Goal: Information Seeking & Learning: Check status

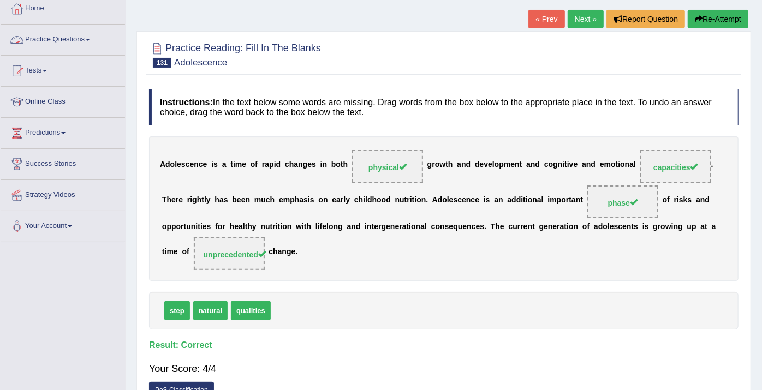
click at [92, 35] on link "Practice Questions" at bounding box center [63, 38] width 125 height 27
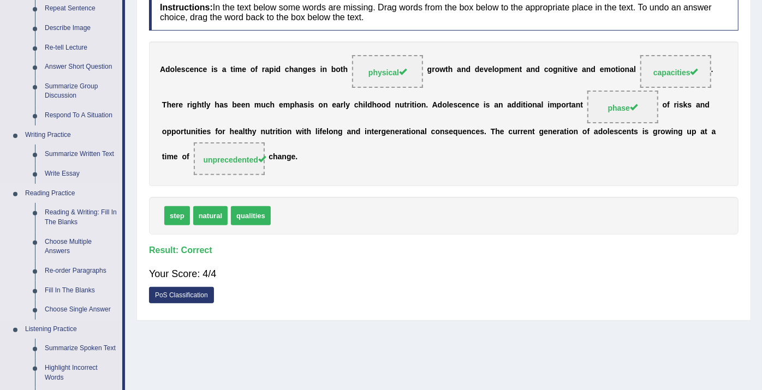
scroll to position [182, 0]
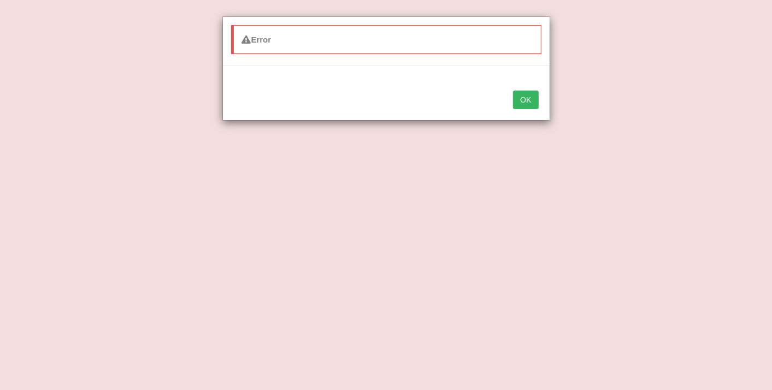
click at [531, 98] on button "OK" at bounding box center [525, 100] width 25 height 19
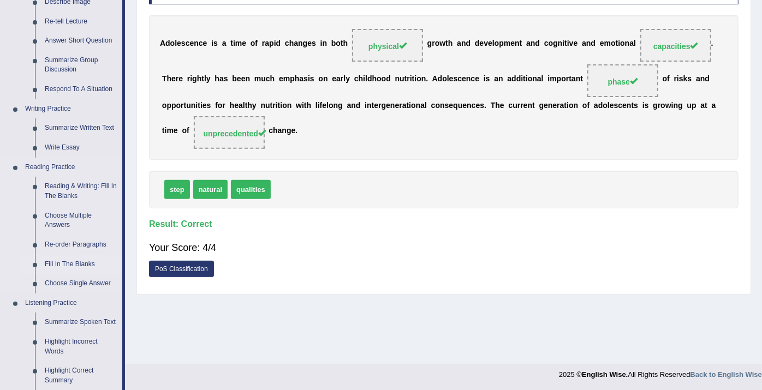
click at [45, 267] on link "Fill In The Blanks" at bounding box center [81, 265] width 82 height 20
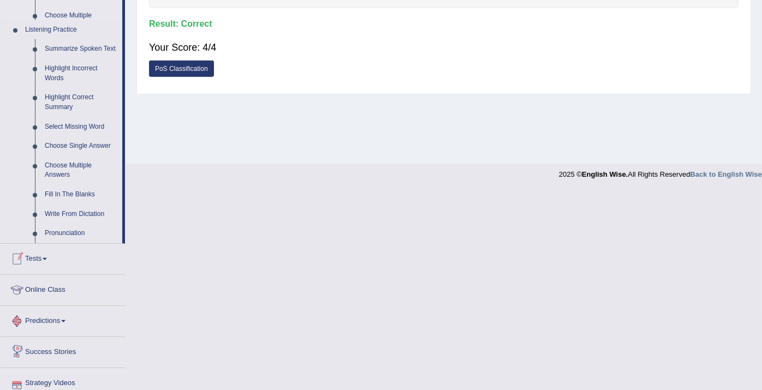
scroll to position [421, 0]
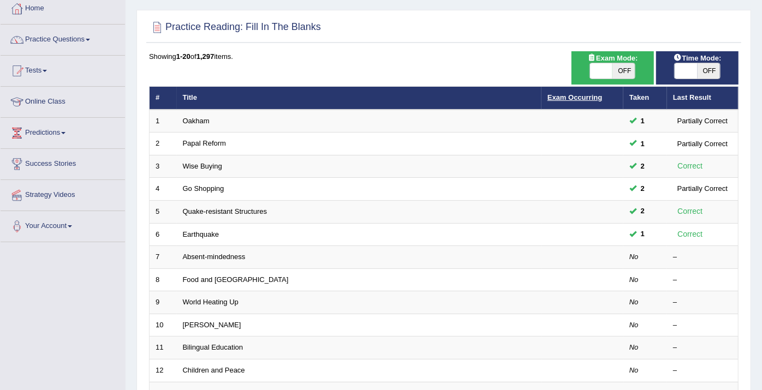
click at [557, 97] on link "Exam Occurring" at bounding box center [575, 97] width 55 height 8
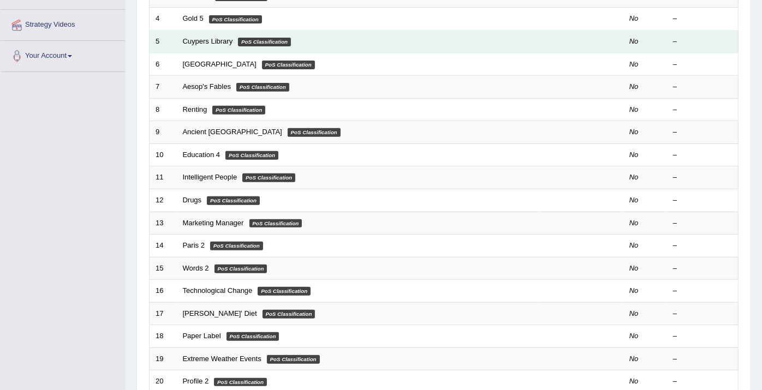
scroll to position [145, 0]
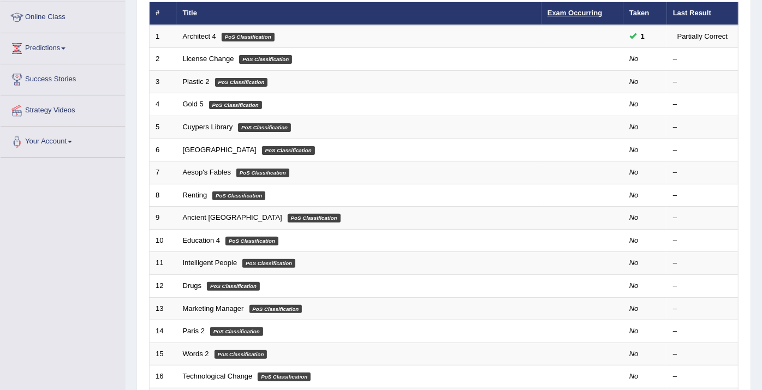
click at [579, 10] on link "Exam Occurring" at bounding box center [575, 13] width 55 height 8
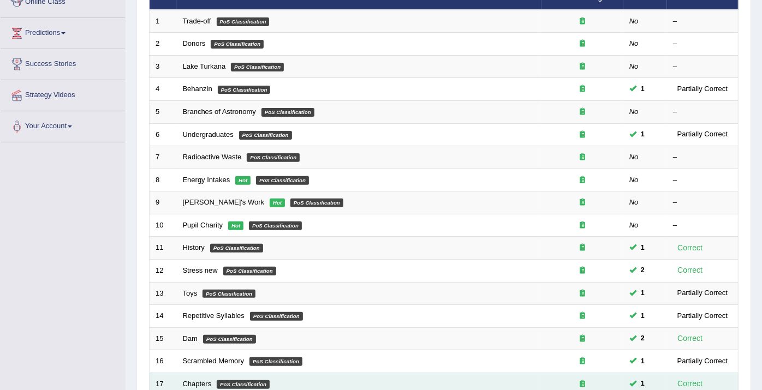
scroll to position [121, 0]
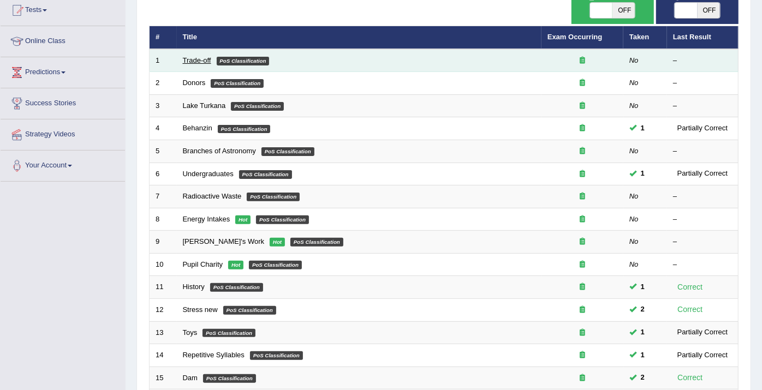
click at [206, 56] on link "Trade-off" at bounding box center [197, 60] width 28 height 8
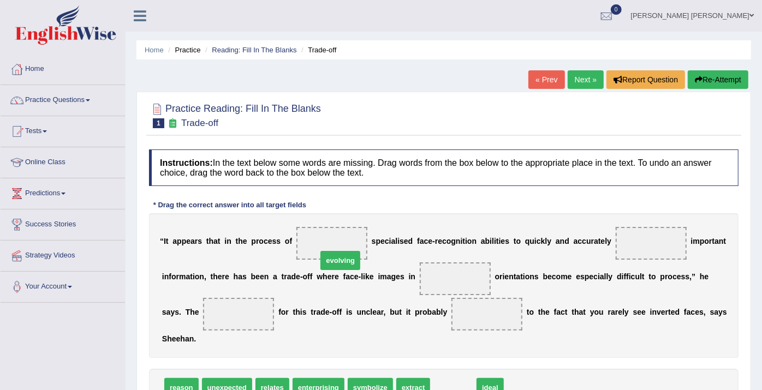
drag, startPoint x: 437, startPoint y: 372, endPoint x: 324, endPoint y: 245, distance: 170.2
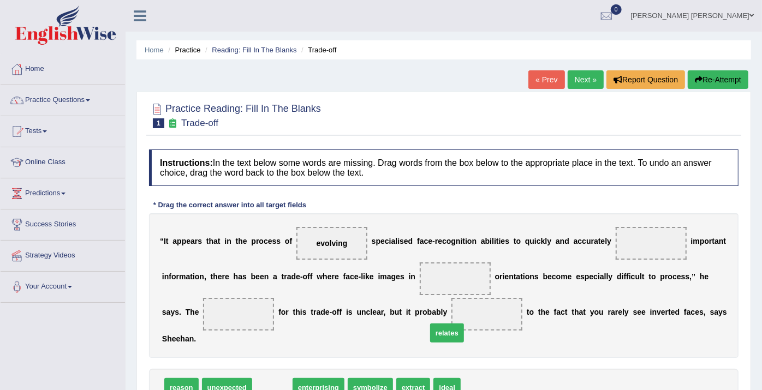
drag, startPoint x: 262, startPoint y: 366, endPoint x: 437, endPoint y: 312, distance: 183.1
drag, startPoint x: 324, startPoint y: 375, endPoint x: 330, endPoint y: 374, distance: 5.6
drag, startPoint x: 368, startPoint y: 370, endPoint x: 612, endPoint y: 230, distance: 281.5
click at [612, 230] on div "Instructions: In the text below some words are missing. Drag words from the box…" at bounding box center [443, 294] width 595 height 301
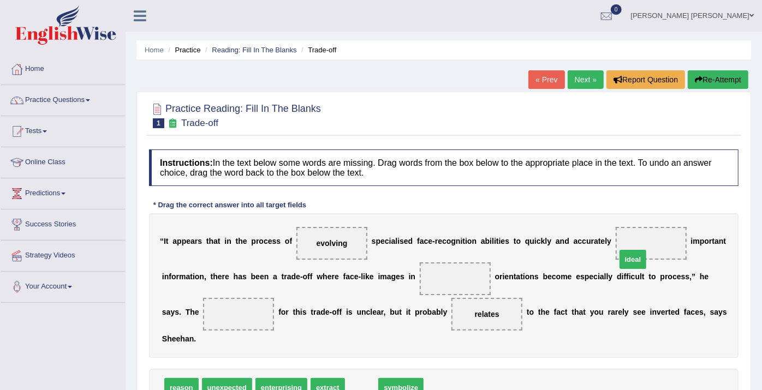
drag, startPoint x: 362, startPoint y: 368, endPoint x: 633, endPoint y: 239, distance: 300.2
drag, startPoint x: 366, startPoint y: 368, endPoint x: 397, endPoint y: 354, distance: 33.5
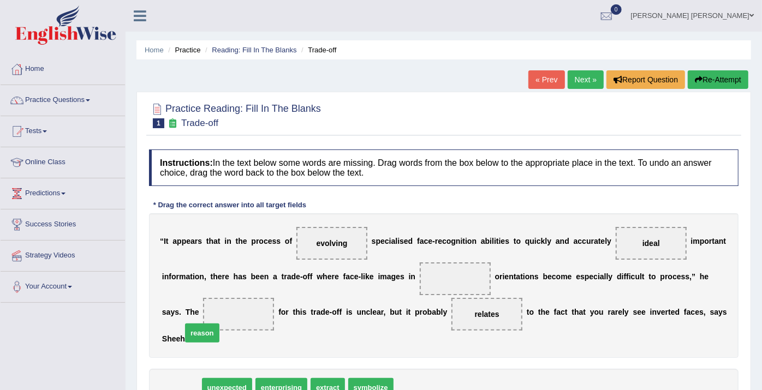
drag, startPoint x: 177, startPoint y: 370, endPoint x: 198, endPoint y: 315, distance: 58.4
drag, startPoint x: 243, startPoint y: 370, endPoint x: 259, endPoint y: 368, distance: 16.0
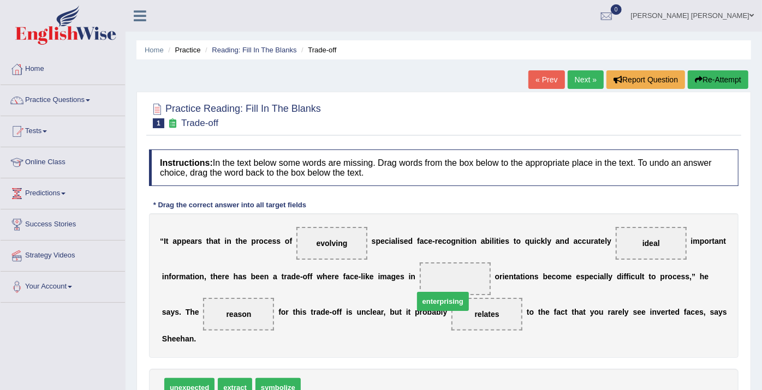
drag, startPoint x: 322, startPoint y: 365, endPoint x: 435, endPoint y: 279, distance: 142.2
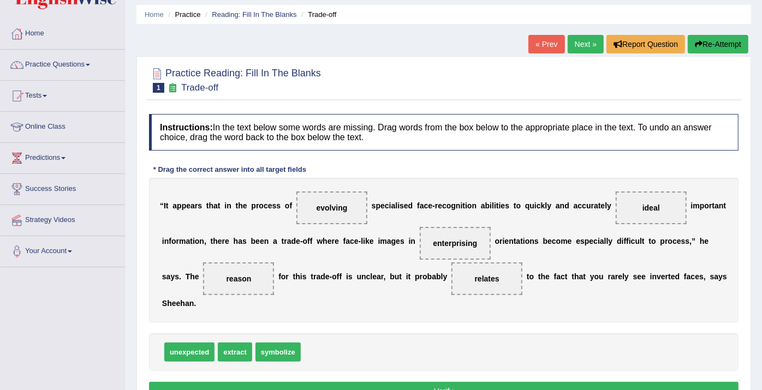
scroll to position [61, 0]
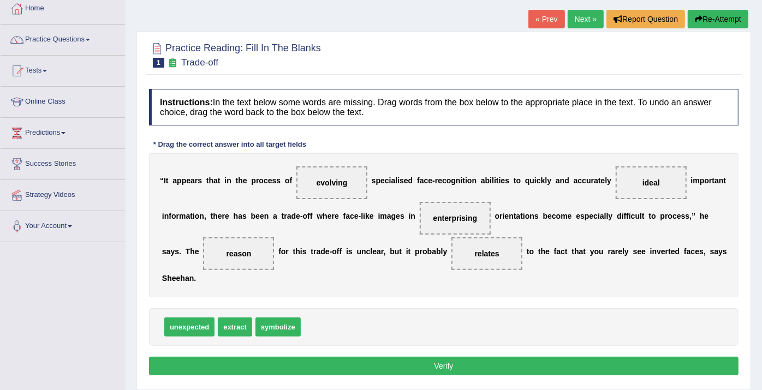
click at [432, 357] on button "Verify" at bounding box center [444, 366] width 590 height 19
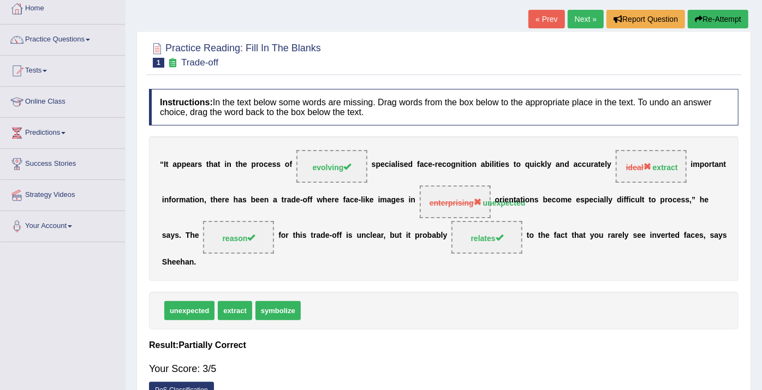
click at [594, 8] on div "Home Practice Reading: Fill In The Blanks Trade-off « Prev Next » Report Questi…" at bounding box center [444, 212] width 637 height 546
click at [588, 20] on link "Next »" at bounding box center [586, 19] width 36 height 19
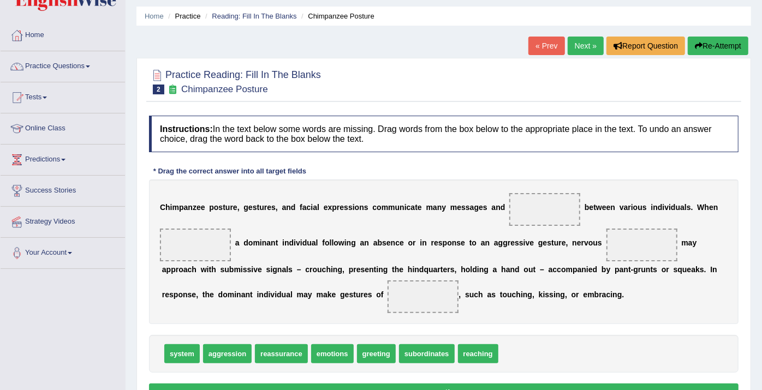
scroll to position [61, 0]
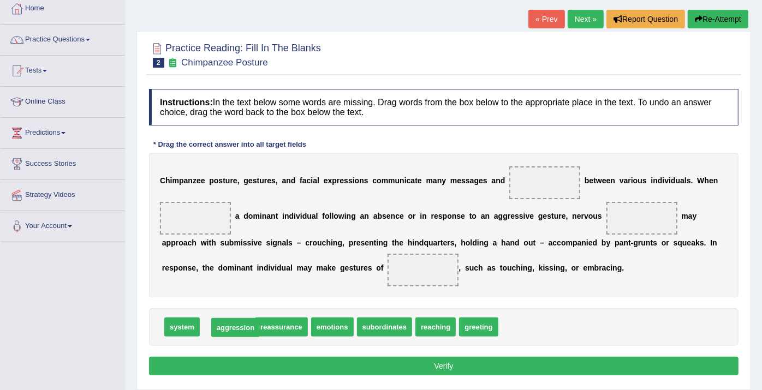
drag, startPoint x: 226, startPoint y: 325, endPoint x: 234, endPoint y: 325, distance: 8.2
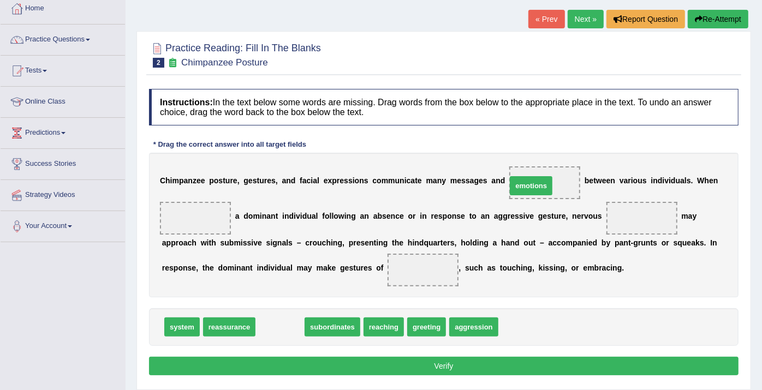
drag, startPoint x: 277, startPoint y: 326, endPoint x: 529, endPoint y: 185, distance: 288.3
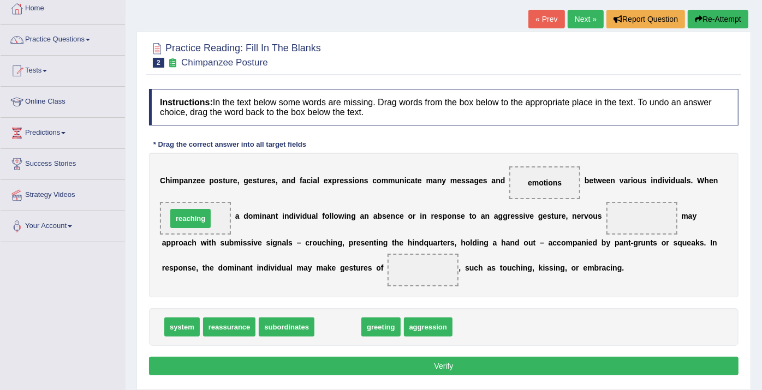
drag, startPoint x: 337, startPoint y: 325, endPoint x: 190, endPoint y: 216, distance: 183.2
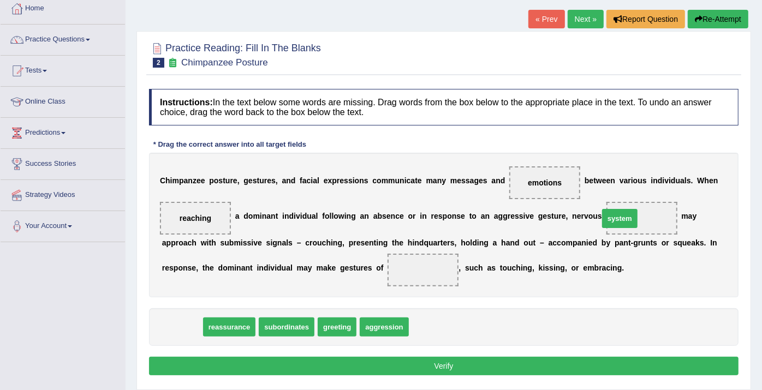
drag, startPoint x: 192, startPoint y: 326, endPoint x: 630, endPoint y: 217, distance: 451.3
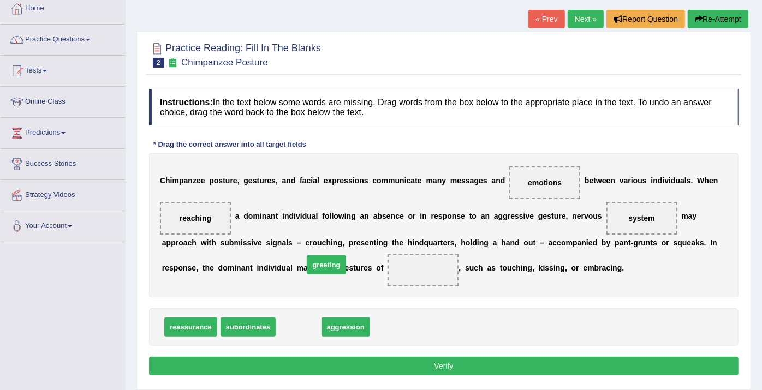
drag, startPoint x: 282, startPoint y: 328, endPoint x: 310, endPoint y: 265, distance: 68.7
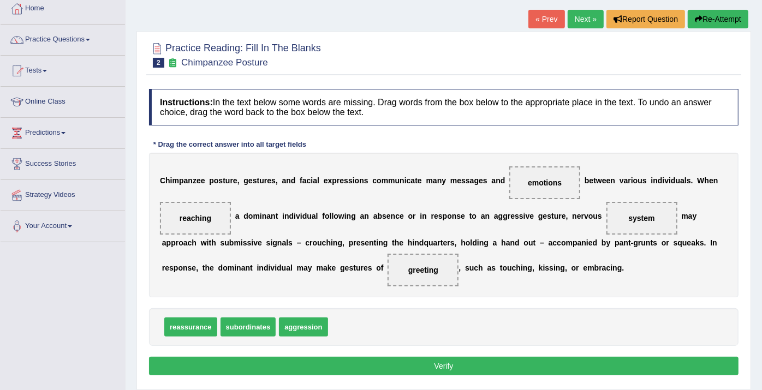
click at [374, 360] on button "Verify" at bounding box center [444, 366] width 590 height 19
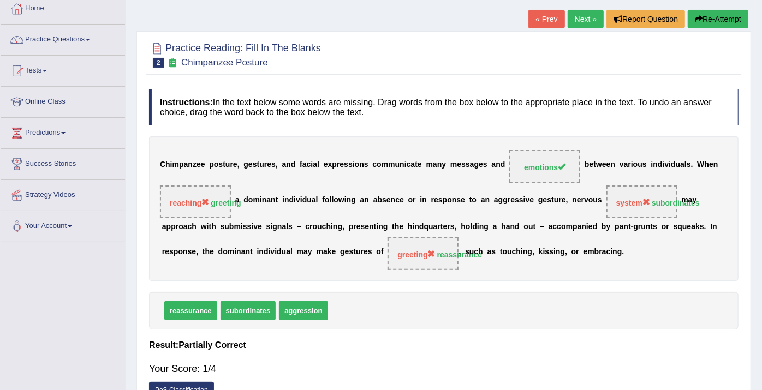
click at [587, 16] on link "Next »" at bounding box center [586, 19] width 36 height 19
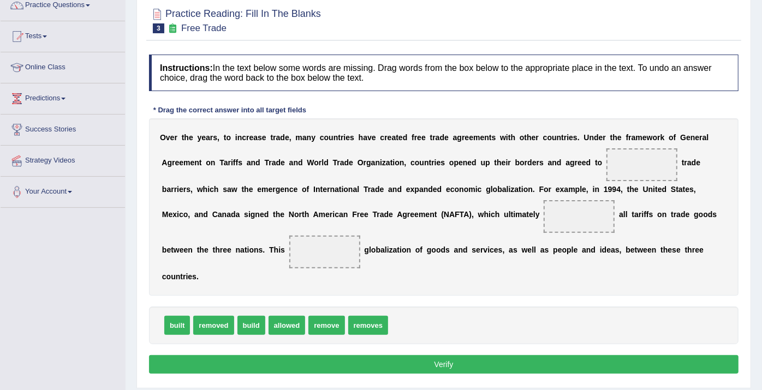
scroll to position [121, 0]
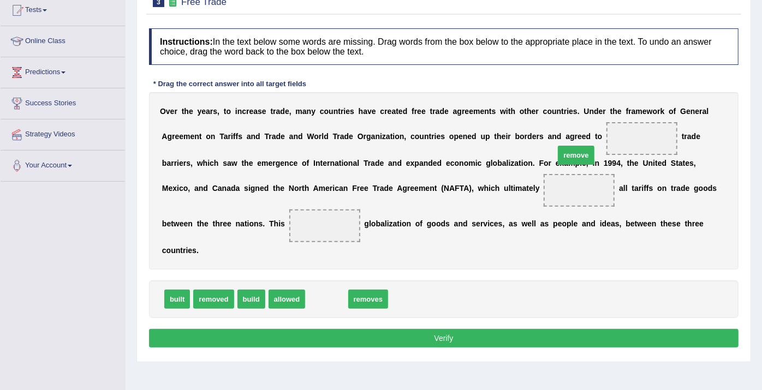
drag, startPoint x: 329, startPoint y: 286, endPoint x: 578, endPoint y: 142, distance: 288.2
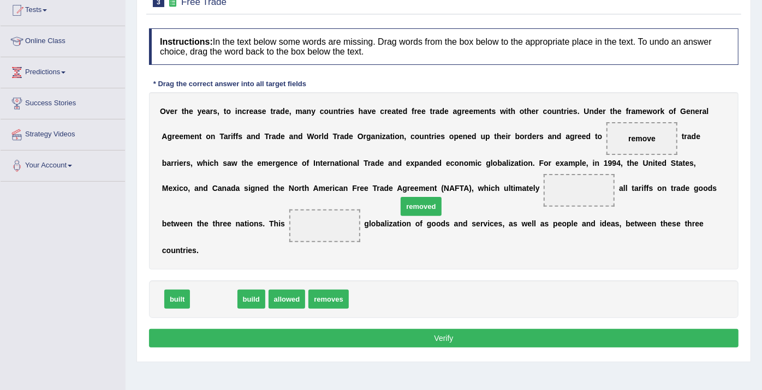
drag, startPoint x: 224, startPoint y: 281, endPoint x: 432, endPoint y: 188, distance: 227.3
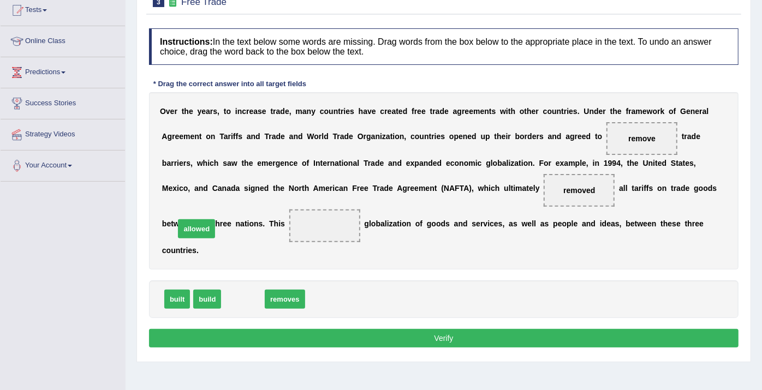
drag, startPoint x: 236, startPoint y: 282, endPoint x: 190, endPoint y: 212, distance: 83.9
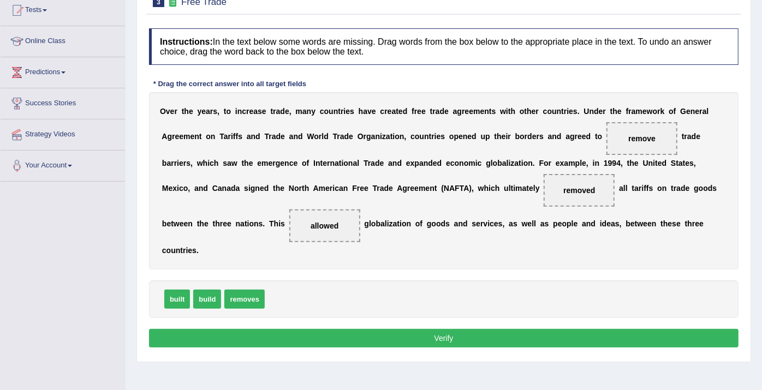
click at [334, 329] on button "Verify" at bounding box center [444, 338] width 590 height 19
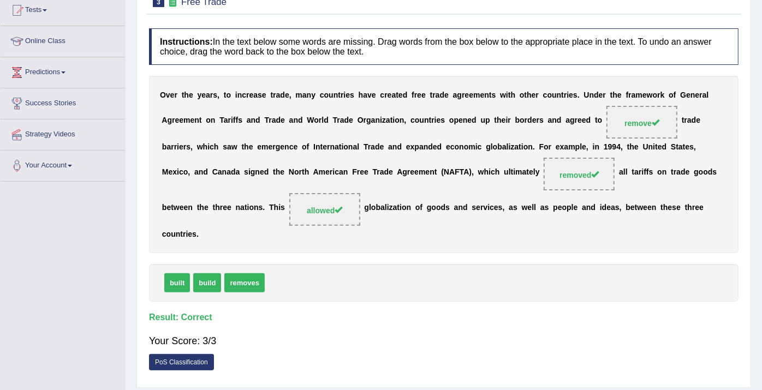
scroll to position [0, 0]
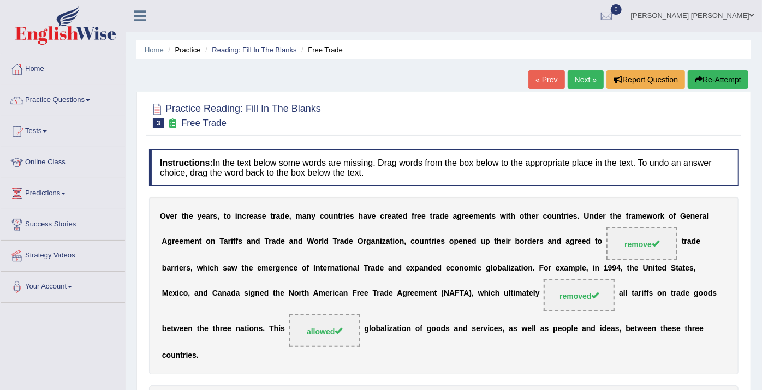
click at [573, 84] on link "Next »" at bounding box center [586, 79] width 36 height 19
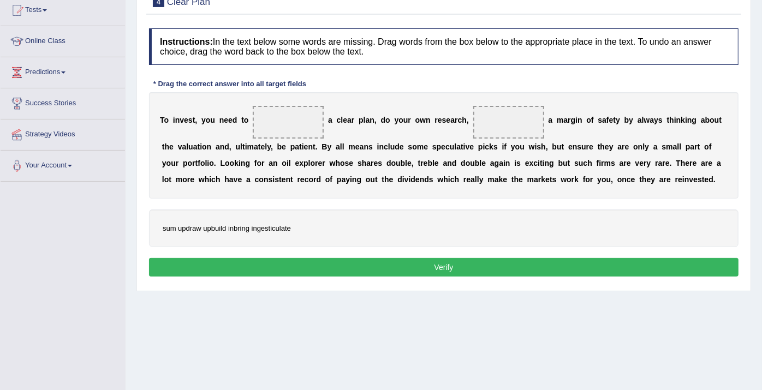
scroll to position [133, 0]
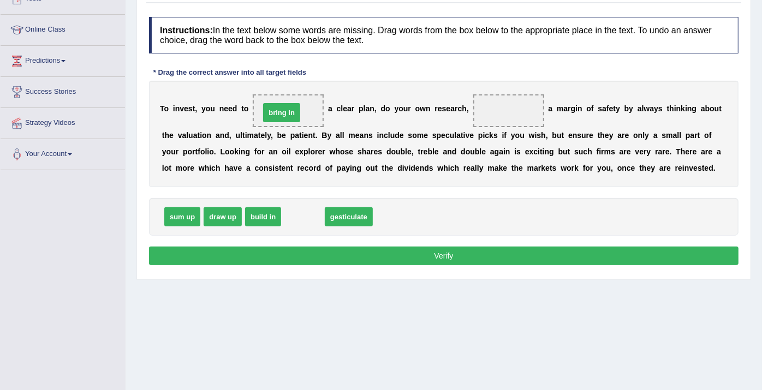
drag, startPoint x: 300, startPoint y: 219, endPoint x: 279, endPoint y: 115, distance: 106.5
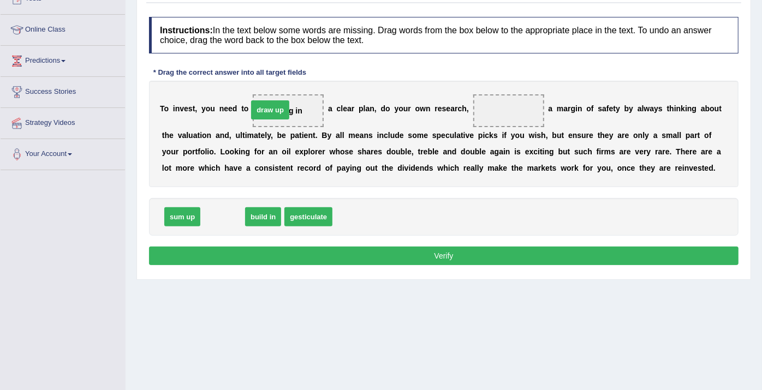
drag, startPoint x: 217, startPoint y: 221, endPoint x: 270, endPoint y: 115, distance: 118.0
drag, startPoint x: 309, startPoint y: 215, endPoint x: 265, endPoint y: 106, distance: 116.8
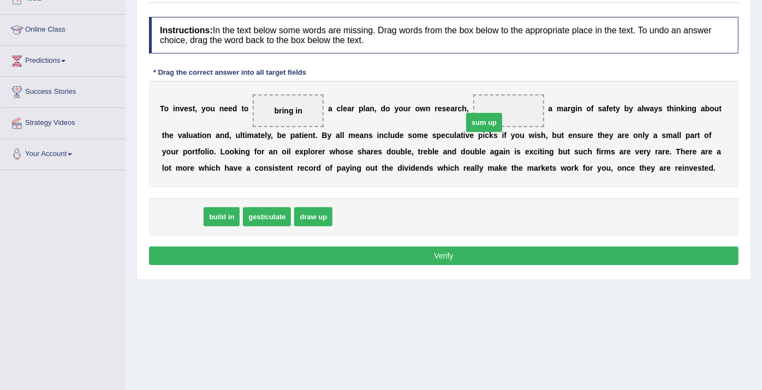
drag, startPoint x: 189, startPoint y: 213, endPoint x: 491, endPoint y: 119, distance: 316.4
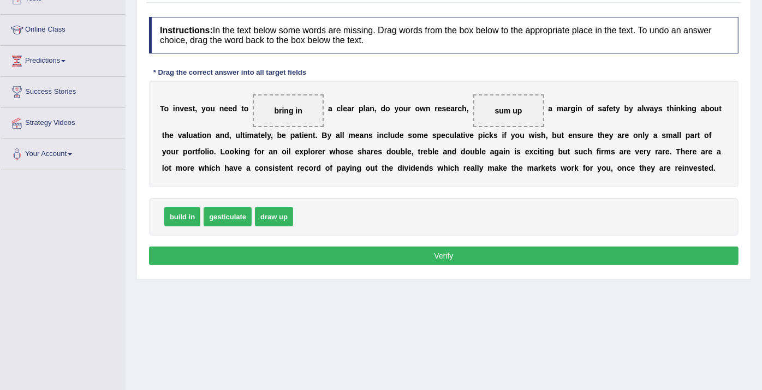
click at [498, 252] on button "Verify" at bounding box center [444, 256] width 590 height 19
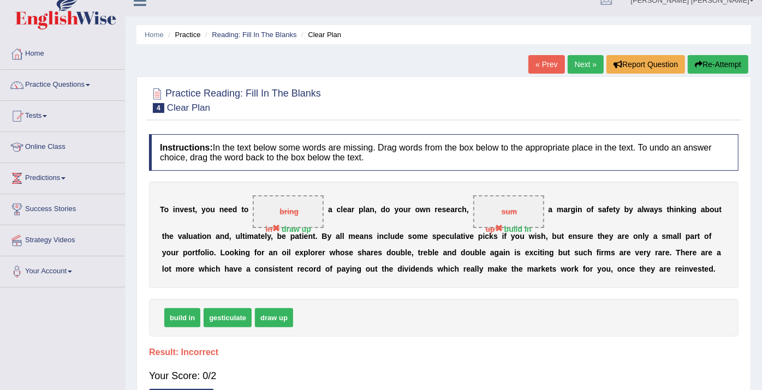
scroll to position [11, 0]
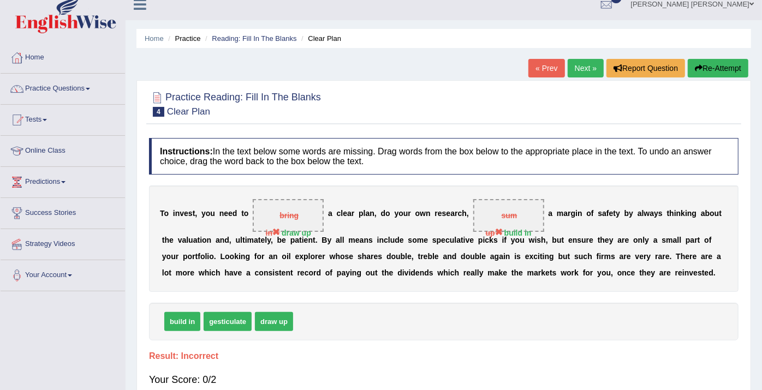
click at [729, 62] on button "Re-Attempt" at bounding box center [718, 68] width 61 height 19
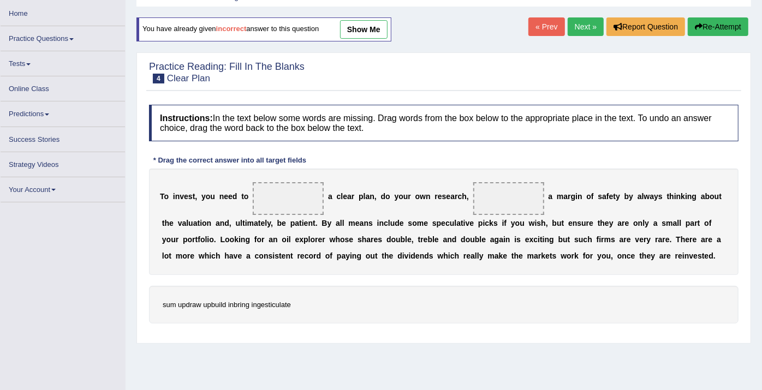
scroll to position [72, 0]
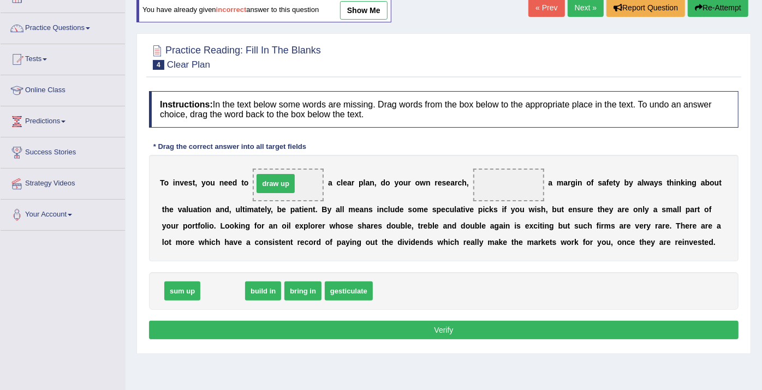
drag, startPoint x: 234, startPoint y: 288, endPoint x: 287, endPoint y: 181, distance: 119.9
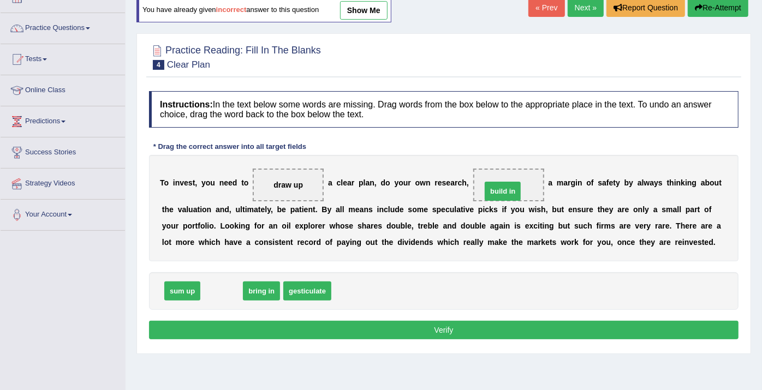
drag, startPoint x: 218, startPoint y: 285, endPoint x: 502, endPoint y: 176, distance: 304.1
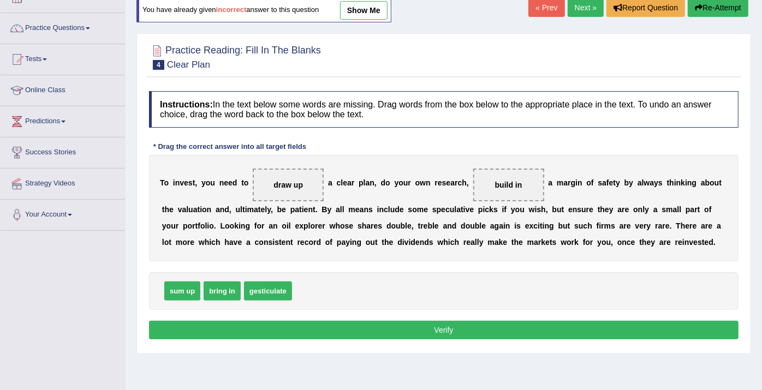
click at [530, 333] on button "Verify" at bounding box center [444, 330] width 590 height 19
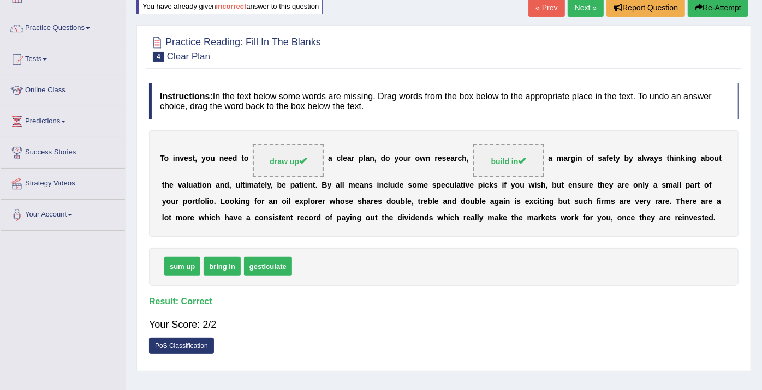
click at [576, 11] on link "Next »" at bounding box center [586, 7] width 36 height 19
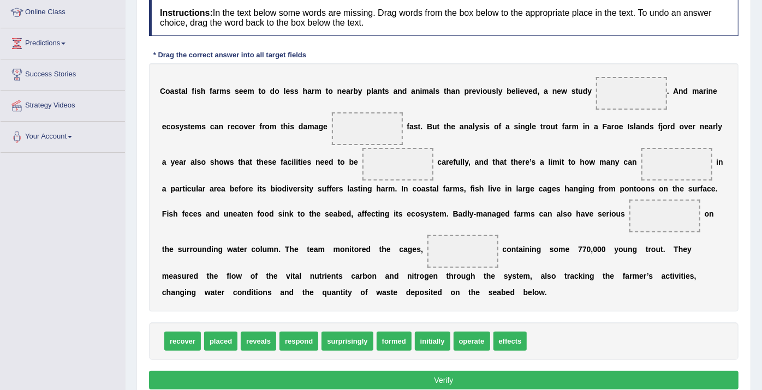
scroll to position [154, 0]
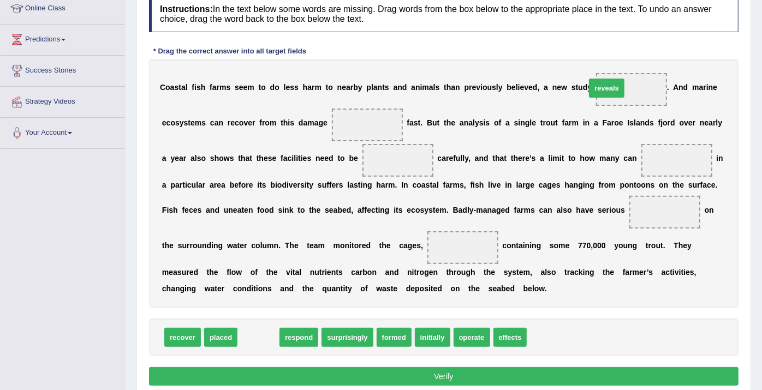
drag, startPoint x: 251, startPoint y: 336, endPoint x: 599, endPoint y: 86, distance: 428.6
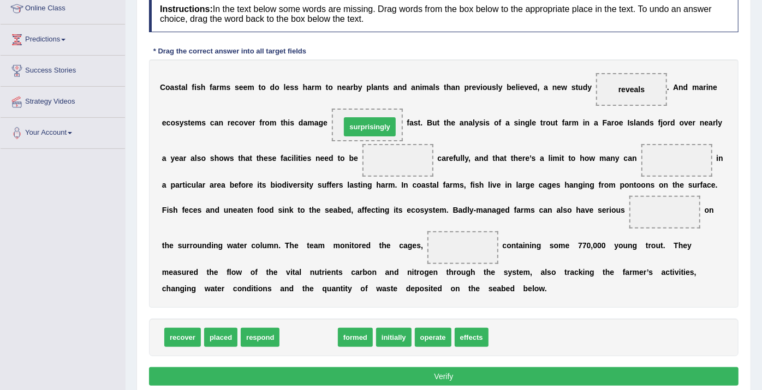
drag, startPoint x: 298, startPoint y: 336, endPoint x: 354, endPoint y: 126, distance: 218.3
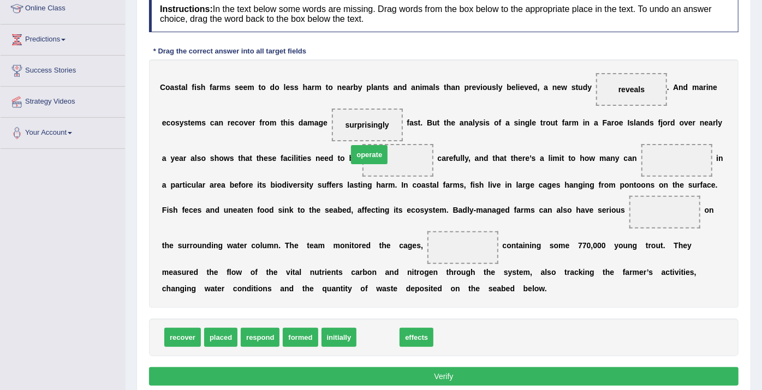
drag, startPoint x: 370, startPoint y: 336, endPoint x: 362, endPoint y: 161, distance: 176.0
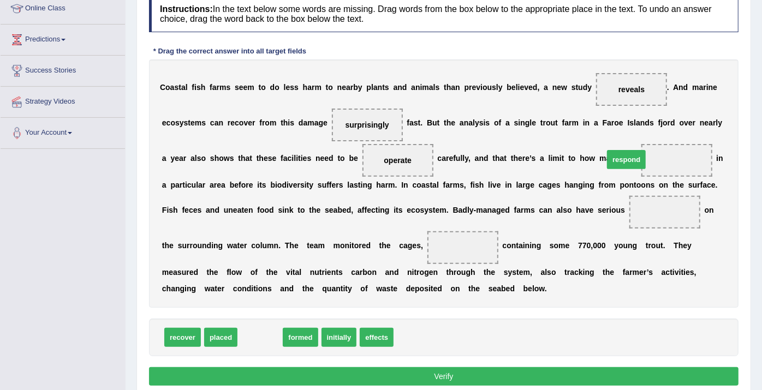
drag, startPoint x: 260, startPoint y: 334, endPoint x: 627, endPoint y: 157, distance: 407.4
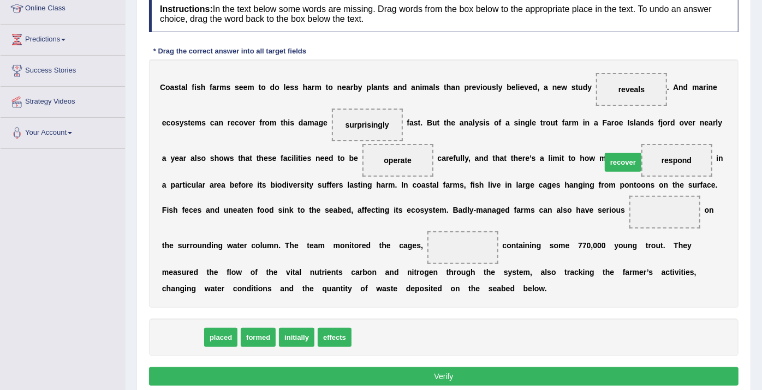
drag, startPoint x: 181, startPoint y: 338, endPoint x: 624, endPoint y: 161, distance: 477.1
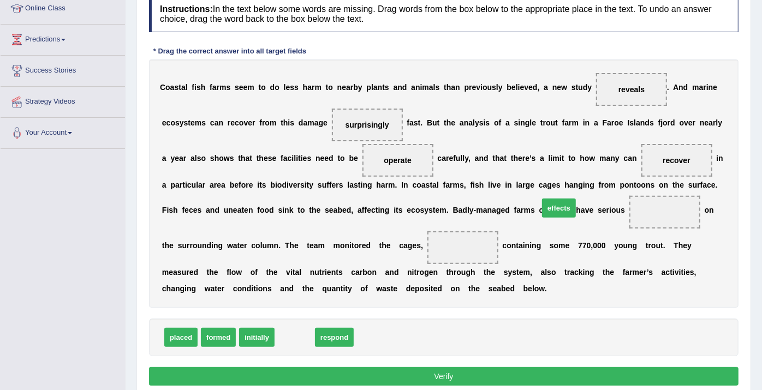
drag, startPoint x: 299, startPoint y: 334, endPoint x: 564, endPoint y: 206, distance: 294.3
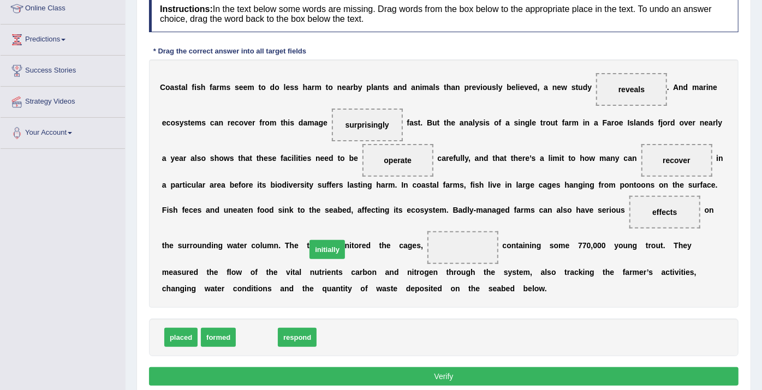
drag, startPoint x: 246, startPoint y: 336, endPoint x: 316, endPoint y: 248, distance: 112.0
click at [471, 377] on button "Verify" at bounding box center [444, 377] width 590 height 19
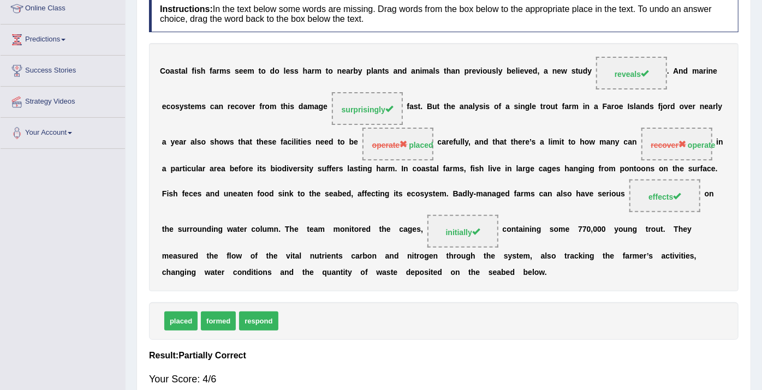
drag, startPoint x: 762, startPoint y: 223, endPoint x: 766, endPoint y: 137, distance: 86.9
click at [762, 137] on html "Toggle navigation Home Practice Questions Speaking Practice Read Aloud Repeat S…" at bounding box center [381, 41] width 762 height 390
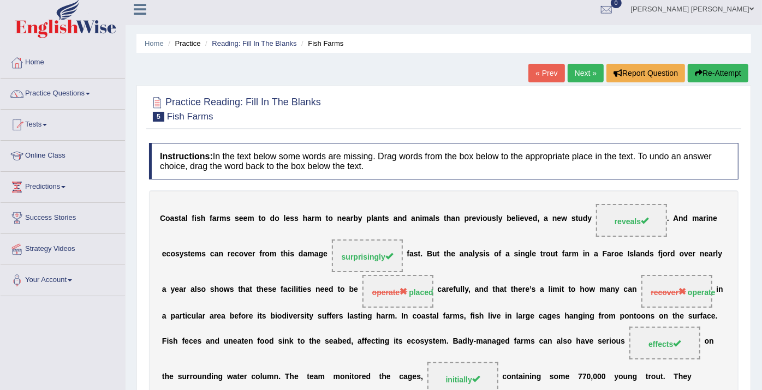
scroll to position [0, 0]
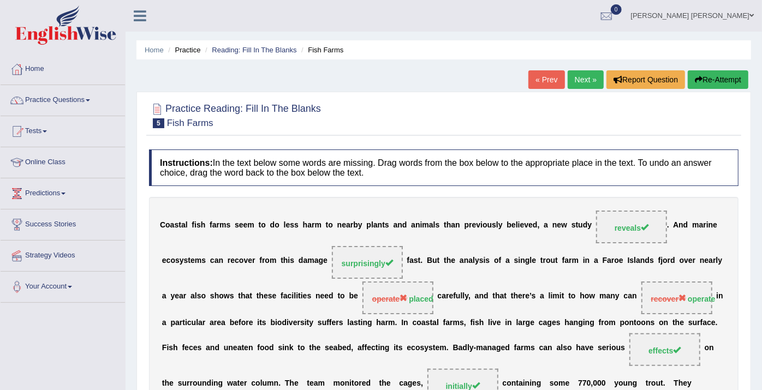
click at [585, 76] on link "Next »" at bounding box center [586, 79] width 36 height 19
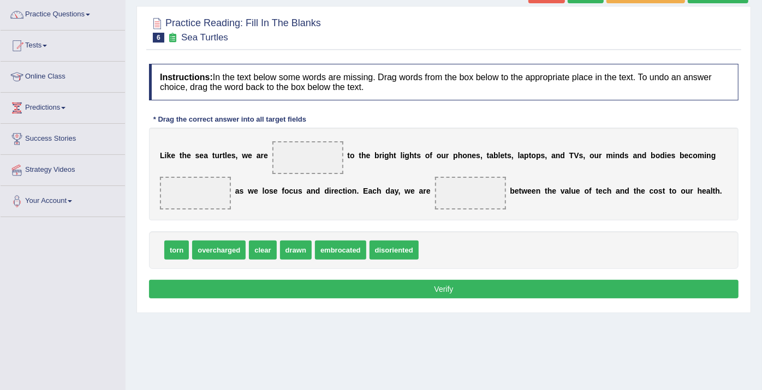
scroll to position [90, 0]
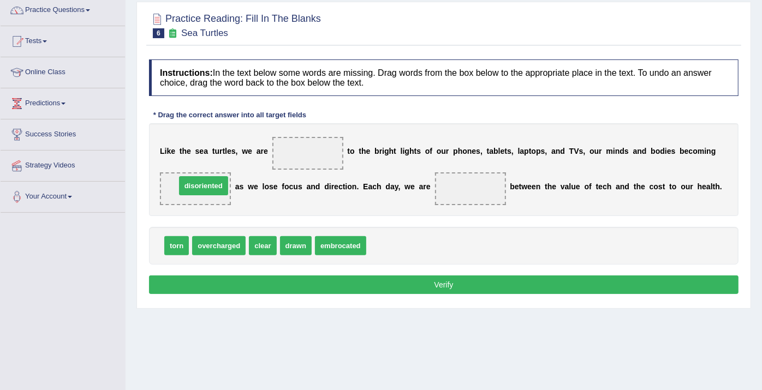
drag, startPoint x: 374, startPoint y: 244, endPoint x: 186, endPoint y: 186, distance: 197.3
drag, startPoint x: 182, startPoint y: 244, endPoint x: 455, endPoint y: 189, distance: 278.6
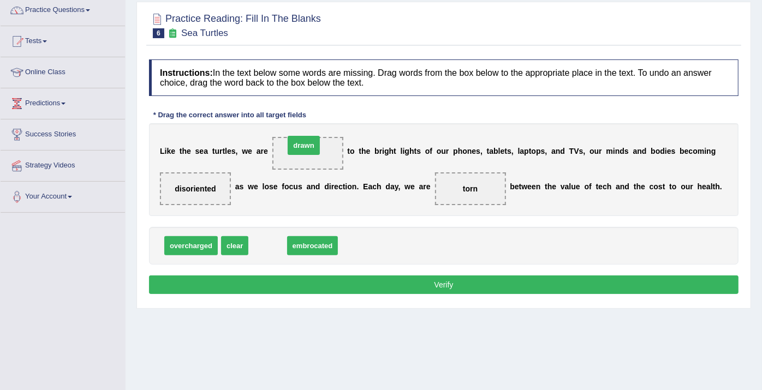
drag, startPoint x: 258, startPoint y: 240, endPoint x: 294, endPoint y: 140, distance: 106.2
click at [390, 280] on button "Verify" at bounding box center [444, 285] width 590 height 19
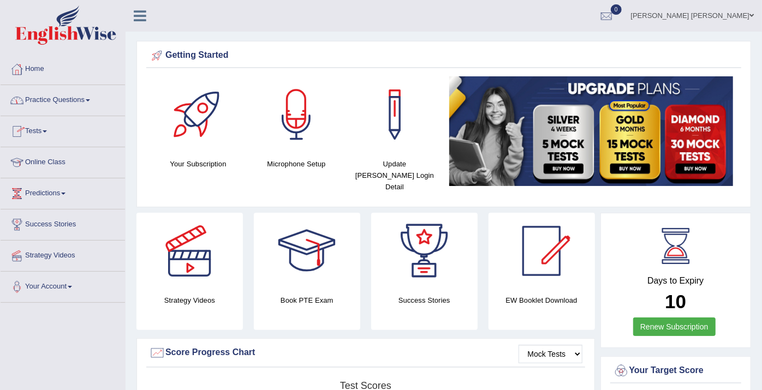
click at [68, 109] on link "Practice Questions" at bounding box center [63, 98] width 125 height 27
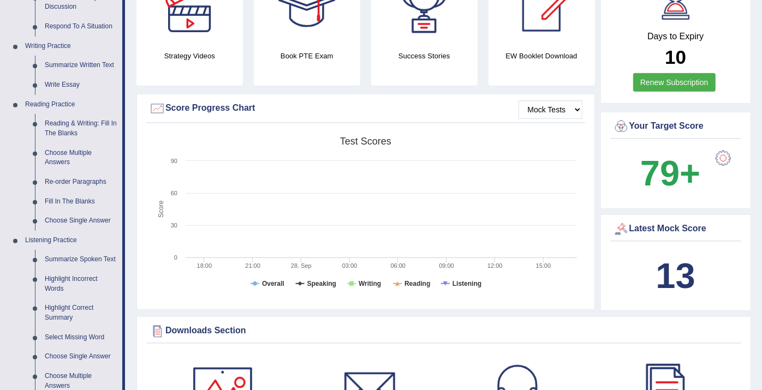
scroll to position [242, 0]
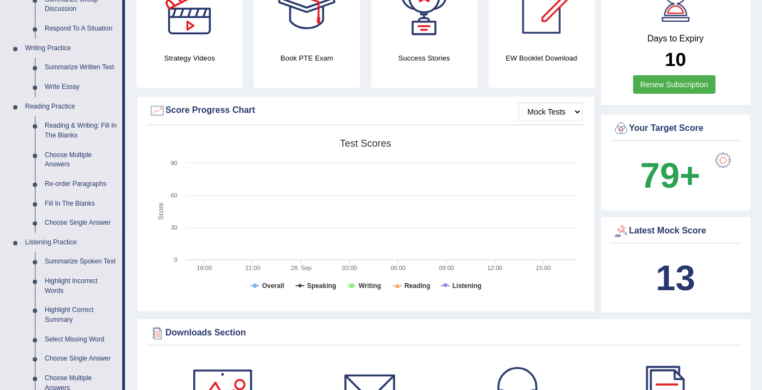
click at [70, 203] on link "Fill In The Blanks" at bounding box center [81, 204] width 82 height 20
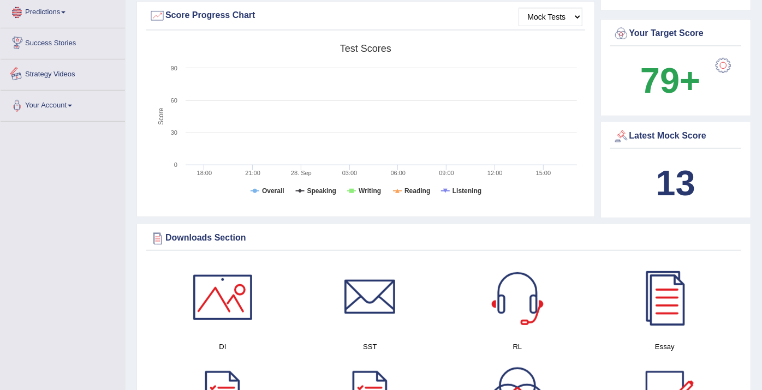
scroll to position [415, 0]
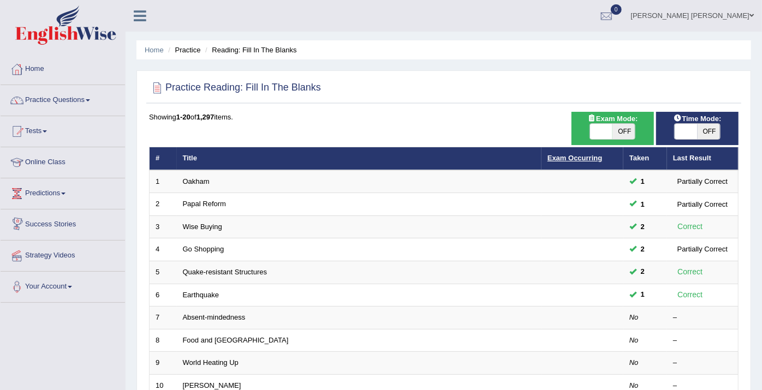
click at [591, 157] on link "Exam Occurring" at bounding box center [575, 158] width 55 height 8
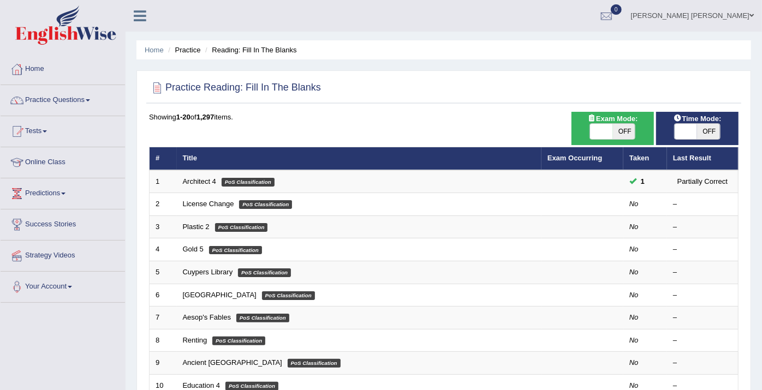
click at [591, 157] on link "Exam Occurring" at bounding box center [575, 158] width 55 height 8
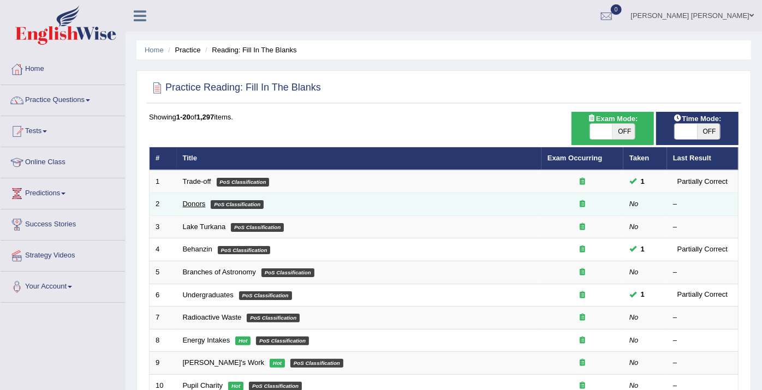
click at [196, 203] on link "Donors" at bounding box center [194, 204] width 23 height 8
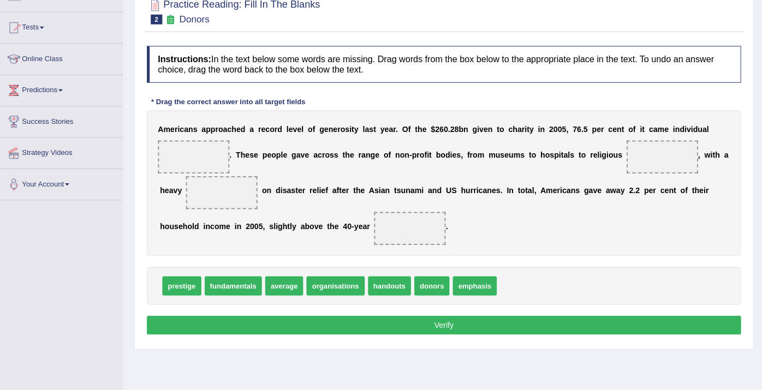
scroll to position [102, 0]
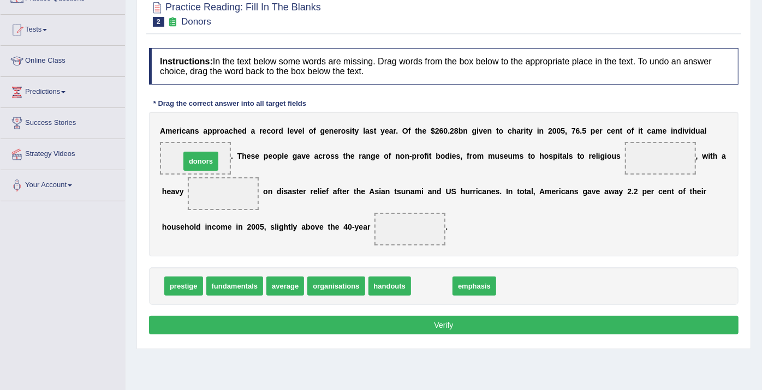
drag, startPoint x: 415, startPoint y: 285, endPoint x: 184, endPoint y: 161, distance: 262.4
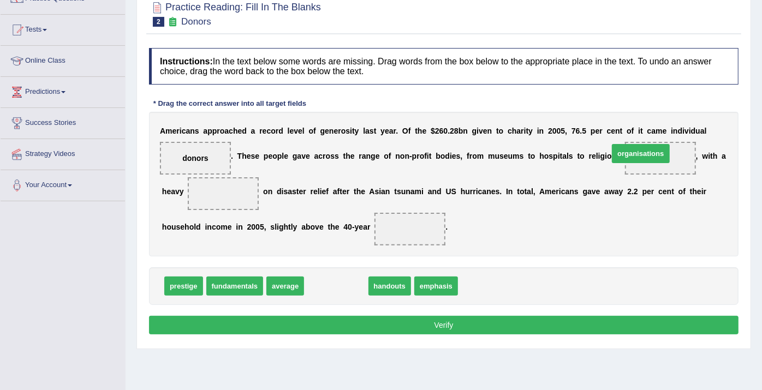
drag, startPoint x: 324, startPoint y: 283, endPoint x: 629, endPoint y: 151, distance: 332.9
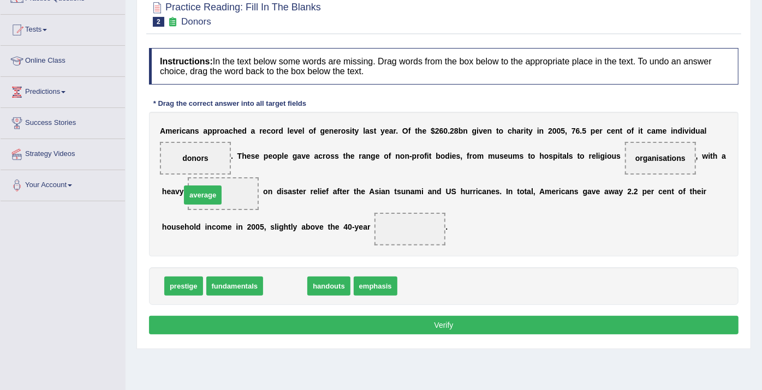
drag, startPoint x: 277, startPoint y: 288, endPoint x: 195, endPoint y: 199, distance: 121.3
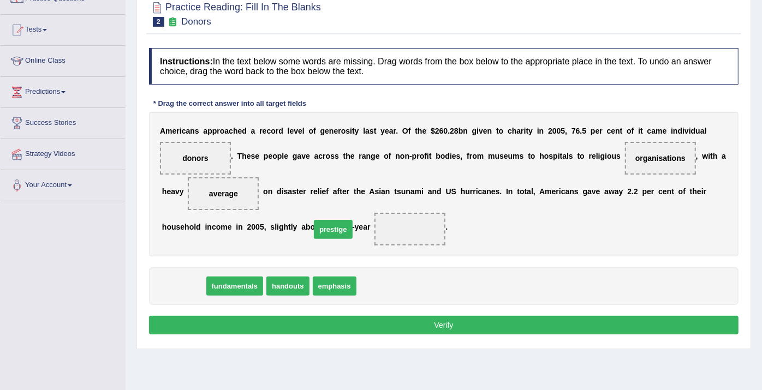
drag, startPoint x: 188, startPoint y: 284, endPoint x: 340, endPoint y: 227, distance: 161.6
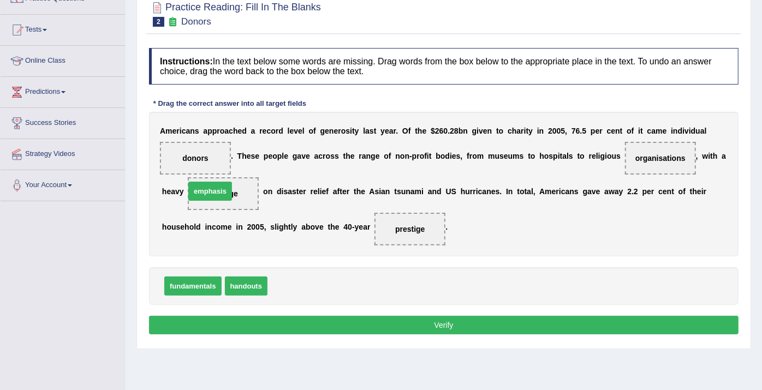
drag, startPoint x: 292, startPoint y: 281, endPoint x: 210, endPoint y: 186, distance: 125.8
click at [383, 321] on button "Verify" at bounding box center [444, 325] width 590 height 19
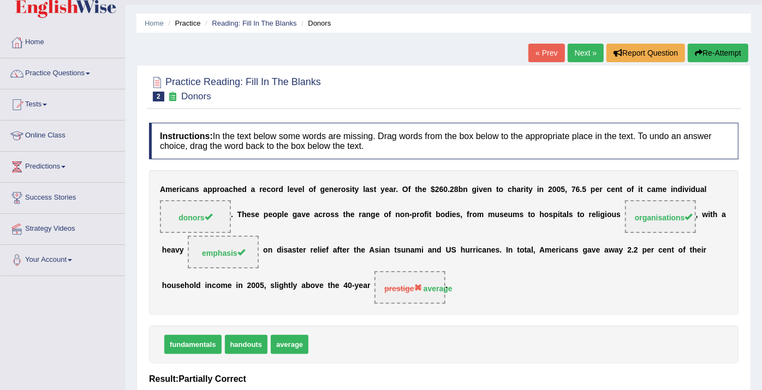
scroll to position [26, 0]
click at [582, 50] on link "Next »" at bounding box center [586, 53] width 36 height 19
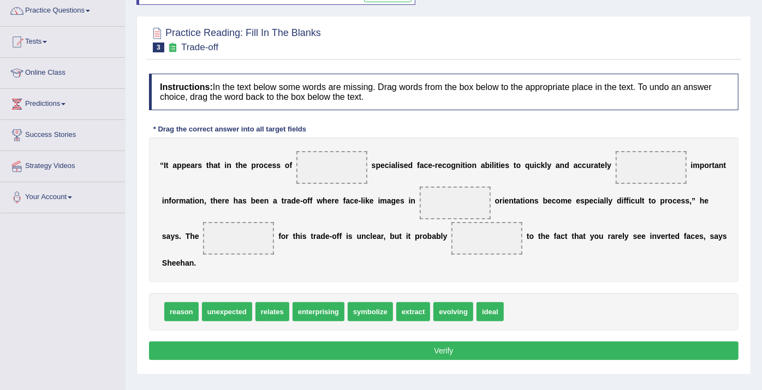
scroll to position [97, 0]
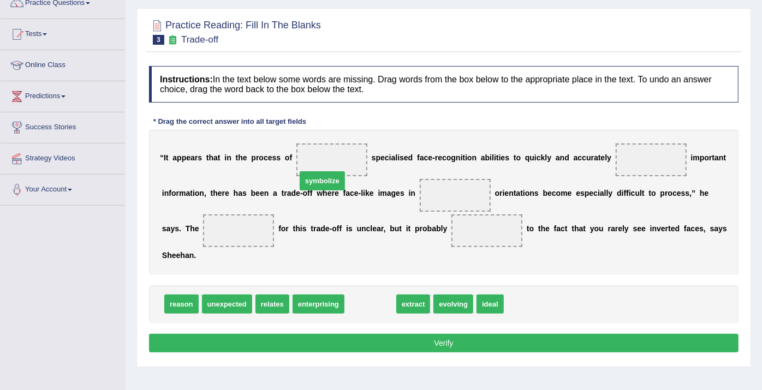
drag, startPoint x: 372, startPoint y: 285, endPoint x: 324, endPoint y: 162, distance: 131.9
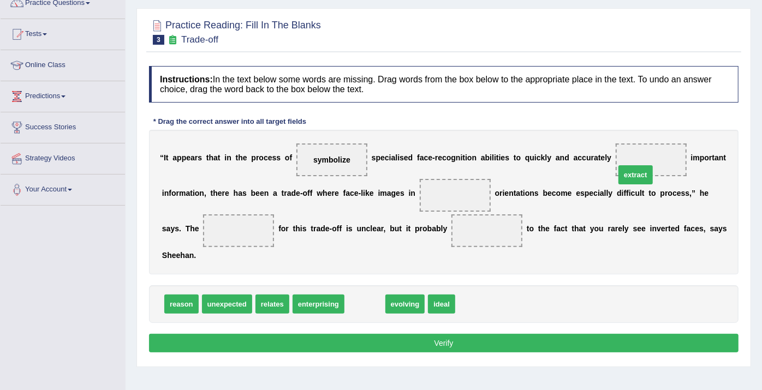
drag, startPoint x: 364, startPoint y: 285, endPoint x: 635, endPoint y: 154, distance: 300.9
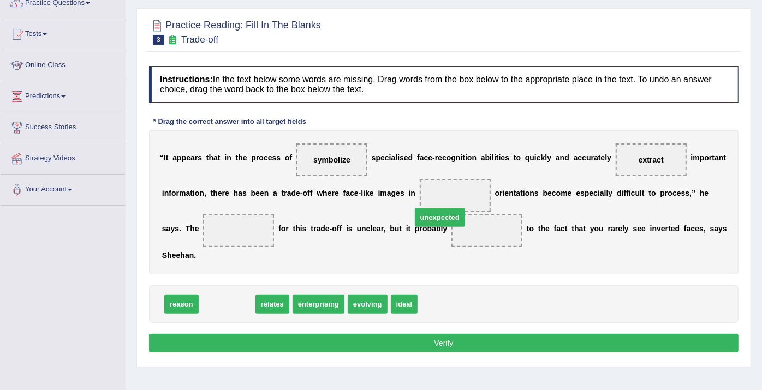
drag, startPoint x: 217, startPoint y: 286, endPoint x: 430, endPoint y: 199, distance: 230.0
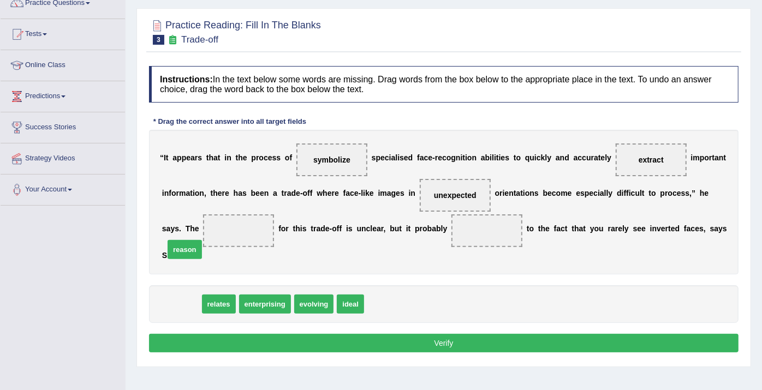
drag, startPoint x: 186, startPoint y: 286, endPoint x: 189, endPoint y: 232, distance: 54.2
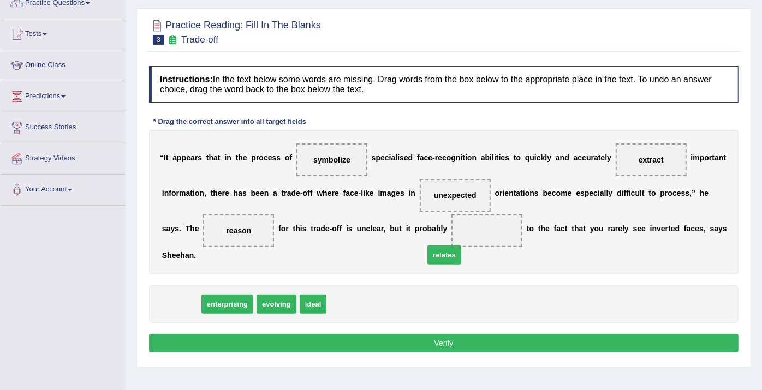
drag, startPoint x: 176, startPoint y: 285, endPoint x: 439, endPoint y: 235, distance: 267.8
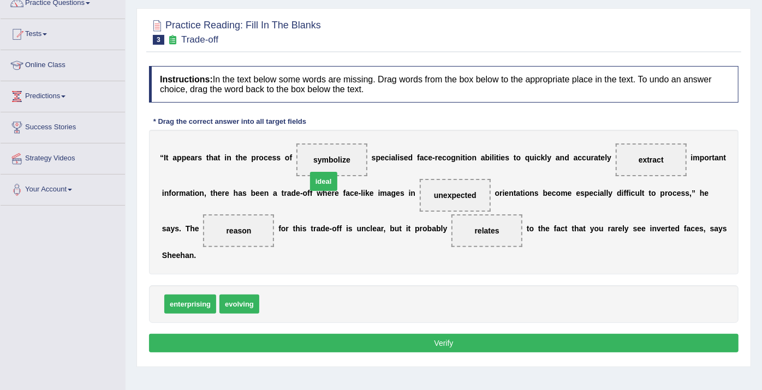
drag, startPoint x: 275, startPoint y: 281, endPoint x: 322, endPoint y: 157, distance: 133.1
click at [381, 334] on button "Verify" at bounding box center [444, 343] width 590 height 19
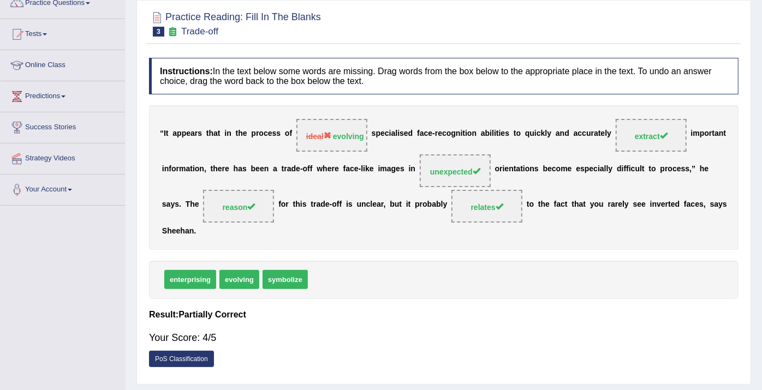
scroll to position [0, 0]
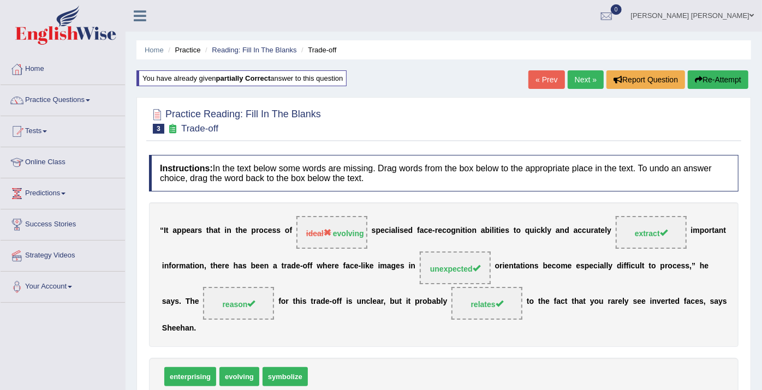
click at [572, 78] on link "Next »" at bounding box center [586, 79] width 36 height 19
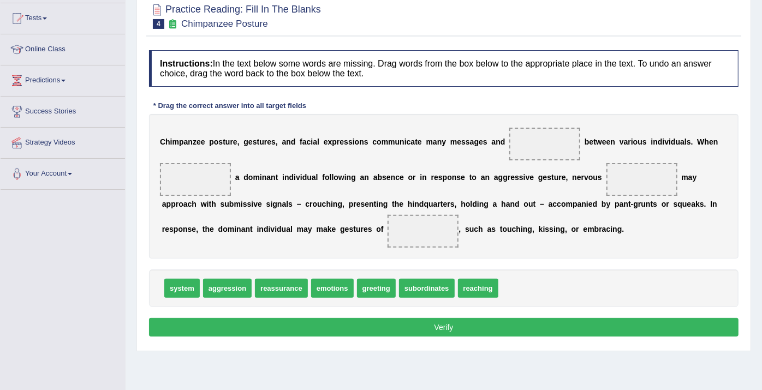
scroll to position [112, 0]
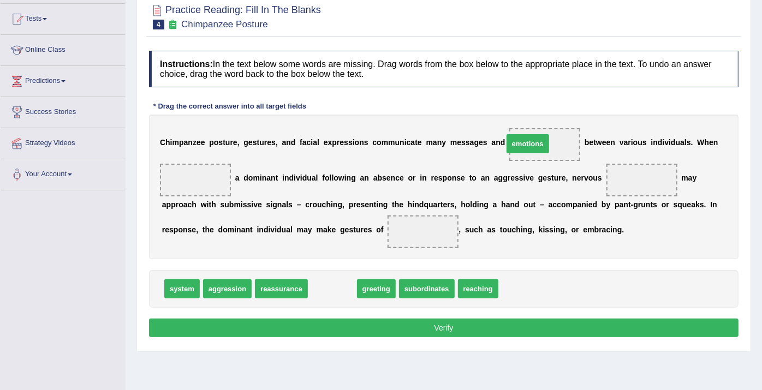
drag, startPoint x: 329, startPoint y: 286, endPoint x: 524, endPoint y: 141, distance: 243.2
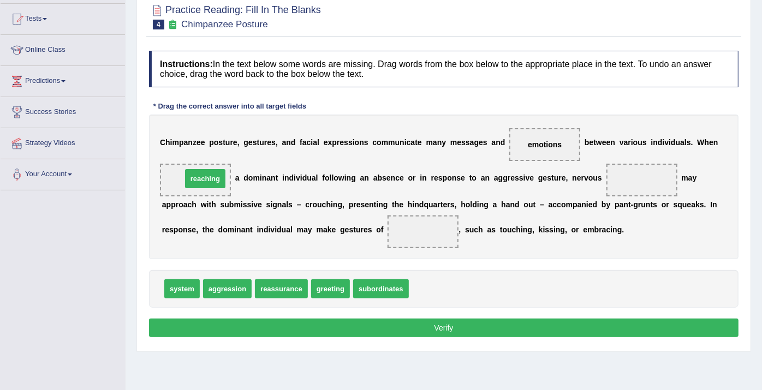
drag, startPoint x: 412, startPoint y: 288, endPoint x: 185, endPoint y: 177, distance: 252.8
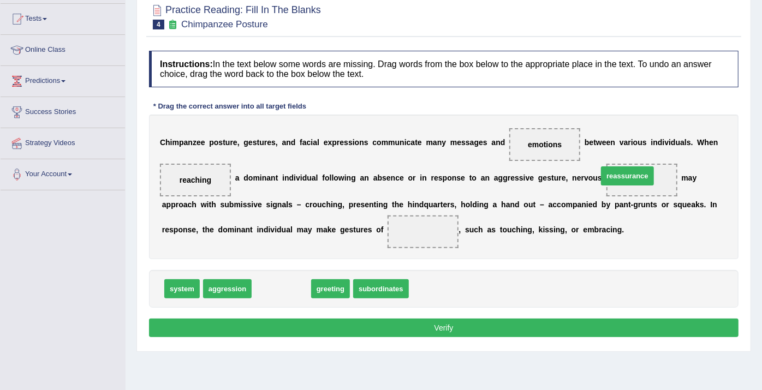
drag, startPoint x: 279, startPoint y: 284, endPoint x: 624, endPoint y: 171, distance: 363.7
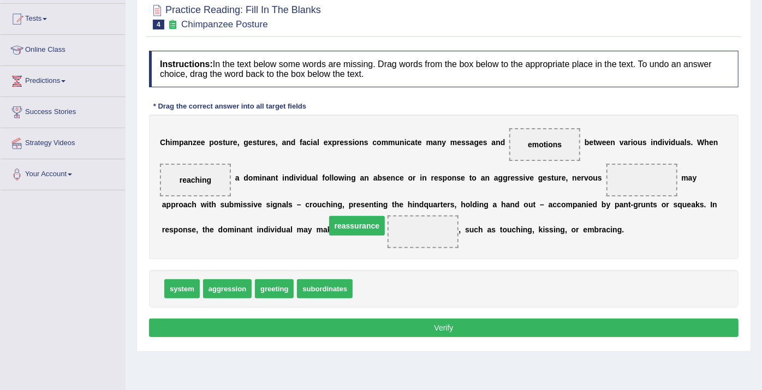
drag, startPoint x: 629, startPoint y: 174, endPoint x: 341, endPoint y: 221, distance: 291.6
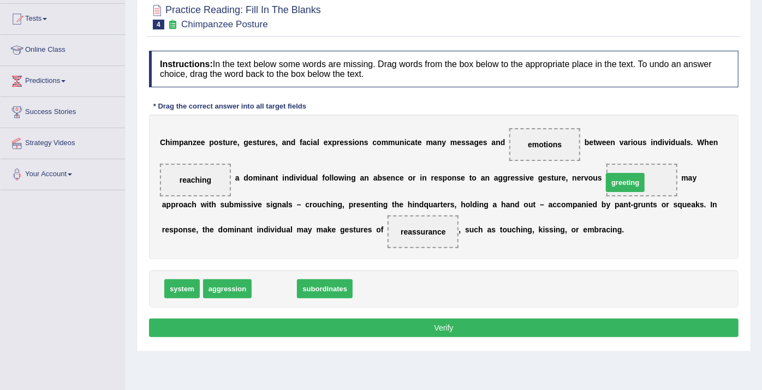
drag, startPoint x: 273, startPoint y: 287, endPoint x: 623, endPoint y: 181, distance: 366.4
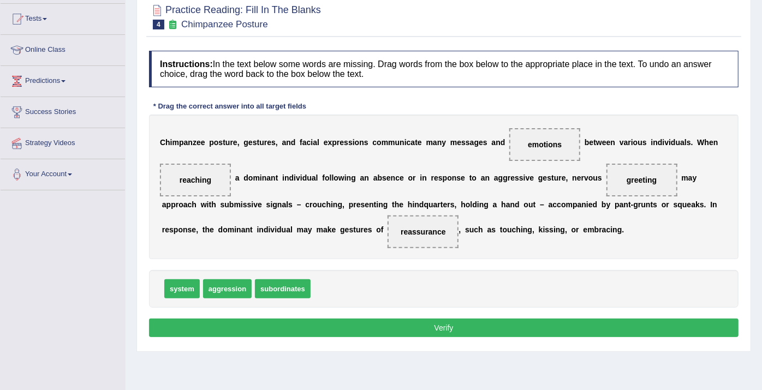
click at [355, 328] on button "Verify" at bounding box center [444, 328] width 590 height 19
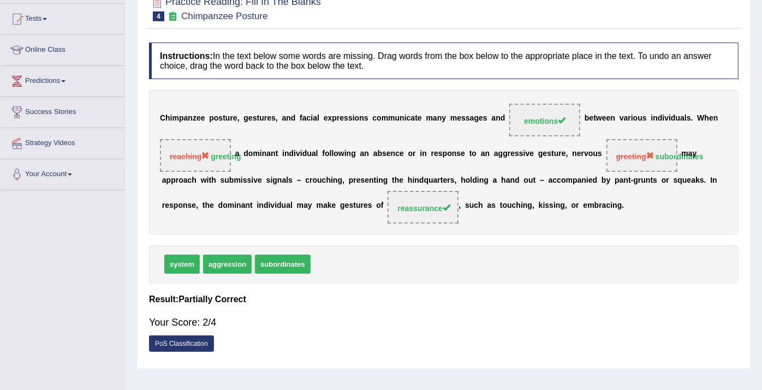
scroll to position [0, 0]
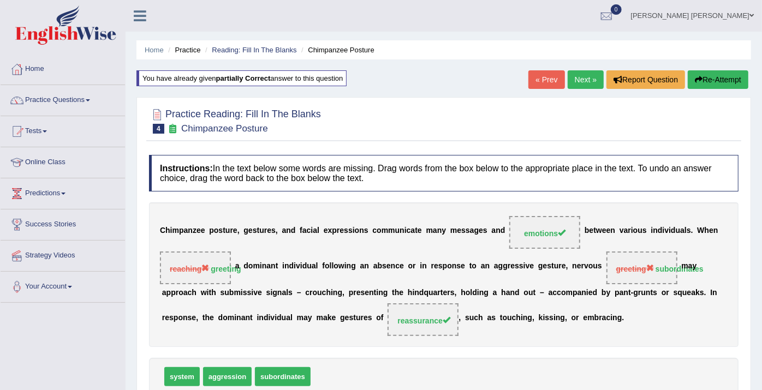
click at [586, 76] on link "Next »" at bounding box center [586, 79] width 36 height 19
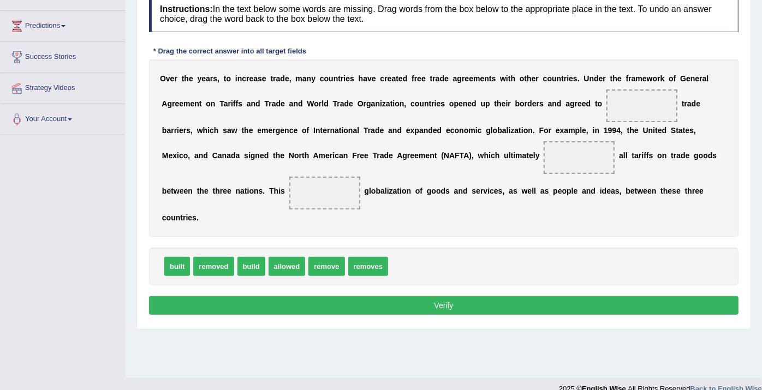
scroll to position [169, 0]
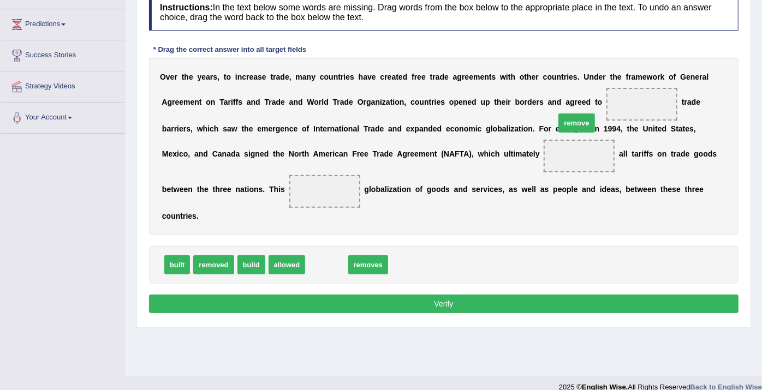
drag, startPoint x: 324, startPoint y: 247, endPoint x: 574, endPoint y: 105, distance: 287.3
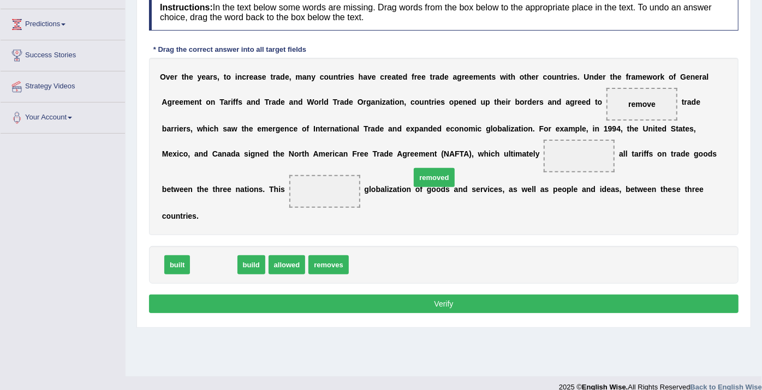
drag, startPoint x: 211, startPoint y: 249, endPoint x: 432, endPoint y: 162, distance: 237.3
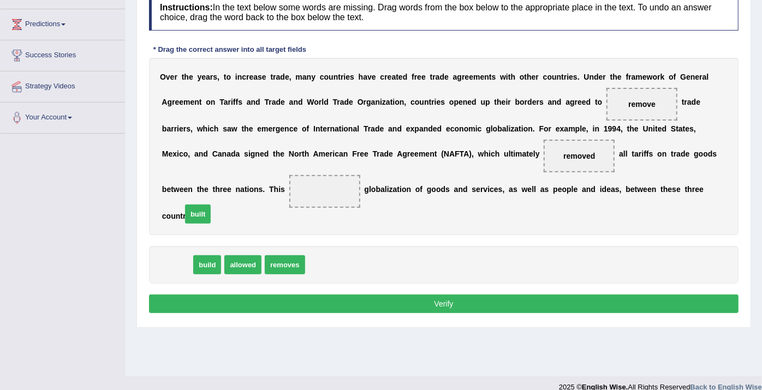
drag, startPoint x: 176, startPoint y: 248, endPoint x: 196, endPoint y: 197, distance: 55.2
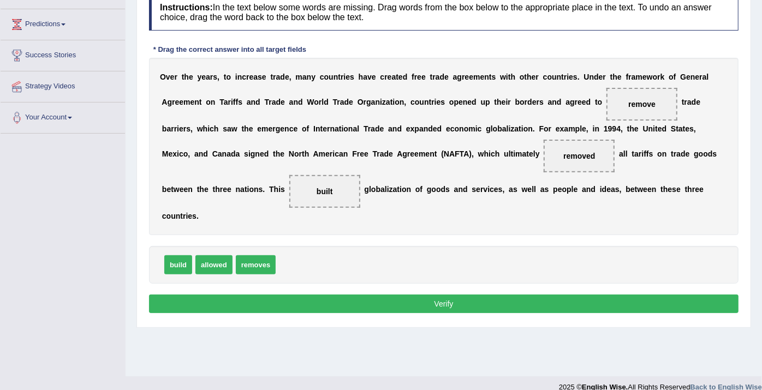
click at [400, 295] on button "Verify" at bounding box center [444, 304] width 590 height 19
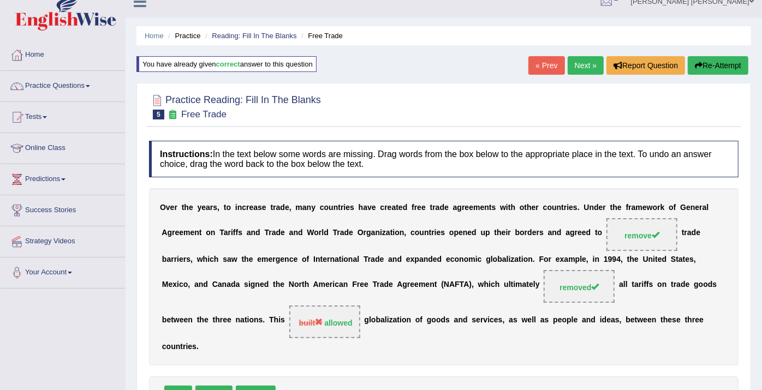
scroll to position [5, 0]
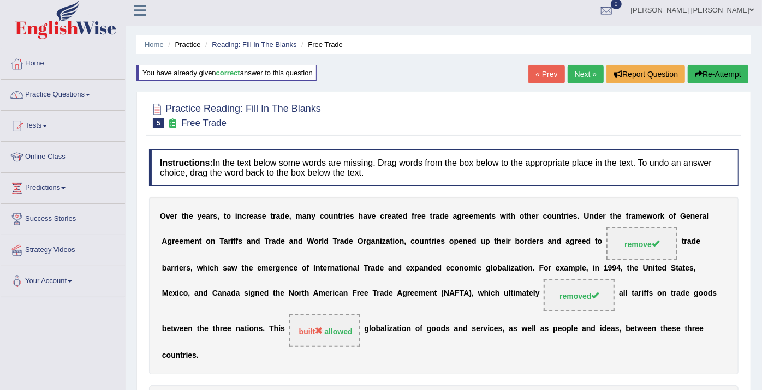
click at [582, 71] on link "Next »" at bounding box center [586, 74] width 36 height 19
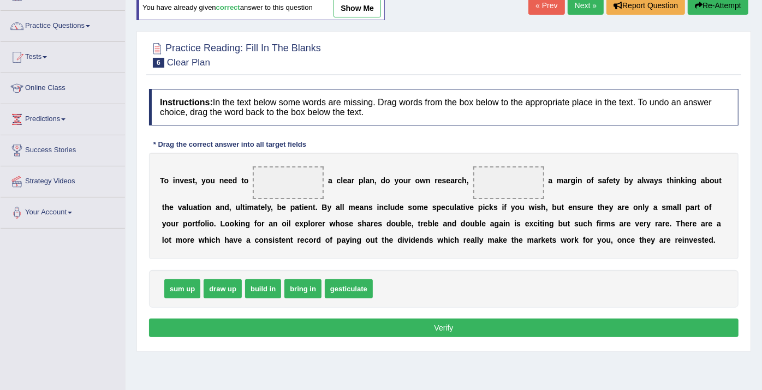
scroll to position [119, 0]
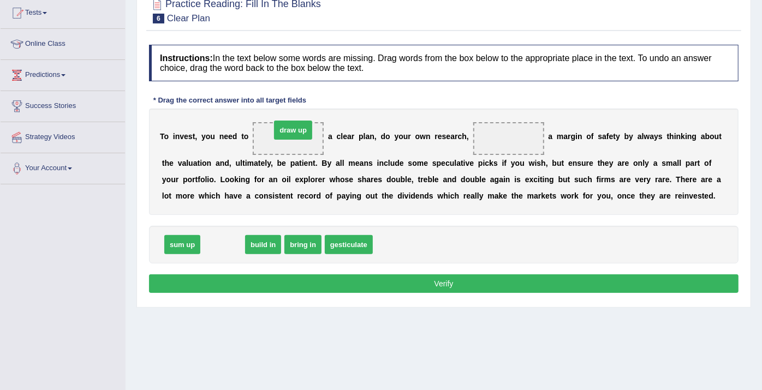
drag, startPoint x: 220, startPoint y: 245, endPoint x: 291, endPoint y: 132, distance: 133.5
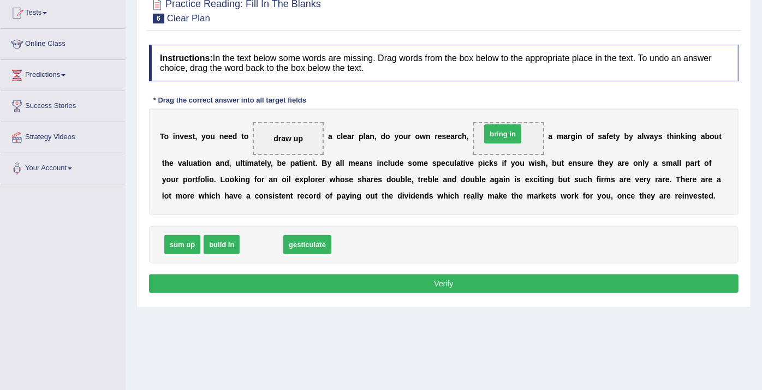
drag, startPoint x: 259, startPoint y: 242, endPoint x: 499, endPoint y: 132, distance: 264.2
click at [460, 276] on button "Verify" at bounding box center [444, 284] width 590 height 19
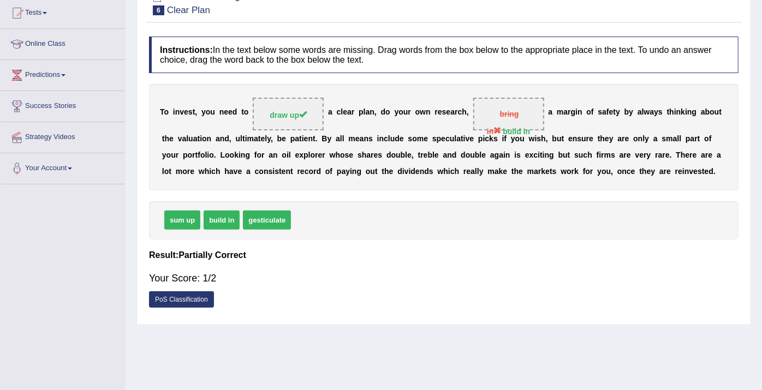
scroll to position [0, 0]
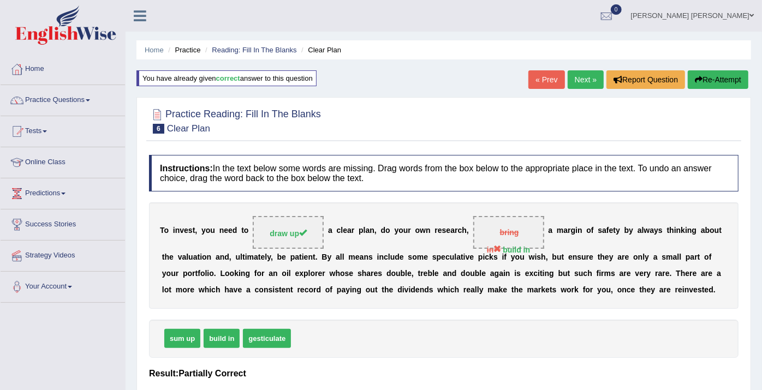
click at [583, 76] on link "Next »" at bounding box center [586, 79] width 36 height 19
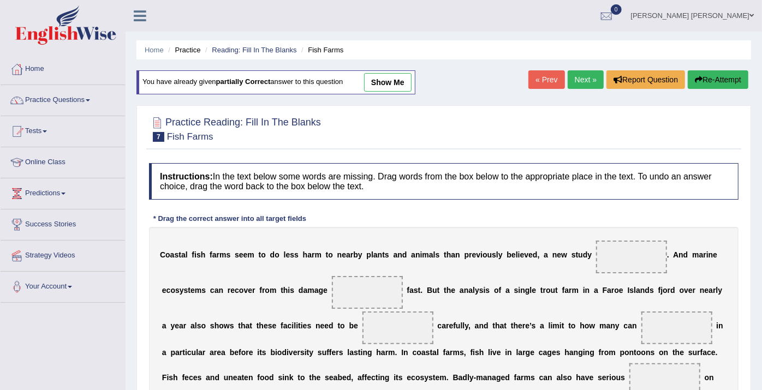
drag, startPoint x: 565, startPoint y: 32, endPoint x: 529, endPoint y: 15, distance: 39.8
click at [546, 23] on div "Toggle navigation Home Practice Questions Speaking Practice Read Aloud Repeat S…" at bounding box center [381, 299] width 762 height 599
click at [81, 103] on link "Practice Questions" at bounding box center [63, 98] width 125 height 27
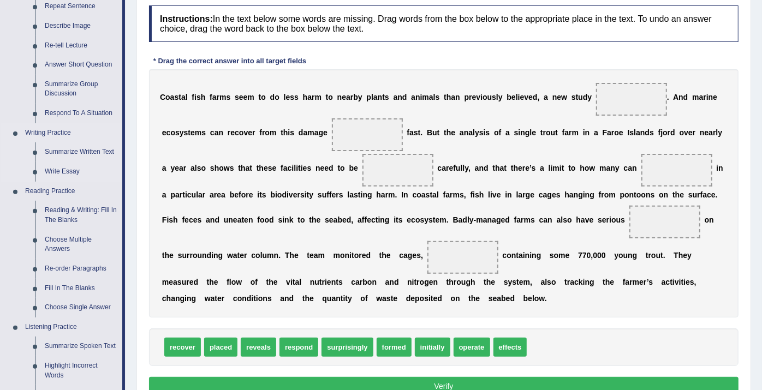
scroll to position [182, 0]
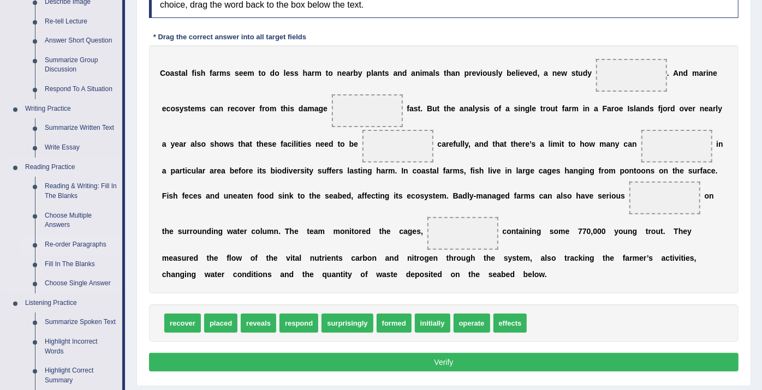
click at [80, 244] on link "Re-order Paragraphs" at bounding box center [81, 245] width 82 height 20
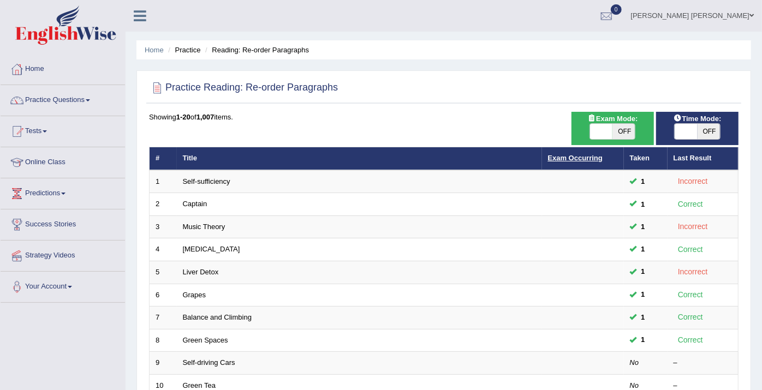
click at [584, 157] on link "Exam Occurring" at bounding box center [575, 158] width 55 height 8
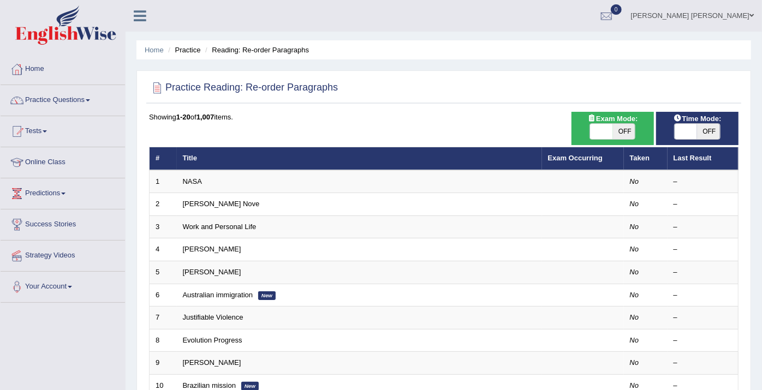
click at [584, 157] on link "Exam Occurring" at bounding box center [575, 158] width 55 height 8
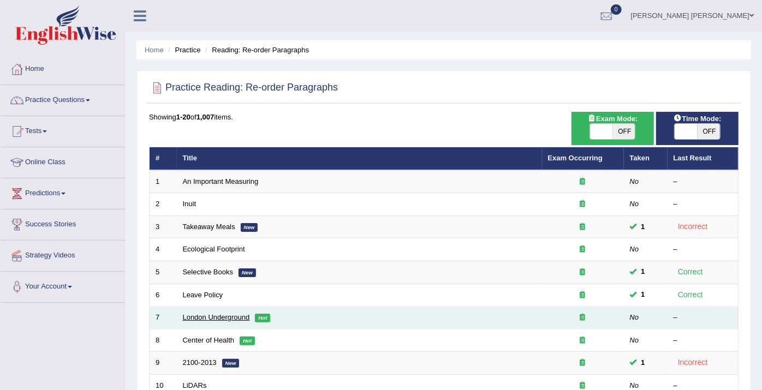
click at [219, 318] on link "London Underground" at bounding box center [216, 317] width 67 height 8
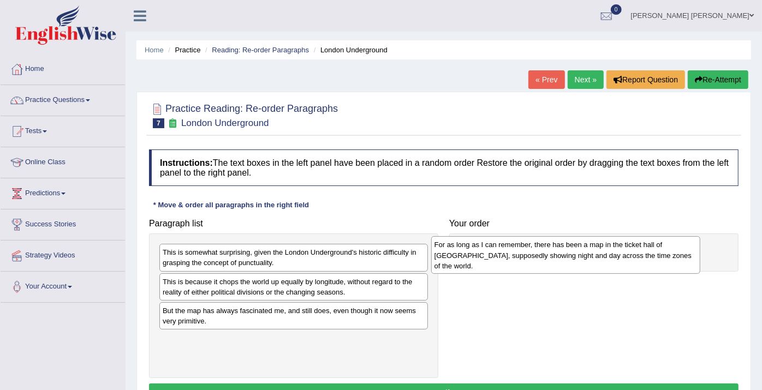
drag, startPoint x: 230, startPoint y: 324, endPoint x: 502, endPoint y: 257, distance: 280.3
click at [502, 257] on div "For as long as I can remember, there has been a map in the ticket hall of [GEOG…" at bounding box center [565, 255] width 269 height 38
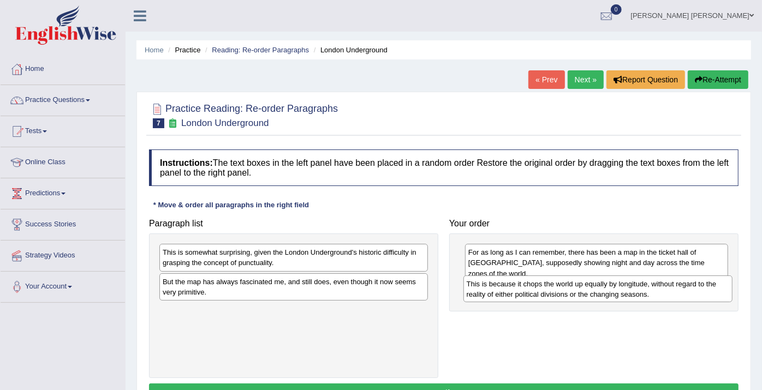
drag, startPoint x: 279, startPoint y: 287, endPoint x: 583, endPoint y: 289, distance: 304.7
click at [583, 289] on div "This is because it chops the world up equally by longitude, without regard to t…" at bounding box center [598, 289] width 269 height 27
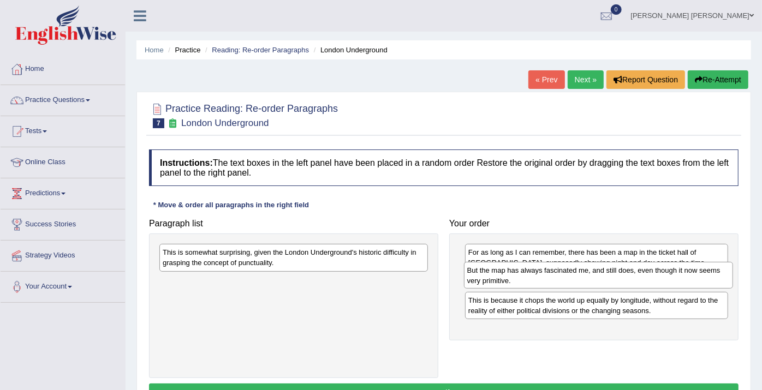
drag, startPoint x: 318, startPoint y: 287, endPoint x: 623, endPoint y: 276, distance: 304.9
click at [623, 276] on div "But the map has always fascinated me, and still does, even though it now seems …" at bounding box center [598, 275] width 269 height 27
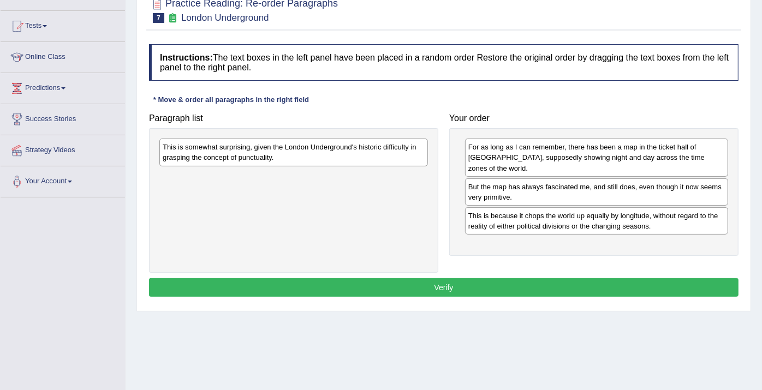
scroll to position [108, 0]
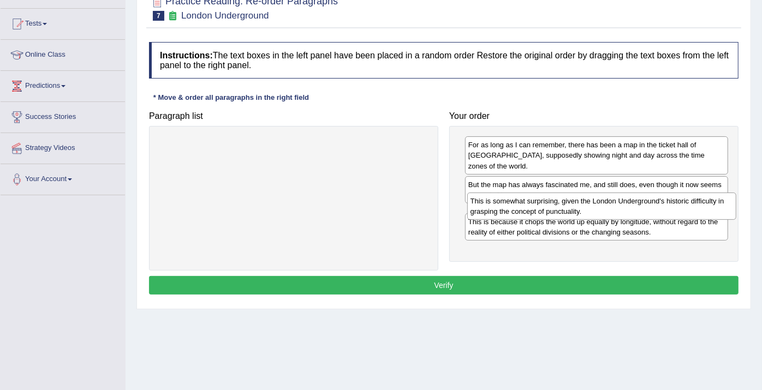
drag, startPoint x: 209, startPoint y: 148, endPoint x: 517, endPoint y: 204, distance: 313.1
click at [517, 204] on div "This is somewhat surprising, given the London Underground's historic difficulty…" at bounding box center [601, 206] width 269 height 27
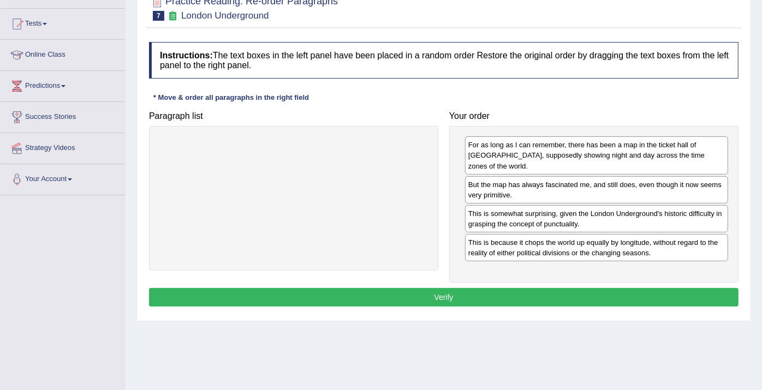
click at [487, 292] on button "Verify" at bounding box center [444, 297] width 590 height 19
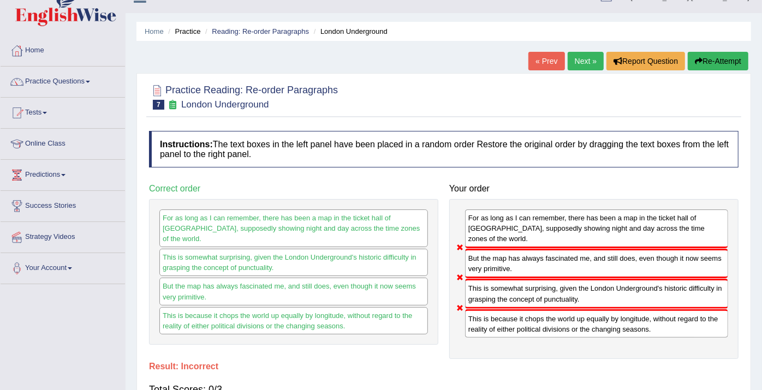
scroll to position [5, 0]
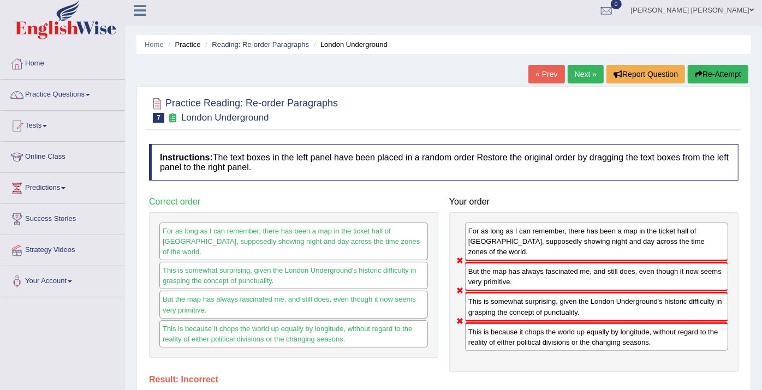
click at [583, 75] on link "Next »" at bounding box center [586, 74] width 36 height 19
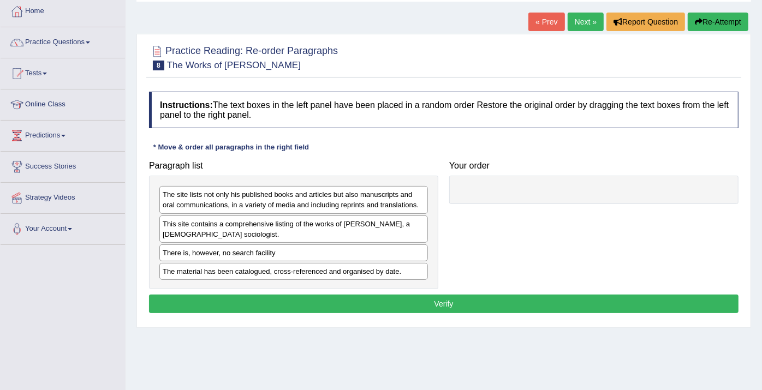
scroll to position [61, 0]
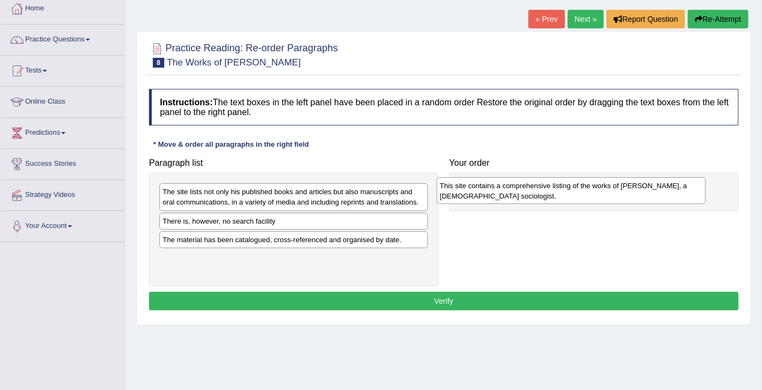
drag, startPoint x: 259, startPoint y: 226, endPoint x: 538, endPoint y: 189, distance: 282.1
click at [538, 189] on div "This site contains a comprehensive listing of the works of Norbert Elias, a Ger…" at bounding box center [571, 190] width 269 height 27
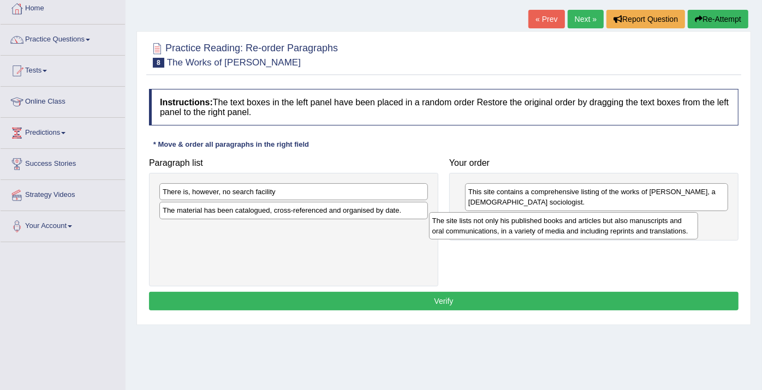
drag, startPoint x: 230, startPoint y: 200, endPoint x: 508, endPoint y: 229, distance: 280.0
click at [508, 229] on div "The site lists not only his published books and articles but also manuscripts a…" at bounding box center [563, 225] width 269 height 27
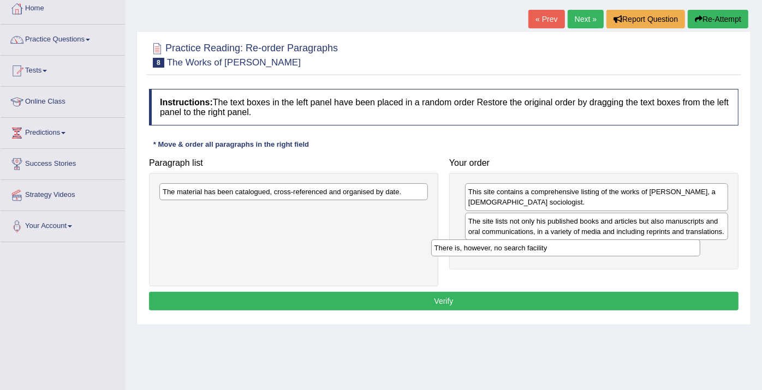
drag, startPoint x: 280, startPoint y: 187, endPoint x: 550, endPoint y: 239, distance: 274.7
click at [550, 240] on div "There is, however, no search facility" at bounding box center [565, 248] width 269 height 17
click at [353, 195] on div "The material has been catalogued, cross-referenced and organised by date." at bounding box center [293, 191] width 269 height 17
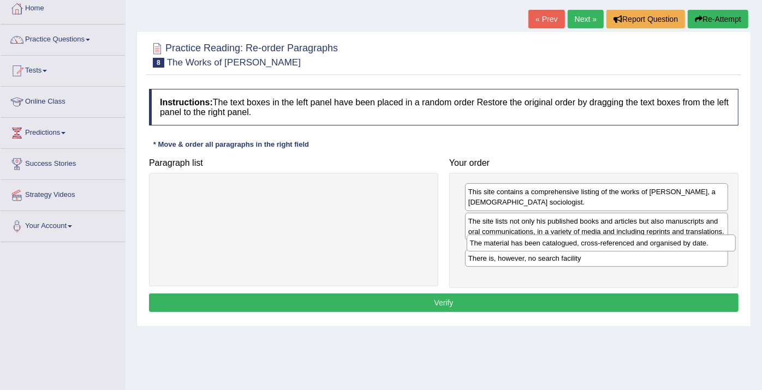
drag, startPoint x: 399, startPoint y: 191, endPoint x: 706, endPoint y: 243, distance: 311.4
click at [706, 243] on div "The material has been catalogued, cross-referenced and organised by date." at bounding box center [601, 243] width 269 height 17
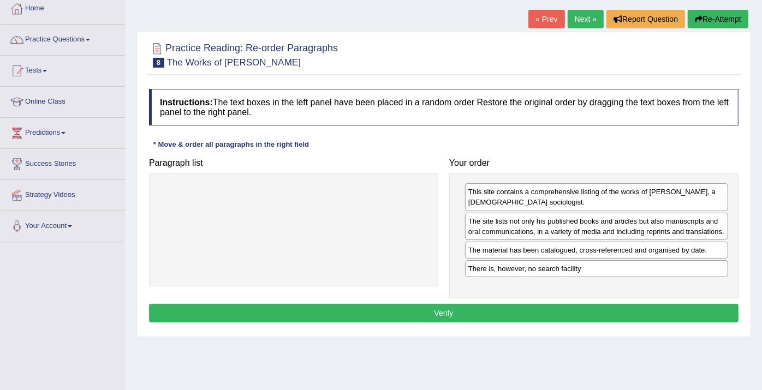
click at [560, 309] on button "Verify" at bounding box center [444, 313] width 590 height 19
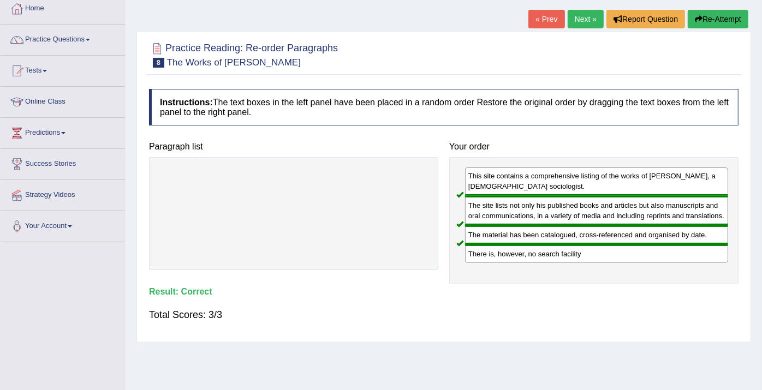
click at [590, 15] on link "Next »" at bounding box center [586, 19] width 36 height 19
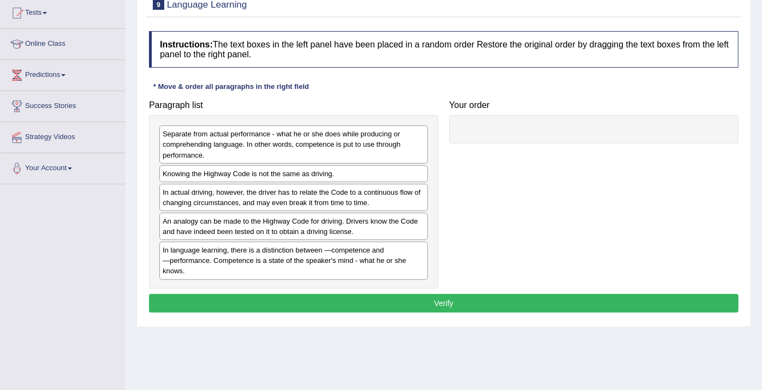
scroll to position [110, 0]
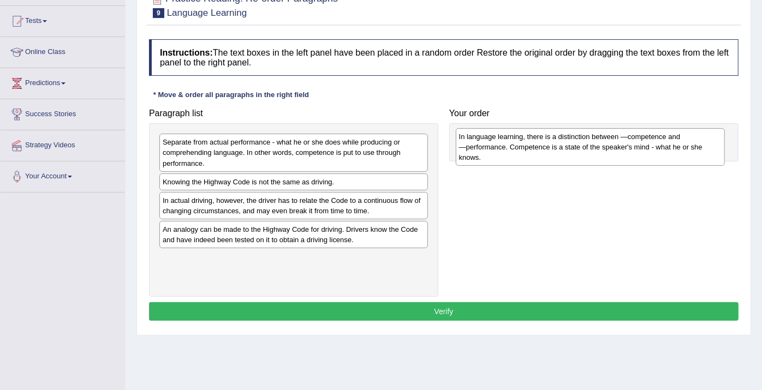
drag, startPoint x: 251, startPoint y: 263, endPoint x: 545, endPoint y: 139, distance: 319.4
click at [545, 139] on div "In language learning, there is a distinction between ―competence and ―performan…" at bounding box center [590, 147] width 269 height 38
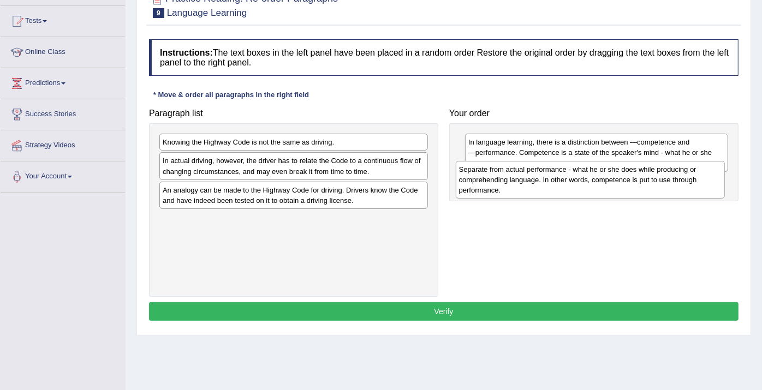
drag, startPoint x: 242, startPoint y: 152, endPoint x: 540, endPoint y: 179, distance: 298.3
click at [540, 179] on div "Separate from actual performance - what he or she does while producing or compr…" at bounding box center [590, 180] width 269 height 38
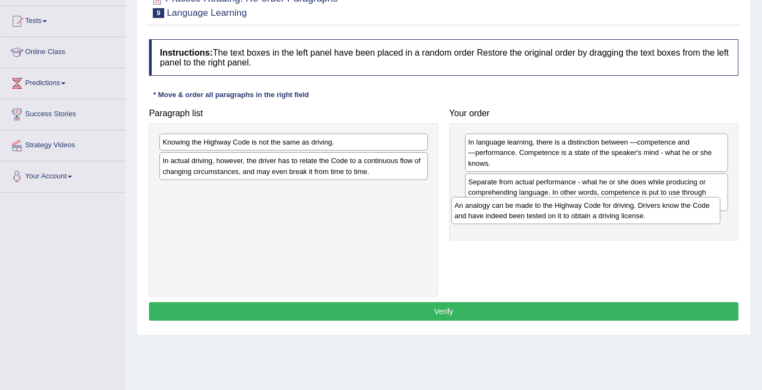
drag, startPoint x: 246, startPoint y: 192, endPoint x: 538, endPoint y: 208, distance: 292.6
click at [538, 208] on div "An analogy can be made to the Highway Code for driving. Drivers know the Code a…" at bounding box center [586, 210] width 269 height 27
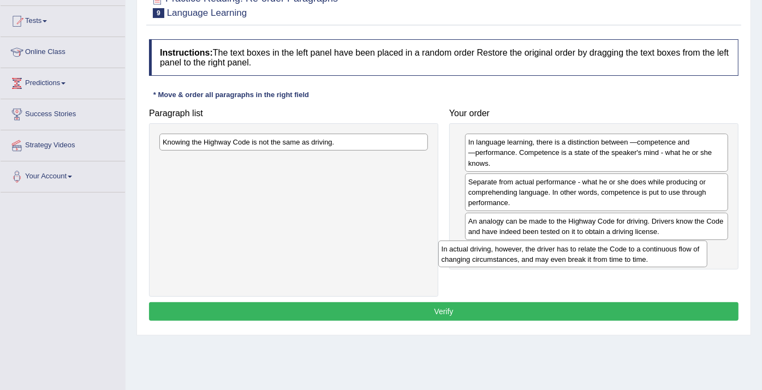
drag, startPoint x: 318, startPoint y: 164, endPoint x: 600, endPoint y: 252, distance: 295.2
click at [600, 252] on div "In actual driving, however, the driver has to relate the Code to a continuous f…" at bounding box center [573, 254] width 269 height 27
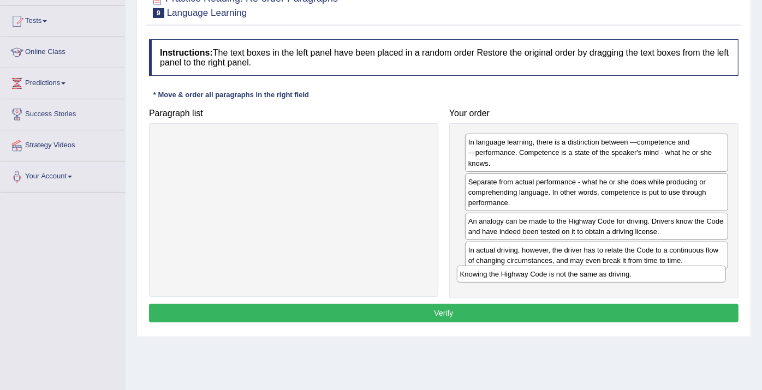
drag, startPoint x: 330, startPoint y: 139, endPoint x: 627, endPoint y: 271, distance: 325.4
click at [627, 271] on div "Knowing the Highway Code is not the same as driving." at bounding box center [591, 274] width 269 height 17
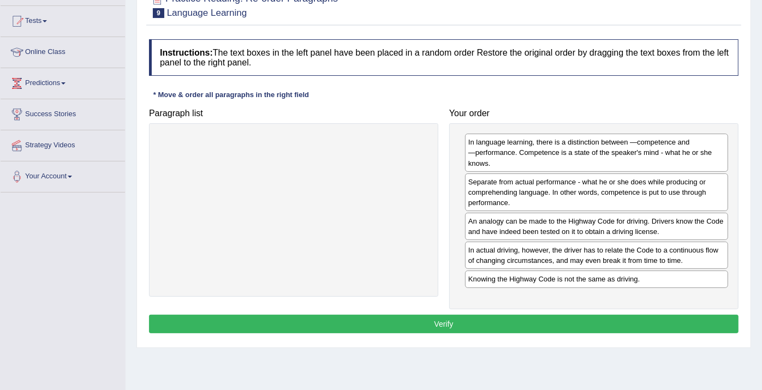
click at [563, 316] on button "Verify" at bounding box center [444, 324] width 590 height 19
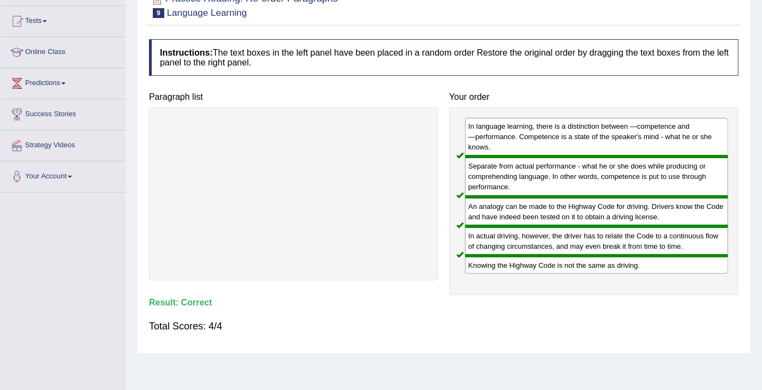
scroll to position [0, 0]
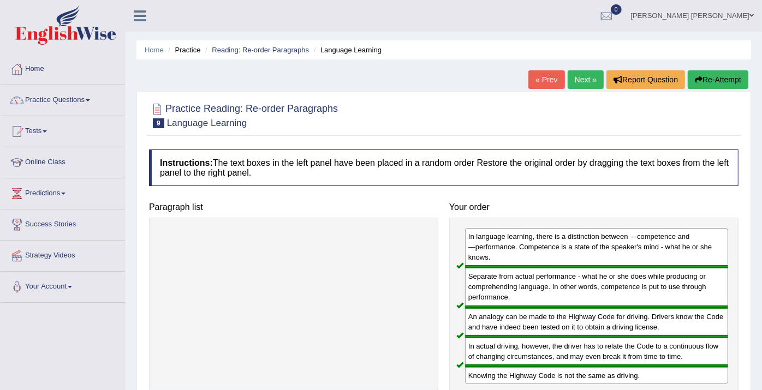
click at [590, 78] on link "Next »" at bounding box center [586, 79] width 36 height 19
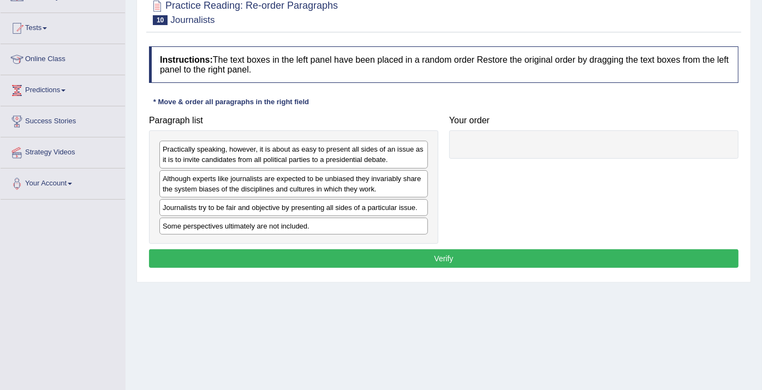
scroll to position [103, 0]
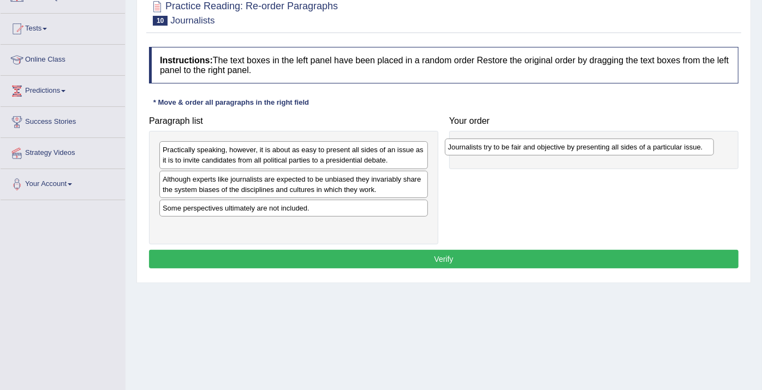
drag, startPoint x: 342, startPoint y: 212, endPoint x: 627, endPoint y: 151, distance: 292.1
click at [627, 151] on div "Journalists try to be fair and objective by presenting all sides of a particula…" at bounding box center [579, 147] width 269 height 17
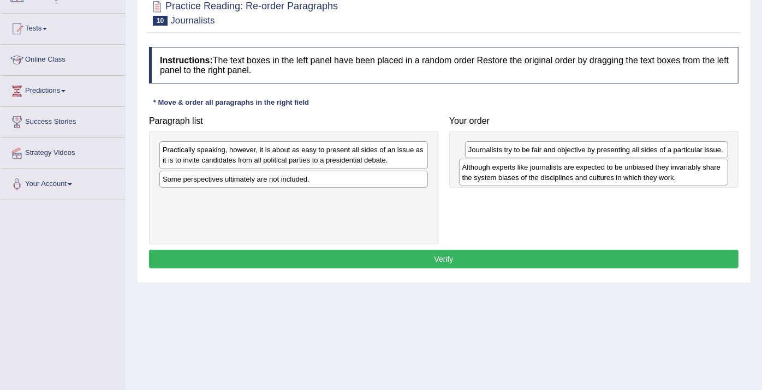
drag, startPoint x: 246, startPoint y: 184, endPoint x: 546, endPoint y: 173, distance: 300.0
click at [546, 173] on div "Although experts like journalists are expected to be unbiased they invariably s…" at bounding box center [593, 172] width 269 height 27
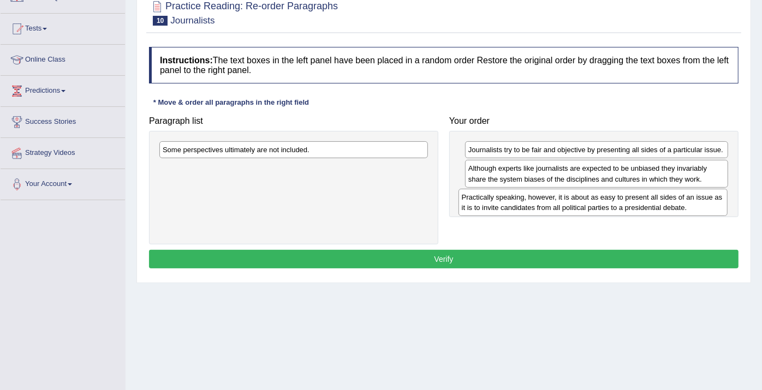
drag, startPoint x: 368, startPoint y: 157, endPoint x: 667, endPoint y: 200, distance: 302.4
click at [667, 200] on div "Practically speaking, however, it is about as easy to present all sides of an i…" at bounding box center [593, 202] width 269 height 27
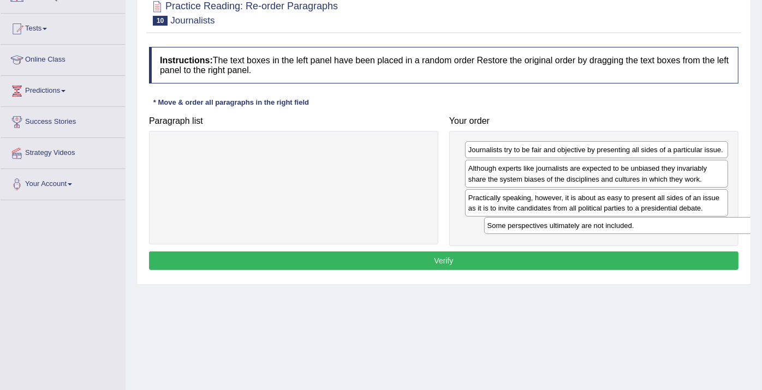
drag, startPoint x: 330, startPoint y: 144, endPoint x: 648, endPoint y: 217, distance: 326.2
click at [648, 217] on div "Some perspectives ultimately are not included." at bounding box center [618, 225] width 269 height 17
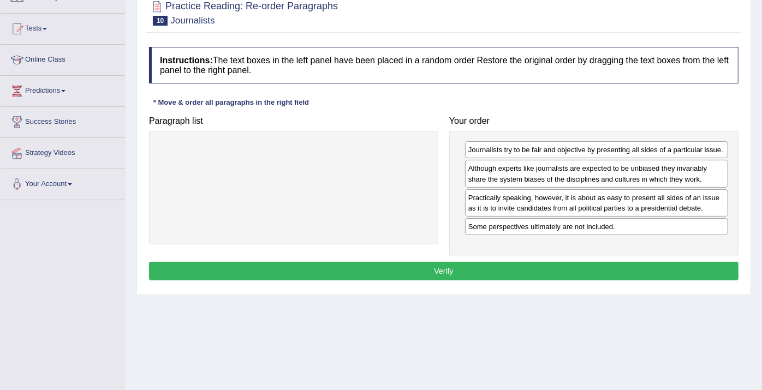
click at [571, 271] on button "Verify" at bounding box center [444, 271] width 590 height 19
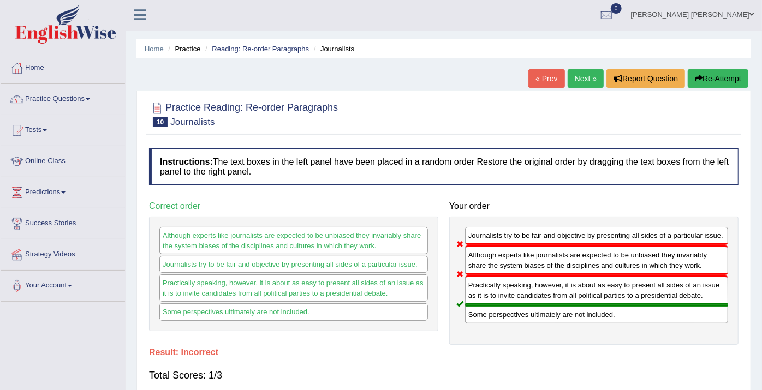
scroll to position [0, 0]
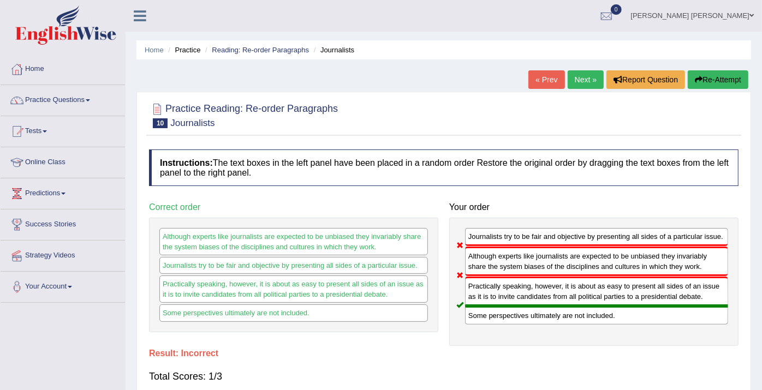
click at [573, 77] on link "Next »" at bounding box center [586, 79] width 36 height 19
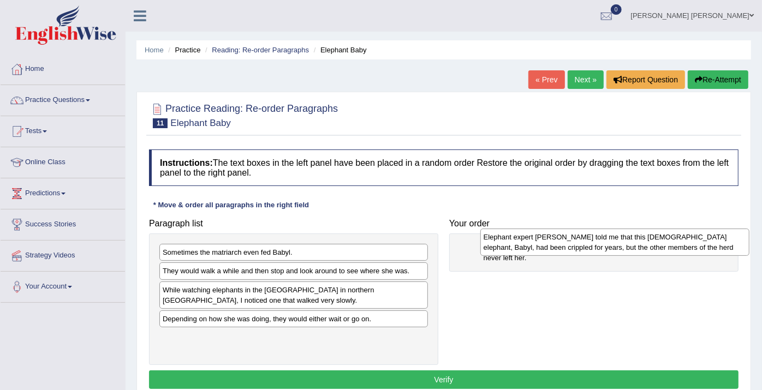
drag, startPoint x: 313, startPoint y: 303, endPoint x: 624, endPoint y: 251, distance: 315.0
click at [632, 251] on div "Elephant expert [PERSON_NAME] told me that this [DEMOGRAPHIC_DATA] elephant, Ba…" at bounding box center [615, 242] width 269 height 27
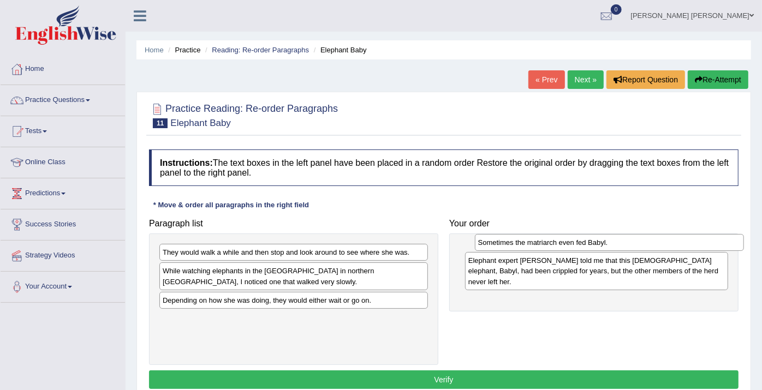
drag, startPoint x: 263, startPoint y: 250, endPoint x: 579, endPoint y: 240, distance: 315.8
click at [579, 240] on div "Sometimes the matriarch even fed Babyl." at bounding box center [609, 242] width 269 height 17
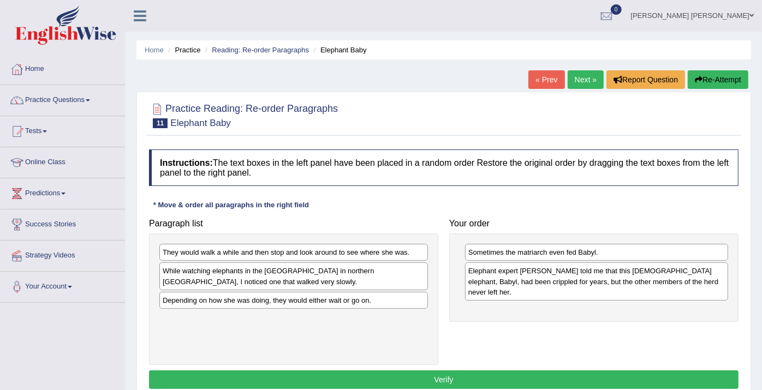
click at [371, 248] on div "They would walk a while and then stop and look around to see where she was." at bounding box center [293, 252] width 269 height 17
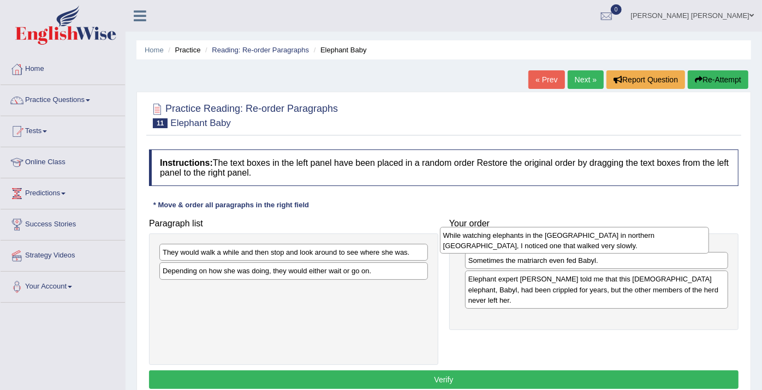
drag, startPoint x: 341, startPoint y: 274, endPoint x: 621, endPoint y: 239, distance: 282.4
click at [621, 239] on div "While watching elephants in the [GEOGRAPHIC_DATA] in northern [GEOGRAPHIC_DATA]…" at bounding box center [574, 240] width 269 height 27
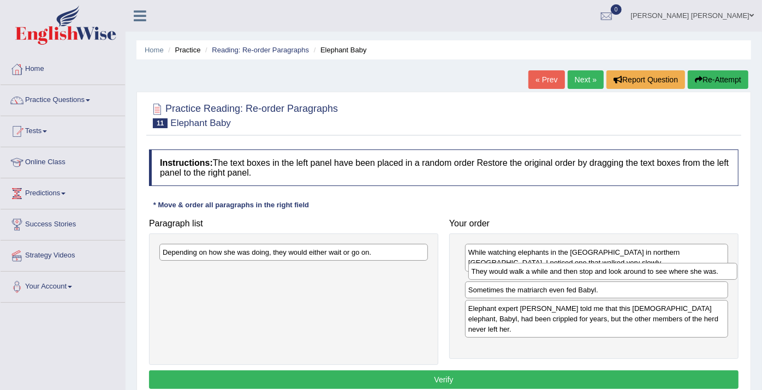
drag, startPoint x: 335, startPoint y: 257, endPoint x: 642, endPoint y: 276, distance: 307.5
click at [642, 276] on div "They would walk a while and then stop and look around to see where she was." at bounding box center [603, 271] width 269 height 17
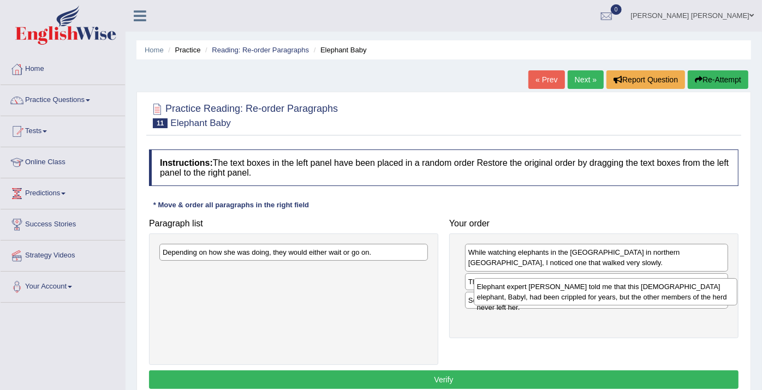
drag, startPoint x: 516, startPoint y: 332, endPoint x: 522, endPoint y: 297, distance: 35.5
click at [523, 298] on div "Elephant expert [PERSON_NAME] told me that this [DEMOGRAPHIC_DATA] elephant, Ba…" at bounding box center [606, 292] width 264 height 27
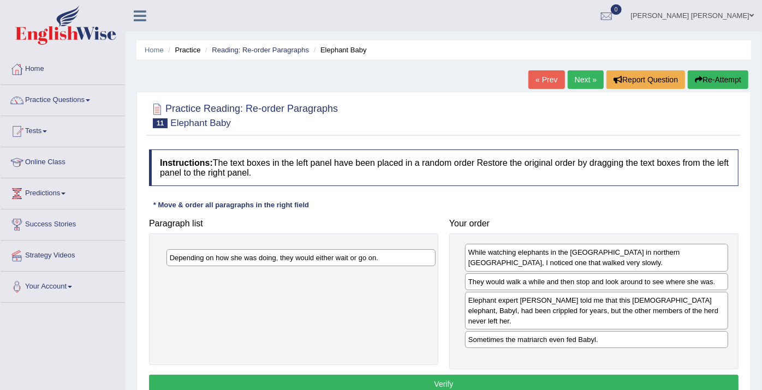
drag, startPoint x: 321, startPoint y: 252, endPoint x: 328, endPoint y: 258, distance: 9.0
click at [328, 258] on div "Depending on how she was doing, they would either wait or go on." at bounding box center [301, 258] width 269 height 17
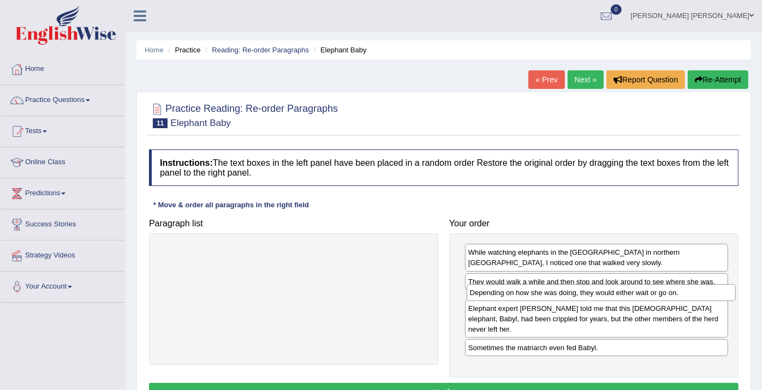
drag, startPoint x: 318, startPoint y: 251, endPoint x: 625, endPoint y: 292, distance: 310.1
click at [625, 292] on div "Depending on how she was doing, they would either wait or go on." at bounding box center [601, 293] width 269 height 17
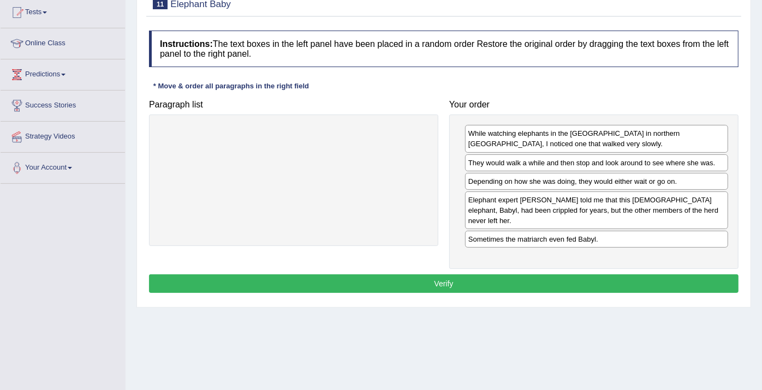
scroll to position [121, 0]
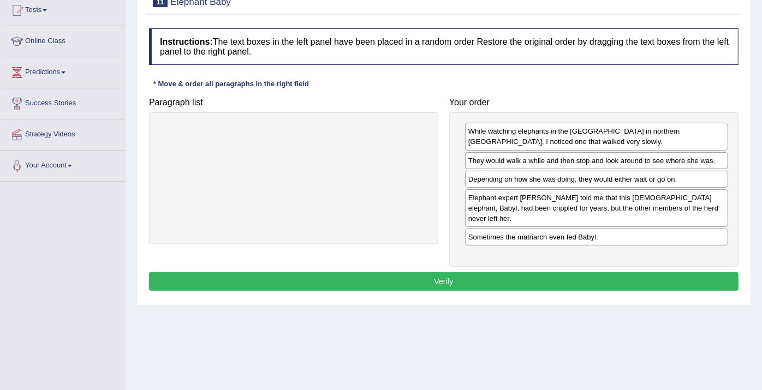
click at [521, 273] on button "Verify" at bounding box center [444, 282] width 590 height 19
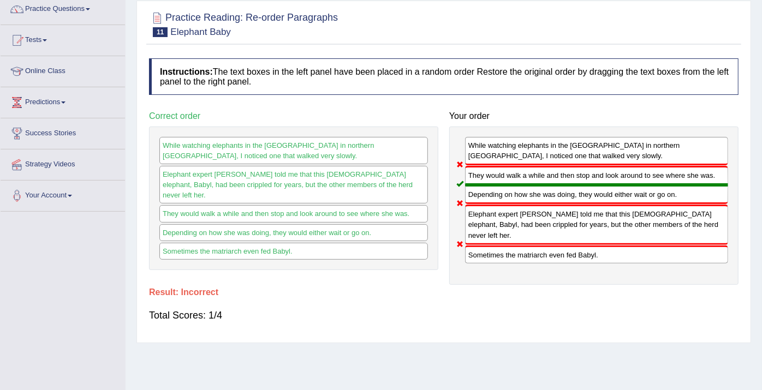
scroll to position [0, 0]
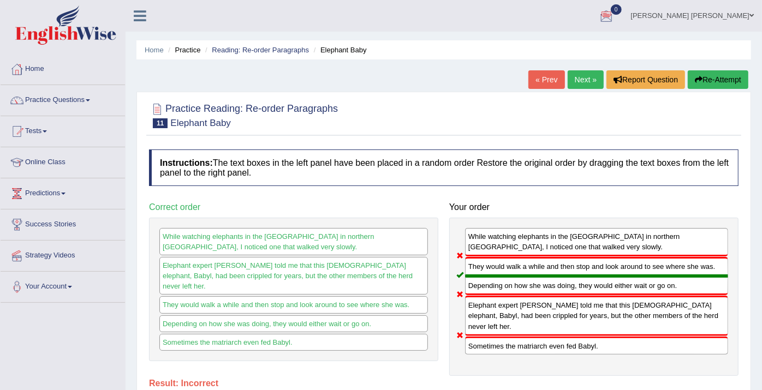
click at [593, 79] on link "Next »" at bounding box center [586, 79] width 36 height 19
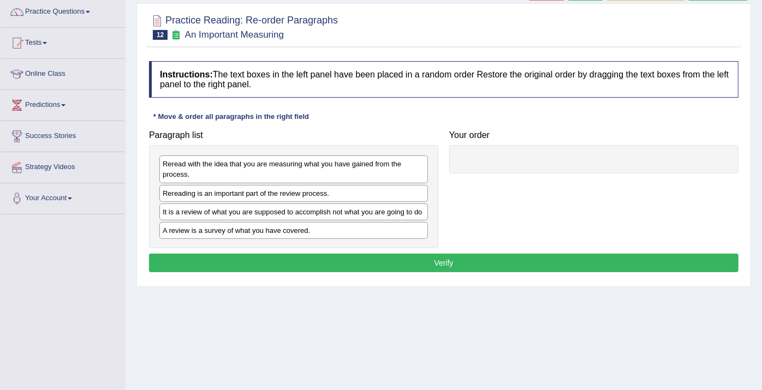
scroll to position [90, 0]
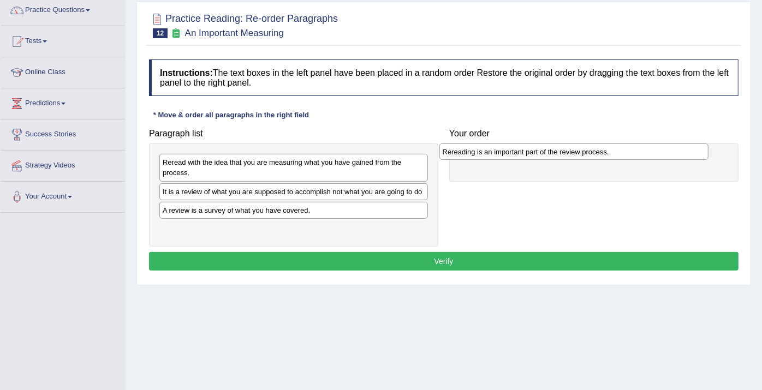
drag, startPoint x: 240, startPoint y: 190, endPoint x: 520, endPoint y: 151, distance: 282.3
click at [520, 151] on div "Rereading is an important part of the review process." at bounding box center [574, 152] width 269 height 17
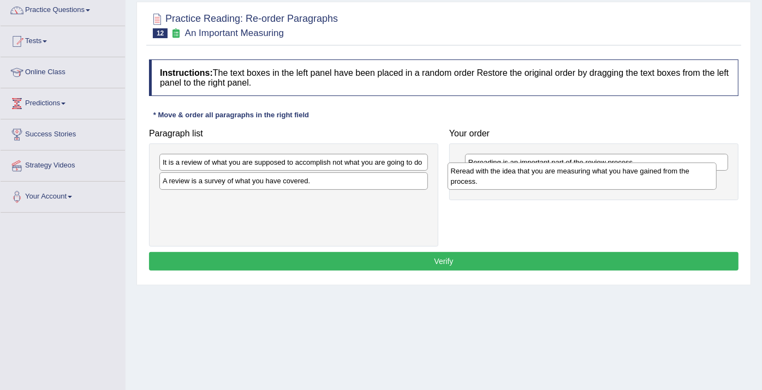
drag, startPoint x: 356, startPoint y: 170, endPoint x: 644, endPoint y: 179, distance: 288.5
click at [644, 179] on div "Reread with the idea that you are measuring what you have gained from the proce…" at bounding box center [582, 176] width 269 height 27
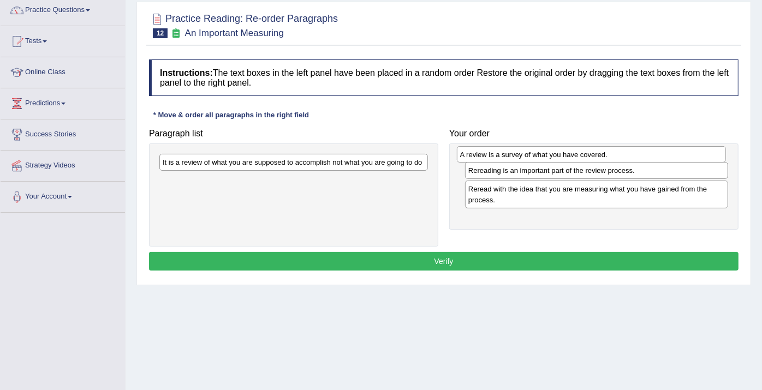
drag, startPoint x: 307, startPoint y: 185, endPoint x: 603, endPoint y: 157, distance: 297.8
click at [603, 157] on div "A review is a survey of what you have covered." at bounding box center [591, 154] width 269 height 17
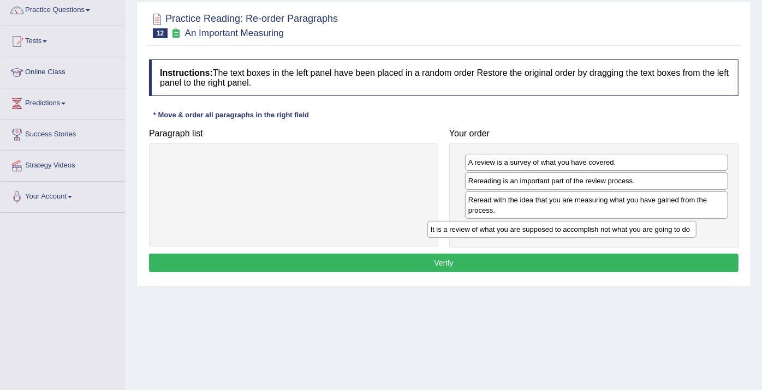
drag, startPoint x: 366, startPoint y: 158, endPoint x: 633, endPoint y: 224, distance: 275.8
click at [633, 224] on div "It is a review of what you are supposed to accomplish not what you are going to…" at bounding box center [562, 229] width 269 height 17
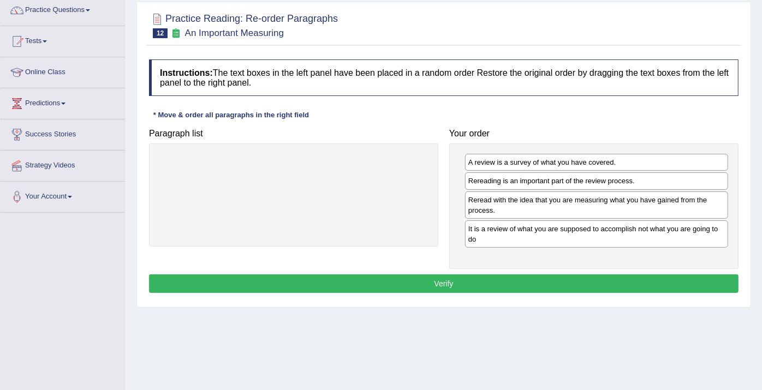
click at [479, 281] on button "Verify" at bounding box center [444, 284] width 590 height 19
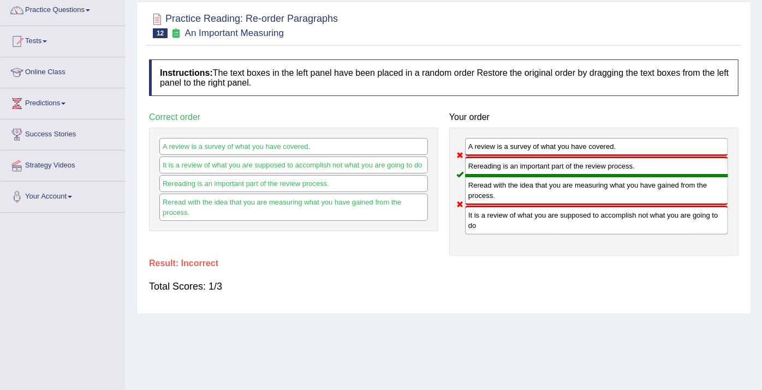
scroll to position [0, 0]
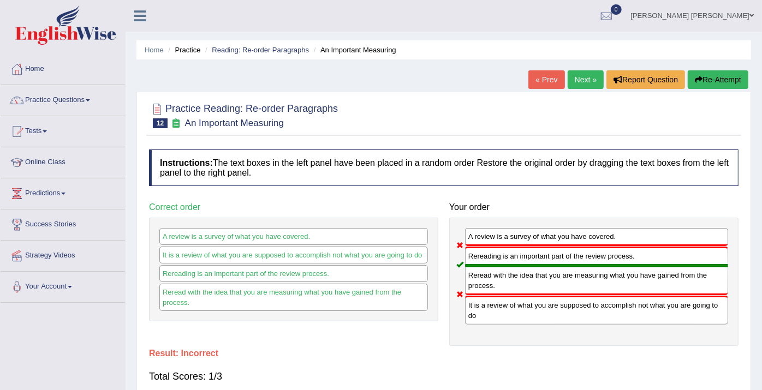
click at [590, 77] on link "Next »" at bounding box center [586, 79] width 36 height 19
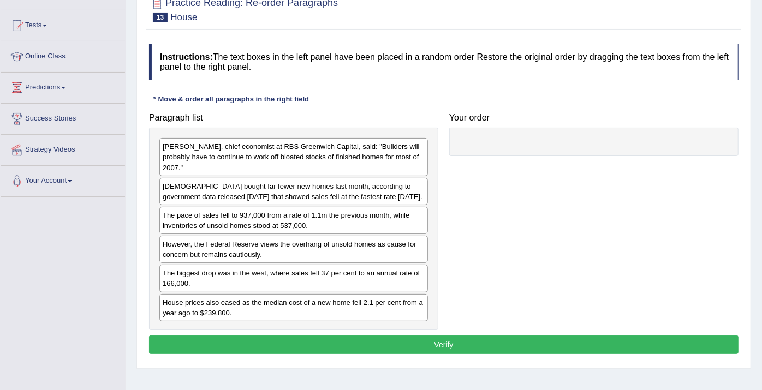
scroll to position [112, 0]
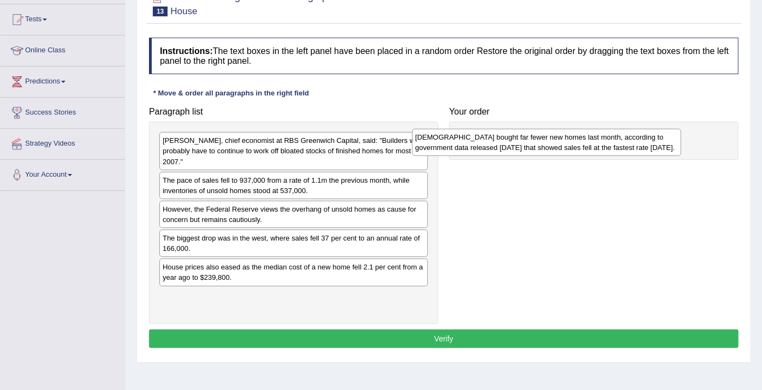
drag, startPoint x: 212, startPoint y: 186, endPoint x: 471, endPoint y: 136, distance: 263.7
click at [471, 136] on div "[DEMOGRAPHIC_DATA] bought far fewer new homes last month, according to governme…" at bounding box center [546, 142] width 269 height 27
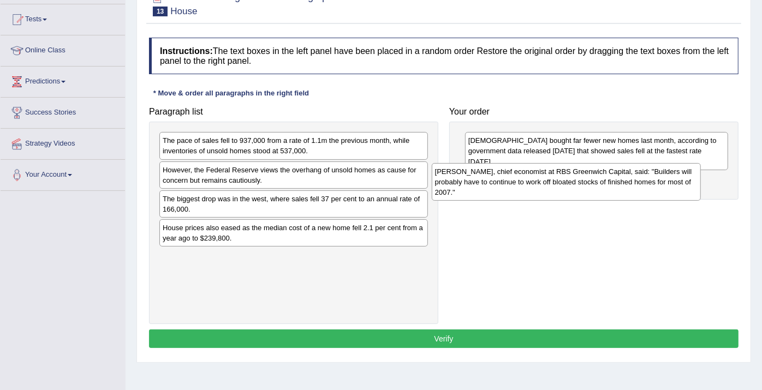
drag, startPoint x: 318, startPoint y: 144, endPoint x: 589, endPoint y: 169, distance: 272.1
click at [589, 169] on div "[PERSON_NAME], chief economist at RBS Greenwich Capital, said: "Builders will p…" at bounding box center [566, 182] width 269 height 38
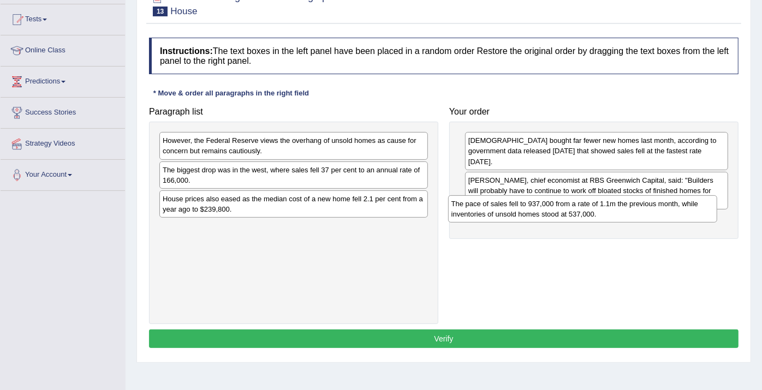
drag, startPoint x: 257, startPoint y: 145, endPoint x: 546, endPoint y: 208, distance: 295.6
click at [546, 208] on div "The pace of sales fell to 937,000 from a rate of 1.1m the previous month, while…" at bounding box center [582, 209] width 269 height 27
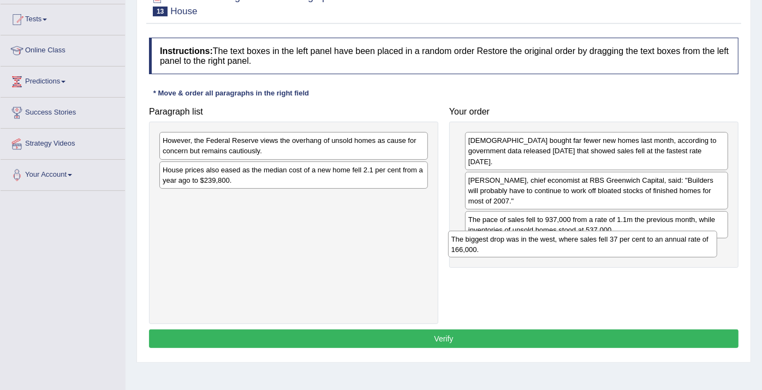
drag, startPoint x: 281, startPoint y: 172, endPoint x: 568, endPoint y: 241, distance: 295.4
click at [568, 241] on div "The biggest drop was in the west, where sales fell 37 per cent to an annual rat…" at bounding box center [582, 244] width 269 height 27
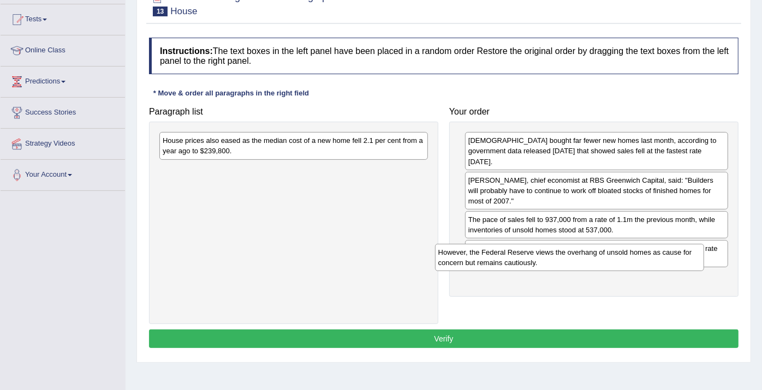
drag, startPoint x: 310, startPoint y: 143, endPoint x: 584, endPoint y: 254, distance: 296.4
click at [584, 254] on div "However, the Federal Reserve views the overhang of unsold homes as cause for co…" at bounding box center [569, 257] width 269 height 27
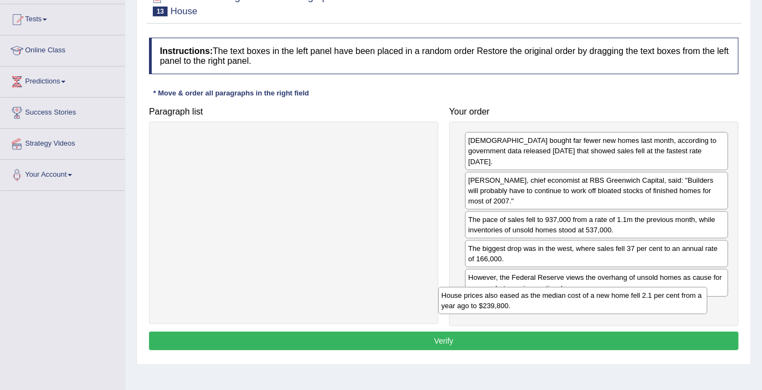
drag, startPoint x: 313, startPoint y: 147, endPoint x: 595, endPoint y: 299, distance: 320.1
click at [595, 299] on div "House prices also eased as the median cost of a new home fell 2.1 per cent from…" at bounding box center [573, 300] width 269 height 27
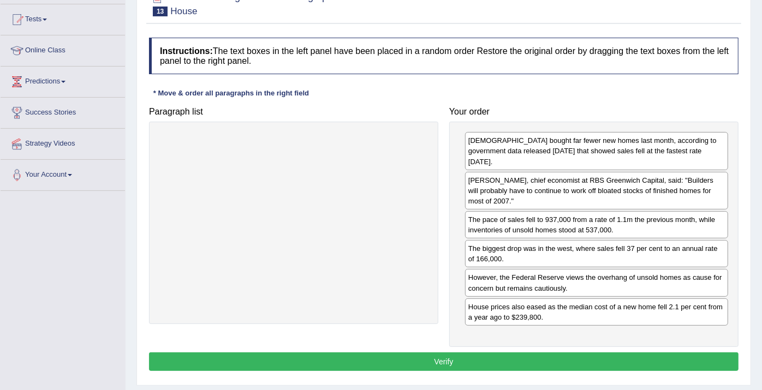
click at [576, 353] on button "Verify" at bounding box center [444, 362] width 590 height 19
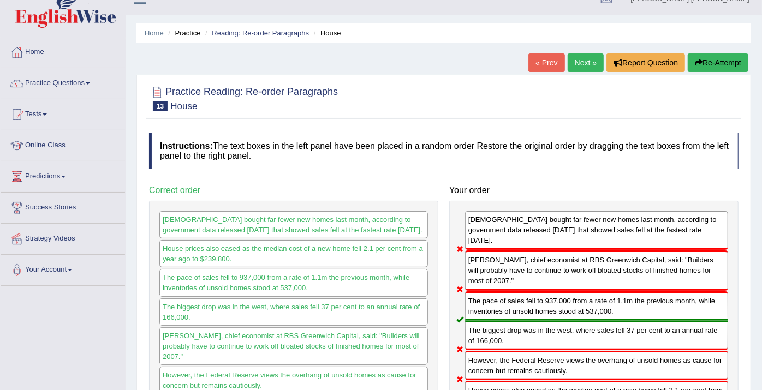
scroll to position [0, 0]
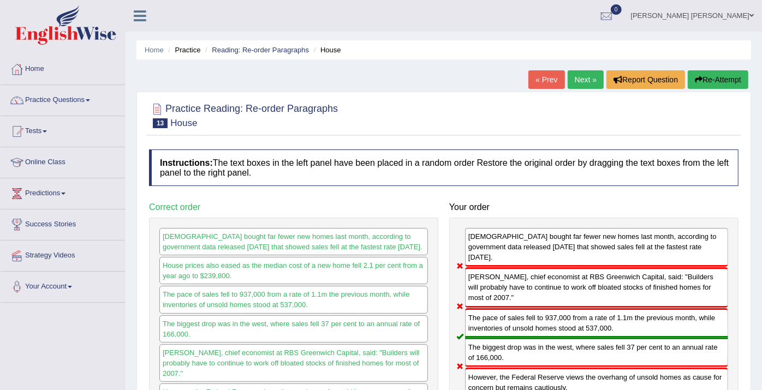
click at [579, 82] on link "Next »" at bounding box center [586, 79] width 36 height 19
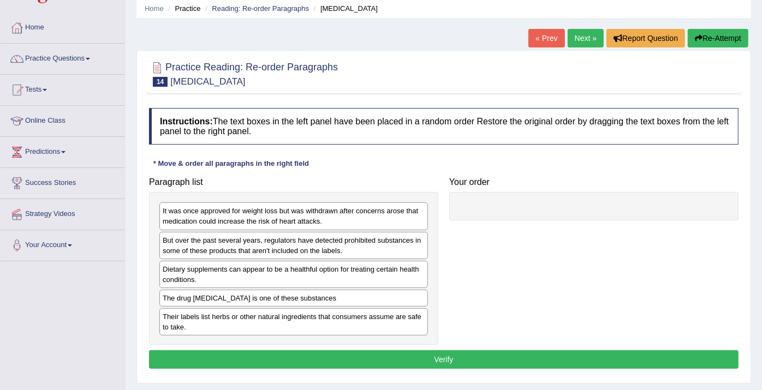
scroll to position [61, 0]
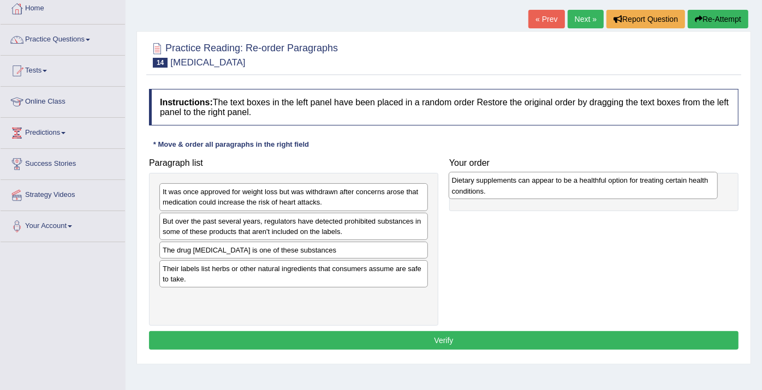
drag, startPoint x: 336, startPoint y: 259, endPoint x: 626, endPoint y: 189, distance: 298.2
click at [626, 189] on div "Dietary supplements can appear to be a healthful option for treating certain he…" at bounding box center [583, 185] width 269 height 27
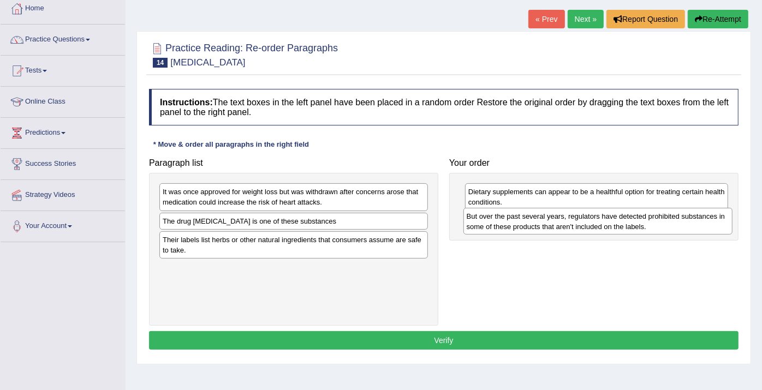
drag, startPoint x: 307, startPoint y: 232, endPoint x: 612, endPoint y: 227, distance: 304.2
click at [612, 227] on div "But over the past several years, regulators have detected prohibited substances…" at bounding box center [598, 221] width 269 height 27
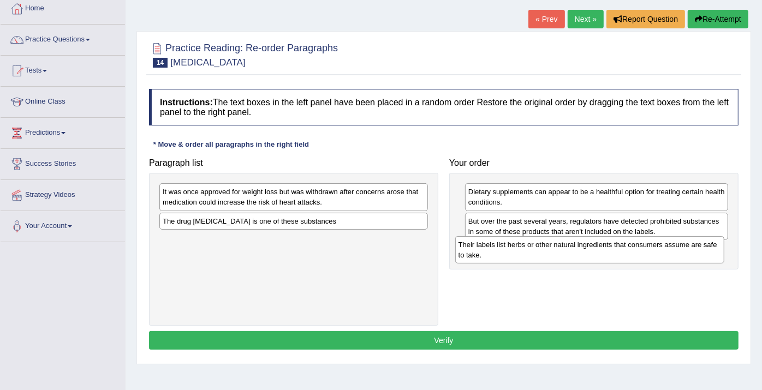
drag, startPoint x: 362, startPoint y: 243, endPoint x: 658, endPoint y: 250, distance: 296.1
click at [658, 250] on div "Their labels list herbs or other natural ingredients that consumers assume are …" at bounding box center [589, 249] width 269 height 27
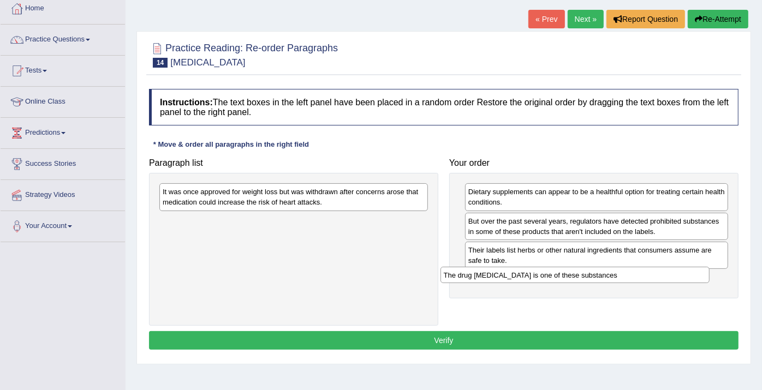
drag, startPoint x: 304, startPoint y: 222, endPoint x: 596, endPoint y: 279, distance: 297.1
click at [596, 279] on div "The drug [MEDICAL_DATA] is one of these substances" at bounding box center [575, 275] width 269 height 17
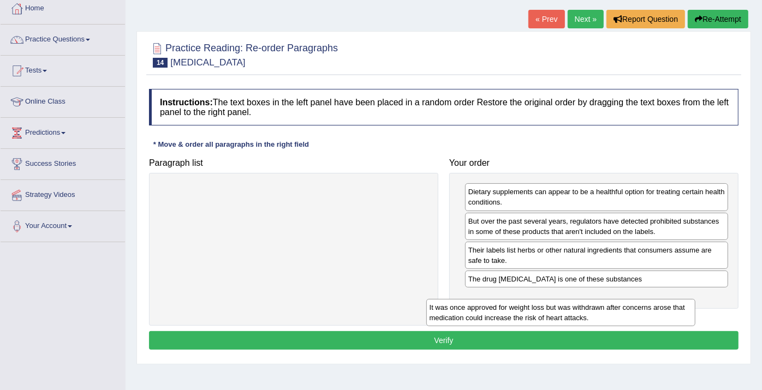
drag, startPoint x: 360, startPoint y: 201, endPoint x: 653, endPoint y: 312, distance: 312.5
click at [653, 312] on div "It was once approved for weight loss but was withdrawn after concerns arose tha…" at bounding box center [561, 312] width 269 height 27
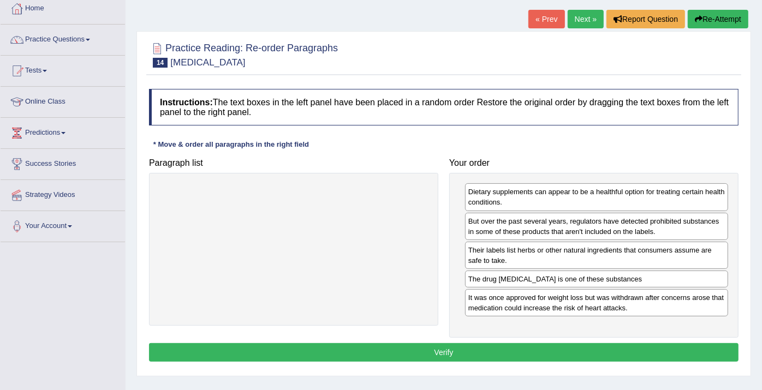
click at [635, 345] on button "Verify" at bounding box center [444, 353] width 590 height 19
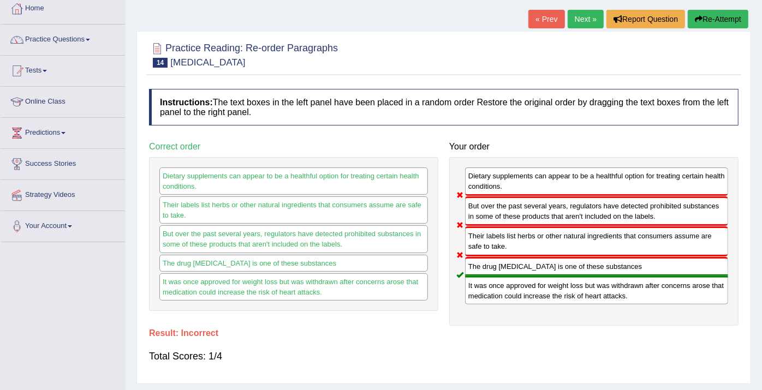
click at [702, 14] on button "Re-Attempt" at bounding box center [718, 19] width 61 height 19
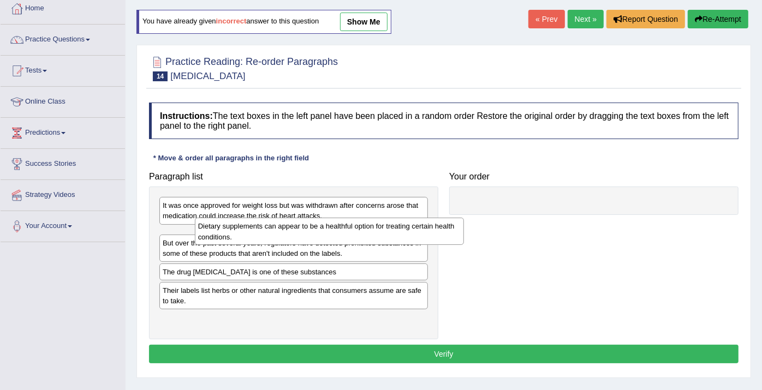
drag, startPoint x: 250, startPoint y: 268, endPoint x: 285, endPoint y: 231, distance: 51.0
click at [285, 231] on div "Dietary supplements can appear to be a healthful option for treating certain he…" at bounding box center [329, 231] width 269 height 27
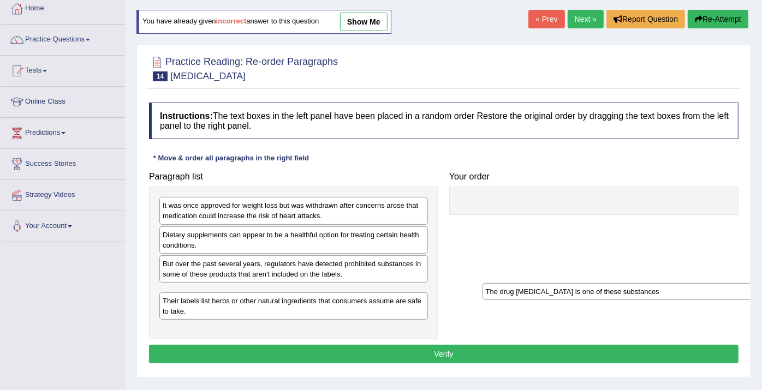
drag, startPoint x: 245, startPoint y: 293, endPoint x: 568, endPoint y: 293, distance: 323.8
click at [568, 293] on div "The drug [MEDICAL_DATA] is one of these substances" at bounding box center [617, 291] width 269 height 17
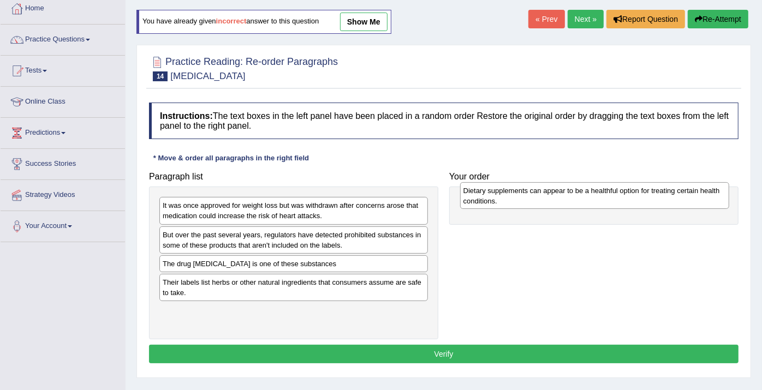
drag, startPoint x: 229, startPoint y: 237, endPoint x: 530, endPoint y: 193, distance: 304.1
click at [530, 193] on div "Dietary supplements can appear to be a healthful option for treating certain he…" at bounding box center [594, 195] width 269 height 27
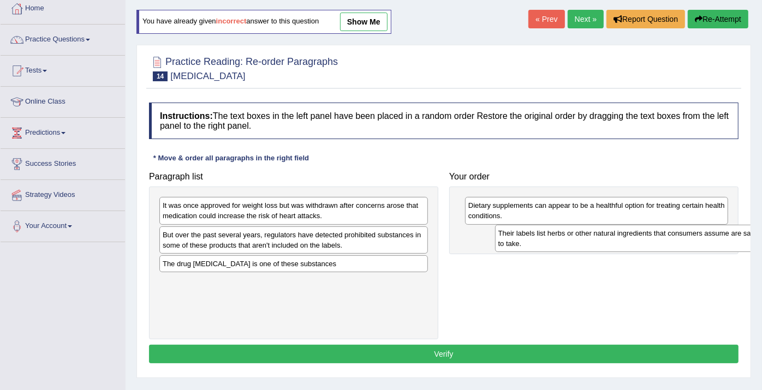
drag, startPoint x: 238, startPoint y: 283, endPoint x: 566, endPoint y: 228, distance: 332.8
click at [571, 234] on div "Their labels list herbs or other natural ingredients that consumers assume are …" at bounding box center [629, 238] width 269 height 27
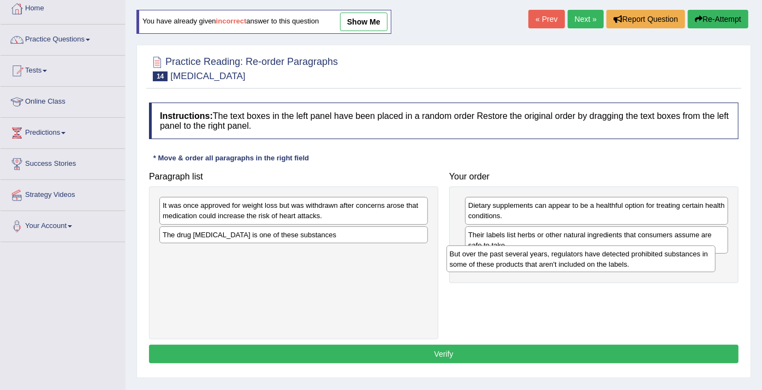
drag, startPoint x: 265, startPoint y: 243, endPoint x: 552, endPoint y: 263, distance: 287.9
click at [552, 263] on div "But over the past several years, regulators have detected prohibited substances…" at bounding box center [581, 259] width 269 height 27
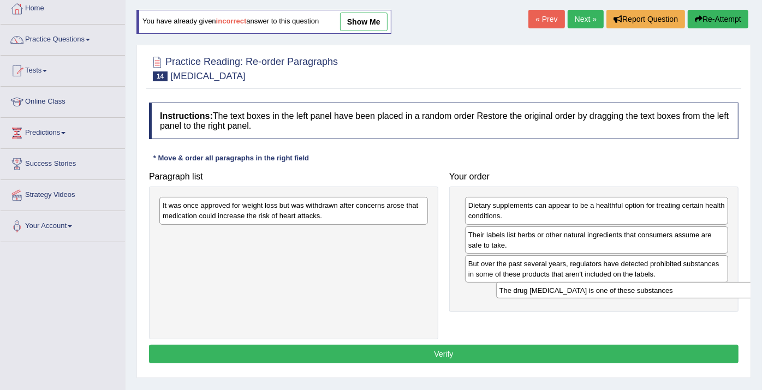
drag, startPoint x: 290, startPoint y: 235, endPoint x: 627, endPoint y: 291, distance: 341.6
click at [627, 291] on div "The drug sibutramine is one of these substances" at bounding box center [630, 290] width 269 height 17
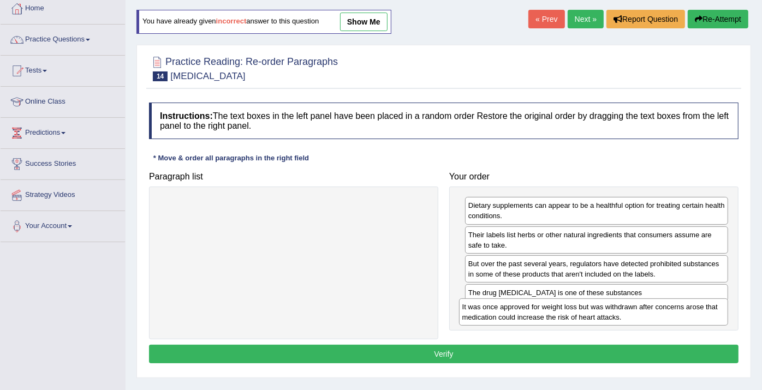
drag, startPoint x: 304, startPoint y: 210, endPoint x: 603, endPoint y: 312, distance: 316.2
click at [603, 312] on div "It was once approved for weight loss but was withdrawn after concerns arose tha…" at bounding box center [593, 312] width 269 height 27
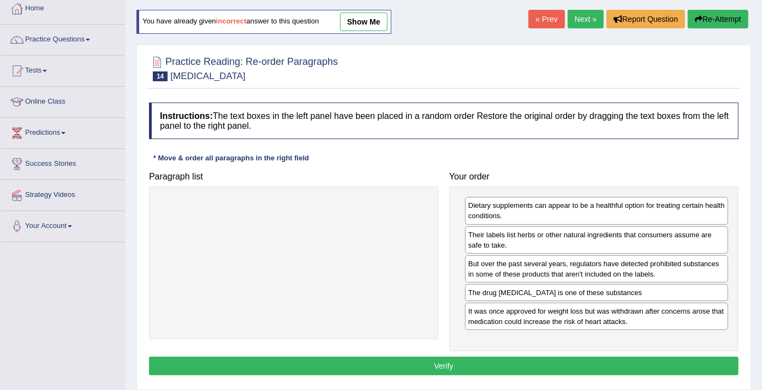
click at [572, 357] on button "Verify" at bounding box center [444, 366] width 590 height 19
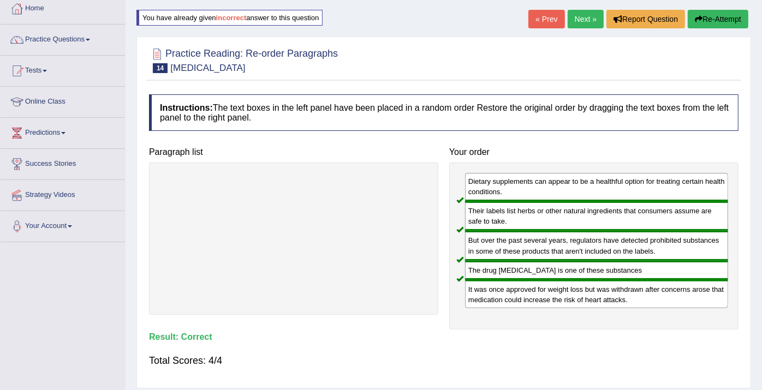
click at [585, 21] on link "Next »" at bounding box center [586, 19] width 36 height 19
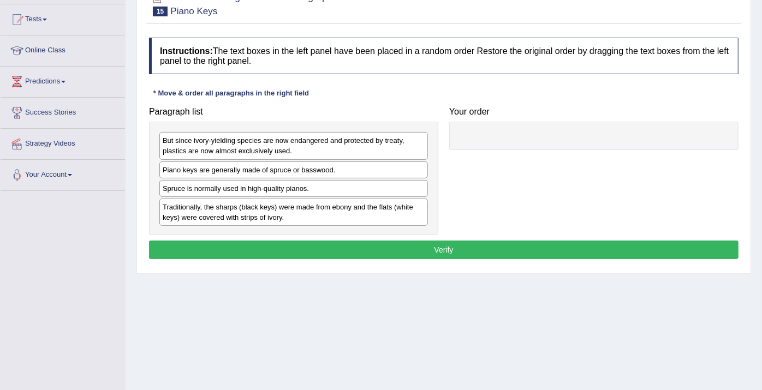
scroll to position [121, 0]
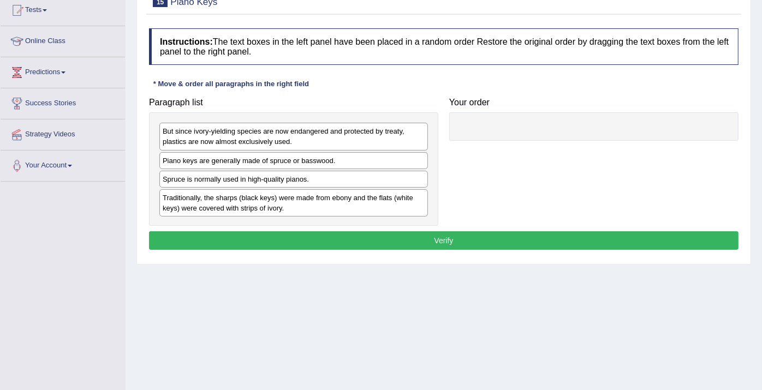
click at [299, 206] on div "Traditionally, the sharps (black keys) were made from ebony and the flats (whit…" at bounding box center [293, 202] width 269 height 27
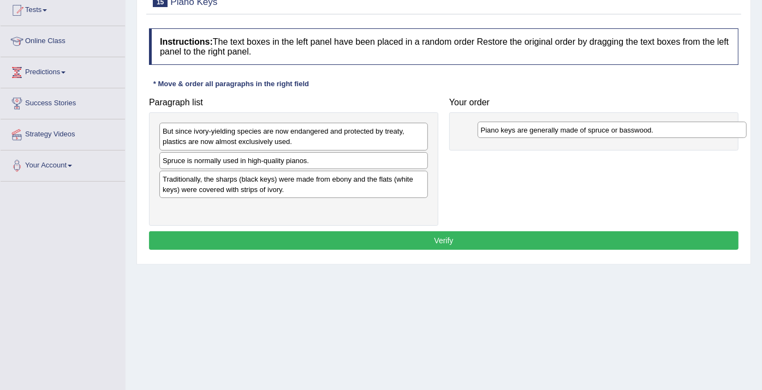
drag, startPoint x: 293, startPoint y: 163, endPoint x: 611, endPoint y: 132, distance: 319.8
click at [611, 132] on div "Piano keys are generally made of spruce or basswood." at bounding box center [612, 130] width 269 height 17
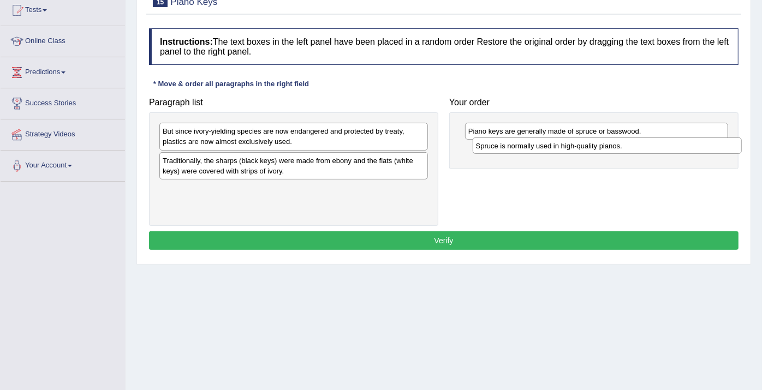
drag, startPoint x: 354, startPoint y: 160, endPoint x: 667, endPoint y: 146, distance: 313.8
click at [667, 146] on div "Spruce is normally used in high-quality pianos." at bounding box center [607, 146] width 269 height 17
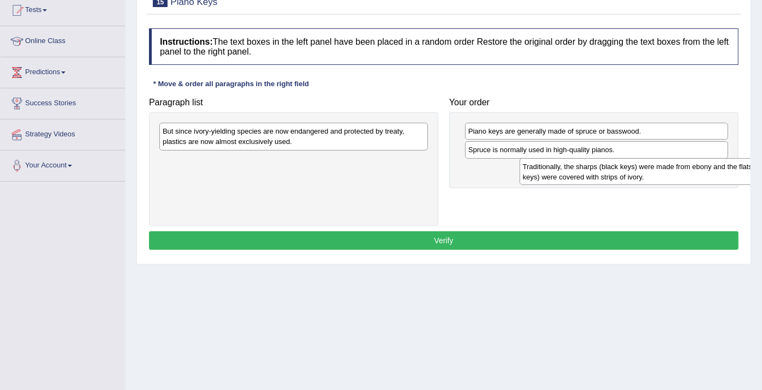
drag, startPoint x: 347, startPoint y: 168, endPoint x: 708, endPoint y: 175, distance: 360.5
click at [708, 175] on div "Traditionally, the sharps (black keys) were made from ebony and the flats (whit…" at bounding box center [654, 171] width 269 height 27
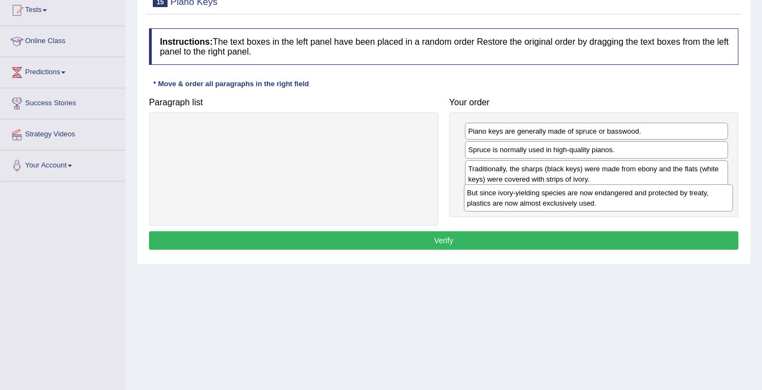
drag, startPoint x: 321, startPoint y: 140, endPoint x: 625, endPoint y: 202, distance: 310.4
click at [625, 202] on div "But since ivory-yielding species are now endangered and protected by treaty, pl…" at bounding box center [598, 198] width 269 height 27
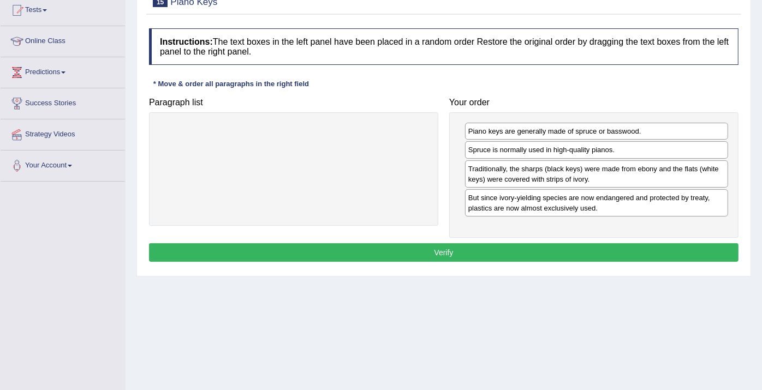
click at [537, 244] on button "Verify" at bounding box center [444, 253] width 590 height 19
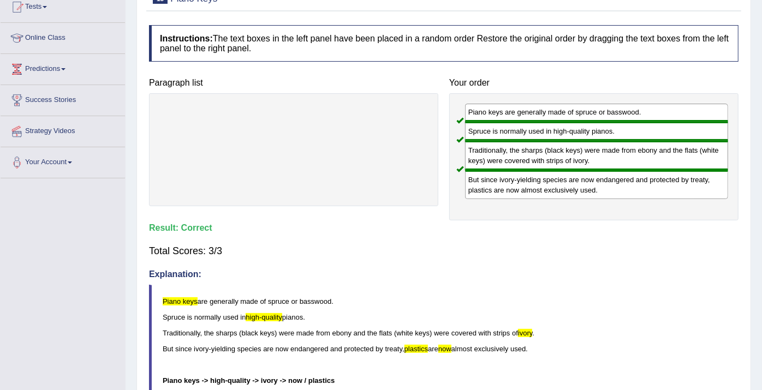
scroll to position [3, 0]
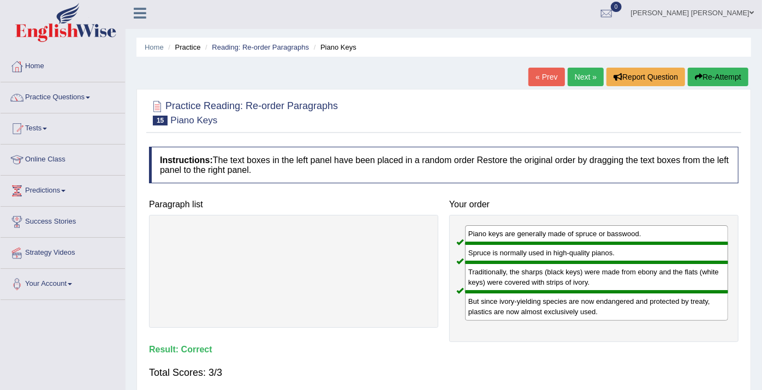
click at [588, 75] on link "Next »" at bounding box center [586, 77] width 36 height 19
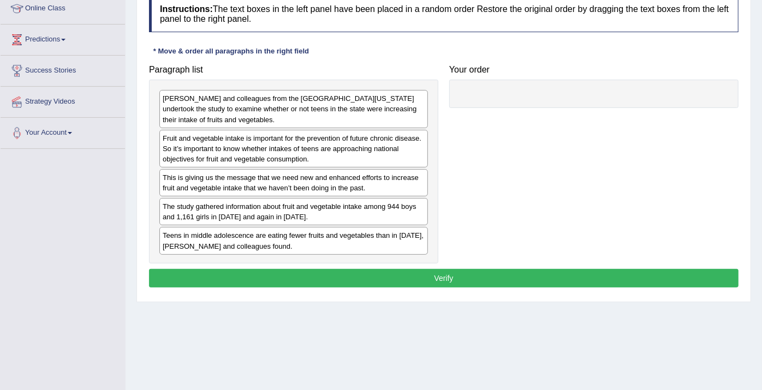
scroll to position [182, 0]
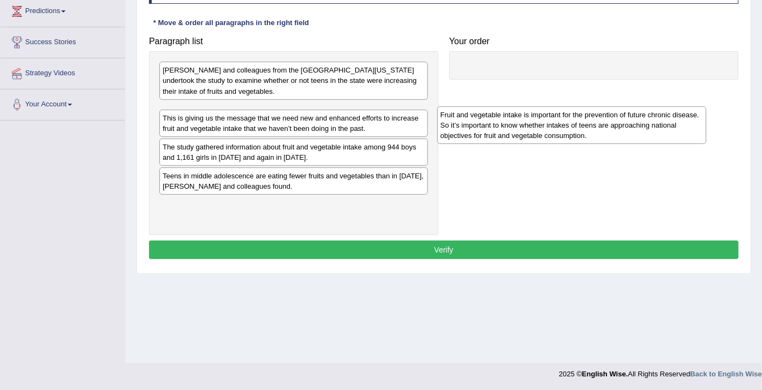
drag, startPoint x: 285, startPoint y: 116, endPoint x: 563, endPoint y: 122, distance: 278.0
click at [563, 122] on div "Fruit and vegetable intake is important for the prevention of future chronic di…" at bounding box center [571, 125] width 269 height 38
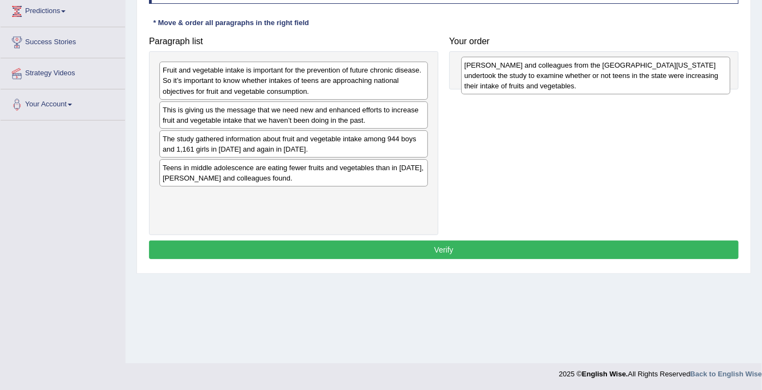
drag, startPoint x: 242, startPoint y: 76, endPoint x: 544, endPoint y: 72, distance: 302.0
click at [544, 72] on div "[PERSON_NAME] and colleagues from the [GEOGRAPHIC_DATA][US_STATE] undertook the…" at bounding box center [595, 76] width 269 height 38
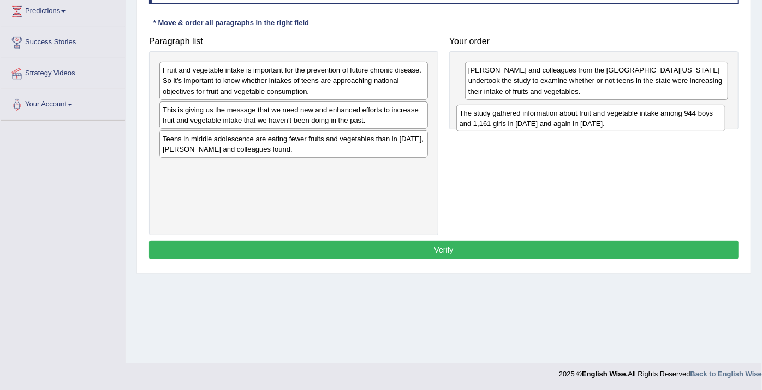
drag, startPoint x: 208, startPoint y: 147, endPoint x: 505, endPoint y: 122, distance: 298.1
click at [505, 122] on div "The study gathered information about fruit and vegetable intake among 944 boys …" at bounding box center [591, 118] width 269 height 27
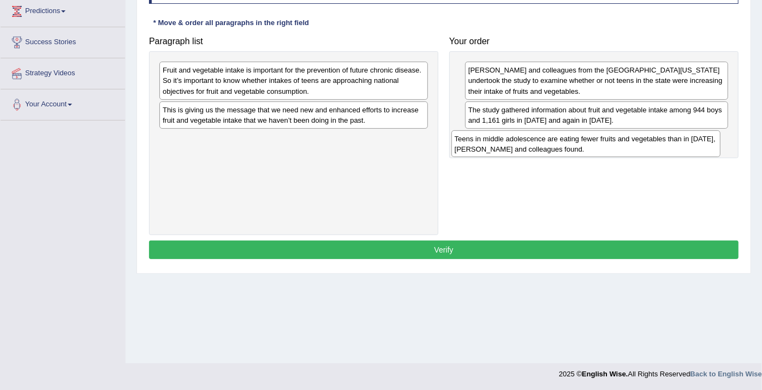
drag, startPoint x: 259, startPoint y: 150, endPoint x: 552, endPoint y: 151, distance: 292.2
click at [552, 151] on div "Teens in middle adolescence are eating fewer fruits and vegetables than in [DAT…" at bounding box center [586, 144] width 269 height 27
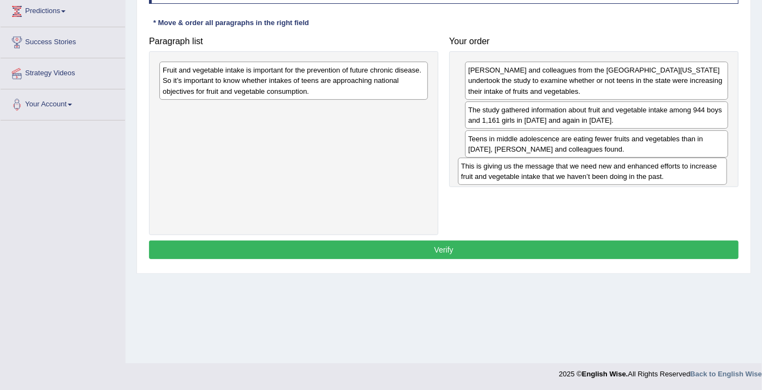
drag, startPoint x: 361, startPoint y: 110, endPoint x: 660, endPoint y: 167, distance: 304.1
click at [660, 167] on div "This is giving us the message that we need new and enhanced efforts to increase…" at bounding box center [592, 171] width 269 height 27
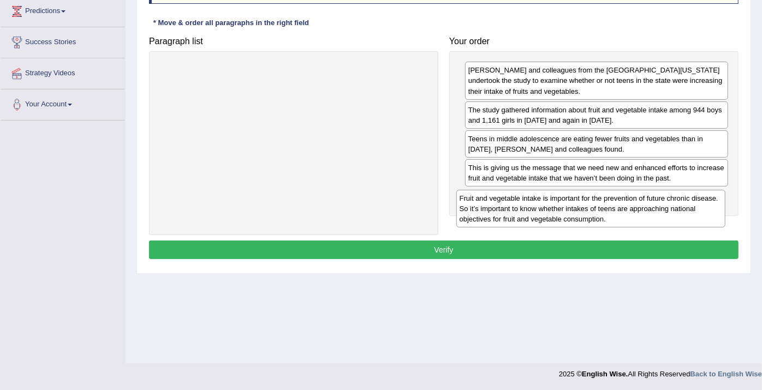
drag, startPoint x: 300, startPoint y: 78, endPoint x: 579, endPoint y: 191, distance: 301.6
click at [579, 191] on div "Fruit and vegetable intake is important for the prevention of future chronic di…" at bounding box center [591, 209] width 269 height 38
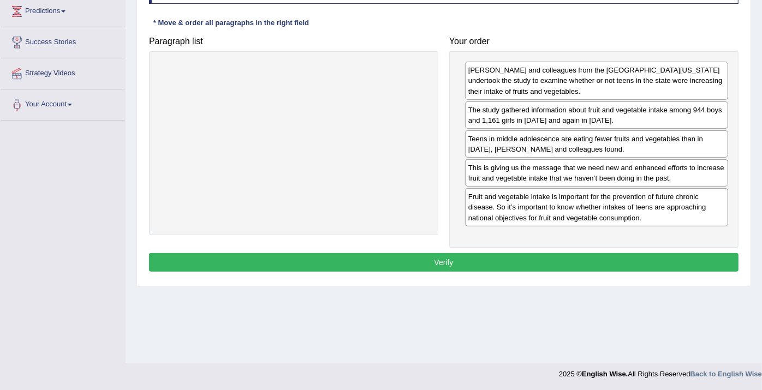
click at [327, 257] on button "Verify" at bounding box center [444, 262] width 590 height 19
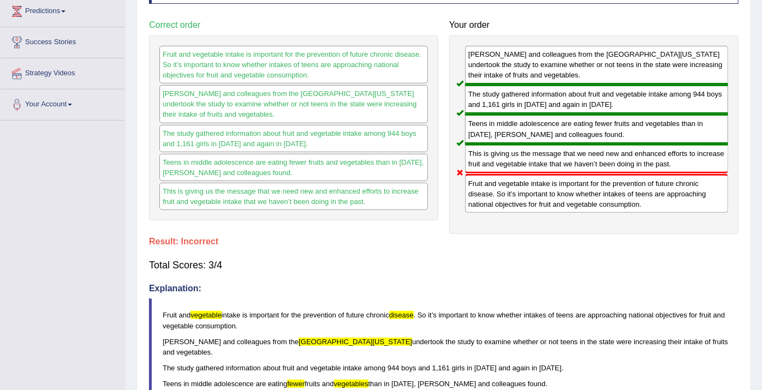
scroll to position [0, 0]
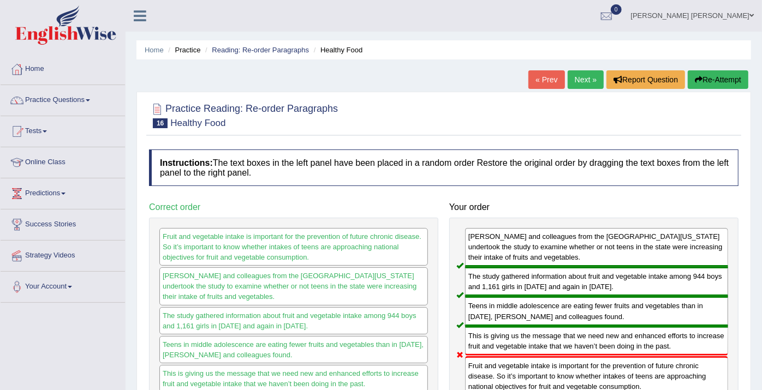
click at [587, 74] on link "Next »" at bounding box center [586, 79] width 36 height 19
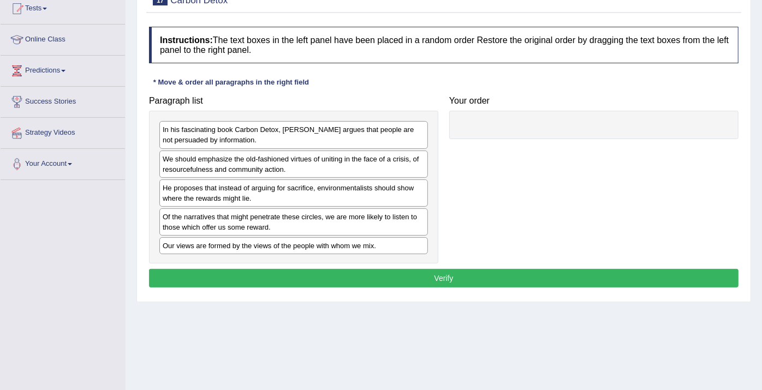
scroll to position [124, 0]
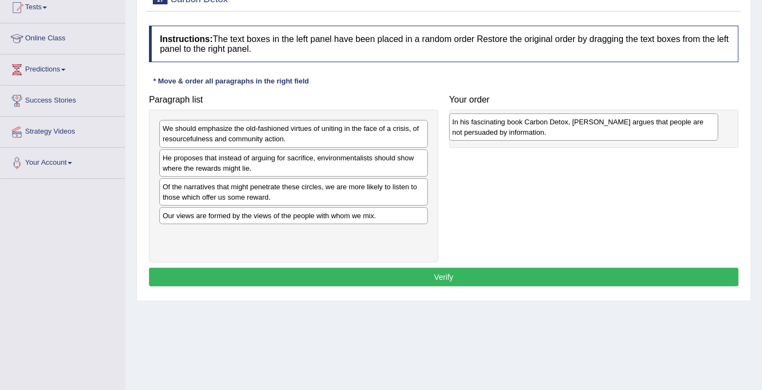
drag, startPoint x: 296, startPoint y: 140, endPoint x: 586, endPoint y: 131, distance: 290.1
click at [586, 131] on div "In his fascinating book Carbon Detox, [PERSON_NAME] argues that people are not …" at bounding box center [583, 127] width 269 height 27
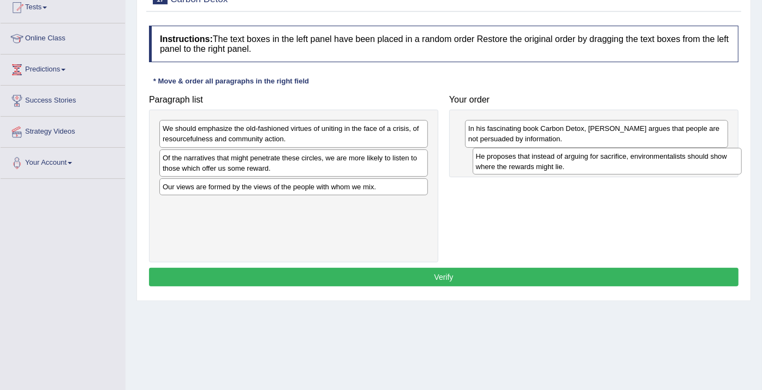
drag, startPoint x: 217, startPoint y: 167, endPoint x: 528, endPoint y: 165, distance: 311.3
click at [528, 165] on div "He proposes that instead of arguing for sacrifice, environmentalists should sho…" at bounding box center [607, 161] width 269 height 27
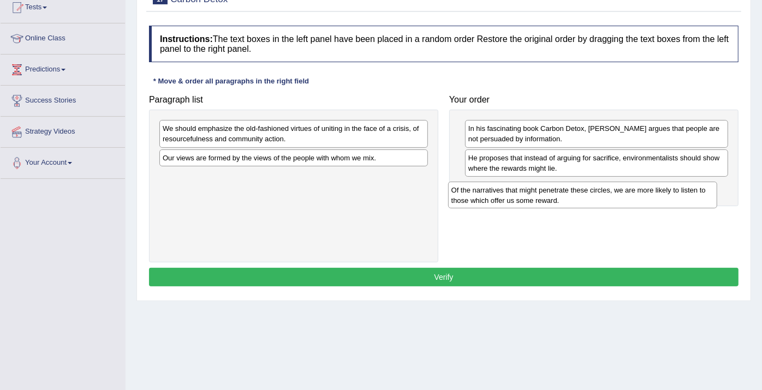
drag, startPoint x: 282, startPoint y: 161, endPoint x: 571, endPoint y: 193, distance: 290.7
click at [571, 193] on div "Of the narratives that might penetrate these circles, we are more likely to lis…" at bounding box center [582, 195] width 269 height 27
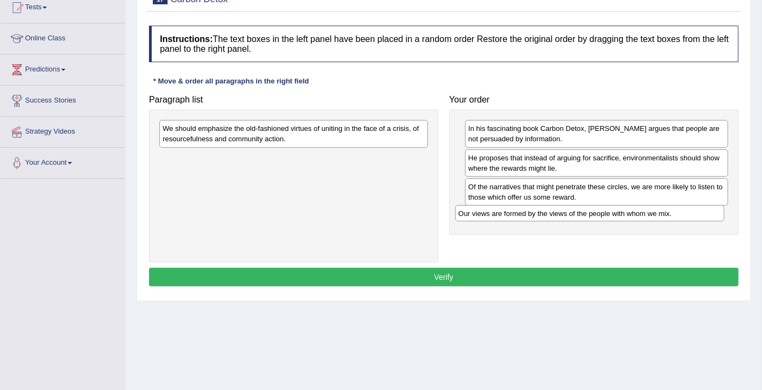
drag, startPoint x: 259, startPoint y: 158, endPoint x: 555, endPoint y: 214, distance: 301.2
click at [555, 214] on div "Our views are formed by the views of the people with whom we mix." at bounding box center [589, 213] width 269 height 17
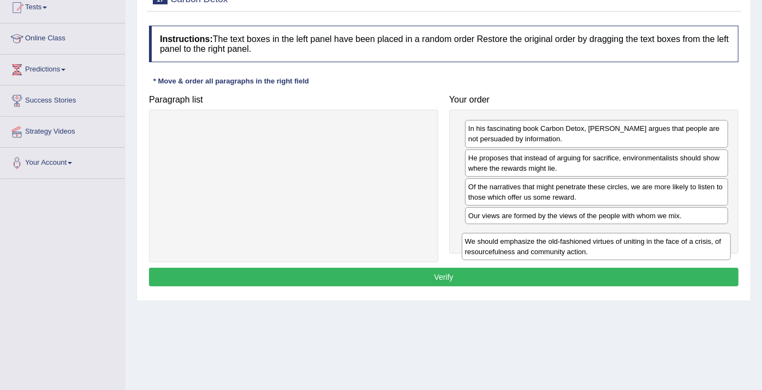
drag, startPoint x: 198, startPoint y: 129, endPoint x: 501, endPoint y: 241, distance: 322.6
click at [501, 241] on div "We should emphasize the old-fashioned virtues of uniting in the face of a crisi…" at bounding box center [596, 246] width 269 height 27
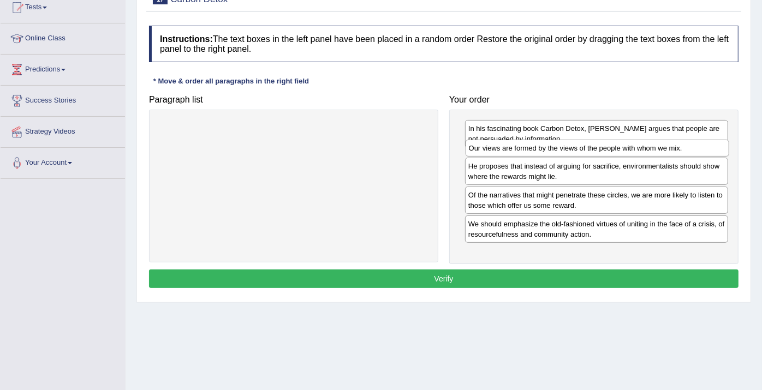
drag, startPoint x: 556, startPoint y: 215, endPoint x: 557, endPoint y: 148, distance: 67.2
click at [557, 148] on div "Our views are formed by the views of the people with whom we mix." at bounding box center [598, 148] width 264 height 17
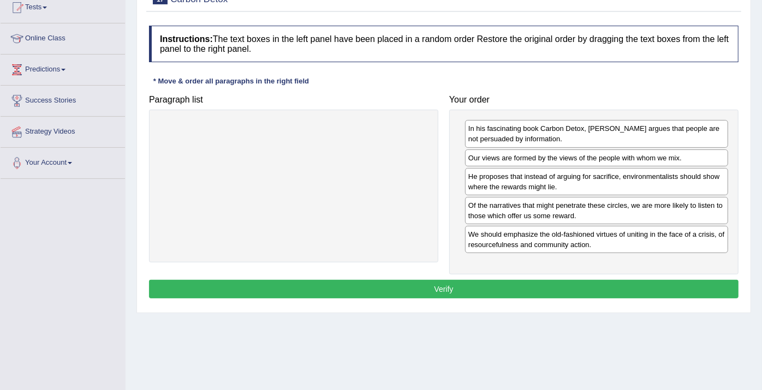
click at [557, 150] on div "Our views are formed by the views of the people with whom we mix." at bounding box center [596, 158] width 263 height 17
click at [480, 280] on button "Verify" at bounding box center [444, 289] width 590 height 19
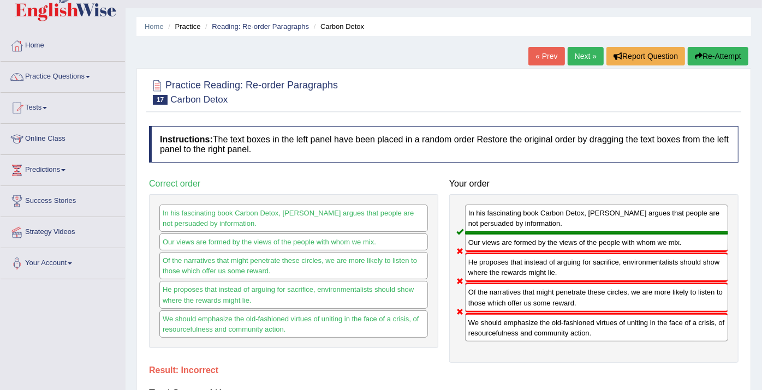
scroll to position [0, 0]
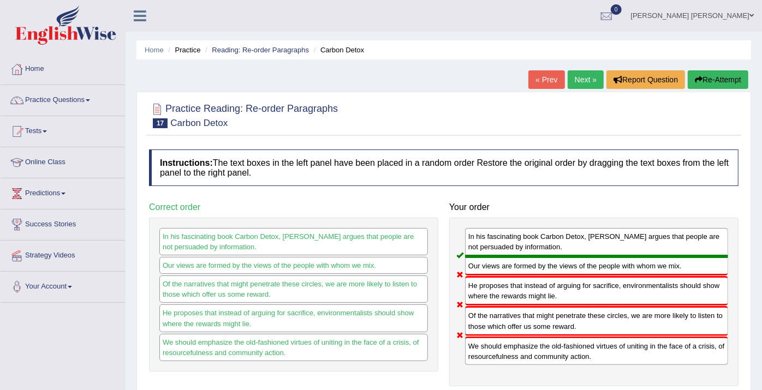
click at [582, 76] on link "Next »" at bounding box center [586, 79] width 36 height 19
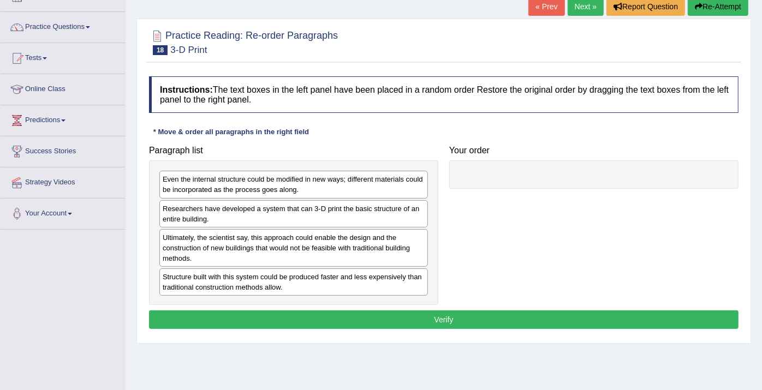
scroll to position [79, 0]
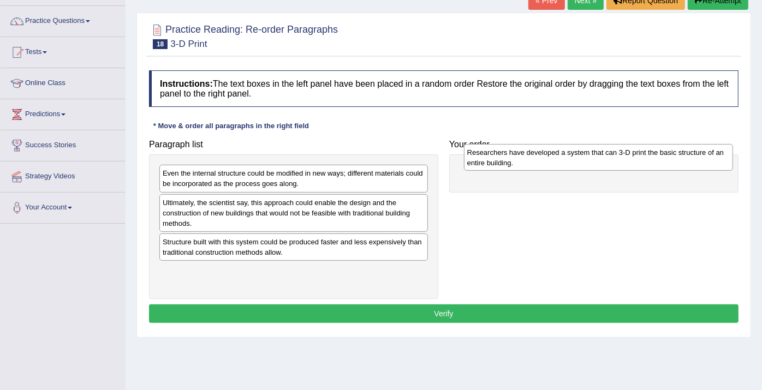
drag, startPoint x: 335, startPoint y: 207, endPoint x: 639, endPoint y: 156, distance: 307.9
click at [639, 156] on div "Researchers have developed a system that can 3-D print the basic structure of a…" at bounding box center [598, 157] width 269 height 27
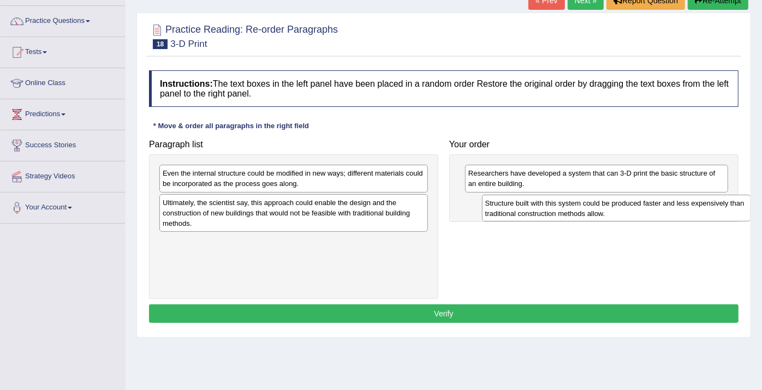
drag, startPoint x: 265, startPoint y: 252, endPoint x: 572, endPoint y: 211, distance: 310.2
click at [572, 211] on div "Structure built with this system could be produced faster and less expensively …" at bounding box center [616, 208] width 269 height 27
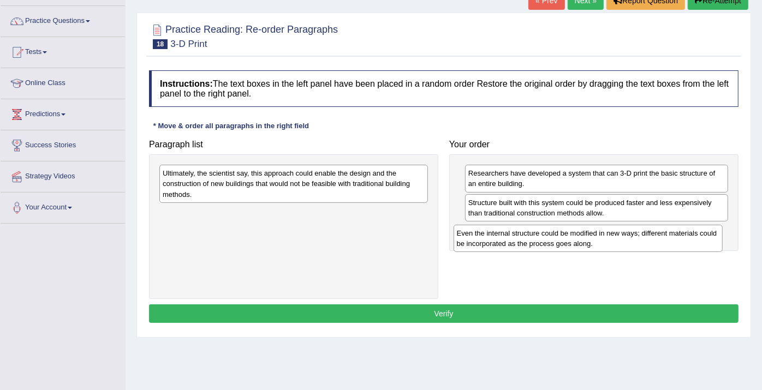
drag, startPoint x: 269, startPoint y: 185, endPoint x: 564, endPoint y: 244, distance: 300.2
click at [564, 244] on div "Even the internal structure could be modified in new ways; different materials …" at bounding box center [588, 238] width 269 height 27
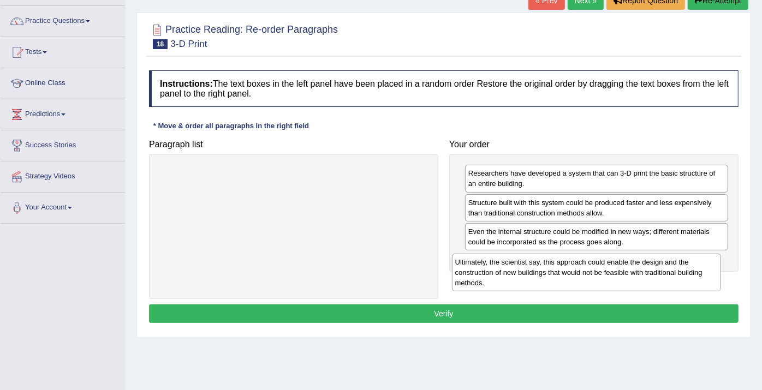
drag, startPoint x: 245, startPoint y: 178, endPoint x: 543, endPoint y: 265, distance: 310.6
click at [543, 265] on div "Ultimately, the scientist say, this approach could enable the design and the co…" at bounding box center [586, 273] width 269 height 38
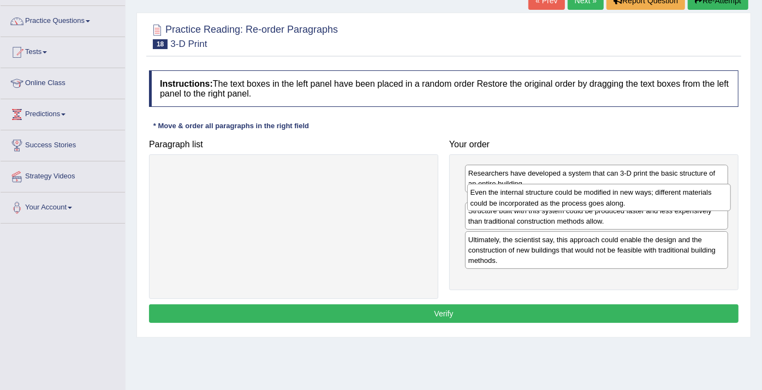
drag, startPoint x: 596, startPoint y: 241, endPoint x: 598, endPoint y: 203, distance: 38.8
click at [598, 203] on div "Even the internal structure could be modified in new ways; different materials …" at bounding box center [599, 197] width 264 height 27
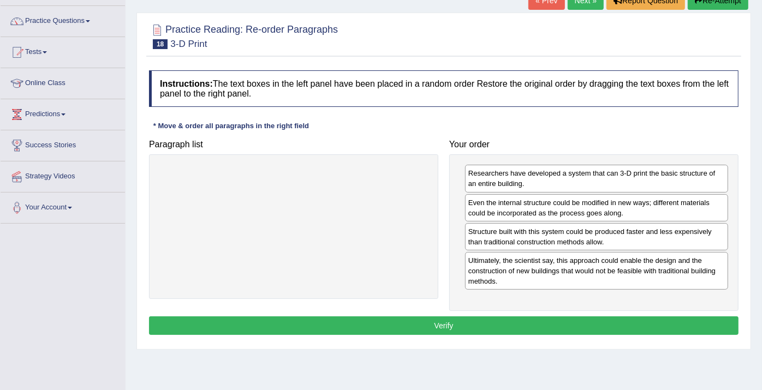
click at [434, 325] on button "Verify" at bounding box center [444, 326] width 590 height 19
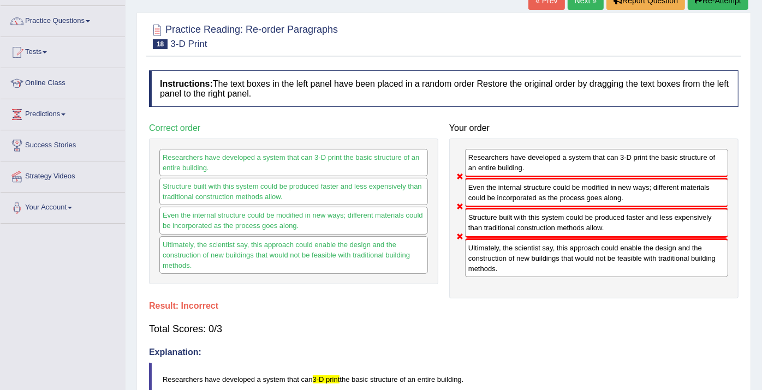
scroll to position [0, 0]
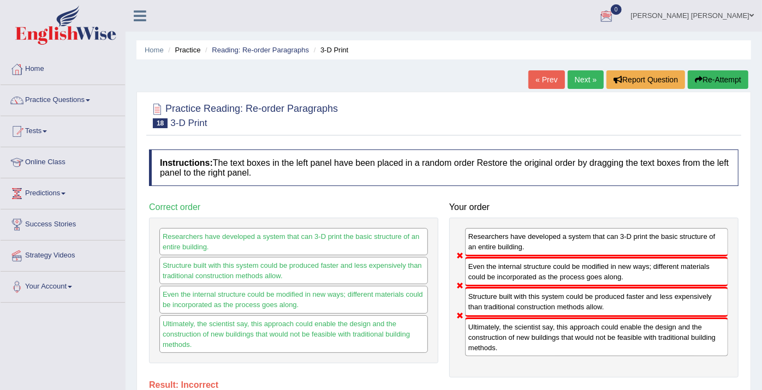
click at [576, 75] on link "Next »" at bounding box center [586, 79] width 36 height 19
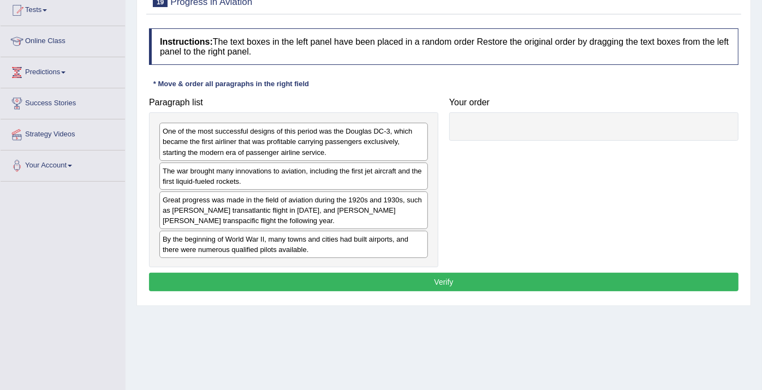
scroll to position [122, 0]
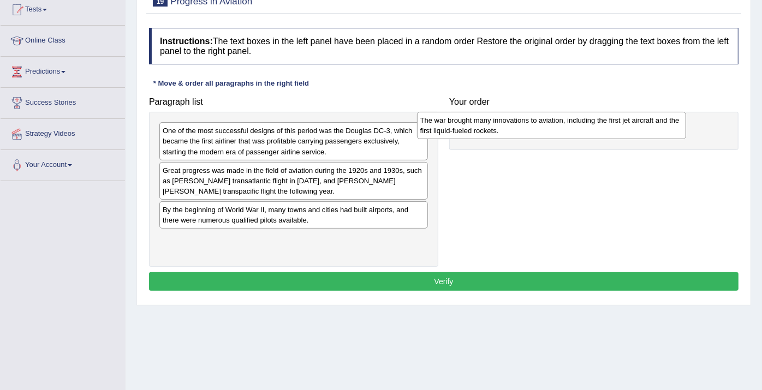
drag, startPoint x: 254, startPoint y: 176, endPoint x: 512, endPoint y: 126, distance: 262.5
click at [512, 126] on div "The war brought many innovations to aviation, including the first jet aircraft …" at bounding box center [551, 125] width 269 height 27
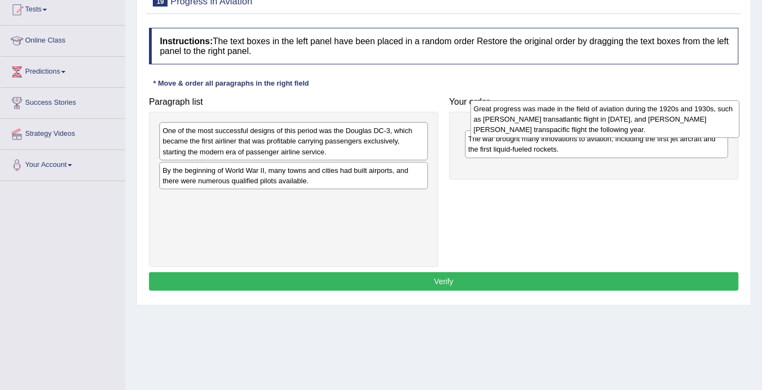
drag, startPoint x: 274, startPoint y: 186, endPoint x: 580, endPoint y: 124, distance: 312.0
click at [580, 124] on div "Great progress was made in the field of aviation during the 1920s and 1930s, su…" at bounding box center [605, 119] width 269 height 38
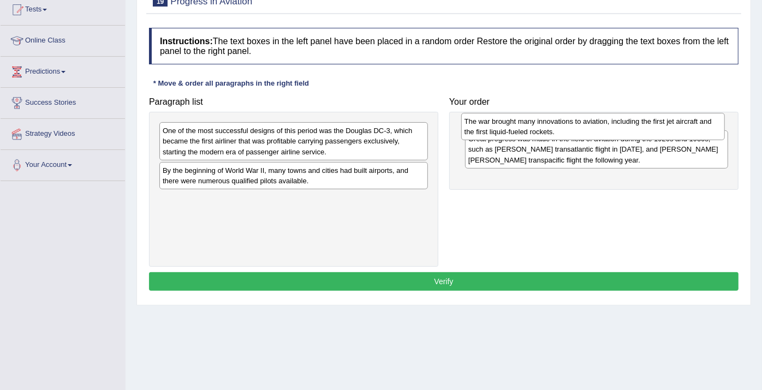
drag, startPoint x: 574, startPoint y: 182, endPoint x: 569, endPoint y: 130, distance: 52.7
click at [569, 130] on div "The war brought many innovations to aviation, including the first jet aircraft …" at bounding box center [593, 126] width 264 height 27
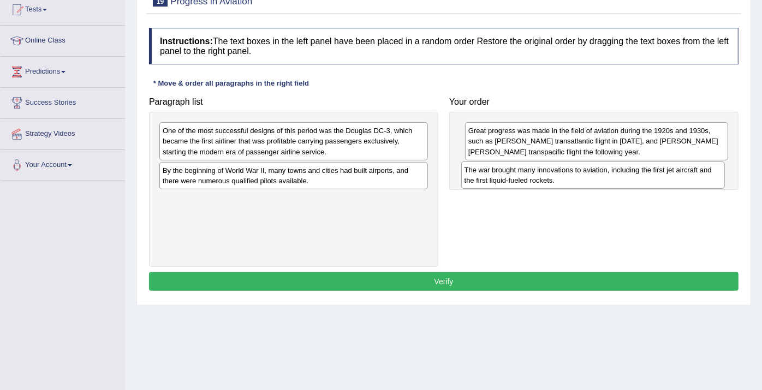
drag, startPoint x: 549, startPoint y: 132, endPoint x: 545, endPoint y: 170, distance: 37.9
click at [545, 170] on div "The war brought many innovations to aviation, including the first jet aircraft …" at bounding box center [593, 175] width 264 height 27
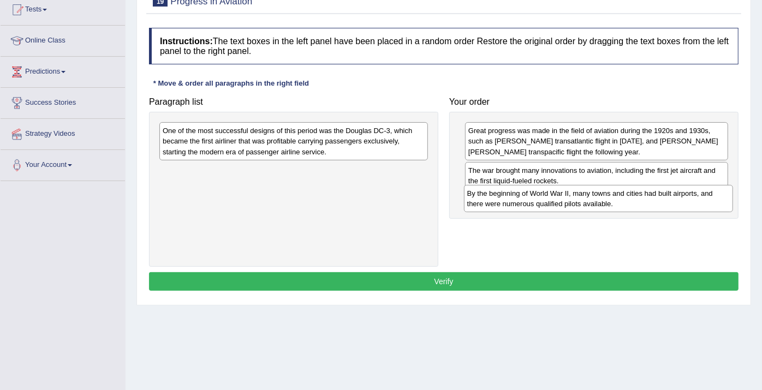
drag, startPoint x: 302, startPoint y: 173, endPoint x: 607, endPoint y: 196, distance: 305.6
click at [607, 196] on div "By the beginning of World War II, many towns and cities had built airports, and…" at bounding box center [598, 198] width 269 height 27
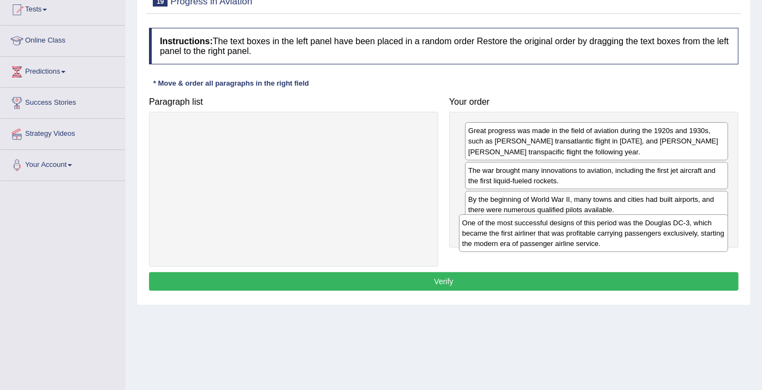
drag, startPoint x: 324, startPoint y: 130, endPoint x: 615, endPoint y: 208, distance: 301.2
click at [615, 215] on div "One of the most successful designs of this period was the Douglas DC-3, which b…" at bounding box center [593, 234] width 269 height 38
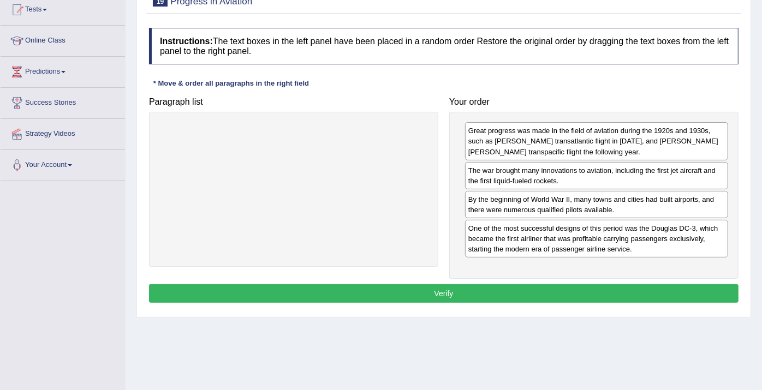
click at [526, 289] on button "Verify" at bounding box center [444, 294] width 590 height 19
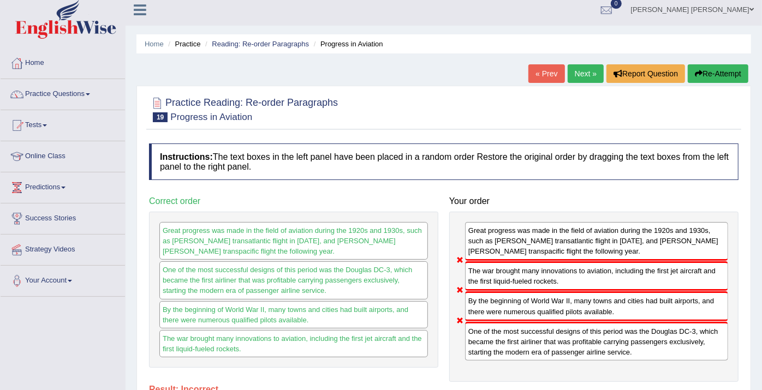
scroll to position [0, 0]
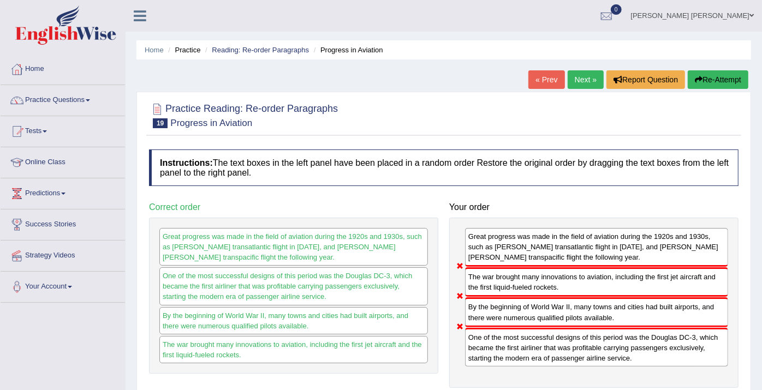
click at [581, 79] on link "Next »" at bounding box center [586, 79] width 36 height 19
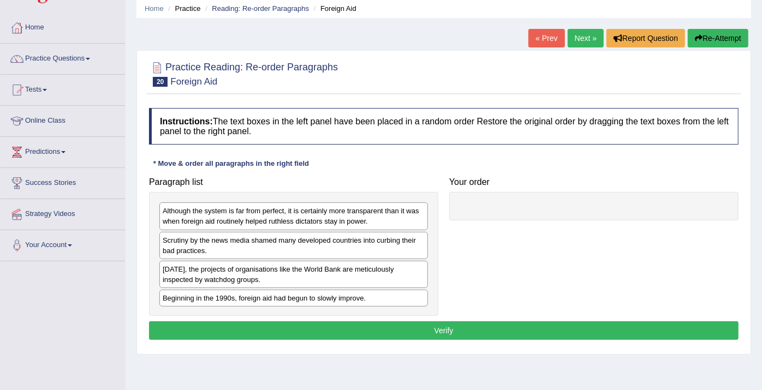
scroll to position [61, 0]
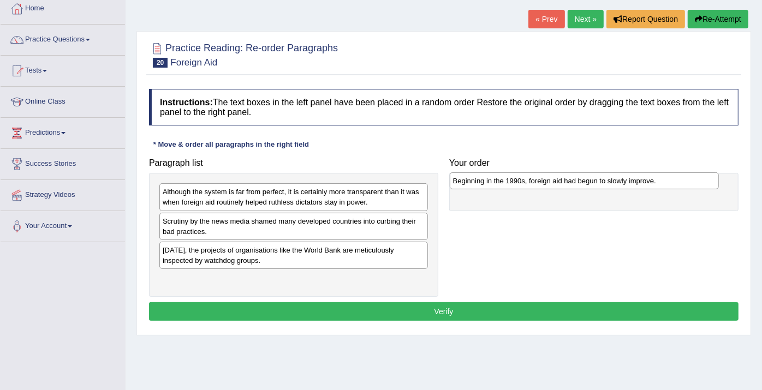
drag, startPoint x: 221, startPoint y: 277, endPoint x: 512, endPoint y: 180, distance: 306.4
click at [512, 180] on div "Beginning in the 1990s, foreign aid had begun to slowly improve." at bounding box center [584, 181] width 269 height 17
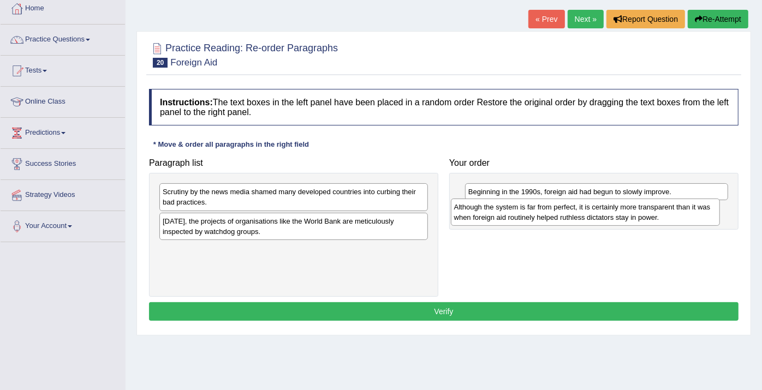
drag, startPoint x: 276, startPoint y: 189, endPoint x: 566, endPoint y: 203, distance: 290.3
click at [566, 203] on div "Although the system is far from perfect, it is certainly more transparent than …" at bounding box center [585, 212] width 269 height 27
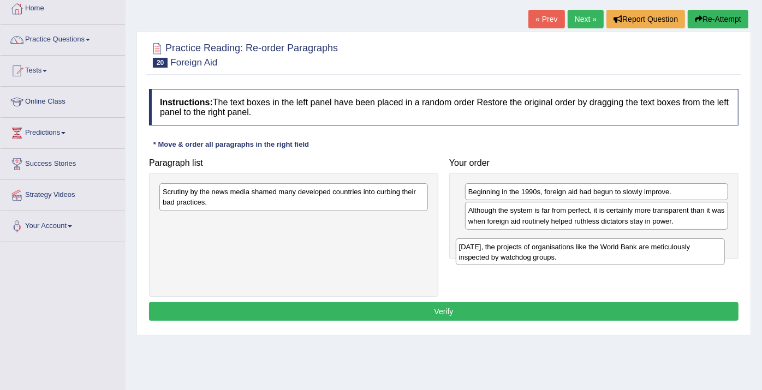
drag, startPoint x: 254, startPoint y: 226, endPoint x: 551, endPoint y: 252, distance: 297.6
click at [551, 252] on div "Today, the projects of organisations like the World Bank are meticulously inspe…" at bounding box center [590, 252] width 269 height 27
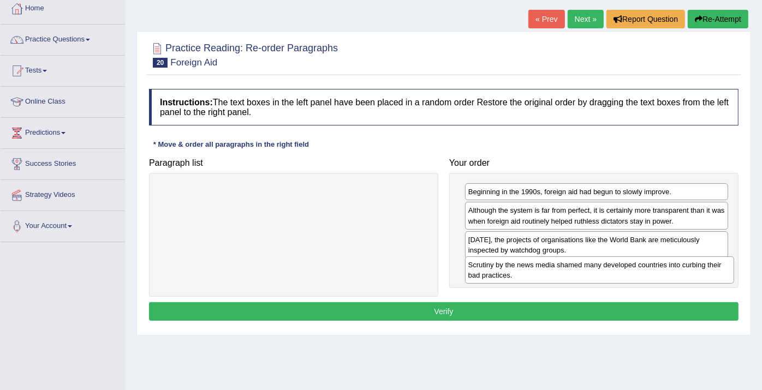
drag, startPoint x: 390, startPoint y: 191, endPoint x: 696, endPoint y: 262, distance: 313.5
click at [696, 262] on div "Scrutiny by the news media shamed many developed countries into curbing their b…" at bounding box center [599, 270] width 269 height 27
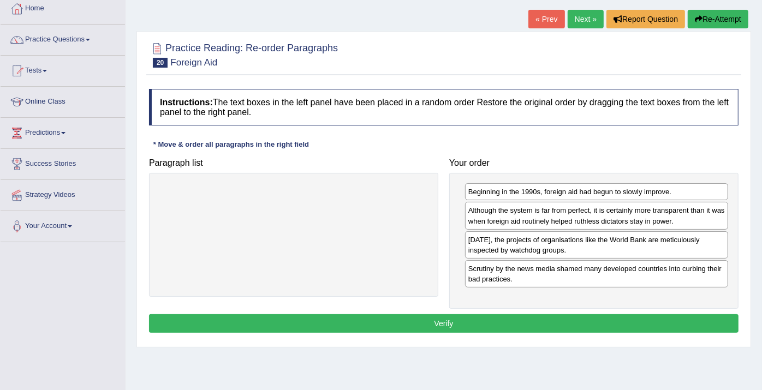
click at [686, 316] on button "Verify" at bounding box center [444, 324] width 590 height 19
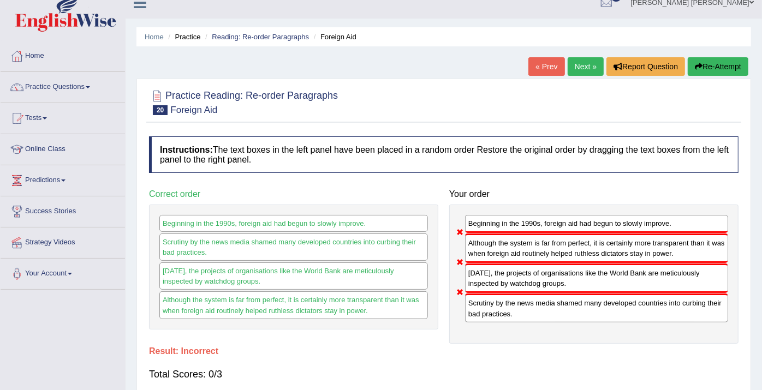
scroll to position [0, 0]
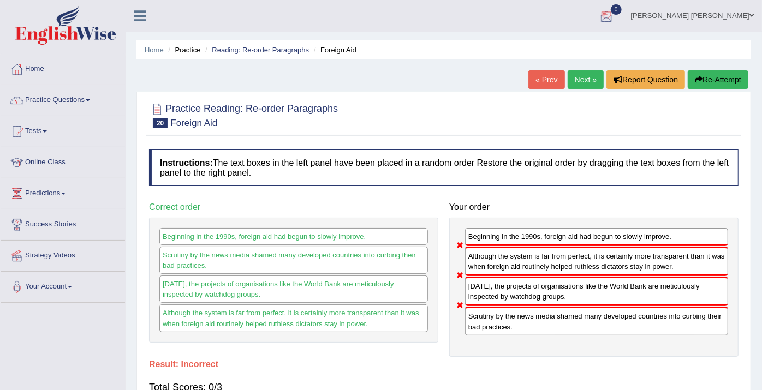
click at [588, 84] on link "Next »" at bounding box center [586, 79] width 36 height 19
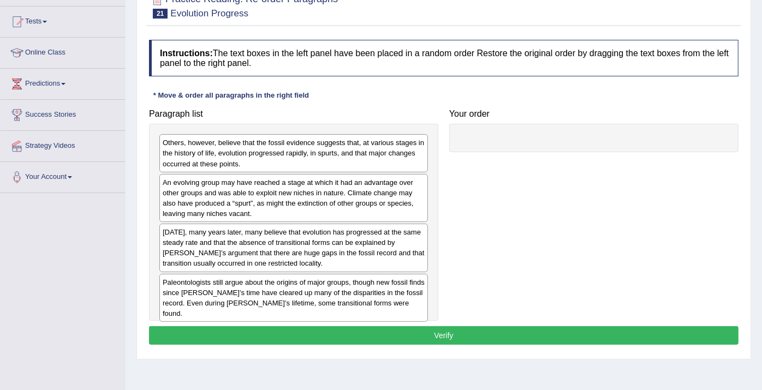
scroll to position [121, 0]
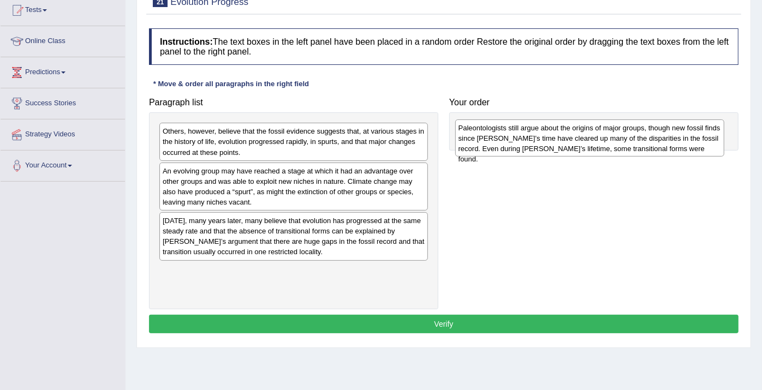
drag, startPoint x: 279, startPoint y: 278, endPoint x: 570, endPoint y: 137, distance: 323.6
click at [570, 137] on div "Paleontologists still argue about the origins of major groups, though new fossi…" at bounding box center [589, 139] width 269 height 38
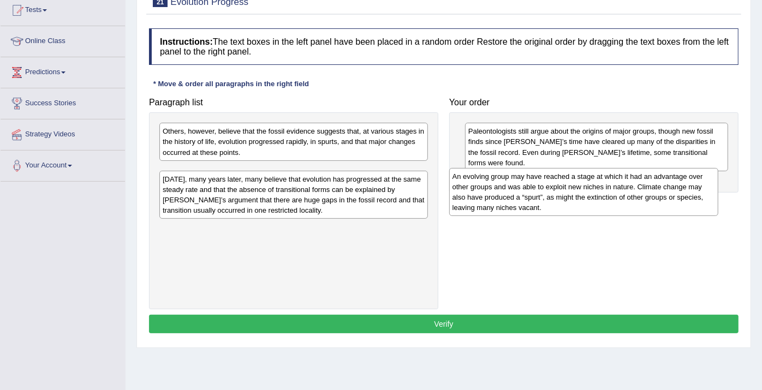
drag, startPoint x: 313, startPoint y: 178, endPoint x: 596, endPoint y: 180, distance: 282.9
click at [597, 181] on div "An evolving group may have reached a stage at which it had an advantage over ot…" at bounding box center [583, 192] width 269 height 48
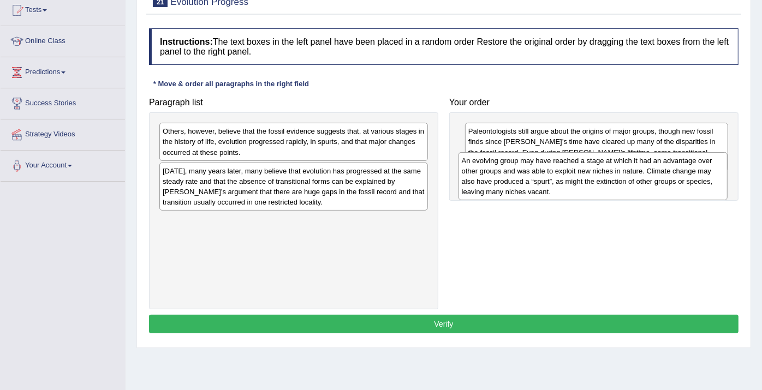
drag, startPoint x: 200, startPoint y: 190, endPoint x: 499, endPoint y: 181, distance: 299.4
click at [499, 181] on div "An evolving group may have reached a stage at which it had an advantage over ot…" at bounding box center [593, 176] width 269 height 48
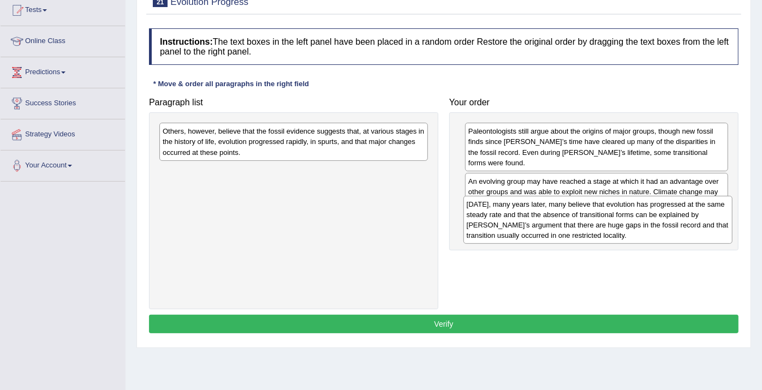
drag, startPoint x: 274, startPoint y: 178, endPoint x: 547, endPoint y: 211, distance: 274.5
click at [547, 211] on div "[DATE], many years later, many believe that evolution has progressed at the sam…" at bounding box center [598, 220] width 269 height 48
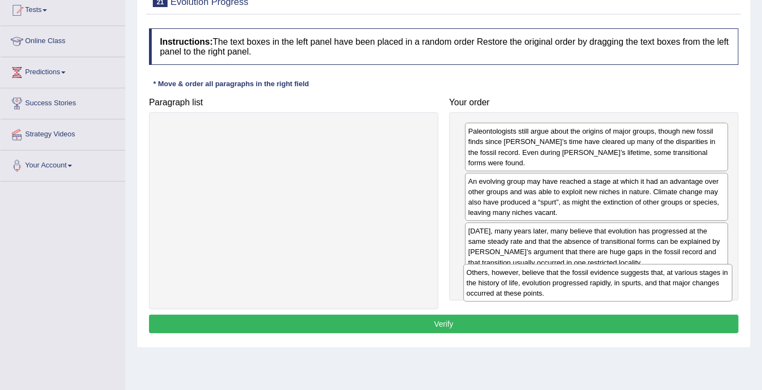
drag, startPoint x: 342, startPoint y: 140, endPoint x: 646, endPoint y: 281, distance: 334.5
click at [646, 281] on div "Others, however, believe that the fossil evidence suggests that, at various sta…" at bounding box center [598, 283] width 269 height 38
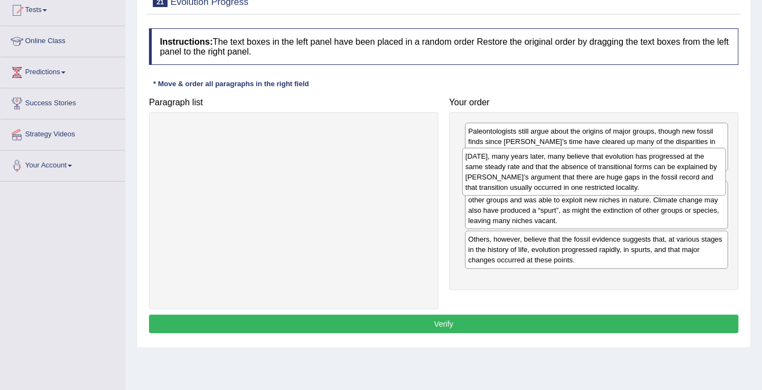
drag, startPoint x: 565, startPoint y: 239, endPoint x: 562, endPoint y: 169, distance: 70.0
click at [562, 169] on div "Today, many years later, many believe that evolution has progressed at the same…" at bounding box center [595, 172] width 264 height 48
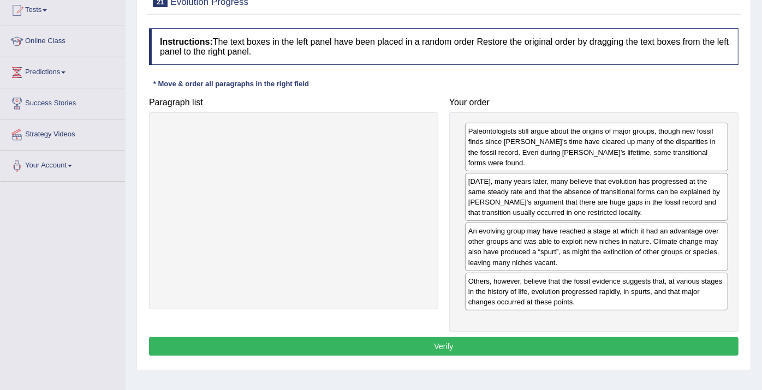
click at [440, 337] on button "Verify" at bounding box center [444, 346] width 590 height 19
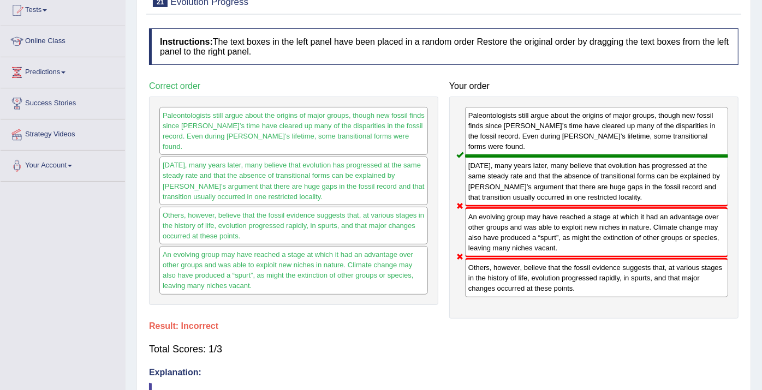
drag, startPoint x: 9, startPoint y: 29, endPoint x: 4, endPoint y: 24, distance: 6.6
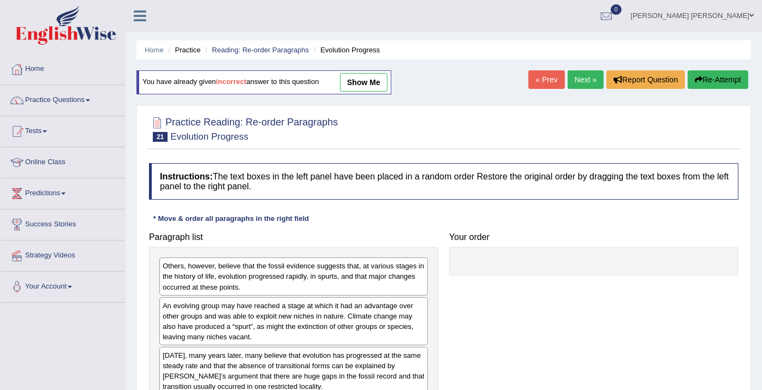
click at [577, 75] on link "Next »" at bounding box center [586, 79] width 36 height 19
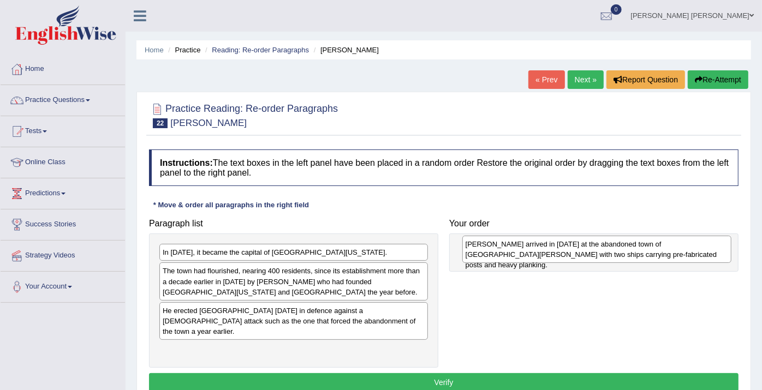
drag, startPoint x: 293, startPoint y: 258, endPoint x: 596, endPoint y: 250, distance: 303.2
click at [596, 250] on div "Marquez arrived in October 1577 at the abandoned town of Santa Elena with two s…" at bounding box center [597, 249] width 269 height 27
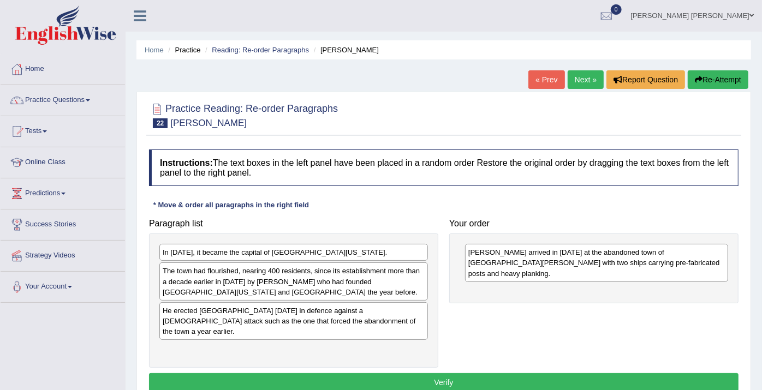
click at [317, 315] on div "He erected fort San Marcos in six days in defence against a Native American att…" at bounding box center [293, 322] width 269 height 38
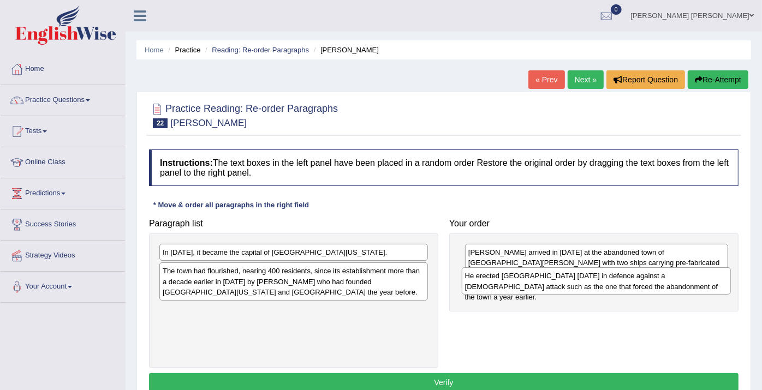
drag, startPoint x: 321, startPoint y: 321, endPoint x: 623, endPoint y: 287, distance: 303.3
click at [623, 287] on div "He erected fort San Marcos in six days in defence against a Native American att…" at bounding box center [596, 281] width 269 height 27
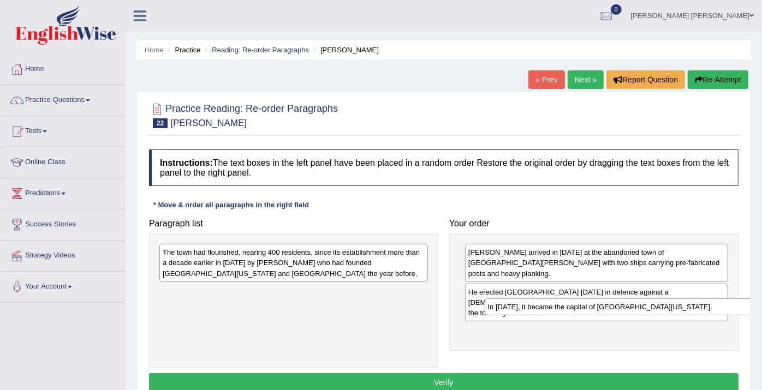
drag, startPoint x: 307, startPoint y: 252, endPoint x: 625, endPoint y: 305, distance: 322.7
click at [629, 307] on div "In 1571, it became the capital of La Florida." at bounding box center [619, 307] width 269 height 17
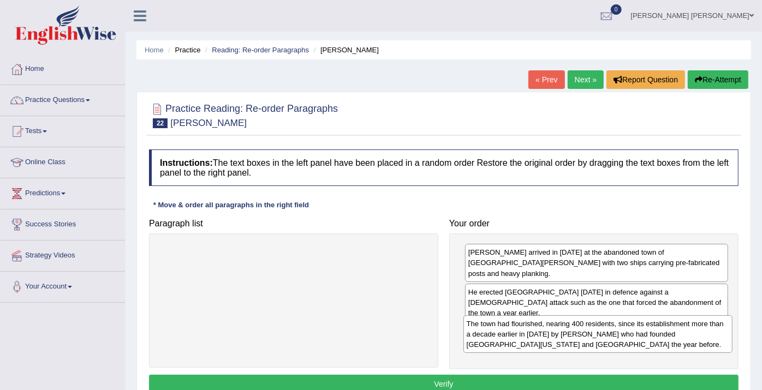
drag, startPoint x: 288, startPoint y: 267, endPoint x: 593, endPoint y: 338, distance: 312.5
click at [593, 338] on div "The town had flourished, nearing 400 residents, since its establishment more th…" at bounding box center [598, 335] width 269 height 38
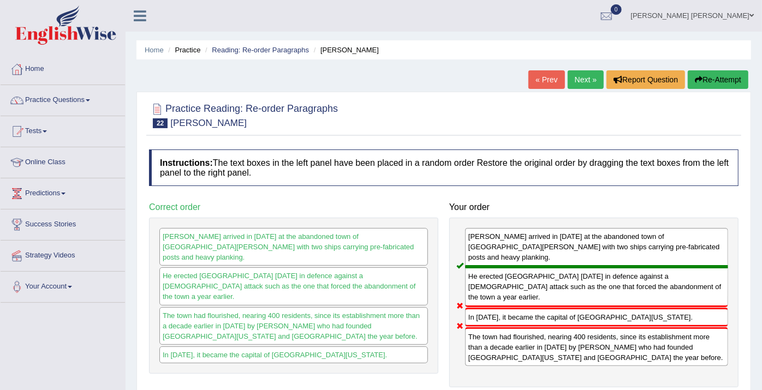
click at [578, 76] on link "Next »" at bounding box center [586, 79] width 36 height 19
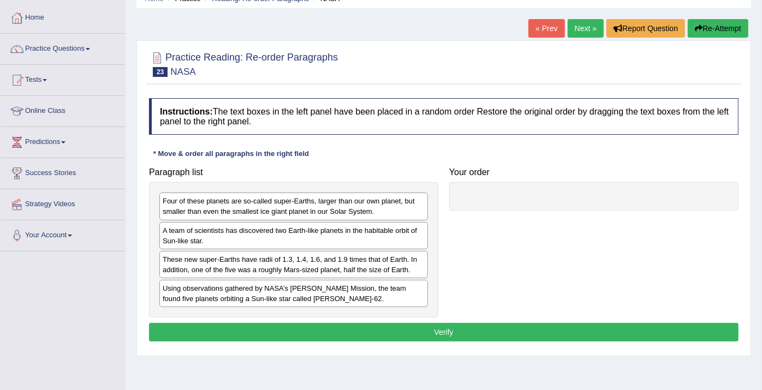
scroll to position [121, 0]
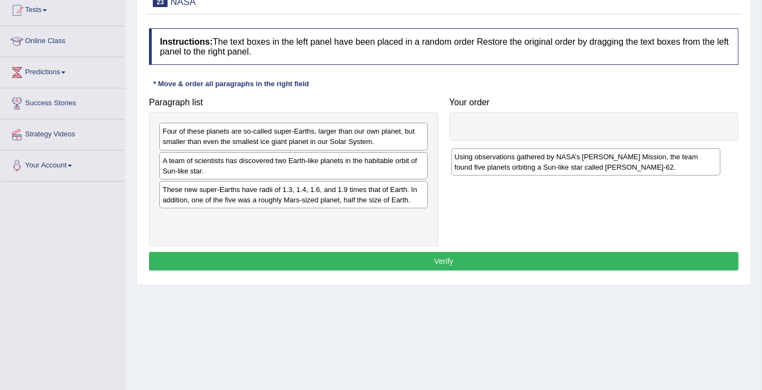
drag, startPoint x: 283, startPoint y: 217, endPoint x: 576, endPoint y: 155, distance: 298.6
click at [576, 156] on div "Using observations gathered by NASA’s [PERSON_NAME] Mission, the team found fiv…" at bounding box center [586, 162] width 269 height 27
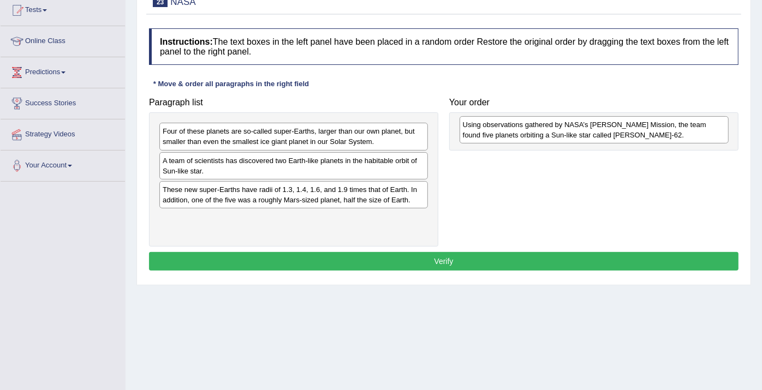
drag, startPoint x: 328, startPoint y: 223, endPoint x: 625, endPoint y: 126, distance: 312.4
click at [627, 128] on div "Using observations gathered by NASA’s [PERSON_NAME] Mission, the team found fiv…" at bounding box center [594, 129] width 269 height 27
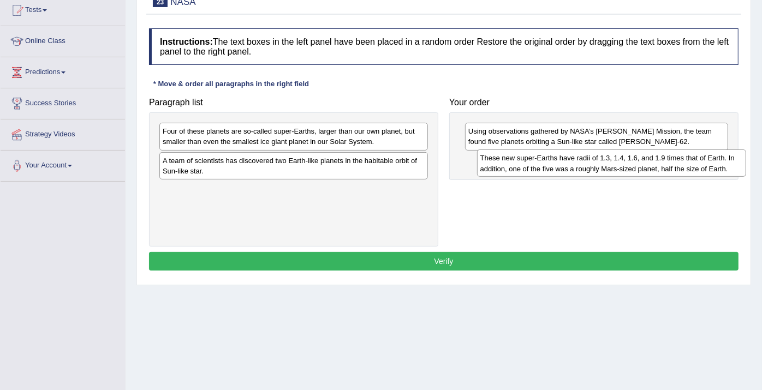
drag, startPoint x: 292, startPoint y: 195, endPoint x: 609, endPoint y: 165, distance: 318.7
click at [609, 165] on div "These new super-Earths have radii of 1.3, 1.4, 1.6, and 1.9 times that of Earth…" at bounding box center [611, 163] width 269 height 27
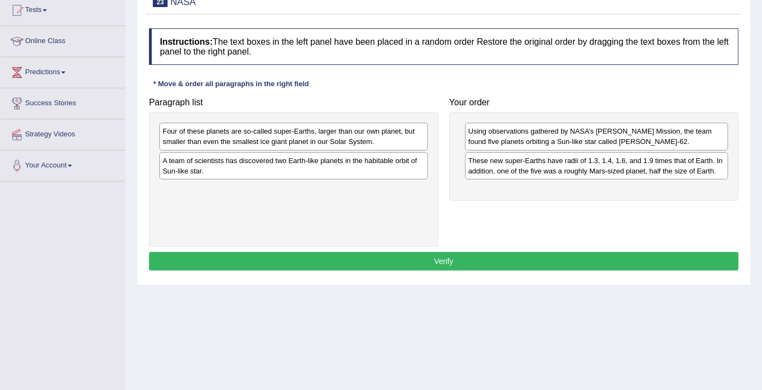
click at [299, 168] on div "A team of scientists has discovered two Earth-like planets in the habitable orb…" at bounding box center [293, 165] width 269 height 27
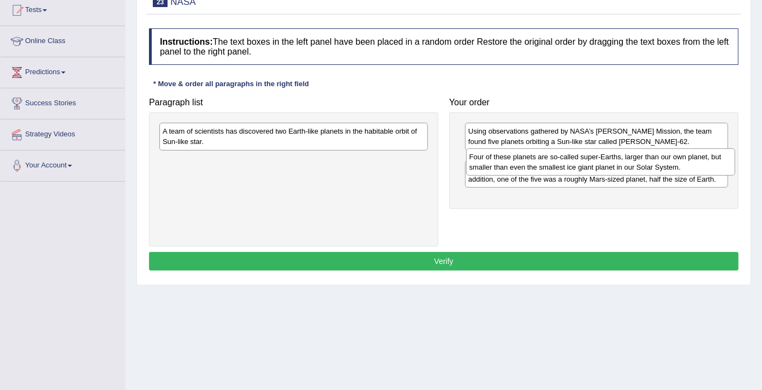
drag, startPoint x: 314, startPoint y: 143, endPoint x: 621, endPoint y: 169, distance: 308.0
click at [621, 169] on div "Four of these planets are so-called super-Earths, larger than our own planet, b…" at bounding box center [600, 162] width 269 height 27
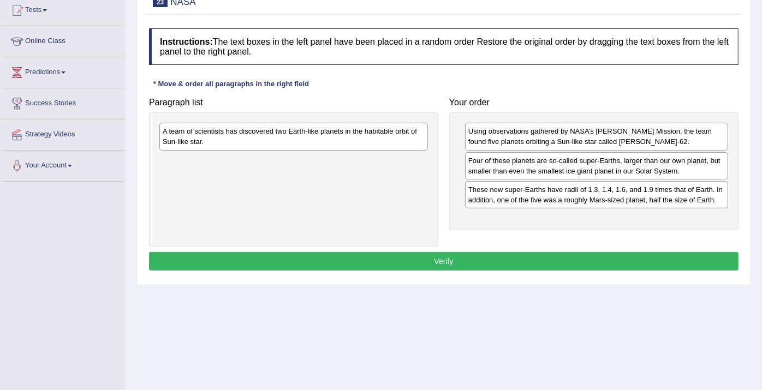
click at [286, 138] on div "A team of scientists has discovered two Earth-like planets in the habitable orb…" at bounding box center [293, 136] width 269 height 27
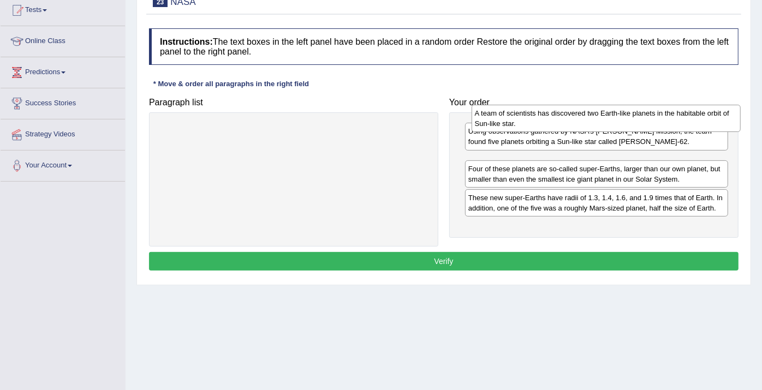
drag, startPoint x: 286, startPoint y: 138, endPoint x: 599, endPoint y: 120, distance: 312.9
click at [599, 120] on div "A team of scientists has discovered two Earth-like planets in the habitable orb…" at bounding box center [606, 118] width 269 height 27
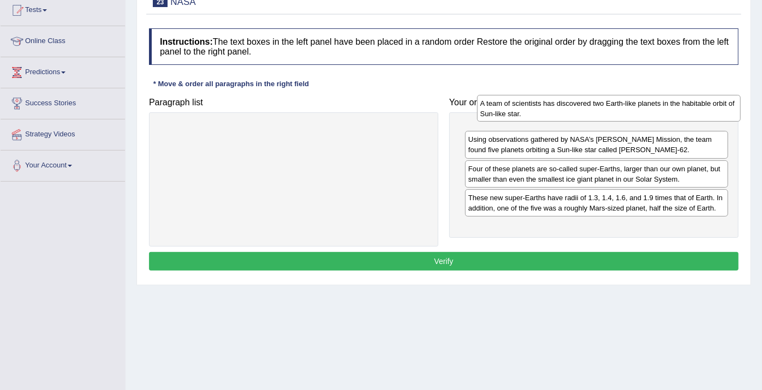
drag, startPoint x: 555, startPoint y: 159, endPoint x: 567, endPoint y: 103, distance: 57.5
click at [567, 103] on div "A team of scientists has discovered two Earth-like planets in the habitable orb…" at bounding box center [609, 108] width 264 height 27
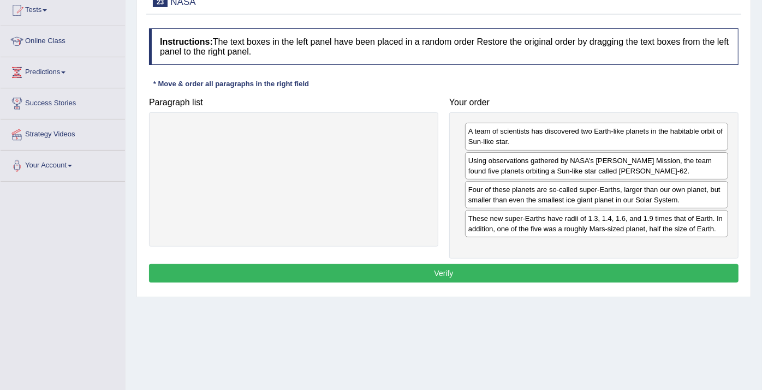
click at [496, 265] on button "Verify" at bounding box center [444, 273] width 590 height 19
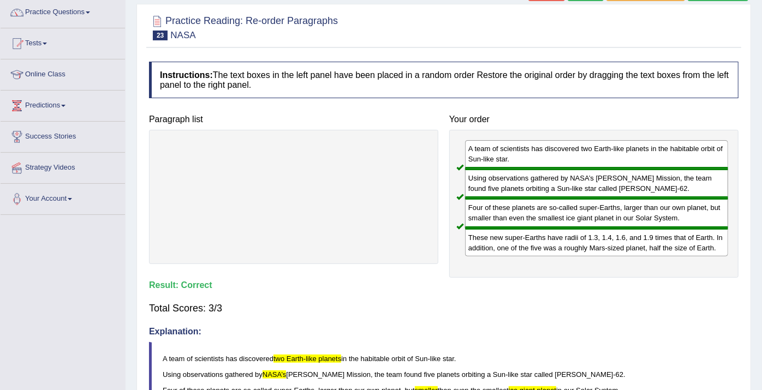
scroll to position [0, 0]
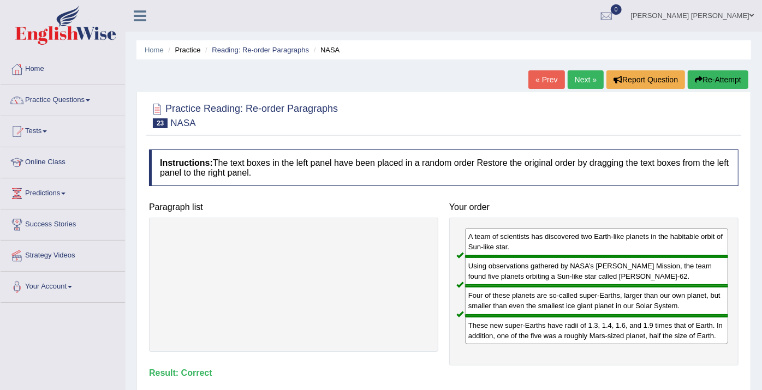
click at [579, 81] on link "Next »" at bounding box center [586, 79] width 36 height 19
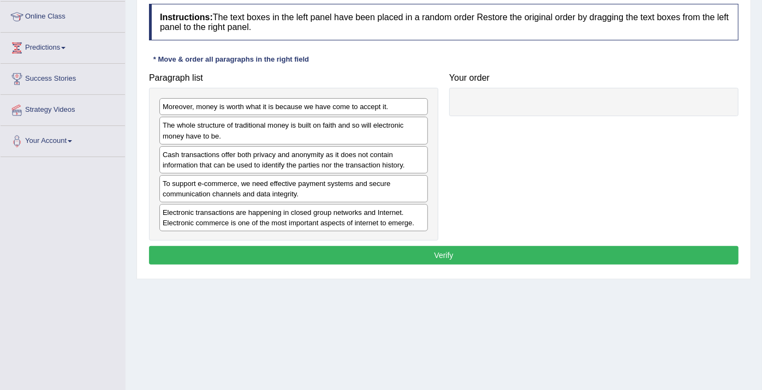
scroll to position [121, 0]
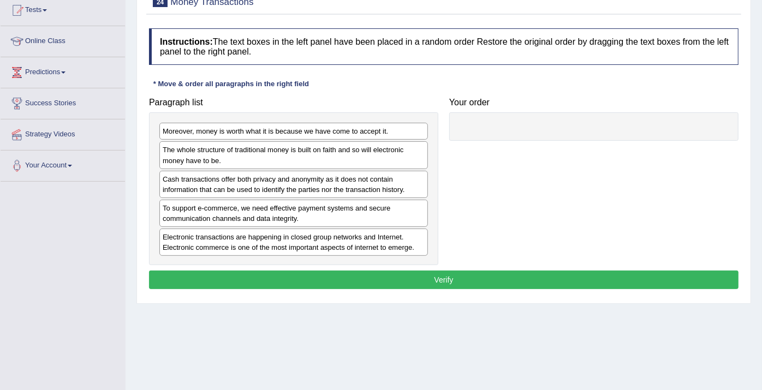
click at [323, 181] on div "Cash transactions offer both privacy and anonymity as it does not contain infor…" at bounding box center [293, 184] width 269 height 27
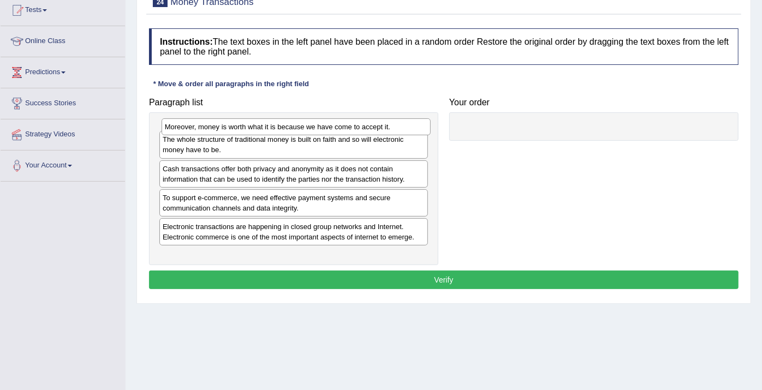
click at [307, 123] on div "Moreover, money is worth what it is because we have come to accept it." at bounding box center [296, 127] width 269 height 17
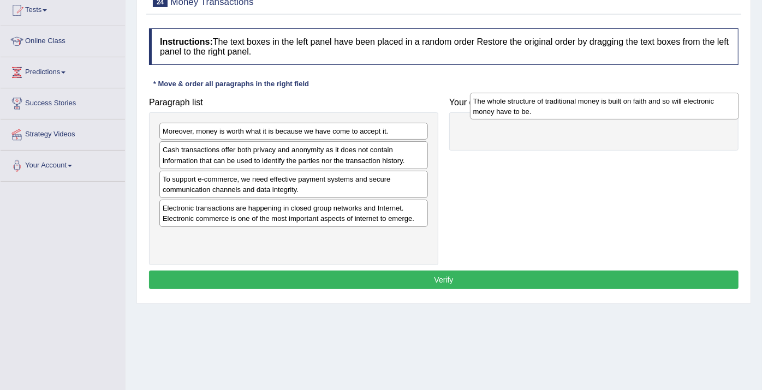
drag, startPoint x: 307, startPoint y: 157, endPoint x: 618, endPoint y: 109, distance: 314.4
click at [618, 109] on div "The whole structure of traditional money is built on faith and so will electron…" at bounding box center [604, 106] width 269 height 27
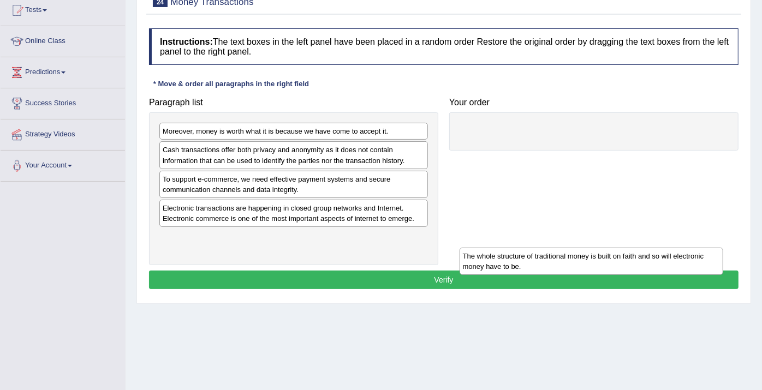
drag, startPoint x: 560, startPoint y: 140, endPoint x: 555, endPoint y: 265, distance: 125.7
click at [555, 265] on div "The whole structure of traditional money is built on faith and so will electron…" at bounding box center [592, 261] width 264 height 27
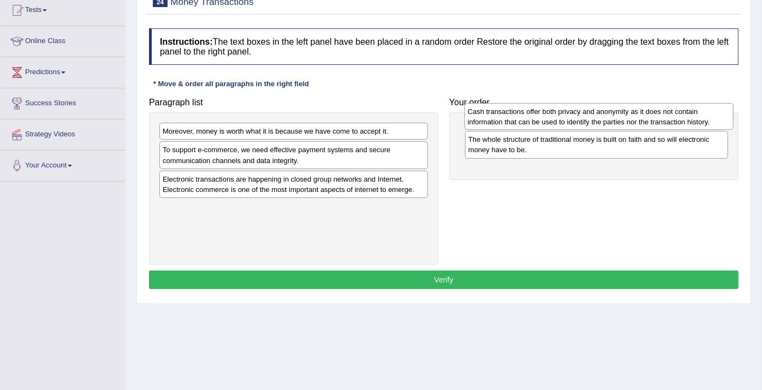
drag, startPoint x: 300, startPoint y: 158, endPoint x: 605, endPoint y: 120, distance: 307.7
click at [605, 120] on div "Cash transactions offer both privacy and anonymity as it does not contain infor…" at bounding box center [599, 116] width 269 height 27
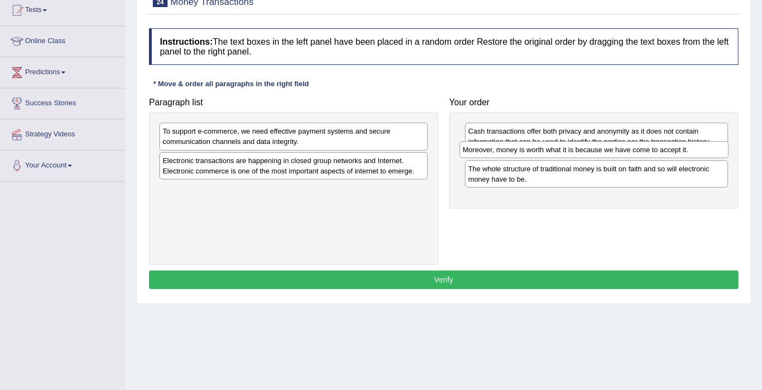
drag, startPoint x: 306, startPoint y: 128, endPoint x: 606, endPoint y: 146, distance: 300.9
click at [606, 146] on div "Moreover, money is worth what it is because we have come to accept it." at bounding box center [594, 149] width 269 height 17
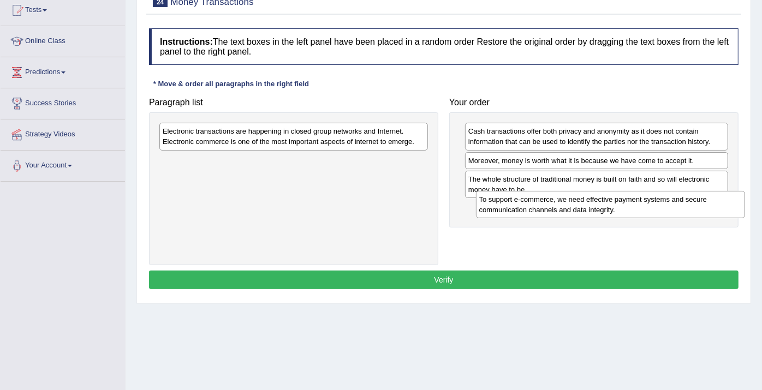
drag, startPoint x: 273, startPoint y: 139, endPoint x: 590, endPoint y: 207, distance: 324.0
click at [590, 207] on div "To support e-commerce, we need effective payment systems and secure communicati…" at bounding box center [610, 204] width 269 height 27
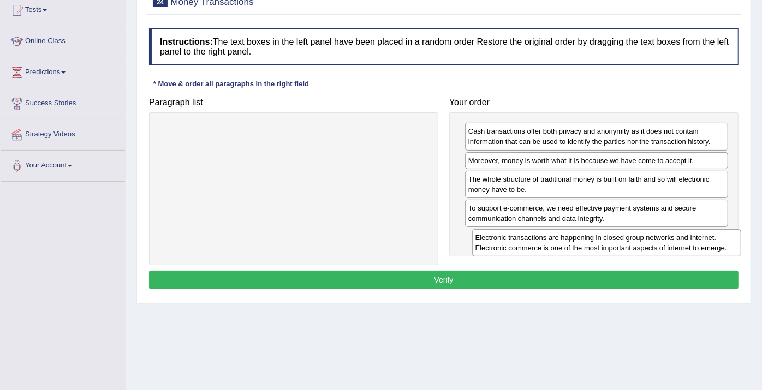
drag, startPoint x: 363, startPoint y: 134, endPoint x: 688, endPoint y: 242, distance: 342.3
click at [688, 242] on div "Electronic transactions are happening in closed group networks and Internet. El…" at bounding box center [606, 242] width 269 height 27
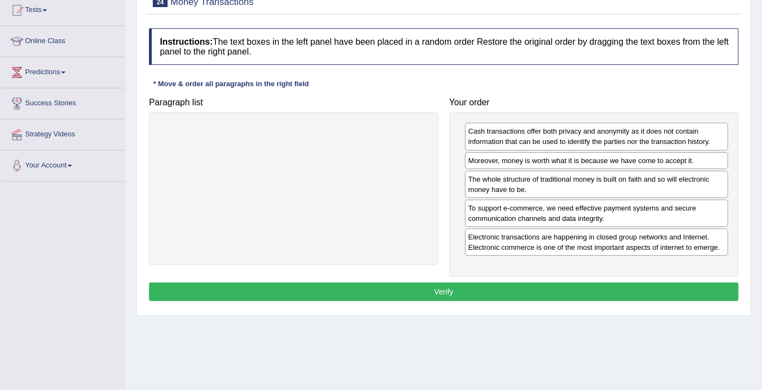
click at [632, 283] on button "Verify" at bounding box center [444, 292] width 590 height 19
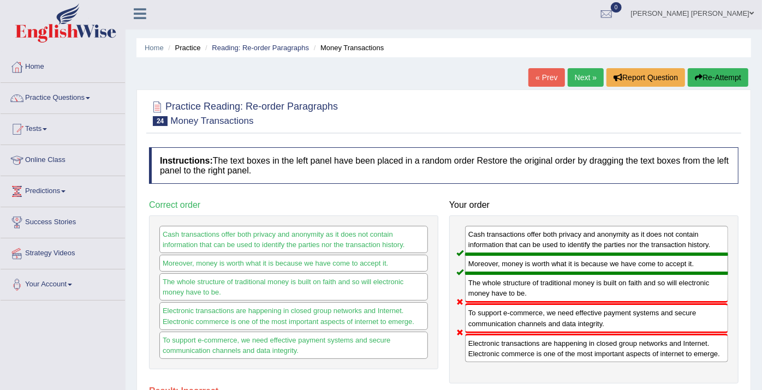
scroll to position [0, 0]
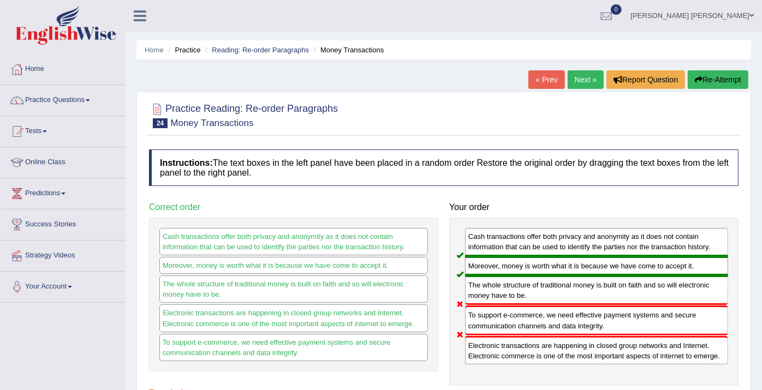
click at [583, 81] on link "Next »" at bounding box center [586, 79] width 36 height 19
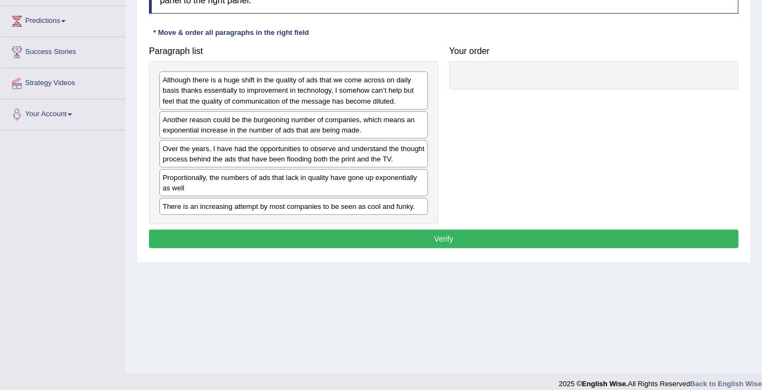
scroll to position [182, 0]
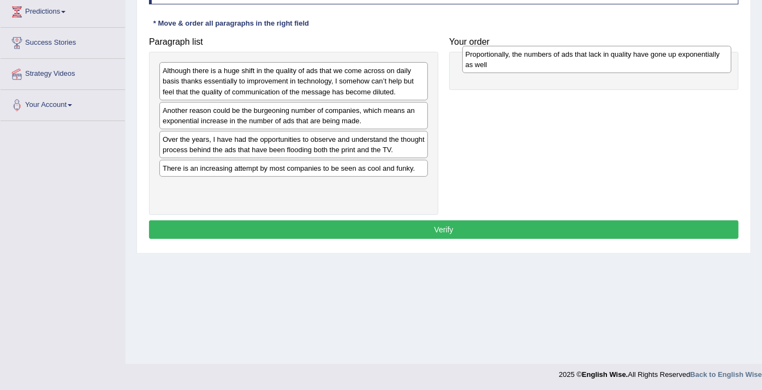
drag, startPoint x: 189, startPoint y: 182, endPoint x: 493, endPoint y: 69, distance: 324.0
click at [493, 69] on div "Proportionally, the numbers of ads that lack in quality have gone up exponentia…" at bounding box center [597, 59] width 269 height 27
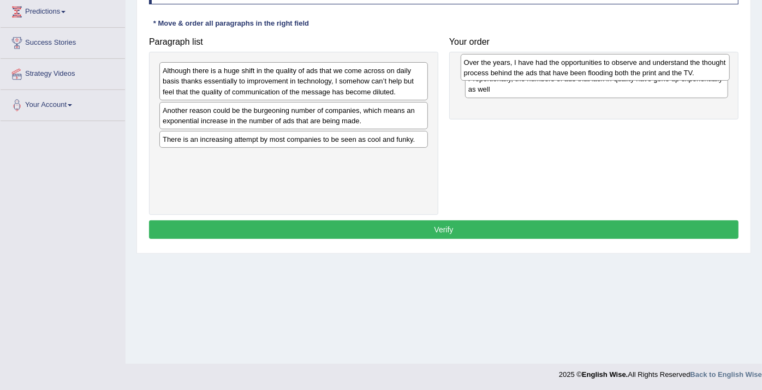
drag, startPoint x: 303, startPoint y: 147, endPoint x: 604, endPoint y: 70, distance: 311.1
click at [604, 70] on div "Over the years, I have had the opportunities to observe and understand the thou…" at bounding box center [595, 67] width 269 height 27
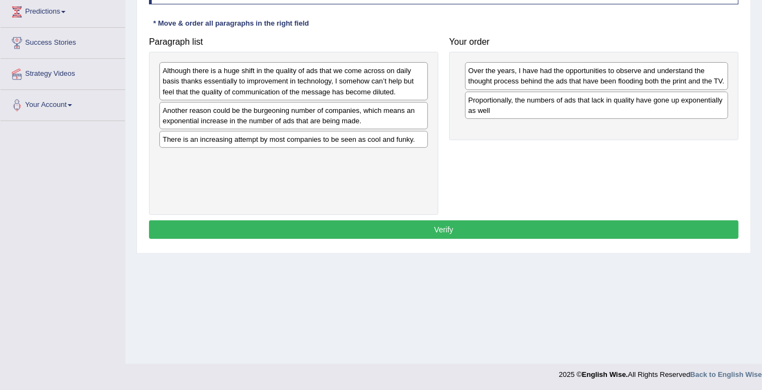
drag, startPoint x: 455, startPoint y: 86, endPoint x: 384, endPoint y: 66, distance: 73.8
click at [453, 86] on div "Paragraph list Although there is a huge shift in the quality of ads that we com…" at bounding box center [444, 123] width 601 height 183
drag, startPoint x: 337, startPoint y: 61, endPoint x: 608, endPoint y: 64, distance: 270.9
click at [608, 64] on div "Paragraph list Although there is a huge shift in the quality of ads that we com…" at bounding box center [444, 123] width 601 height 183
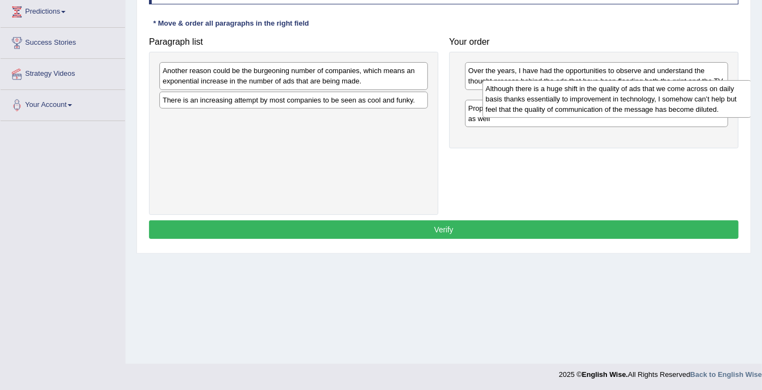
drag, startPoint x: 360, startPoint y: 79, endPoint x: 684, endPoint y: 94, distance: 323.7
click at [684, 94] on div "Although there is a huge shift in the quality of ads that we come across on dai…" at bounding box center [617, 99] width 269 height 38
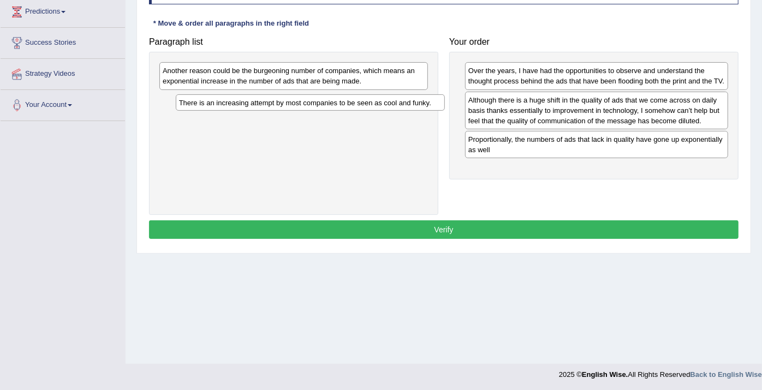
drag, startPoint x: 408, startPoint y: 92, endPoint x: 423, endPoint y: 96, distance: 15.2
click at [424, 96] on div "There is an increasing attempt by most companies to be seen as cool and funky." at bounding box center [310, 102] width 269 height 17
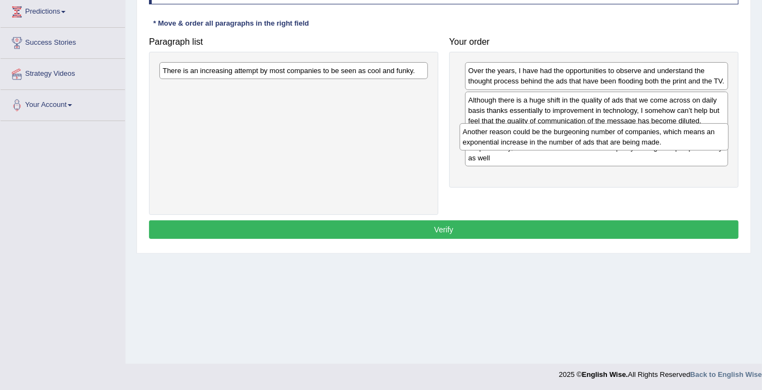
drag, startPoint x: 376, startPoint y: 79, endPoint x: 680, endPoint y: 134, distance: 308.5
click at [680, 134] on div "Another reason could be the burgeoning number of companies, which means an expo…" at bounding box center [594, 136] width 269 height 27
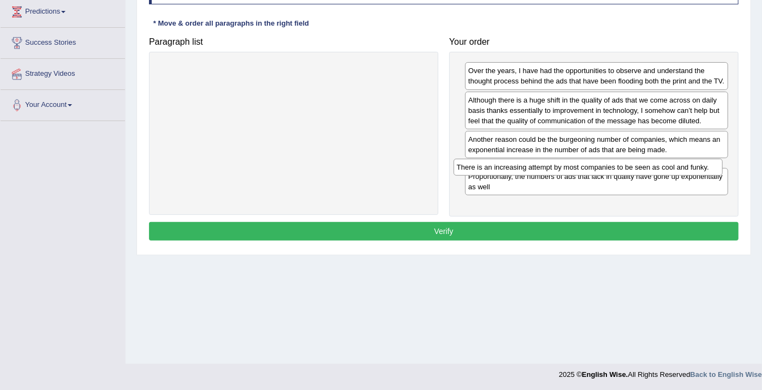
drag, startPoint x: 351, startPoint y: 68, endPoint x: 652, endPoint y: 159, distance: 313.9
click at [652, 160] on div "There is an increasing attempt by most companies to be seen as cool and funky." at bounding box center [588, 167] width 269 height 17
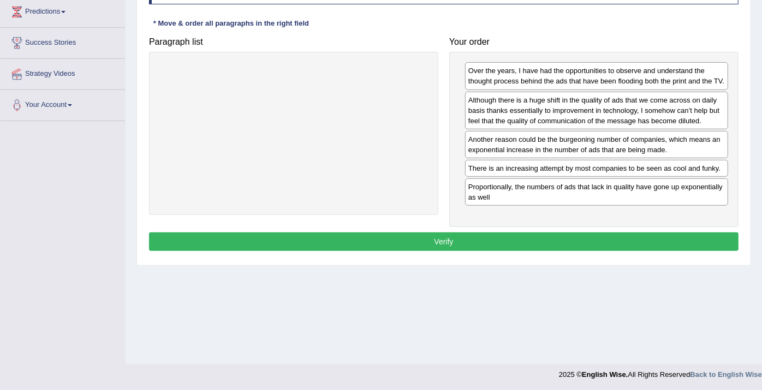
click at [552, 239] on button "Verify" at bounding box center [444, 242] width 590 height 19
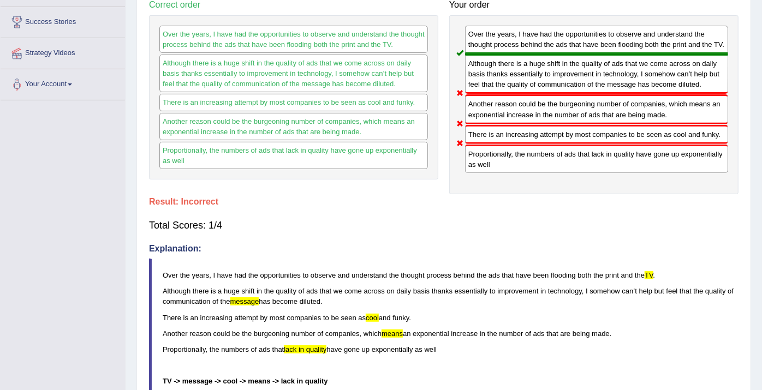
scroll to position [81, 0]
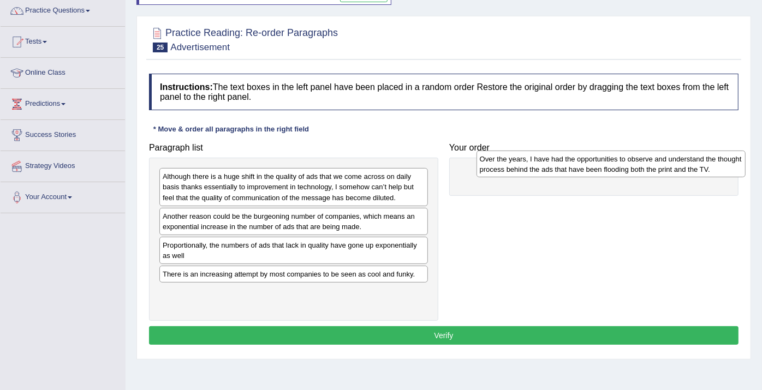
drag, startPoint x: 274, startPoint y: 256, endPoint x: 591, endPoint y: 170, distance: 328.7
click at [591, 170] on div "Over the years, I have had the opportunities to observe and understand the thou…" at bounding box center [611, 164] width 269 height 27
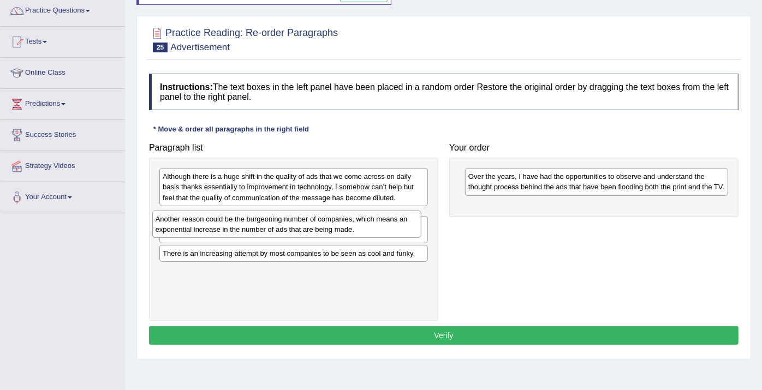
drag, startPoint x: 291, startPoint y: 223, endPoint x: 284, endPoint y: 226, distance: 7.6
click at [284, 226] on div "Another reason could be the burgeoning number of companies, which means an expo…" at bounding box center [286, 224] width 269 height 27
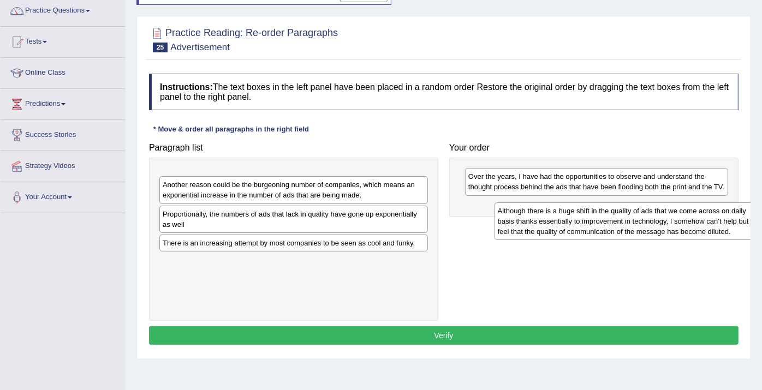
drag, startPoint x: 280, startPoint y: 182, endPoint x: 614, endPoint y: 216, distance: 336.4
click at [614, 216] on div "Although there is a huge shift in the quality of ads that we come across on dai…" at bounding box center [629, 222] width 269 height 38
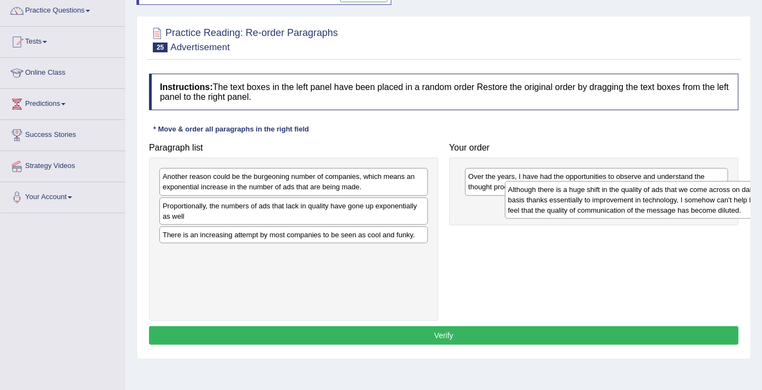
drag, startPoint x: 402, startPoint y: 215, endPoint x: 636, endPoint y: 206, distance: 233.9
click at [638, 208] on div "Although there is a huge shift in the quality of ads that we come across on dai…" at bounding box center [639, 200] width 269 height 38
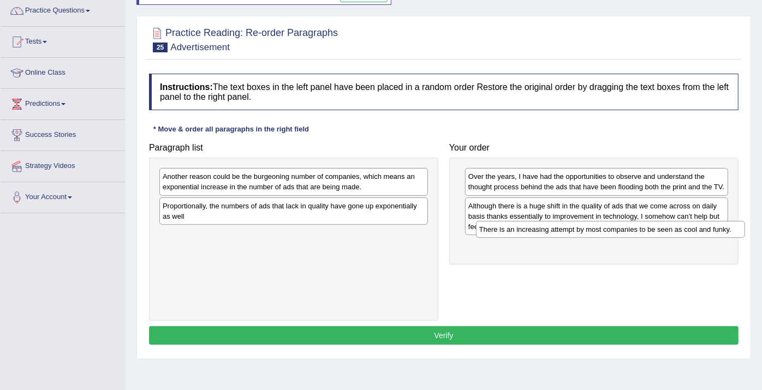
drag, startPoint x: 263, startPoint y: 235, endPoint x: 580, endPoint y: 230, distance: 316.8
click at [580, 230] on div "There is an increasing attempt by most companies to be seen as cool and funky." at bounding box center [610, 229] width 269 height 17
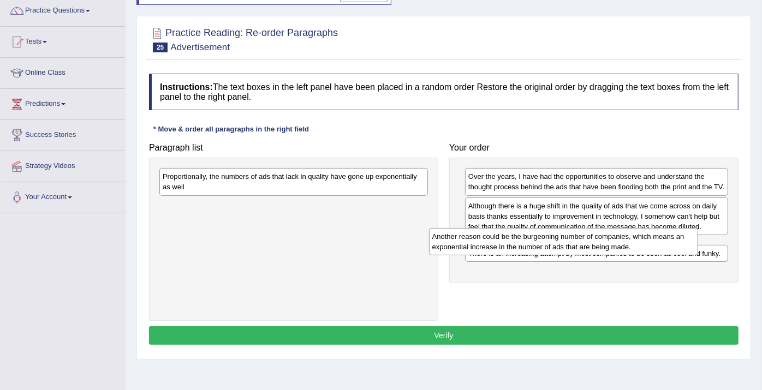
drag, startPoint x: 263, startPoint y: 180, endPoint x: 533, endPoint y: 240, distance: 276.4
click at [533, 240] on div "Another reason could be the burgeoning number of companies, which means an expo…" at bounding box center [563, 241] width 269 height 27
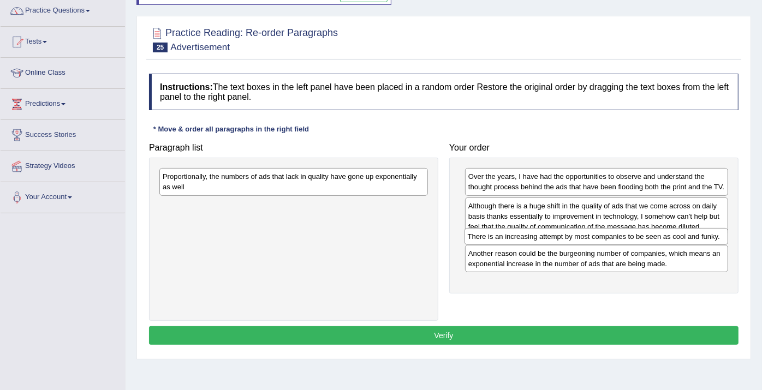
drag, startPoint x: 560, startPoint y: 274, endPoint x: 559, endPoint y: 237, distance: 37.1
click at [559, 237] on div "There is an increasing attempt by most companies to be seen as cool and funky." at bounding box center [597, 236] width 264 height 17
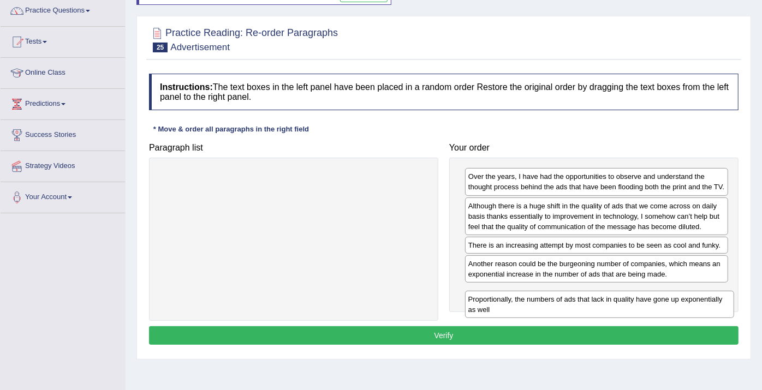
drag, startPoint x: 304, startPoint y: 175, endPoint x: 632, endPoint y: 298, distance: 351.0
click at [632, 298] on div "Proportionally, the numbers of ads that lack in quality have gone up exponentia…" at bounding box center [599, 304] width 269 height 27
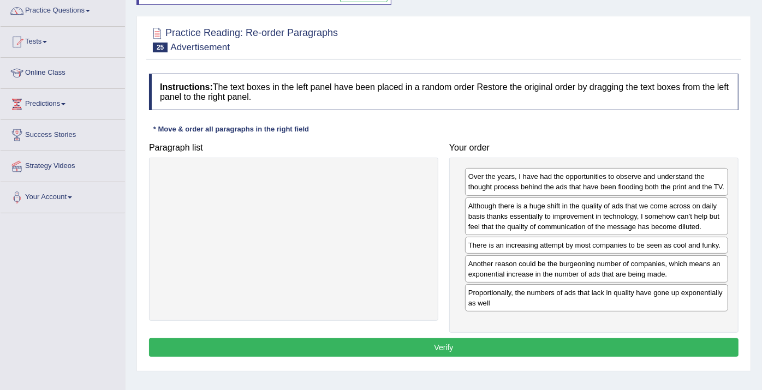
click at [578, 346] on button "Verify" at bounding box center [444, 348] width 590 height 19
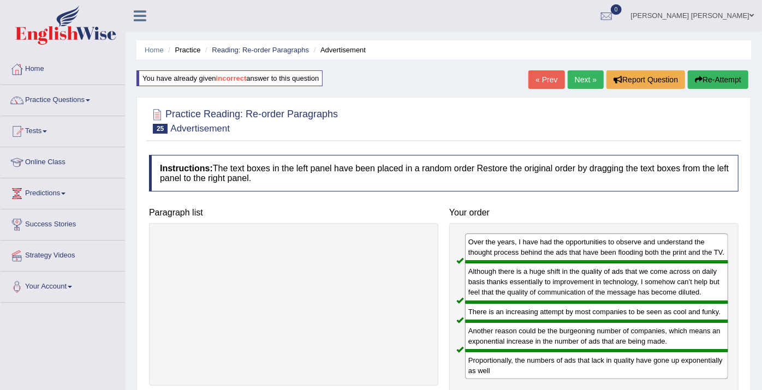
click at [591, 88] on div "« Prev Next » Report Question Re-Attempt" at bounding box center [640, 80] width 223 height 21
click at [591, 79] on link "Next »" at bounding box center [586, 79] width 36 height 19
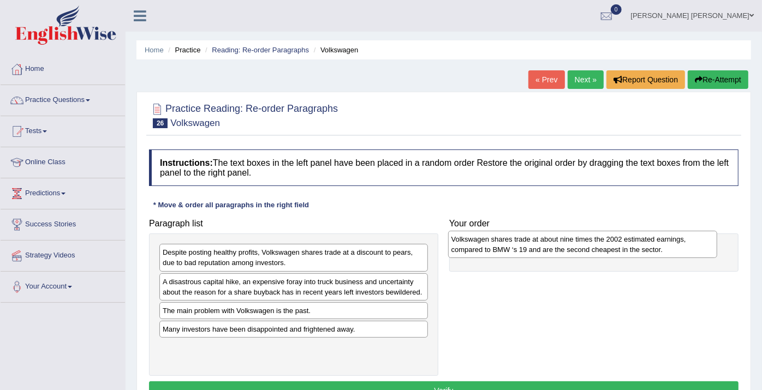
drag, startPoint x: 241, startPoint y: 257, endPoint x: 530, endPoint y: 244, distance: 289.2
click at [530, 244] on div "Volkswagen shares trade at about nine times the 2002 estimated earnings, compar…" at bounding box center [582, 244] width 269 height 27
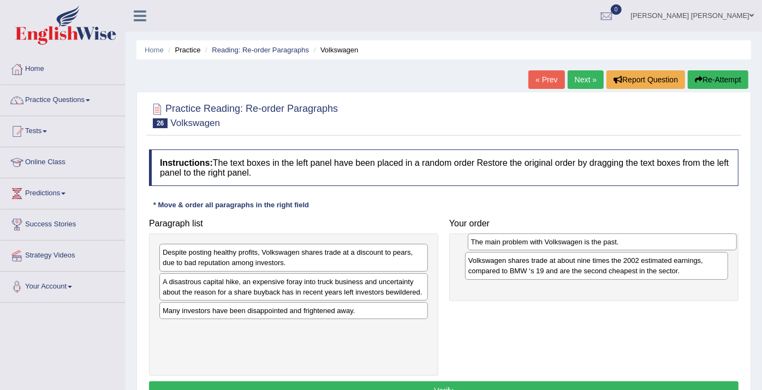
drag, startPoint x: 304, startPoint y: 314, endPoint x: 612, endPoint y: 246, distance: 315.9
click at [612, 246] on div "The main problem with Volkswagen is the past." at bounding box center [602, 242] width 269 height 17
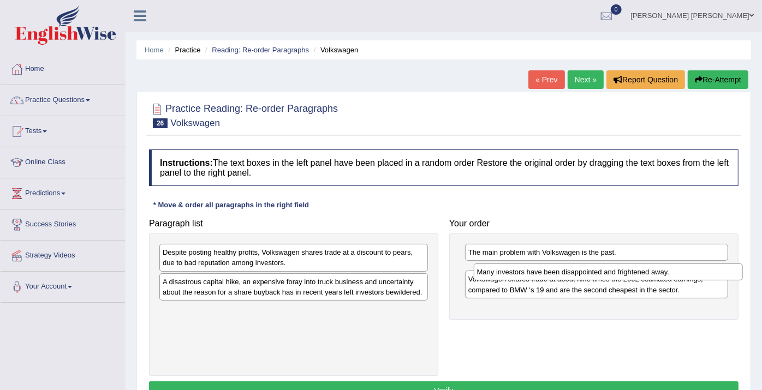
drag, startPoint x: 370, startPoint y: 311, endPoint x: 677, endPoint y: 271, distance: 310.0
click at [677, 272] on div "Many investors have been disappointed and frightened away." at bounding box center [608, 272] width 269 height 17
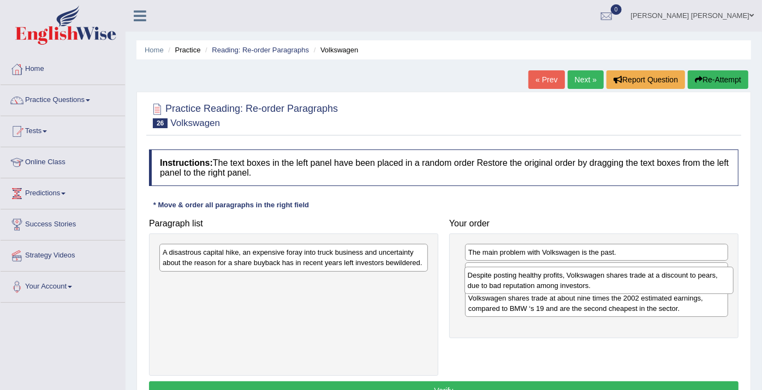
drag, startPoint x: 275, startPoint y: 261, endPoint x: 580, endPoint y: 284, distance: 306.1
click at [580, 284] on div "Despite posting healthy profits, Volkswagen shares trade at a discount to pears…" at bounding box center [599, 280] width 269 height 27
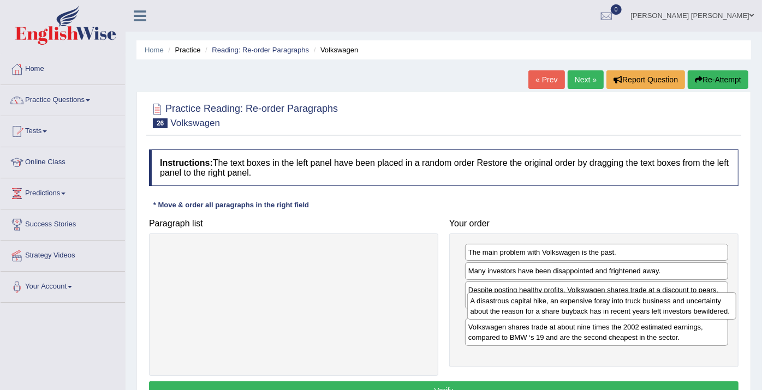
drag, startPoint x: 324, startPoint y: 264, endPoint x: 632, endPoint y: 312, distance: 311.8
click at [632, 312] on div "A disastrous capital hike, an expensive foray into truck business and uncertain…" at bounding box center [601, 306] width 269 height 27
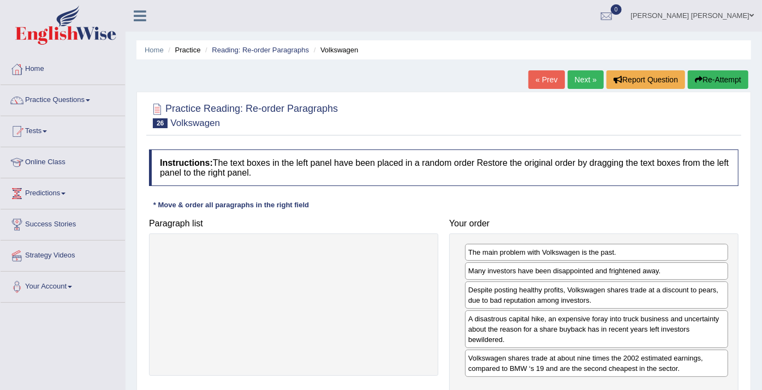
scroll to position [61, 0]
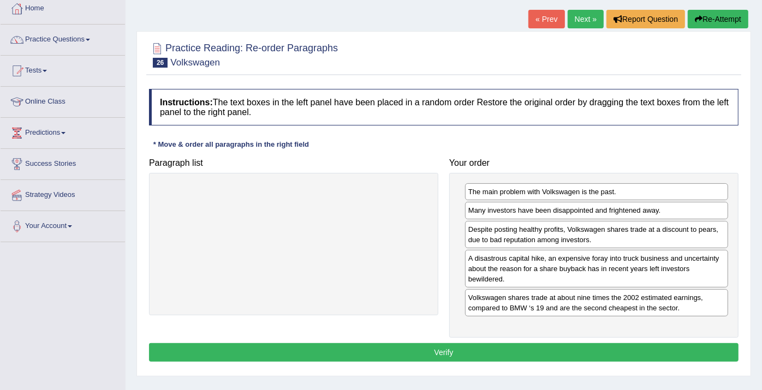
click at [504, 360] on div "Instructions: The text boxes in the left panel have been placed in a random ord…" at bounding box center [443, 227] width 595 height 287
click at [504, 358] on button "Verify" at bounding box center [444, 353] width 590 height 19
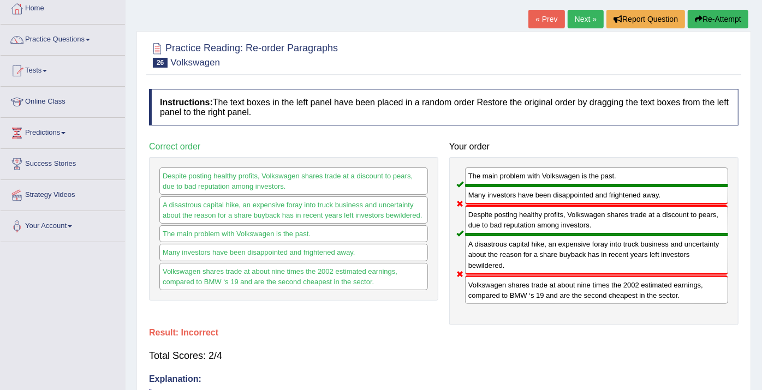
click at [718, 16] on button "Re-Attempt" at bounding box center [718, 19] width 61 height 19
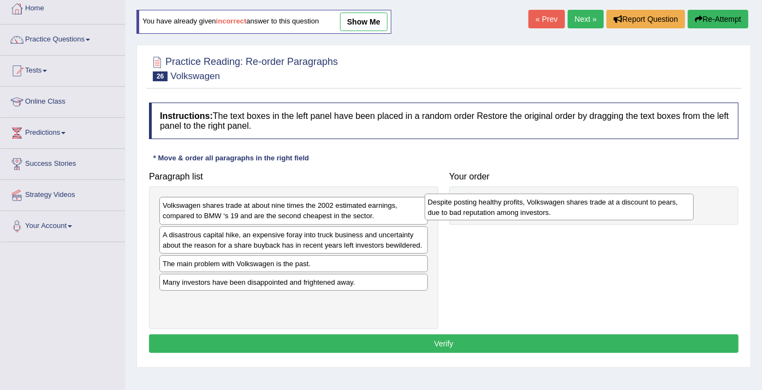
drag, startPoint x: 282, startPoint y: 241, endPoint x: 548, endPoint y: 209, distance: 267.4
click at [548, 209] on div "Despite posting healthy profits, Volkswagen shares trade at a discount to pears…" at bounding box center [559, 207] width 269 height 27
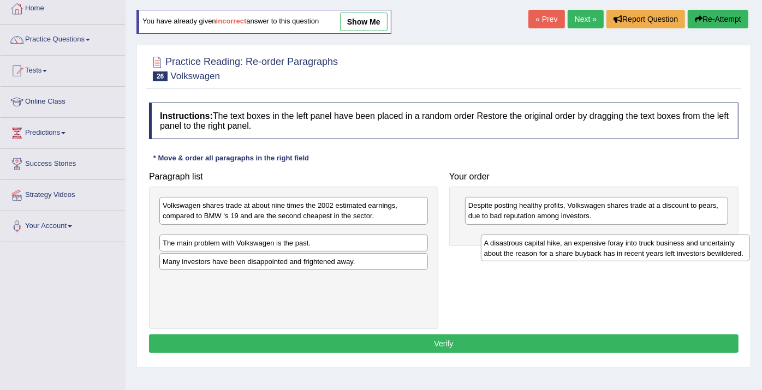
drag, startPoint x: 333, startPoint y: 239, endPoint x: 645, endPoint y: 241, distance: 311.8
click at [645, 241] on div "A disastrous capital hike, an expensive foray into truck business and uncertain…" at bounding box center [615, 248] width 269 height 27
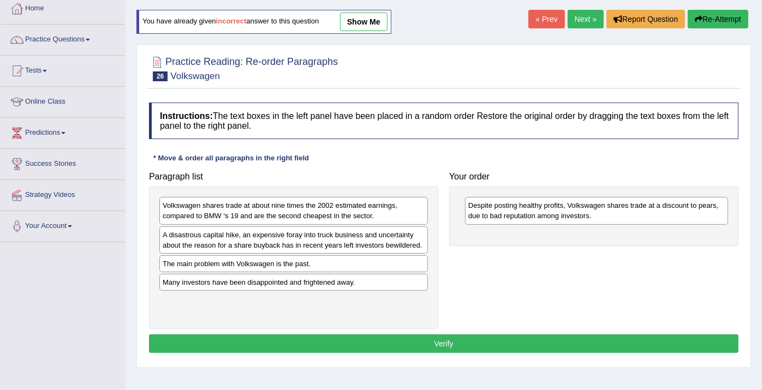
click at [376, 15] on link "show me" at bounding box center [364, 22] width 48 height 19
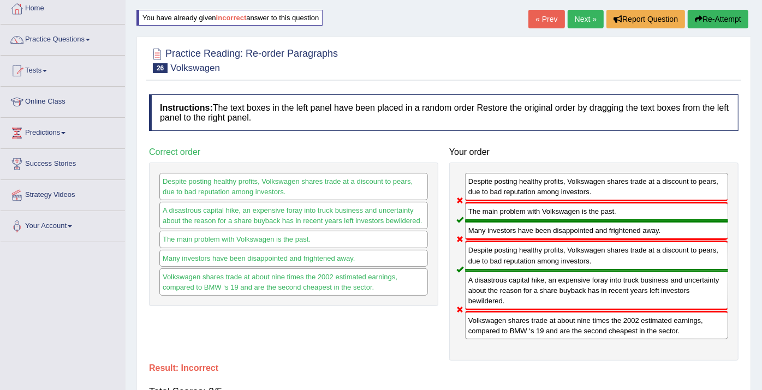
click at [728, 23] on button "Re-Attempt" at bounding box center [718, 19] width 61 height 19
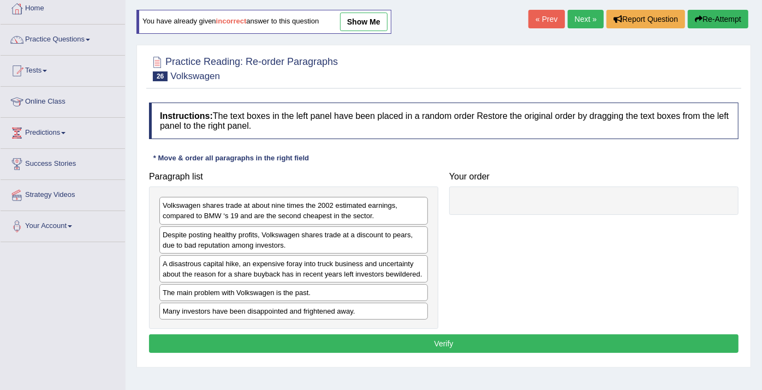
click at [375, 22] on link "show me" at bounding box center [364, 22] width 48 height 19
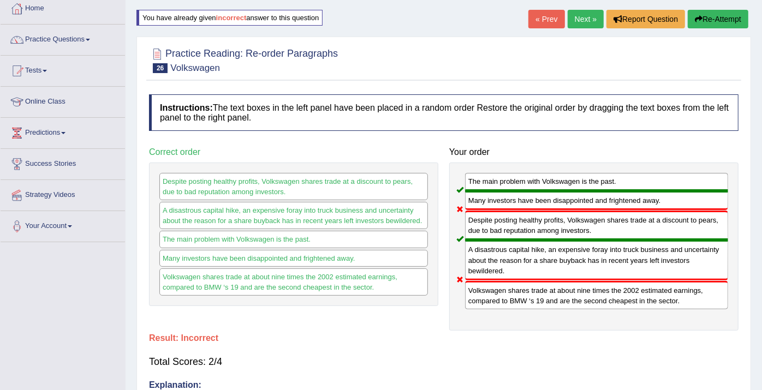
click at [591, 25] on link "Next »" at bounding box center [586, 19] width 36 height 19
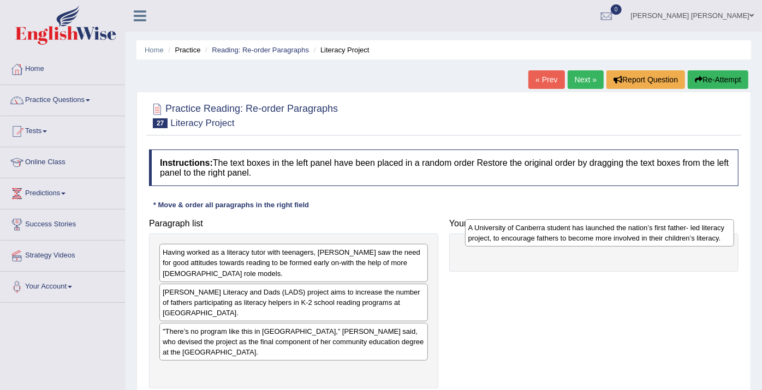
drag, startPoint x: 302, startPoint y: 250, endPoint x: 608, endPoint y: 226, distance: 307.4
click at [608, 226] on div "A University of Canberra student has launched the nation’s first father- led li…" at bounding box center [599, 233] width 269 height 27
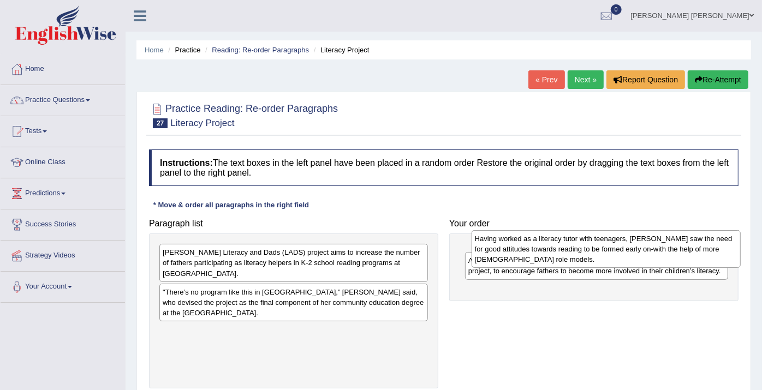
drag, startPoint x: 299, startPoint y: 268, endPoint x: 612, endPoint y: 251, distance: 312.8
click at [612, 251] on div "Having worked as a literacy tutor with teenagers, [PERSON_NAME] saw the need fo…" at bounding box center [606, 249] width 269 height 38
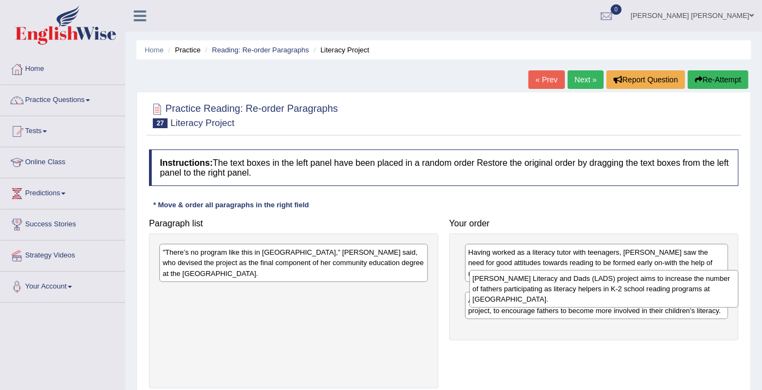
drag, startPoint x: 348, startPoint y: 267, endPoint x: 658, endPoint y: 293, distance: 311.3
click at [658, 293] on div "[PERSON_NAME] Literacy and Dads (LADS) project aims to increase the number of f…" at bounding box center [604, 289] width 269 height 38
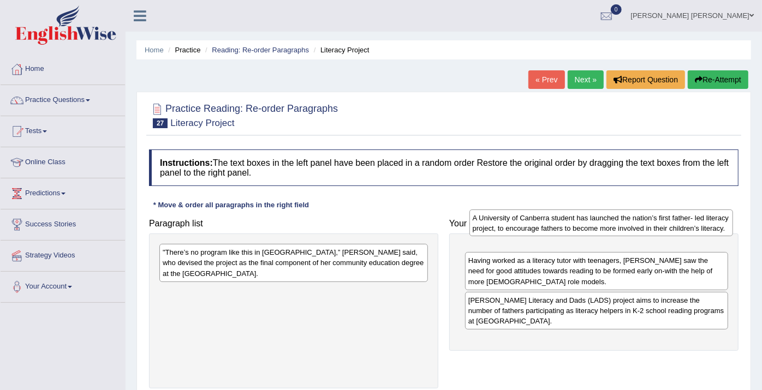
drag, startPoint x: 562, startPoint y: 339, endPoint x: 566, endPoint y: 226, distance: 113.1
click at [566, 226] on div "A University of Canberra student has launched the nation’s first father- led li…" at bounding box center [602, 223] width 264 height 27
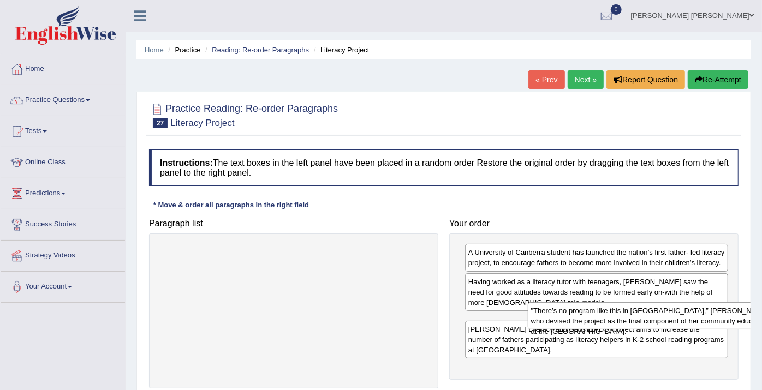
drag, startPoint x: 329, startPoint y: 257, endPoint x: 682, endPoint y: 314, distance: 357.3
click at [693, 316] on div ""There’s no program like this in [GEOGRAPHIC_DATA],” [PERSON_NAME] said, who de…" at bounding box center [662, 316] width 269 height 27
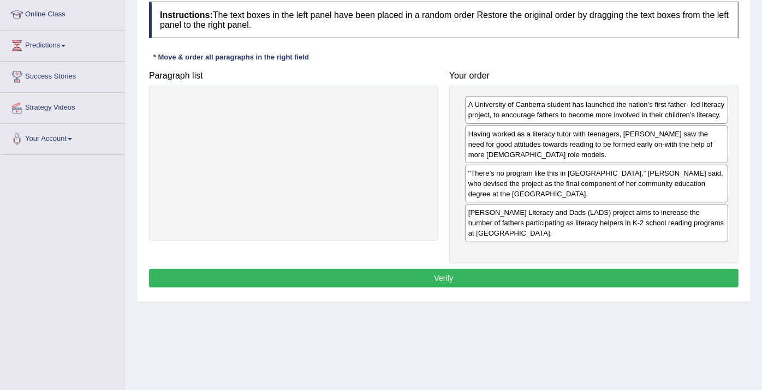
scroll to position [182, 0]
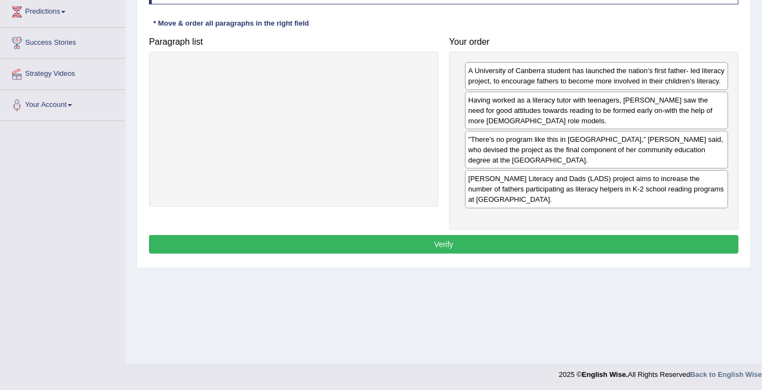
click at [471, 243] on button "Verify" at bounding box center [444, 244] width 590 height 19
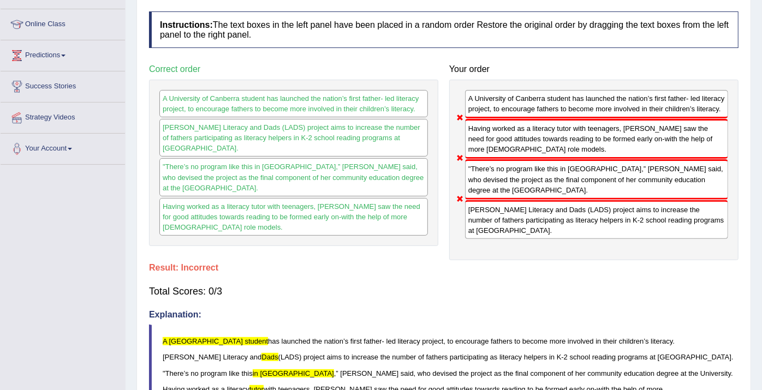
scroll to position [61, 0]
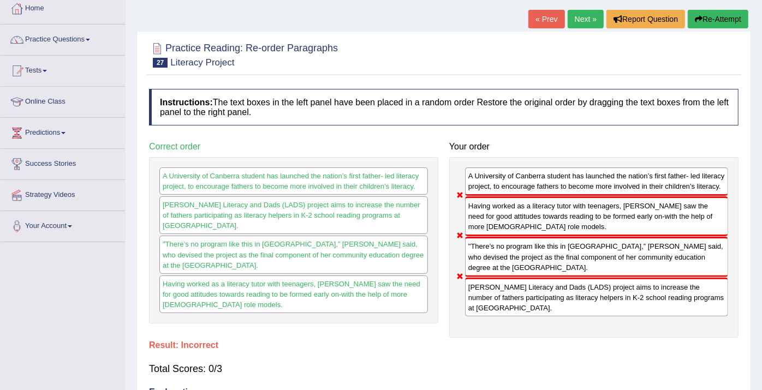
click at [582, 16] on link "Next »" at bounding box center [586, 19] width 36 height 19
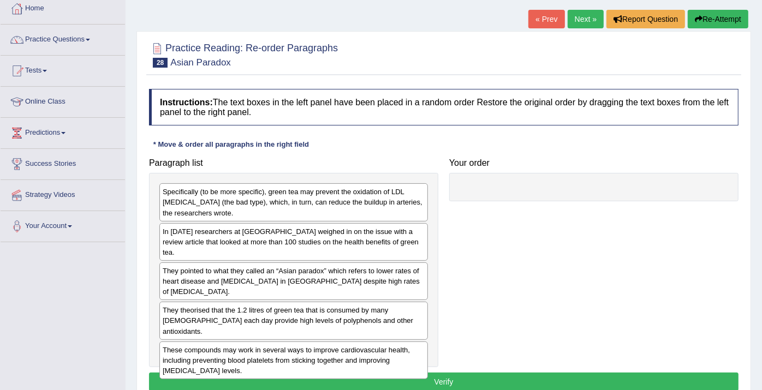
scroll to position [121, 0]
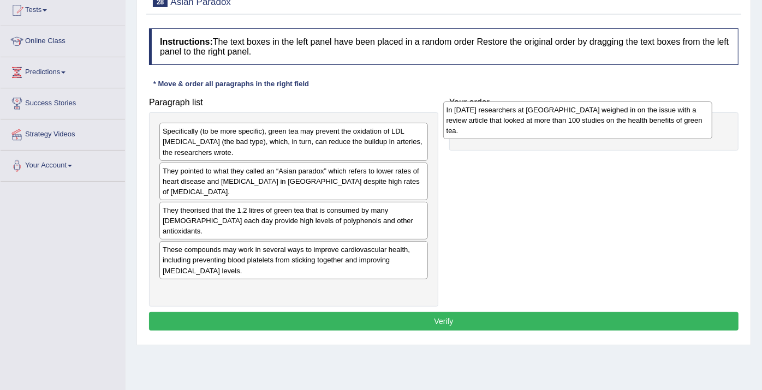
drag, startPoint x: 279, startPoint y: 179, endPoint x: 563, endPoint y: 119, distance: 290.4
click at [563, 119] on div "In [DATE] researchers at [GEOGRAPHIC_DATA] weighed in on the issue with a revie…" at bounding box center [577, 121] width 269 height 38
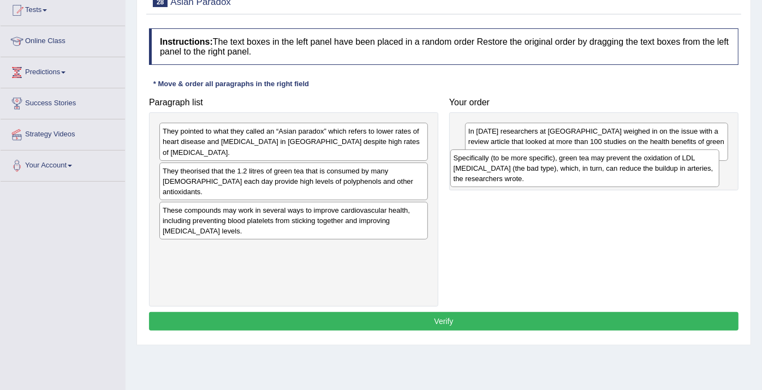
drag, startPoint x: 337, startPoint y: 143, endPoint x: 629, endPoint y: 170, distance: 292.3
click at [629, 170] on div "Specifically (to be more specific), green tea may prevent the oxidation of LDL …" at bounding box center [585, 169] width 269 height 38
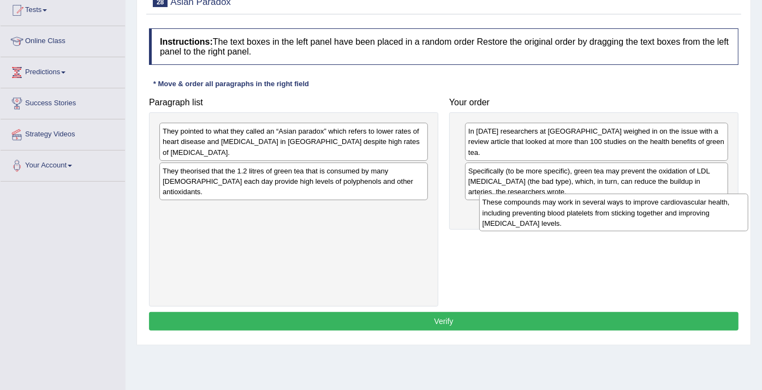
drag, startPoint x: 371, startPoint y: 201, endPoint x: 691, endPoint y: 215, distance: 320.3
click at [691, 215] on div "These compounds may work in several ways to improve cardiovascular health, incl…" at bounding box center [613, 213] width 269 height 38
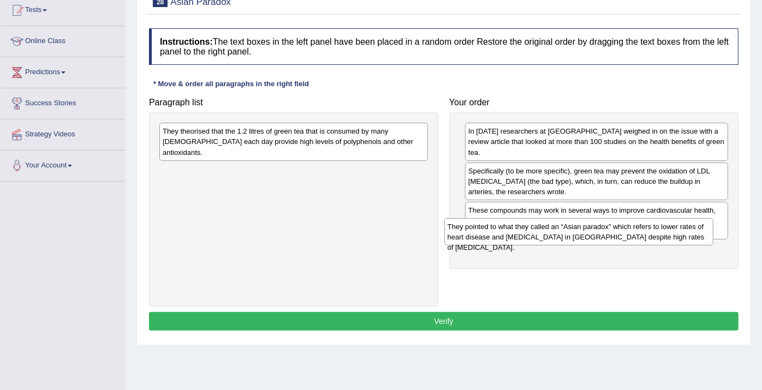
drag, startPoint x: 359, startPoint y: 135, endPoint x: 645, endPoint y: 229, distance: 301.4
click at [645, 229] on div "They pointed to what they called an “Asian paradox” which refers to lower rates…" at bounding box center [579, 231] width 269 height 27
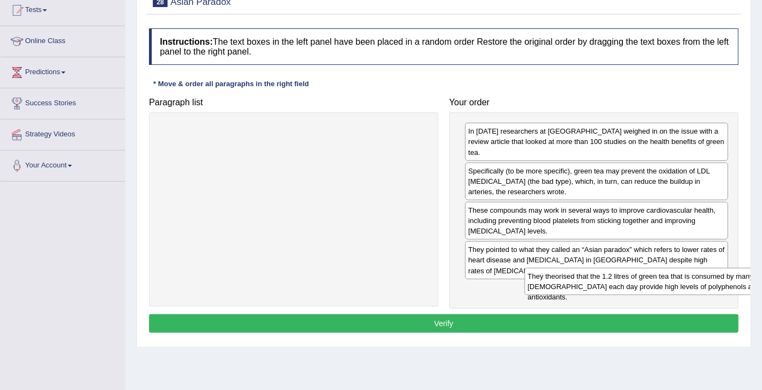
drag, startPoint x: 511, startPoint y: 238, endPoint x: 630, endPoint y: 282, distance: 127.5
click at [643, 282] on div "They theorised that the 1.2 litres of green tea that is consumed by many Asians…" at bounding box center [659, 281] width 269 height 27
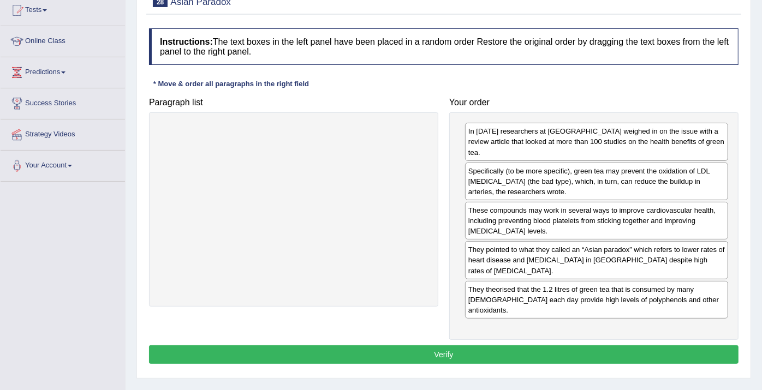
click at [556, 346] on button "Verify" at bounding box center [444, 355] width 590 height 19
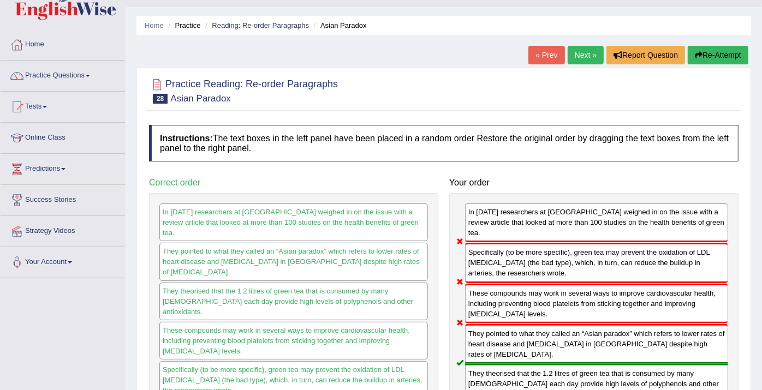
scroll to position [0, 0]
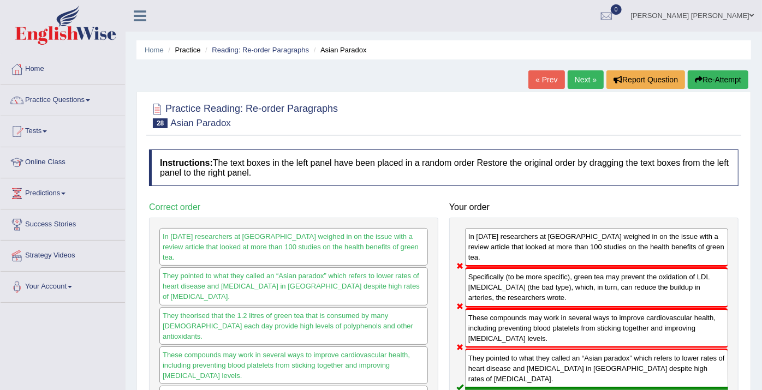
click at [576, 76] on link "Next »" at bounding box center [586, 79] width 36 height 19
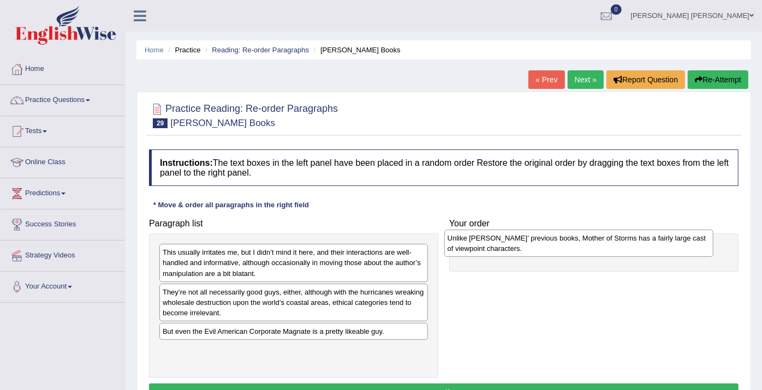
drag, startPoint x: 376, startPoint y: 304, endPoint x: 661, endPoint y: 251, distance: 290.0
click at [661, 251] on div "Unlike Barnes’ previous books, Mother of Storms has a fairly large cast of view…" at bounding box center [579, 243] width 269 height 27
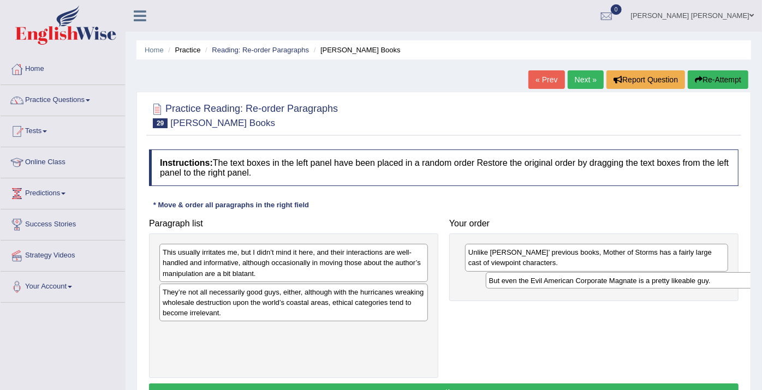
drag, startPoint x: 374, startPoint y: 333, endPoint x: 701, endPoint y: 283, distance: 330.4
click at [701, 283] on div "But even the Evil American Corporate Magnate is a pretty likeable guy." at bounding box center [620, 281] width 269 height 17
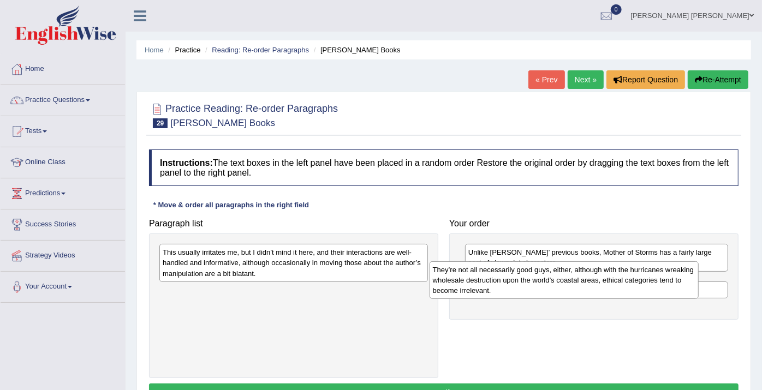
drag, startPoint x: 303, startPoint y: 306, endPoint x: 573, endPoint y: 284, distance: 271.2
click at [573, 284] on div "They’re not all necessarily good guys, either, although with the hurricanes wre…" at bounding box center [564, 281] width 269 height 38
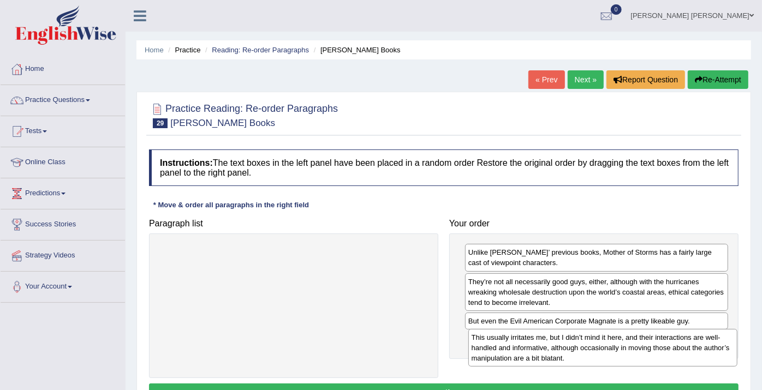
drag, startPoint x: 329, startPoint y: 264, endPoint x: 645, endPoint y: 348, distance: 327.3
click at [645, 348] on div "This usually irritates me, but I didn’t mind it here, and their interactions ar…" at bounding box center [603, 348] width 269 height 38
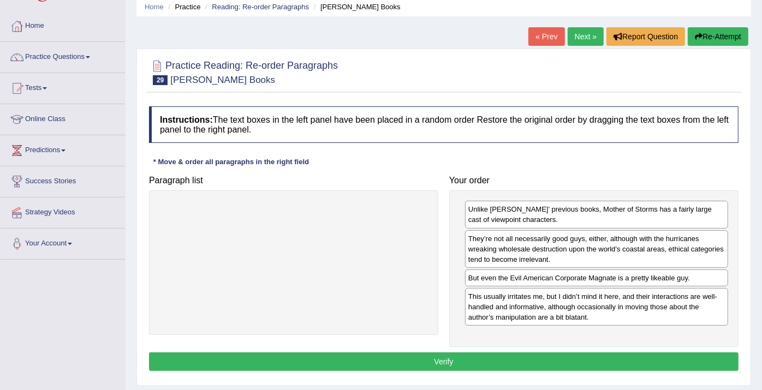
scroll to position [121, 0]
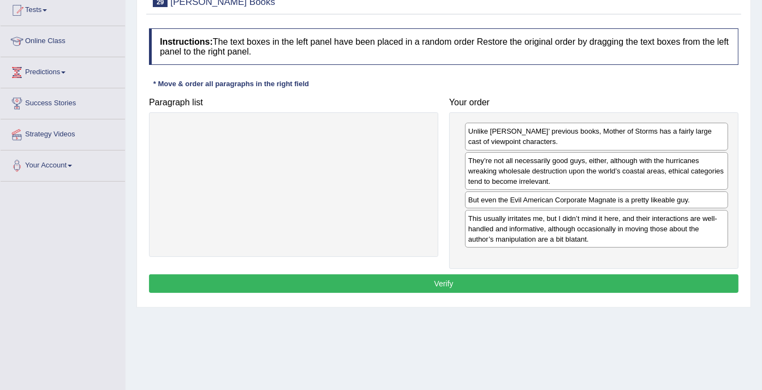
click at [458, 276] on button "Verify" at bounding box center [444, 284] width 590 height 19
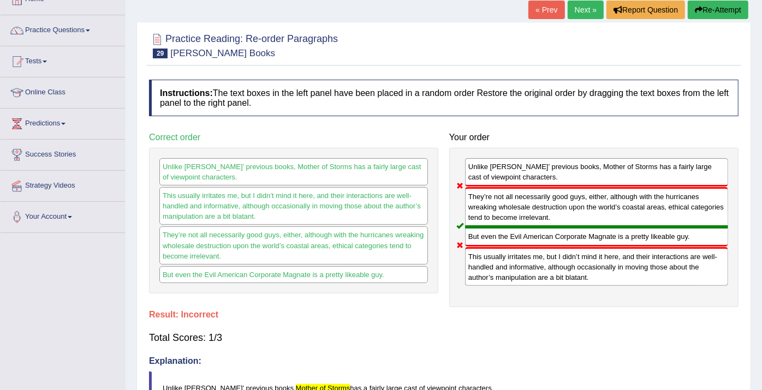
scroll to position [0, 0]
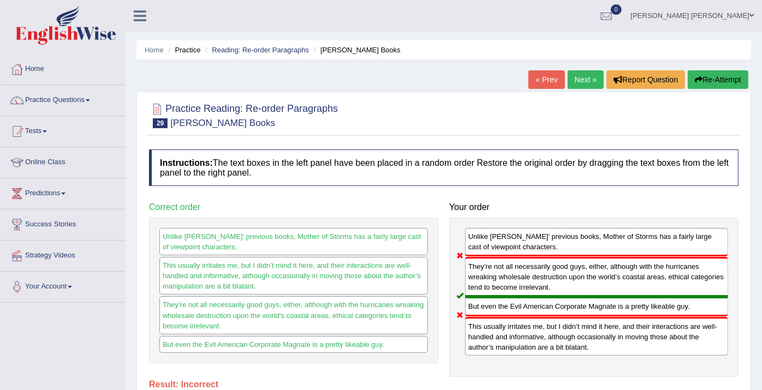
click at [576, 87] on link "Next »" at bounding box center [586, 79] width 36 height 19
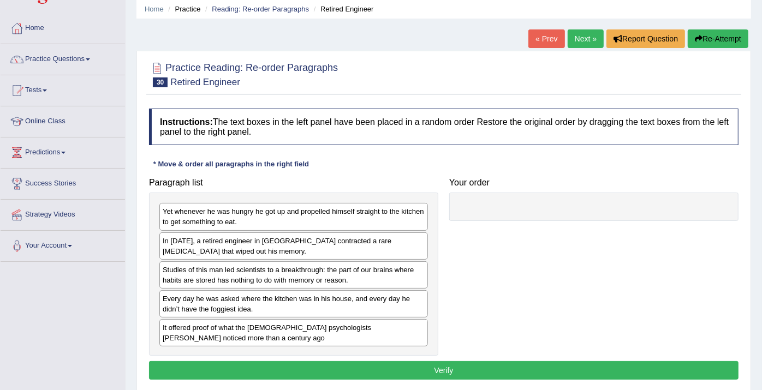
scroll to position [61, 0]
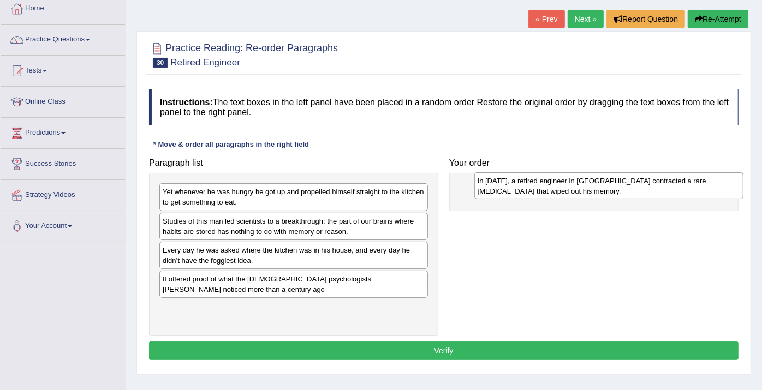
drag, startPoint x: 227, startPoint y: 226, endPoint x: 542, endPoint y: 186, distance: 317.6
click at [542, 186] on div "In [DATE], a retired engineer in [GEOGRAPHIC_DATA] contracted a rare [MEDICAL_D…" at bounding box center [609, 186] width 269 height 27
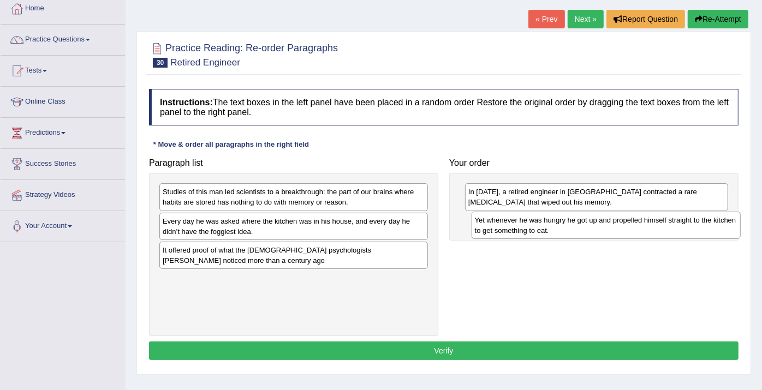
drag, startPoint x: 265, startPoint y: 193, endPoint x: 577, endPoint y: 221, distance: 313.6
click at [577, 221] on div "Yet whenever he was hungry he got up and propelled himself straight to the kitc…" at bounding box center [606, 225] width 269 height 27
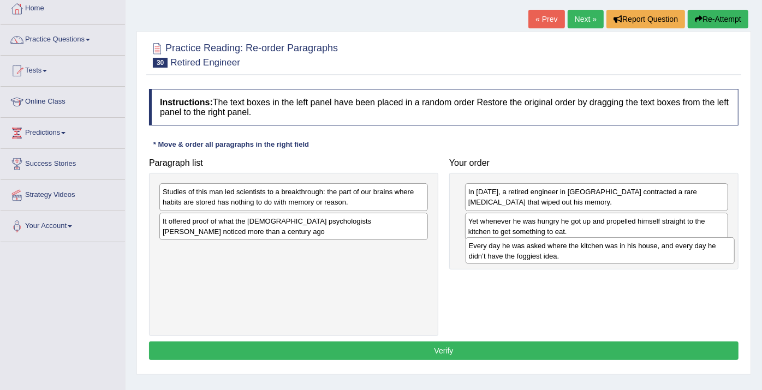
drag, startPoint x: 319, startPoint y: 229, endPoint x: 625, endPoint y: 254, distance: 306.8
click at [625, 254] on div "Every day he was asked where the kitchen was in his house, and every day he did…" at bounding box center [600, 251] width 269 height 27
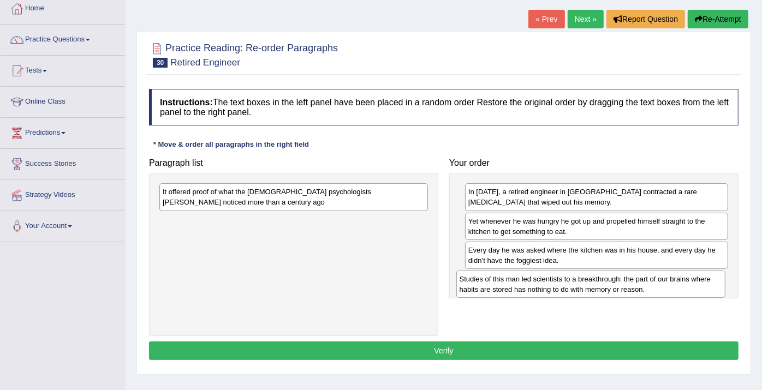
drag, startPoint x: 357, startPoint y: 197, endPoint x: 654, endPoint y: 284, distance: 310.2
click at [654, 284] on div "Studies of this man led scientists to a breakthrough: the part of our brains wh…" at bounding box center [591, 284] width 269 height 27
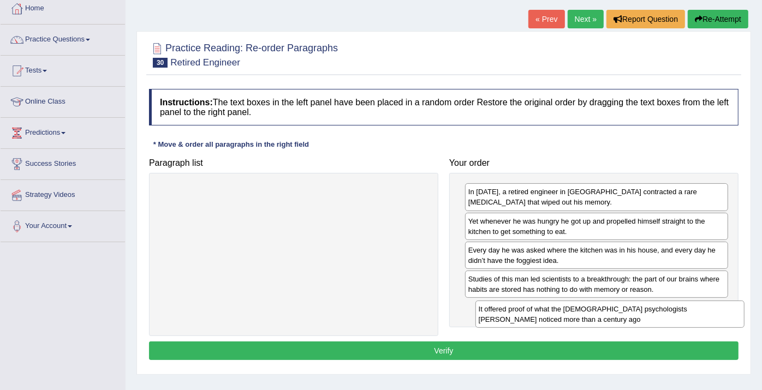
drag, startPoint x: 350, startPoint y: 199, endPoint x: 661, endPoint y: 312, distance: 330.5
click at [665, 316] on div "It offered proof of what the US psychologists William James noticed more than a…" at bounding box center [610, 314] width 269 height 27
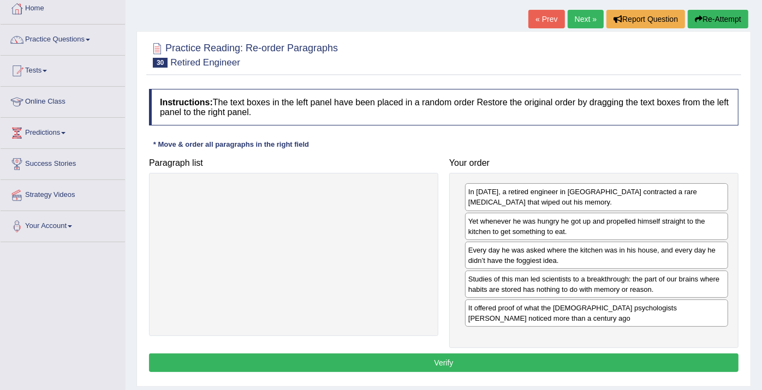
click at [595, 354] on button "Verify" at bounding box center [444, 363] width 590 height 19
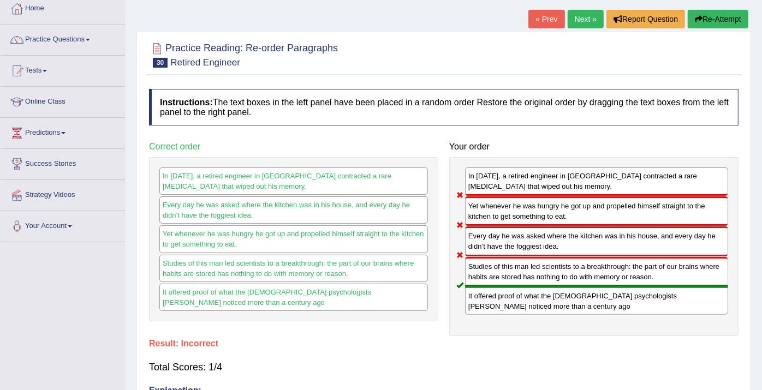
click at [590, 23] on link "Next »" at bounding box center [586, 19] width 36 height 19
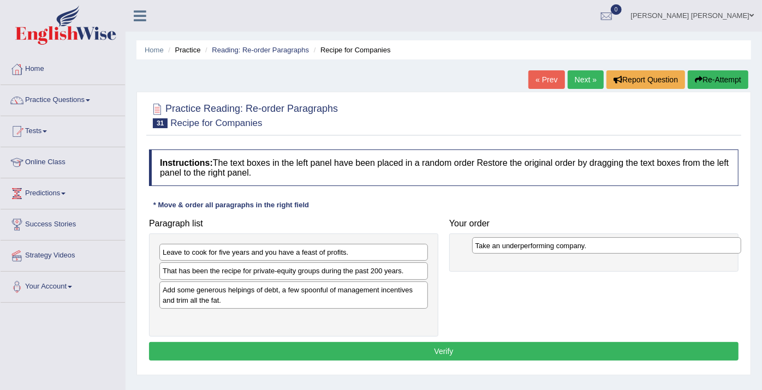
drag, startPoint x: 255, startPoint y: 273, endPoint x: 568, endPoint y: 248, distance: 313.9
click at [568, 248] on div "Take an underperforming company." at bounding box center [606, 246] width 269 height 17
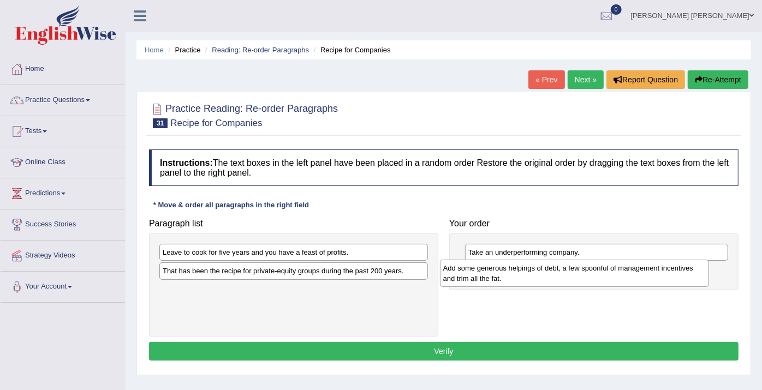
drag, startPoint x: 267, startPoint y: 298, endPoint x: 547, endPoint y: 277, distance: 281.5
click at [547, 277] on div "Add some generous helpings of debt, a few spoonful of management incentives and…" at bounding box center [574, 273] width 269 height 27
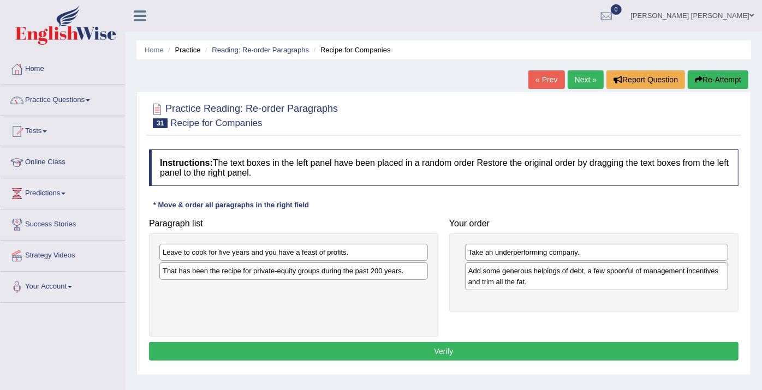
click at [253, 252] on div "Leave to cook for five years and you have a feast of profits." at bounding box center [293, 252] width 269 height 17
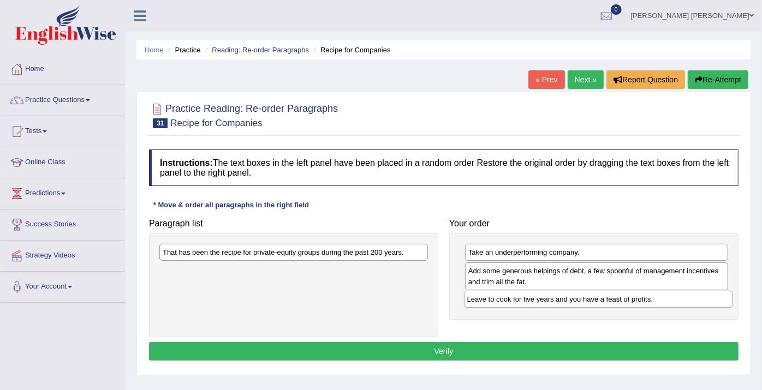
drag, startPoint x: 328, startPoint y: 252, endPoint x: 632, endPoint y: 299, distance: 308.3
click at [632, 299] on div "Leave to cook for five years and you have a feast of profits." at bounding box center [598, 299] width 269 height 17
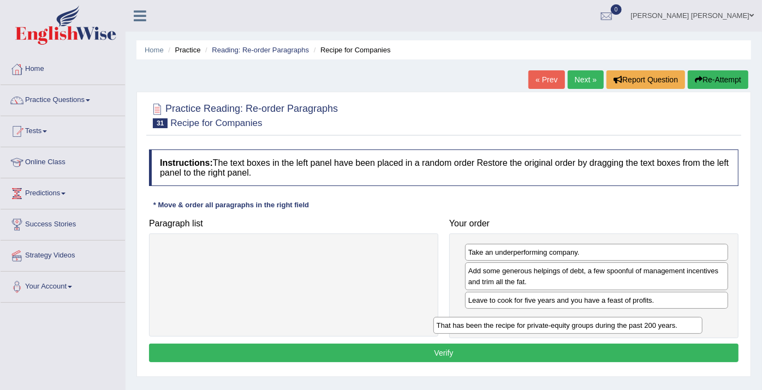
drag, startPoint x: 382, startPoint y: 268, endPoint x: 624, endPoint y: 323, distance: 248.0
click at [624, 323] on div "That has been the recipe for private-equity groups during the past 200 years." at bounding box center [568, 325] width 269 height 17
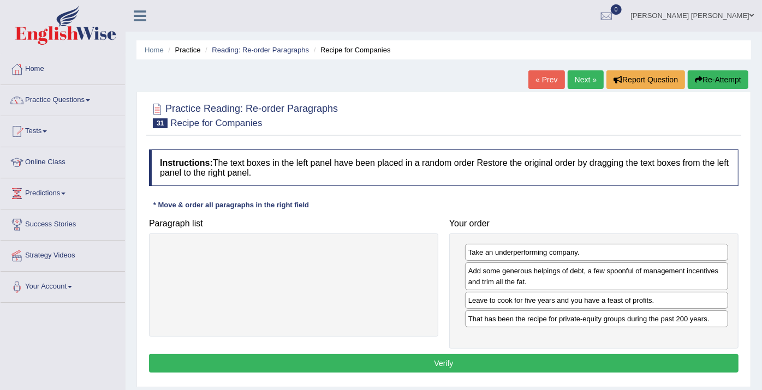
click at [483, 364] on button "Verify" at bounding box center [444, 363] width 590 height 19
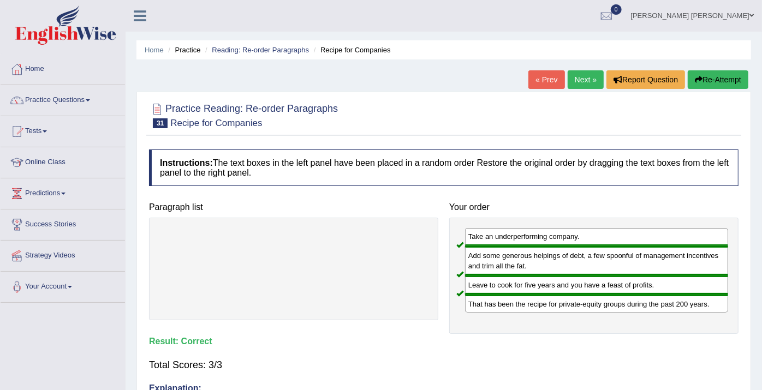
click at [594, 78] on link "Next »" at bounding box center [586, 79] width 36 height 19
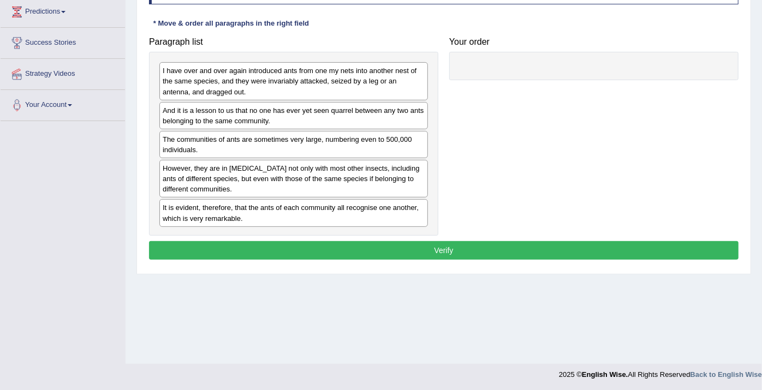
scroll to position [121, 0]
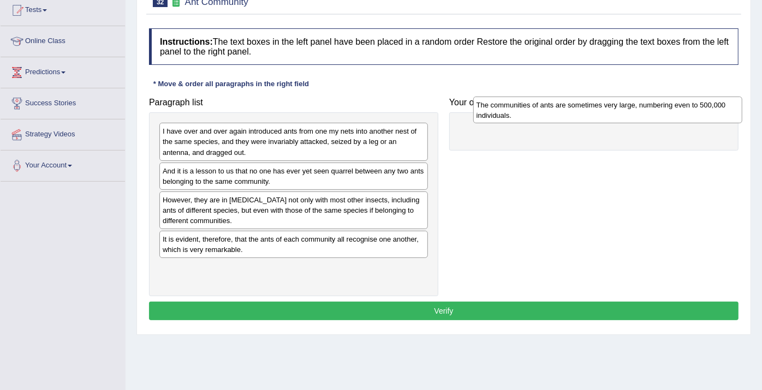
drag, startPoint x: 376, startPoint y: 207, endPoint x: 690, endPoint y: 112, distance: 328.4
click at [690, 112] on div "The communities of ants are sometimes very large, numbering even to 500,000 ind…" at bounding box center [607, 110] width 269 height 27
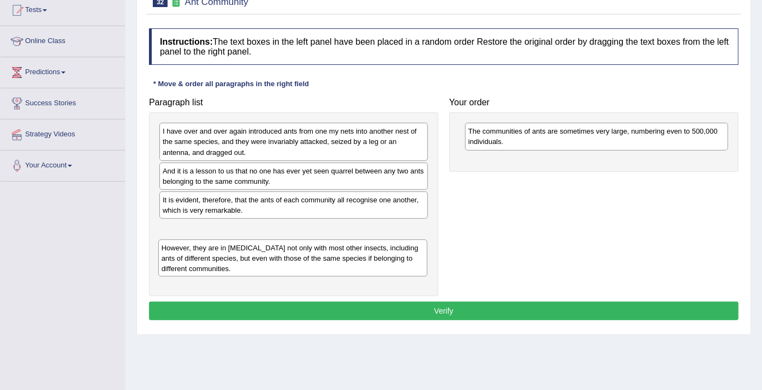
drag, startPoint x: 248, startPoint y: 212, endPoint x: 248, endPoint y: 260, distance: 48.6
click at [248, 260] on div "However, they are in [MEDICAL_DATA] not only with most other insects, including…" at bounding box center [292, 259] width 269 height 38
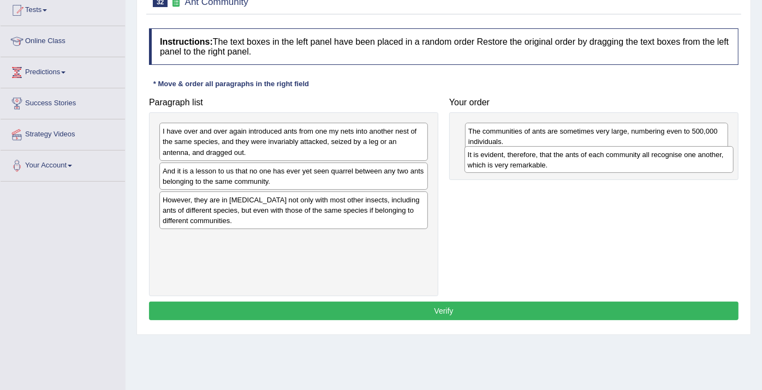
drag, startPoint x: 262, startPoint y: 208, endPoint x: 567, endPoint y: 163, distance: 308.5
click at [567, 163] on div "It is evident, therefore, that the ants of each community all recognise one ano…" at bounding box center [599, 159] width 269 height 27
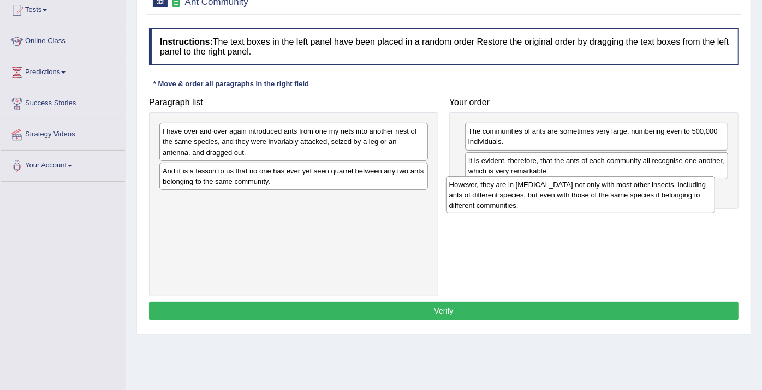
drag, startPoint x: 397, startPoint y: 203, endPoint x: 683, endPoint y: 188, distance: 286.5
click at [683, 188] on div "However, they are in [MEDICAL_DATA] not only with most other insects, including…" at bounding box center [580, 195] width 269 height 38
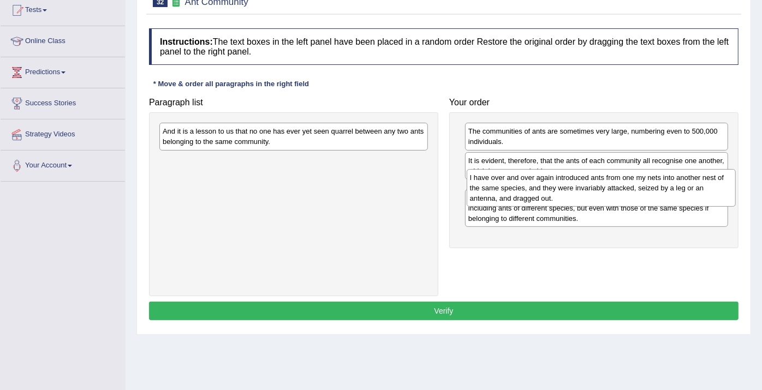
drag, startPoint x: 279, startPoint y: 150, endPoint x: 587, endPoint y: 197, distance: 310.9
click at [587, 197] on div "I have over and over again introduced ants from one my nets into another nest o…" at bounding box center [601, 188] width 269 height 38
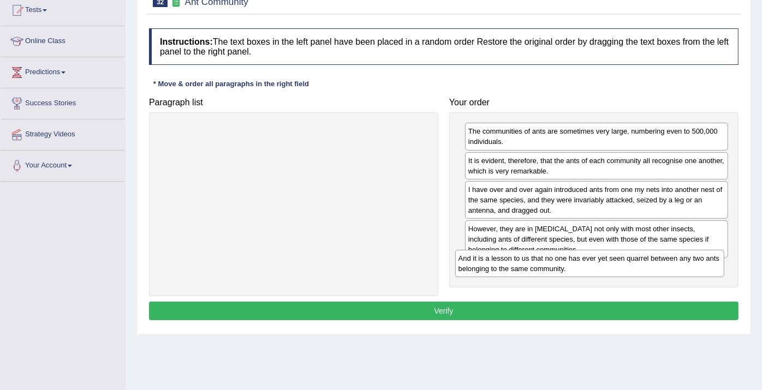
drag, startPoint x: 318, startPoint y: 137, endPoint x: 626, endPoint y: 261, distance: 332.0
click at [626, 261] on div "And it is a lesson to us that no one has ever yet seen quarrel between any two …" at bounding box center [589, 263] width 269 height 27
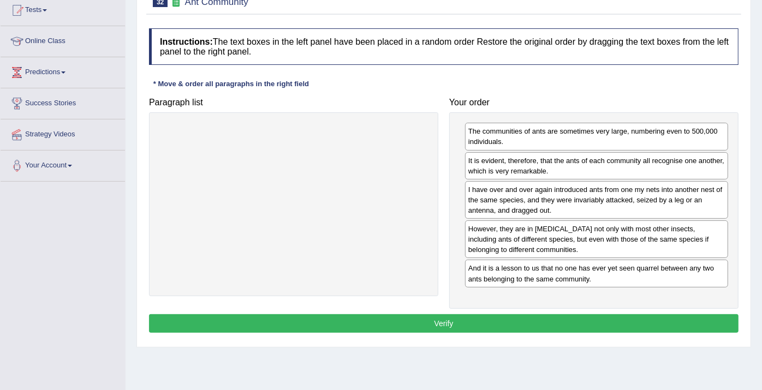
click at [594, 315] on button "Verify" at bounding box center [444, 324] width 590 height 19
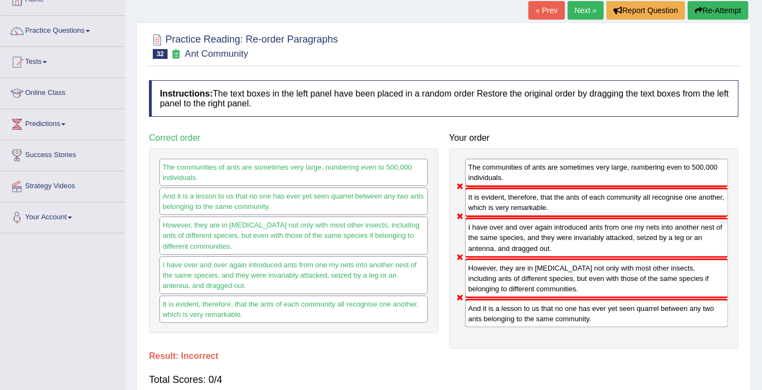
scroll to position [0, 0]
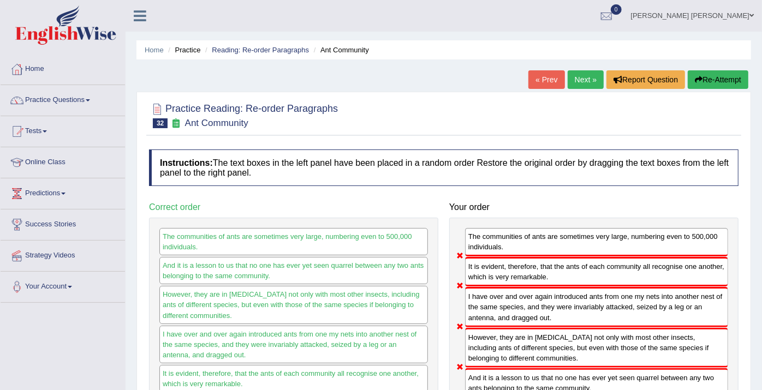
click at [598, 78] on link "Next »" at bounding box center [586, 79] width 36 height 19
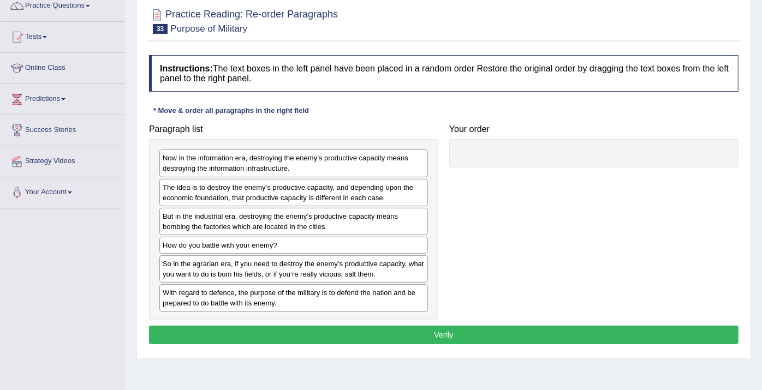
scroll to position [121, 0]
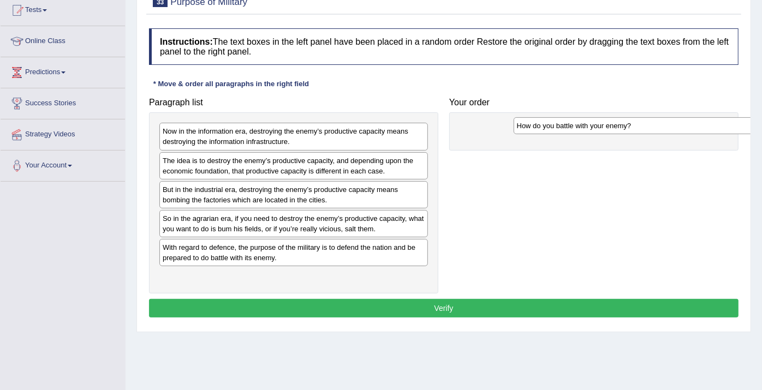
drag, startPoint x: 239, startPoint y: 219, endPoint x: 593, endPoint y: 127, distance: 366.1
click at [593, 127] on div "How do you battle with your enemy?" at bounding box center [648, 125] width 269 height 17
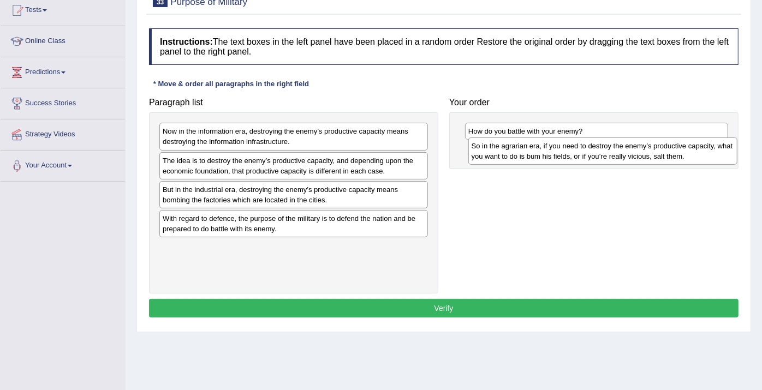
drag, startPoint x: 270, startPoint y: 226, endPoint x: 579, endPoint y: 155, distance: 317.1
click at [579, 155] on div "So in the agrarian era, if you need to destroy the enemy’s productive capacity,…" at bounding box center [603, 151] width 269 height 27
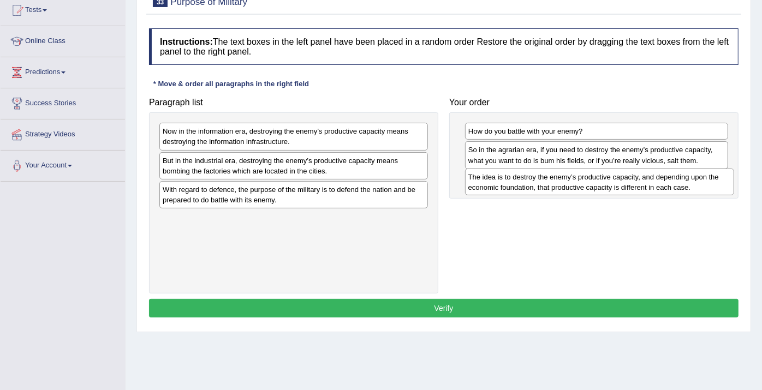
drag, startPoint x: 269, startPoint y: 154, endPoint x: 576, endPoint y: 171, distance: 306.8
click at [576, 171] on div "The idea is to destroy the enemy’s productive capacity, and depending upon the …" at bounding box center [599, 182] width 269 height 27
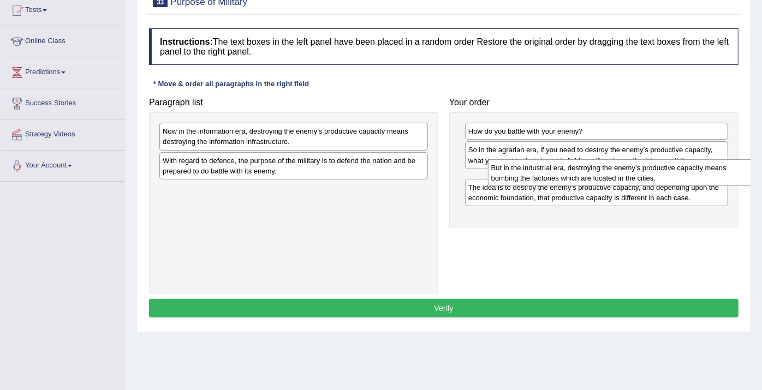
drag, startPoint x: 235, startPoint y: 159, endPoint x: 564, endPoint y: 167, distance: 328.8
click at [564, 167] on div "But in the industrial era, destroying the enemy’s productive capacity means bom…" at bounding box center [622, 172] width 269 height 27
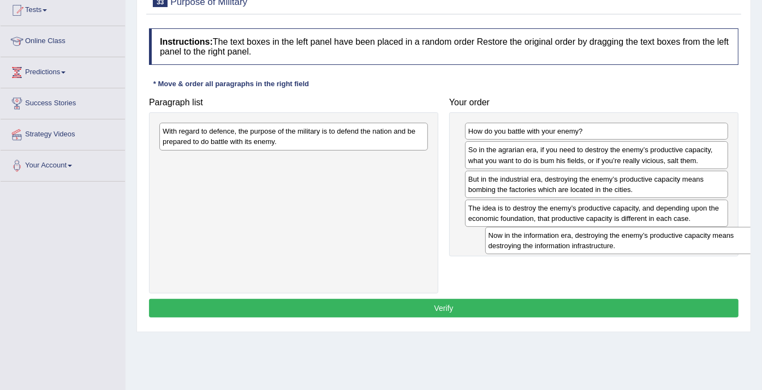
drag, startPoint x: 282, startPoint y: 134, endPoint x: 608, endPoint y: 238, distance: 342.1
click at [608, 238] on div "Now in the information era, destroying the enemy’s productive capacity means de…" at bounding box center [619, 240] width 269 height 27
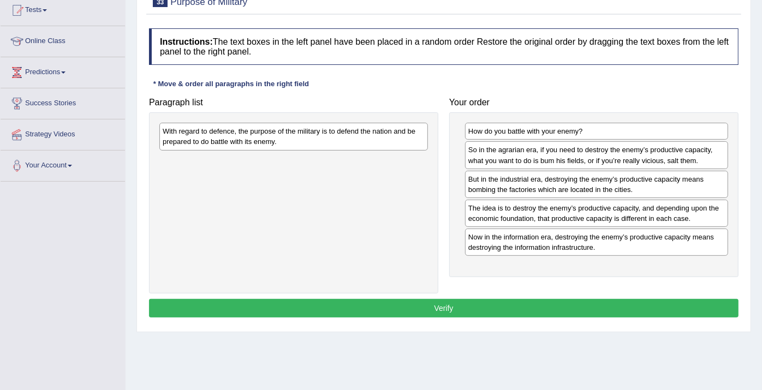
drag, startPoint x: 337, startPoint y: 121, endPoint x: 494, endPoint y: 198, distance: 175.1
click at [495, 199] on div "Paragraph list With regard to defence, the purpose of the military is to defend…" at bounding box center [444, 193] width 601 height 202
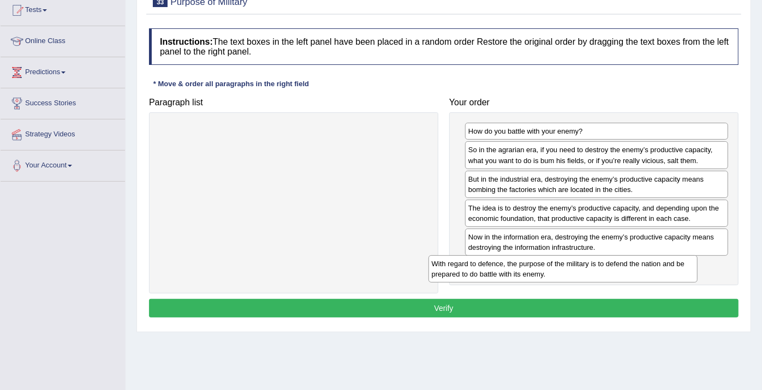
drag, startPoint x: 366, startPoint y: 144, endPoint x: 636, endPoint y: 276, distance: 299.9
click at [636, 276] on div "With regard to defence, the purpose of the military is to defend the nation and…" at bounding box center [563, 269] width 269 height 27
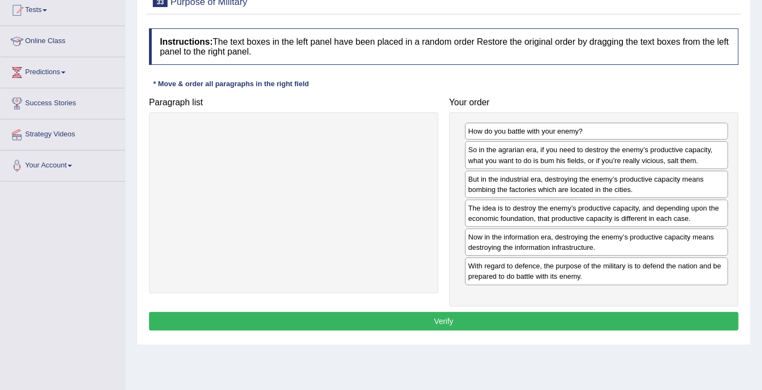
click at [594, 313] on button "Verify" at bounding box center [444, 321] width 590 height 19
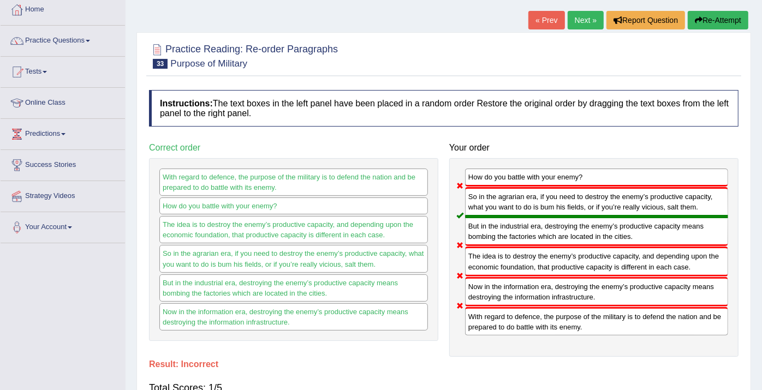
scroll to position [0, 0]
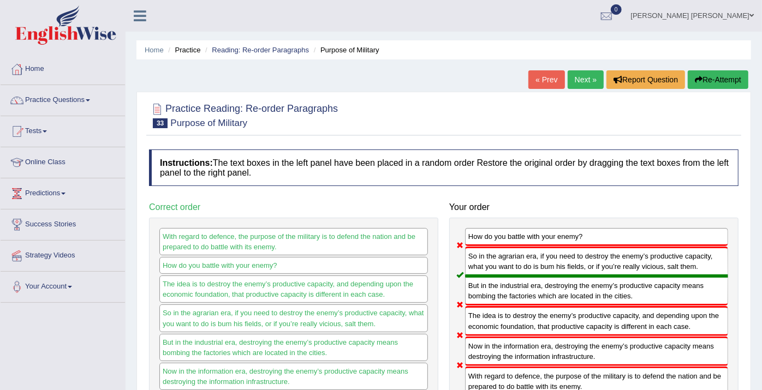
click at [727, 84] on button "Re-Attempt" at bounding box center [718, 79] width 61 height 19
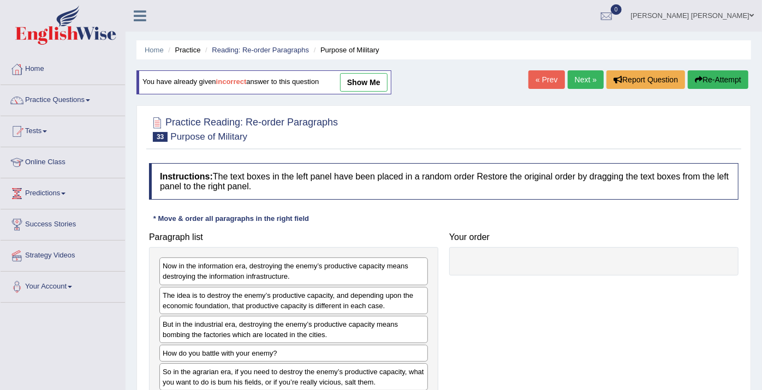
scroll to position [61, 0]
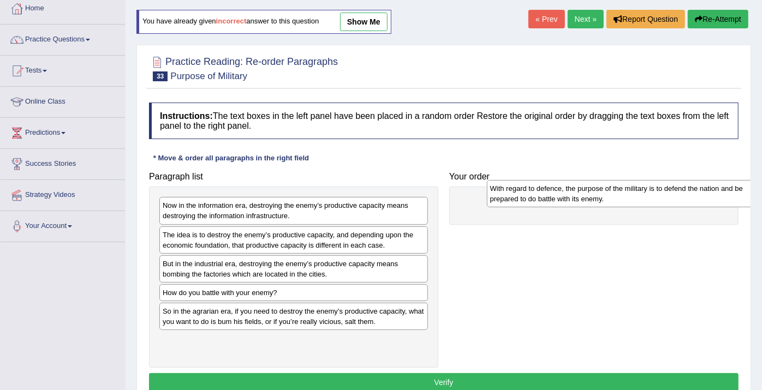
drag, startPoint x: 235, startPoint y: 346, endPoint x: 561, endPoint y: 196, distance: 358.5
click at [562, 196] on div "With regard to defence, the purpose of the military is to defend the nation and…" at bounding box center [621, 193] width 269 height 27
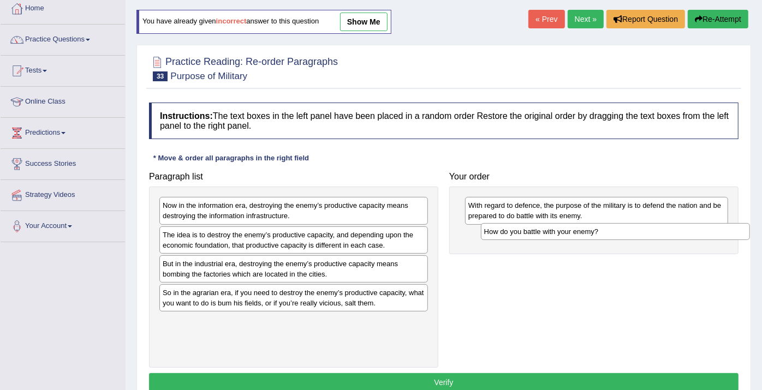
drag, startPoint x: 296, startPoint y: 295, endPoint x: 618, endPoint y: 235, distance: 327.2
click at [618, 235] on div "How do you battle with your enemy?" at bounding box center [615, 231] width 269 height 17
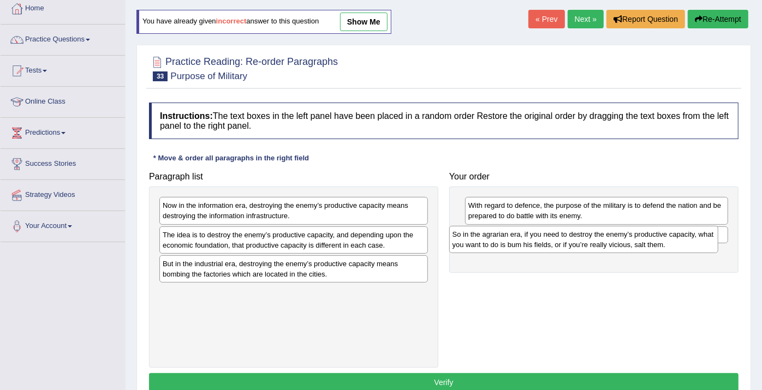
drag, startPoint x: 281, startPoint y: 300, endPoint x: 571, endPoint y: 242, distance: 295.6
click at [571, 242] on div "So in the agrarian era, if you need to destroy the enemy’s productive capacity,…" at bounding box center [583, 239] width 269 height 27
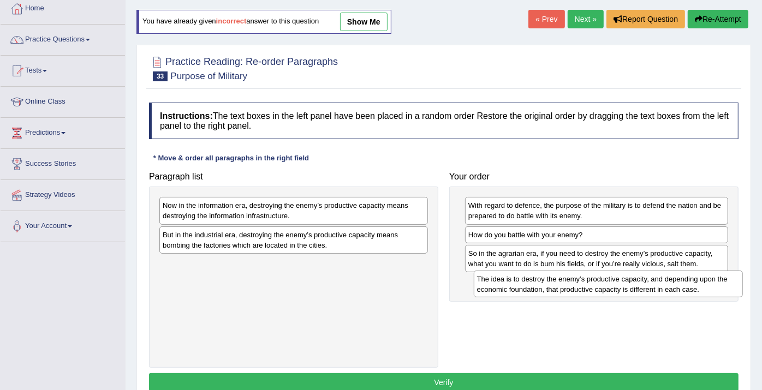
drag, startPoint x: 289, startPoint y: 226, endPoint x: 604, endPoint y: 271, distance: 317.8
click at [604, 271] on div "The idea is to destroy the enemy’s productive capacity, and depending upon the …" at bounding box center [608, 284] width 269 height 27
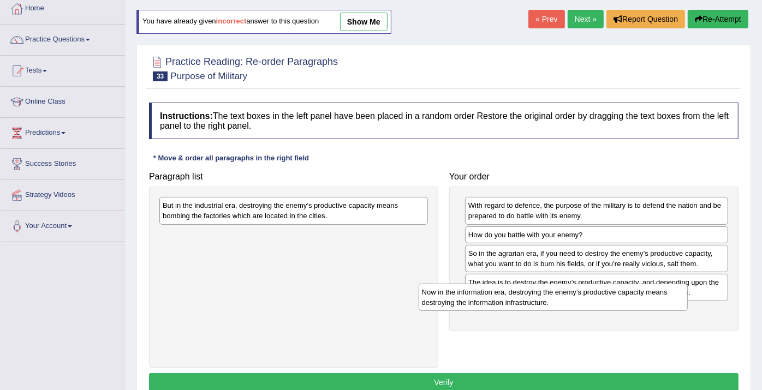
drag, startPoint x: 287, startPoint y: 214, endPoint x: 547, endPoint y: 300, distance: 273.5
click at [547, 300] on div "Now in the information era, destroying the enemy’s productive capacity means de…" at bounding box center [553, 297] width 269 height 27
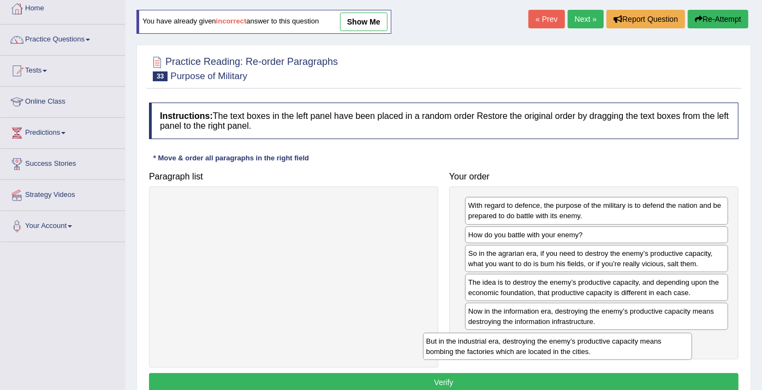
drag, startPoint x: 327, startPoint y: 213, endPoint x: 611, endPoint y: 328, distance: 306.5
click at [611, 333] on div "But in the industrial era, destroying the enemy’s productive capacity means bom…" at bounding box center [557, 346] width 269 height 27
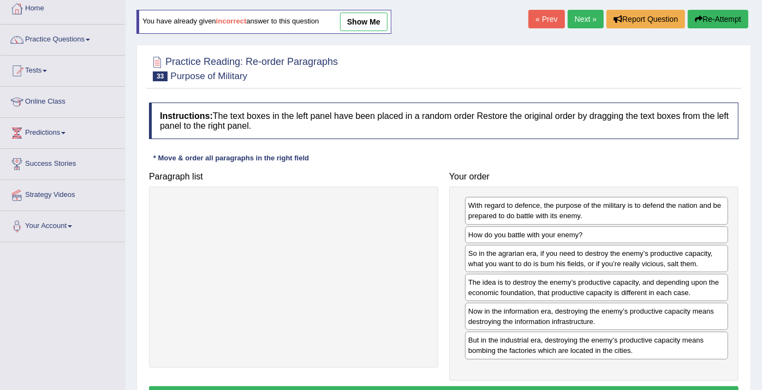
click at [400, 388] on button "Verify" at bounding box center [444, 396] width 590 height 19
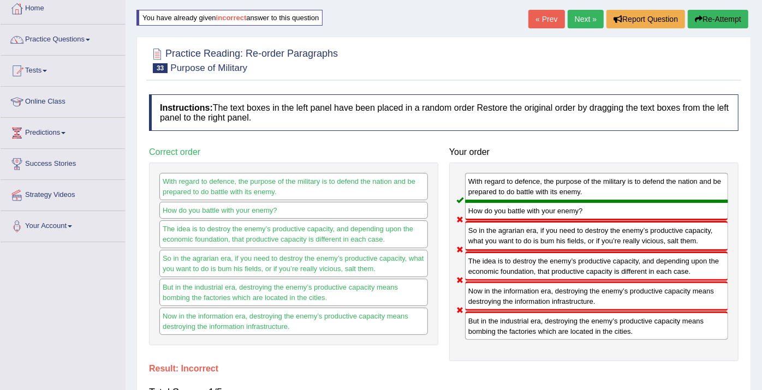
click at [577, 22] on link "Next »" at bounding box center [586, 19] width 36 height 19
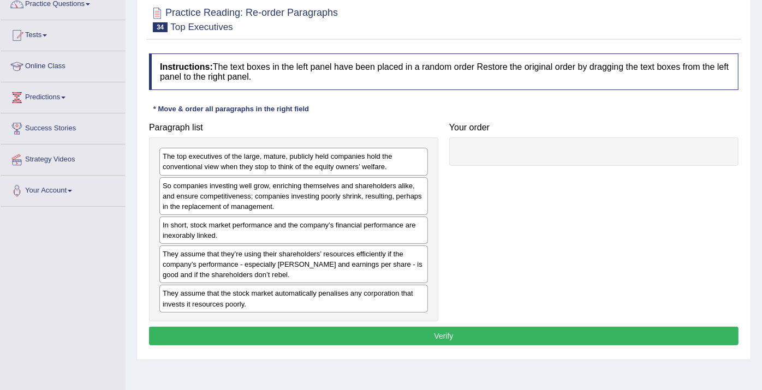
scroll to position [121, 0]
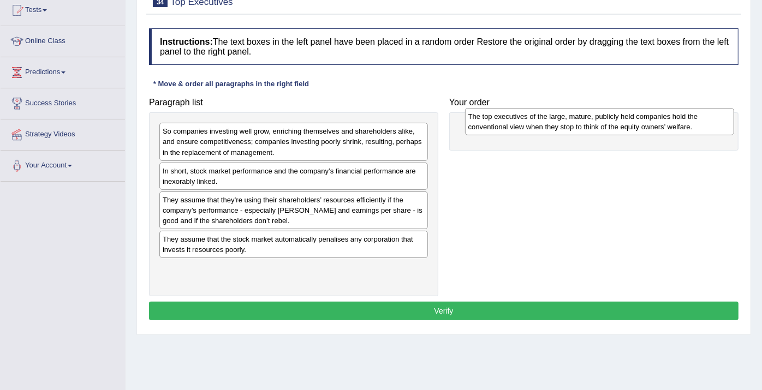
drag, startPoint x: 186, startPoint y: 126, endPoint x: 491, endPoint y: 112, distance: 306.1
click at [491, 112] on div "The top executives of the large, mature, publicly held companies hold the conve…" at bounding box center [599, 121] width 269 height 27
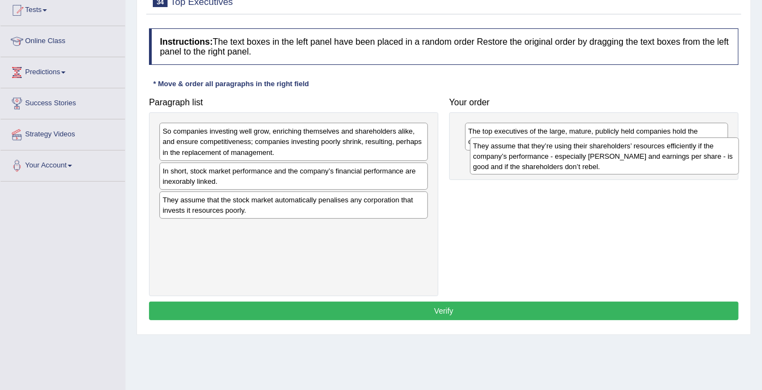
drag, startPoint x: 279, startPoint y: 224, endPoint x: 590, endPoint y: 170, distance: 315.4
click at [590, 170] on div "They assume that they’re using their shareholders’ resources efficiently if the…" at bounding box center [604, 157] width 269 height 38
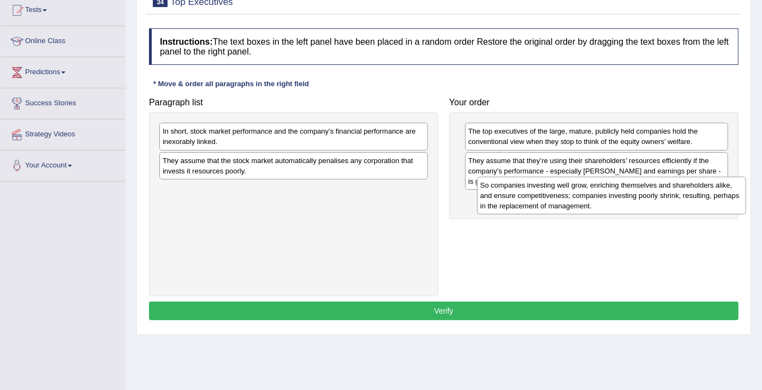
drag, startPoint x: 200, startPoint y: 151, endPoint x: 518, endPoint y: 204, distance: 322.2
click at [518, 204] on div "So companies investing well grow, enriching themselves and shareholders alike, …" at bounding box center [611, 196] width 269 height 38
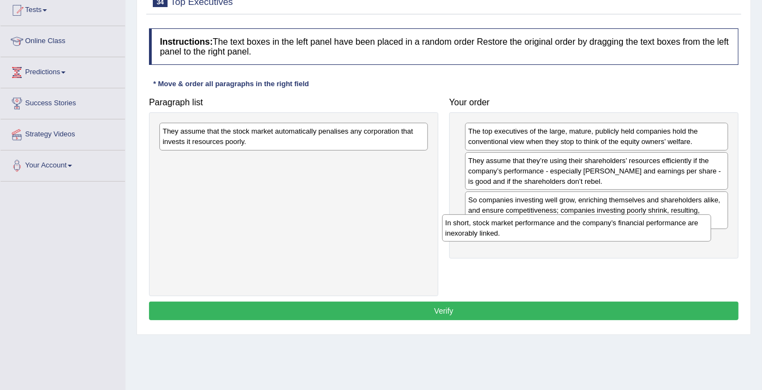
drag, startPoint x: 281, startPoint y: 137, endPoint x: 564, endPoint y: 229, distance: 297.6
click at [564, 229] on div "In short, stock market performance and the company’s financial performance are …" at bounding box center [576, 228] width 269 height 27
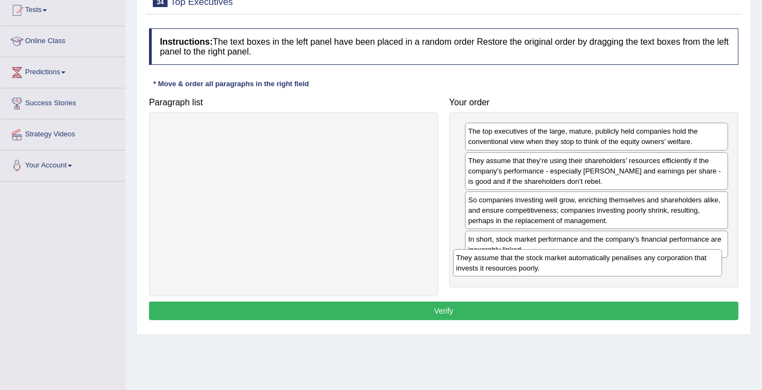
drag, startPoint x: 321, startPoint y: 140, endPoint x: 615, endPoint y: 267, distance: 320.2
click at [615, 267] on div "They assume that the stock market automatically penalises any corporation that …" at bounding box center [587, 263] width 269 height 27
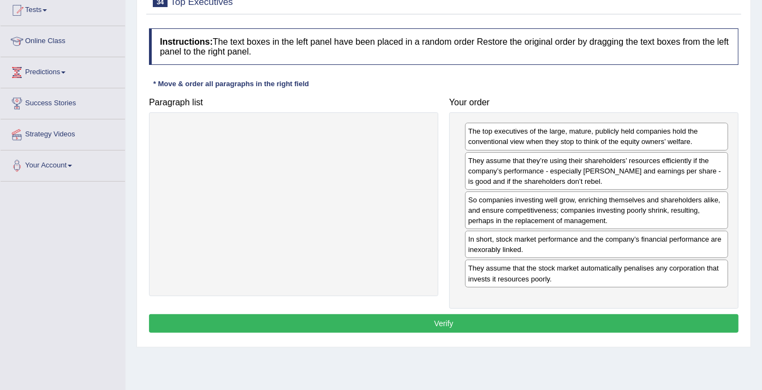
click at [544, 322] on button "Verify" at bounding box center [444, 324] width 590 height 19
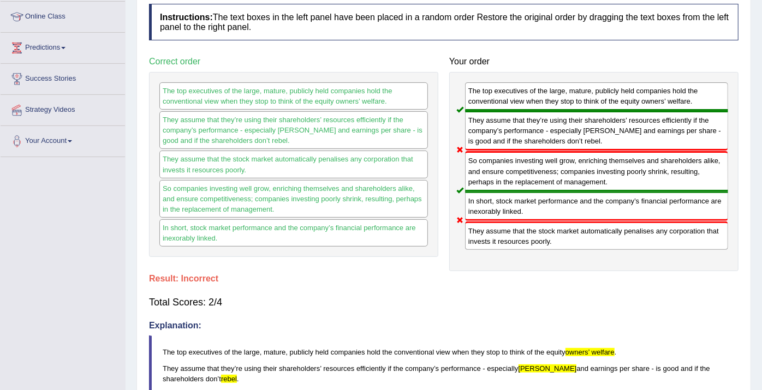
scroll to position [0, 0]
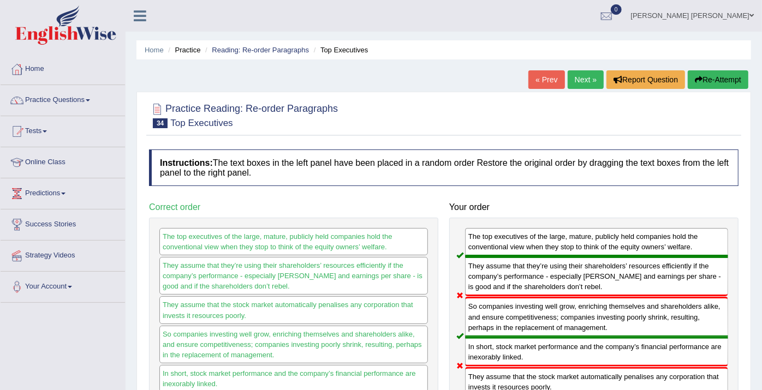
click at [713, 79] on button "Re-Attempt" at bounding box center [718, 79] width 61 height 19
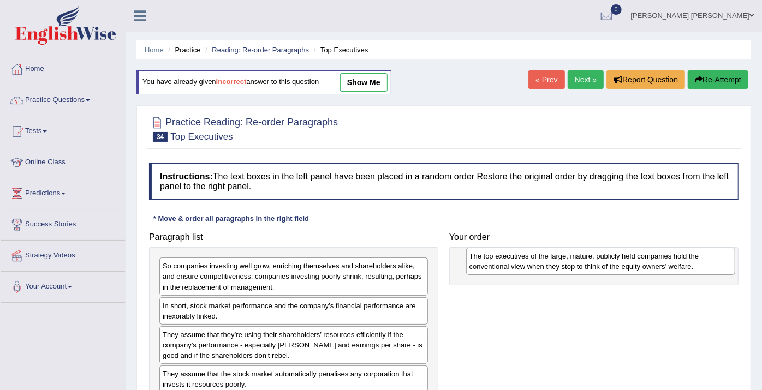
drag, startPoint x: 299, startPoint y: 267, endPoint x: 605, endPoint y: 257, distance: 306.5
click at [605, 257] on div "The top executives of the large, mature, publicly held companies hold the conve…" at bounding box center [600, 261] width 269 height 27
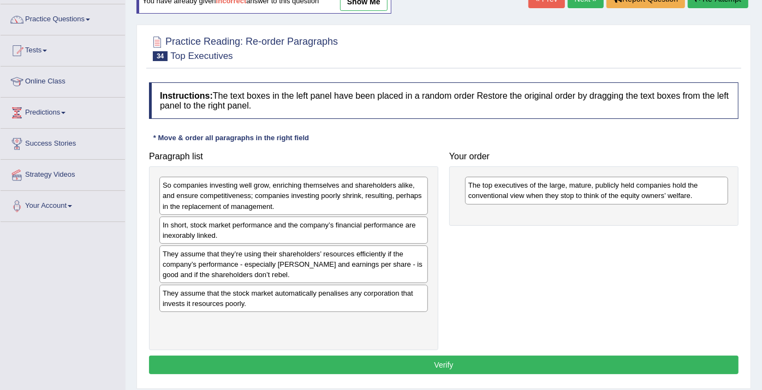
scroll to position [121, 0]
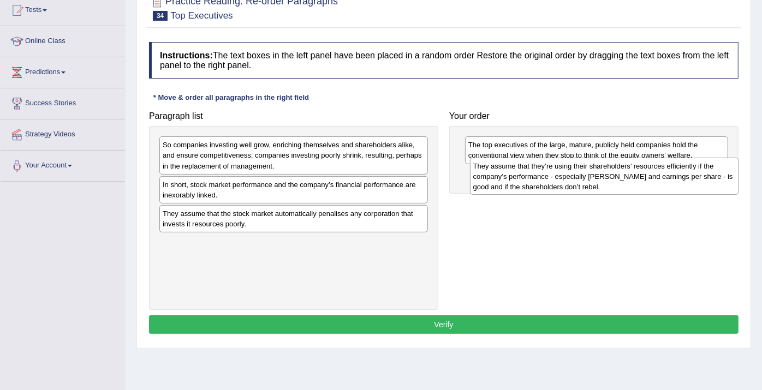
drag, startPoint x: 203, startPoint y: 223, endPoint x: 512, endPoint y: 176, distance: 312.6
click at [512, 176] on div "They assume that they’re using their shareholders’ resources efficiently if the…" at bounding box center [604, 177] width 269 height 38
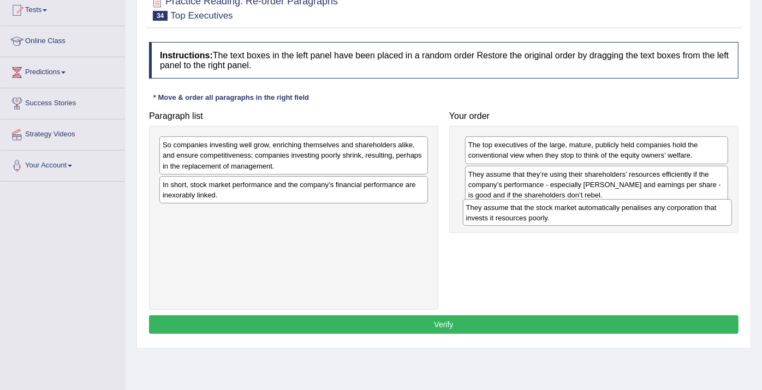
drag, startPoint x: 325, startPoint y: 222, endPoint x: 629, endPoint y: 217, distance: 303.7
click at [629, 217] on div "They assume that the stock market automatically penalises any corporation that …" at bounding box center [597, 212] width 269 height 27
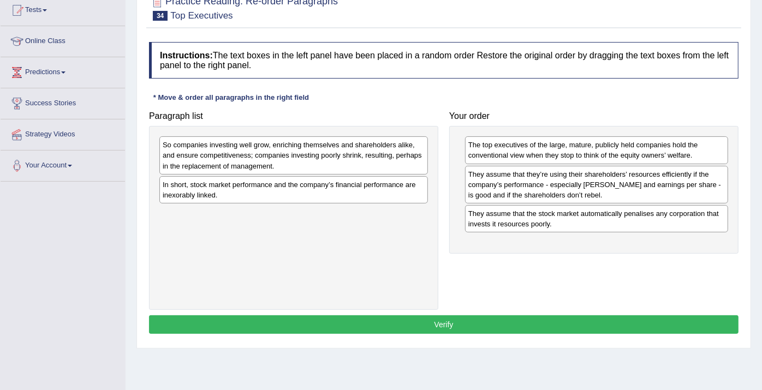
drag, startPoint x: 281, startPoint y: 128, endPoint x: 543, endPoint y: 279, distance: 302.4
click at [547, 283] on div "Paragraph list So companies investing well grow, enriching themselves and share…" at bounding box center [444, 208] width 601 height 204
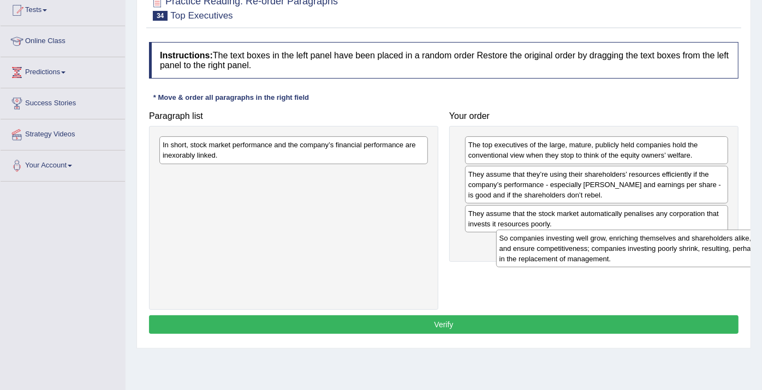
drag, startPoint x: 279, startPoint y: 143, endPoint x: 577, endPoint y: 216, distance: 307.0
click at [590, 230] on div "So companies investing well grow, enriching themselves and shareholders alike, …" at bounding box center [630, 249] width 269 height 38
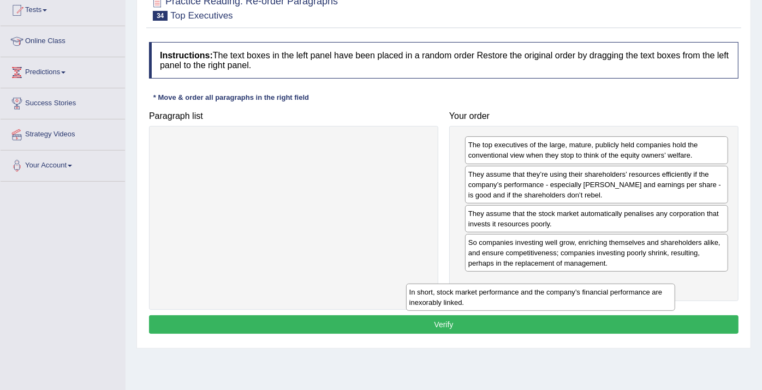
drag, startPoint x: 295, startPoint y: 151, endPoint x: 563, endPoint y: 290, distance: 301.7
click at [561, 291] on div "In short, stock market performance and the company’s financial performance are …" at bounding box center [540, 297] width 269 height 27
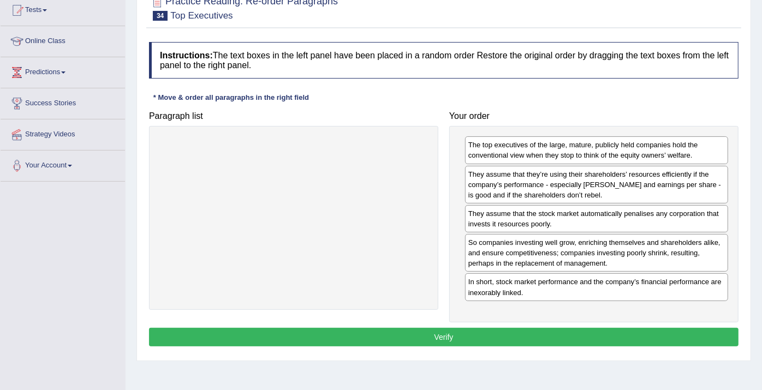
click at [535, 335] on button "Verify" at bounding box center [444, 337] width 590 height 19
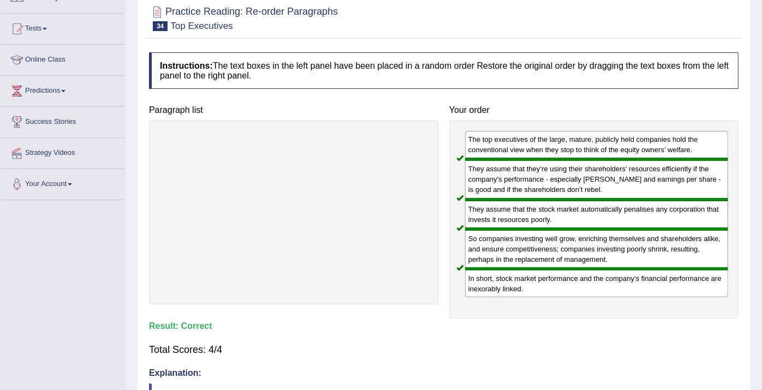
scroll to position [0, 0]
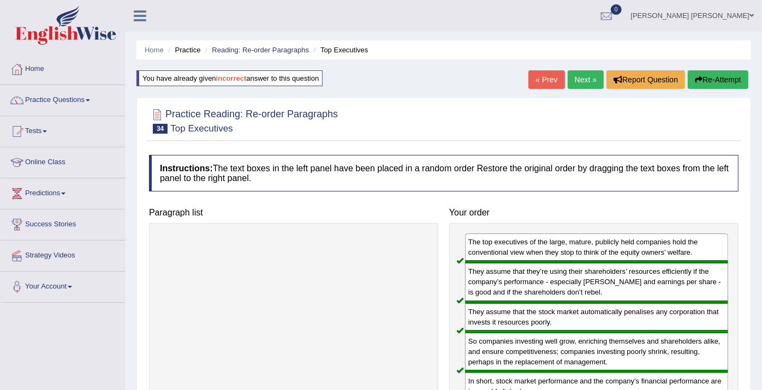
click at [583, 75] on link "Next »" at bounding box center [586, 79] width 36 height 19
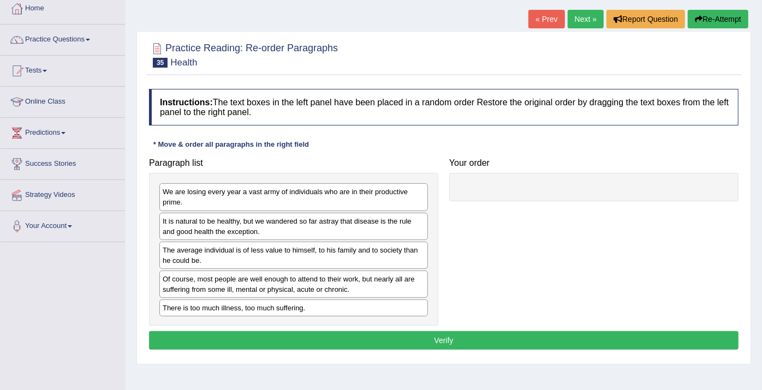
scroll to position [121, 0]
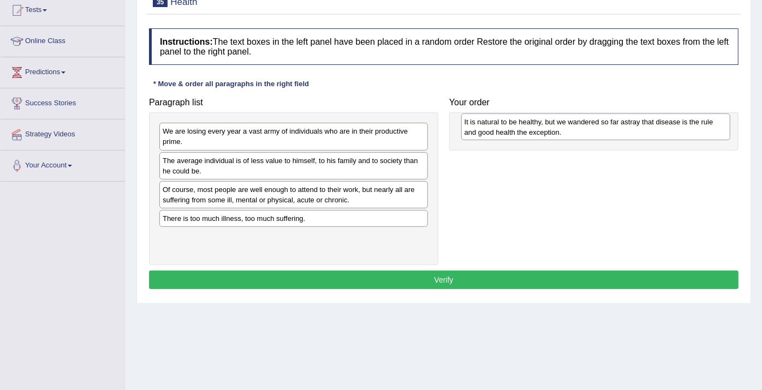
drag, startPoint x: 236, startPoint y: 165, endPoint x: 538, endPoint y: 126, distance: 304.5
click at [538, 126] on div "It is natural to be healthy, but we wandered so far astray that disease is the …" at bounding box center [595, 127] width 269 height 27
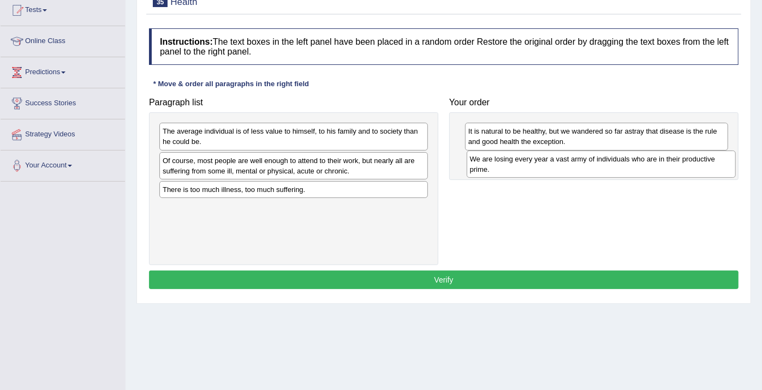
drag, startPoint x: 250, startPoint y: 134, endPoint x: 557, endPoint y: 162, distance: 308.8
click at [557, 162] on div "We are losing every year a vast army of individuals who are in their productive…" at bounding box center [601, 164] width 269 height 27
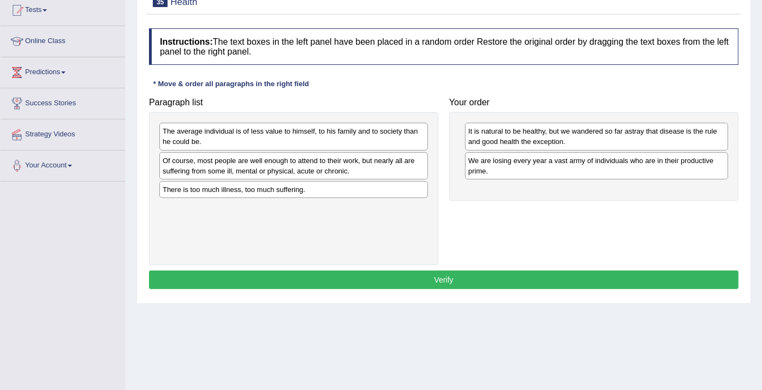
click at [264, 170] on div "Of course, most people are well enough to attend to their work, but nearly all …" at bounding box center [293, 165] width 269 height 27
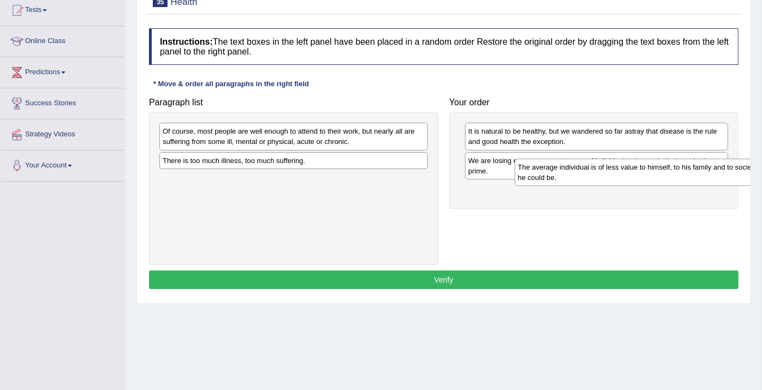
drag, startPoint x: 281, startPoint y: 134, endPoint x: 633, endPoint y: 168, distance: 353.9
click at [633, 168] on div "The average individual is of less value to himself, to his family and to societ…" at bounding box center [649, 172] width 269 height 27
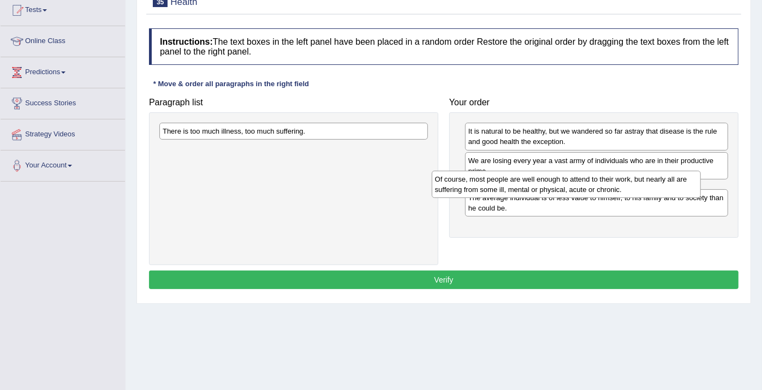
drag, startPoint x: 350, startPoint y: 123, endPoint x: 644, endPoint y: 171, distance: 297.7
click at [643, 171] on div "Of course, most people are well enough to attend to their work, but nearly all …" at bounding box center [566, 184] width 269 height 27
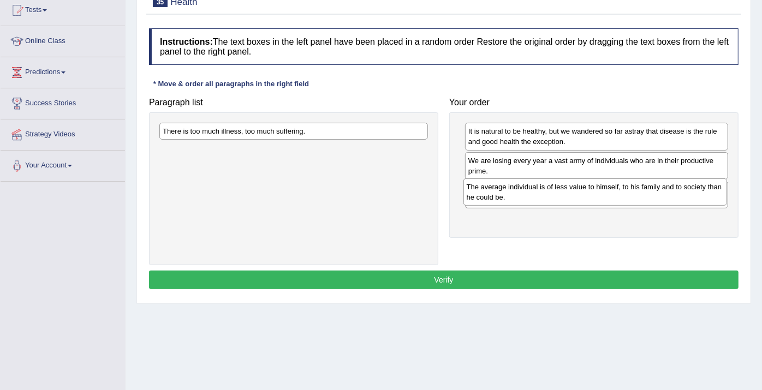
drag, startPoint x: 544, startPoint y: 225, endPoint x: 541, endPoint y: 187, distance: 37.8
click at [541, 188] on div "The average individual is of less value to himself, to his family and to societ…" at bounding box center [596, 192] width 264 height 27
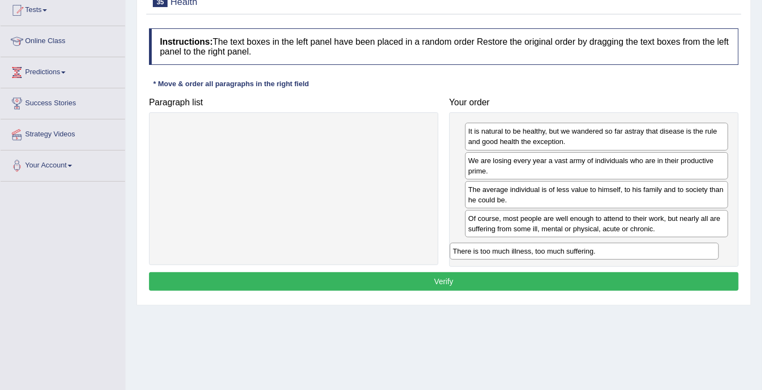
drag, startPoint x: 337, startPoint y: 130, endPoint x: 619, endPoint y: 243, distance: 303.6
click at [619, 243] on div "There is too much illness, too much suffering." at bounding box center [584, 251] width 269 height 17
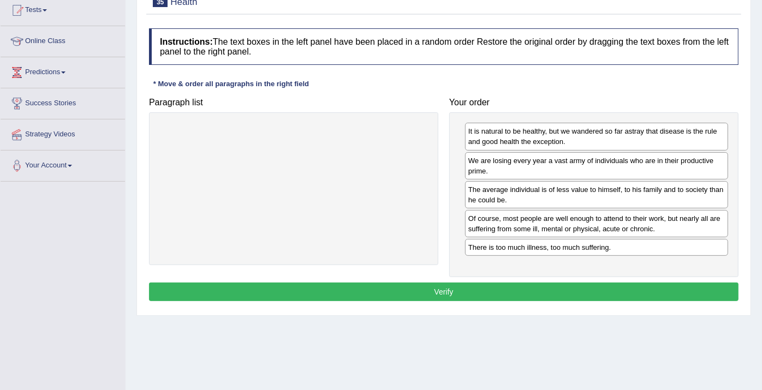
click at [525, 298] on button "Verify" at bounding box center [444, 292] width 590 height 19
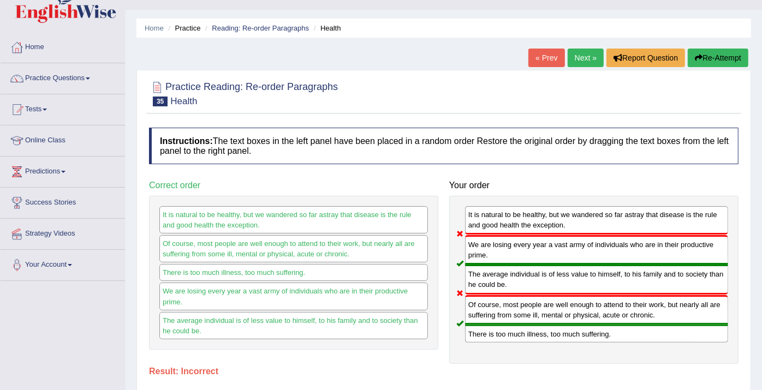
scroll to position [0, 0]
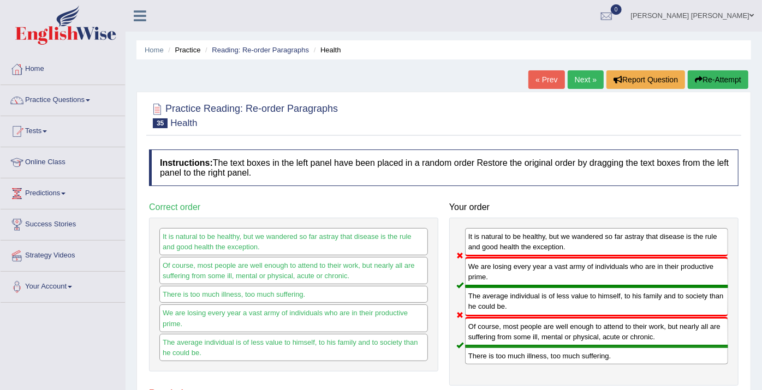
click at [732, 81] on button "Re-Attempt" at bounding box center [718, 79] width 61 height 19
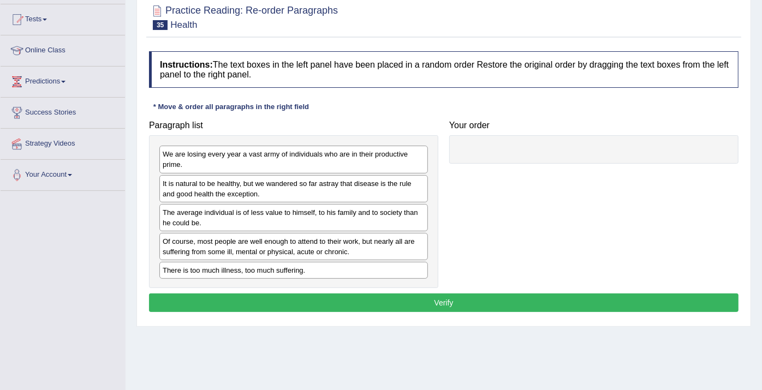
scroll to position [121, 0]
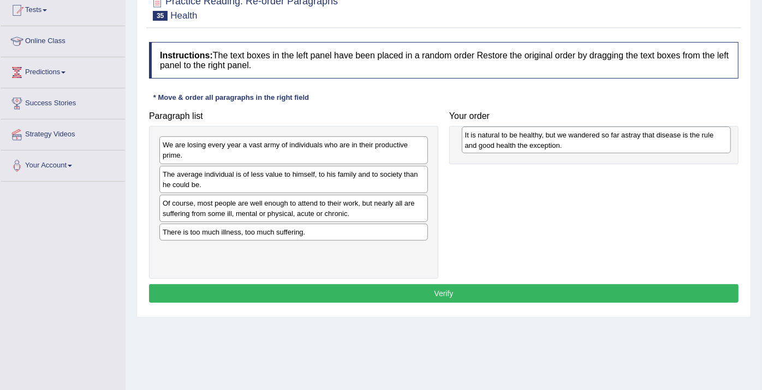
drag, startPoint x: 211, startPoint y: 184, endPoint x: 513, endPoint y: 145, distance: 305.0
click at [513, 145] on div "It is natural to be healthy, but we wandered so far astray that disease is the …" at bounding box center [596, 140] width 269 height 27
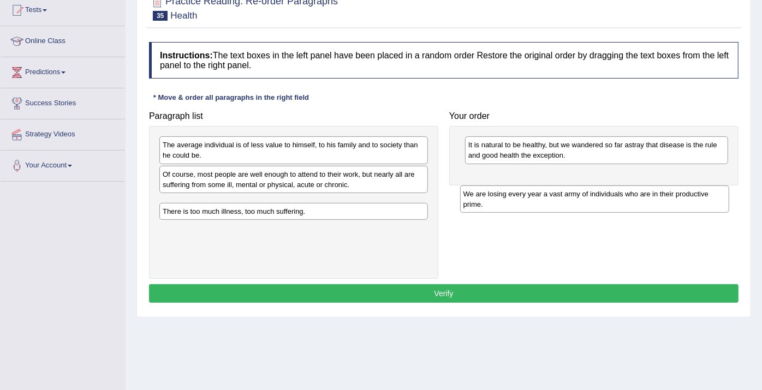
drag, startPoint x: 253, startPoint y: 152, endPoint x: 550, endPoint y: 197, distance: 301.0
click at [550, 197] on div "We are losing every year a vast army of individuals who are in their productive…" at bounding box center [594, 199] width 269 height 27
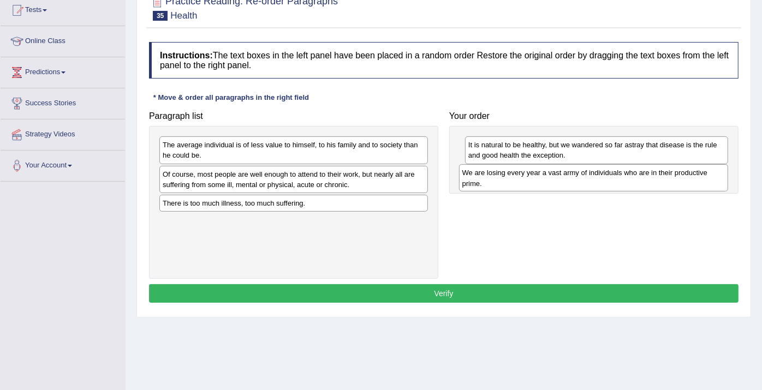
drag, startPoint x: 295, startPoint y: 203, endPoint x: 582, endPoint y: 170, distance: 288.5
click at [582, 170] on div "We are losing every year a vast army of individuals who are in their productive…" at bounding box center [593, 177] width 269 height 27
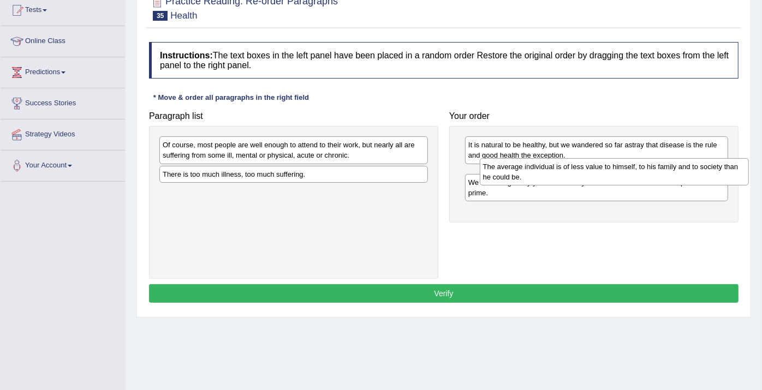
drag, startPoint x: 318, startPoint y: 141, endPoint x: 638, endPoint y: 163, distance: 320.7
click at [638, 163] on div "The average individual is of less value to himself, to his family and to societ…" at bounding box center [614, 171] width 269 height 27
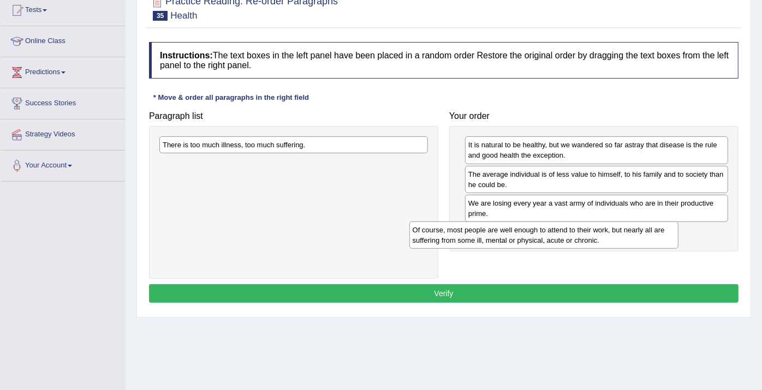
drag, startPoint x: 318, startPoint y: 154, endPoint x: 569, endPoint y: 238, distance: 264.4
click at [569, 239] on div "Of course, most people are well enough to attend to their work, but nearly all …" at bounding box center [544, 235] width 269 height 27
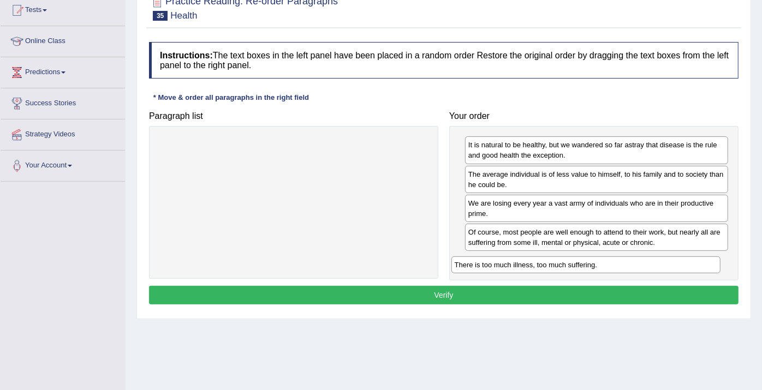
drag, startPoint x: 342, startPoint y: 139, endPoint x: 635, endPoint y: 259, distance: 315.7
click at [635, 259] on div "There is too much illness, too much suffering." at bounding box center [586, 265] width 269 height 17
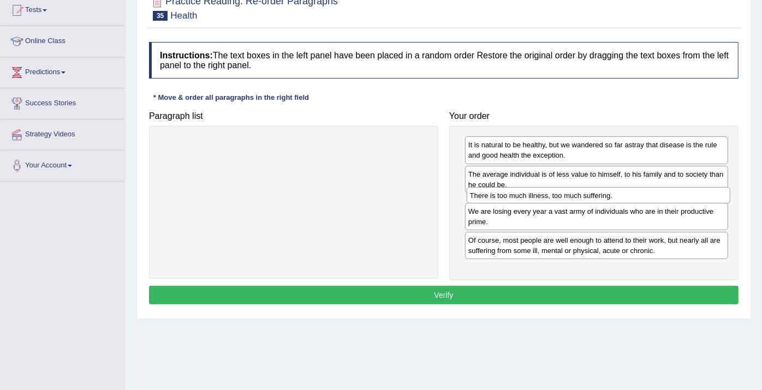
drag, startPoint x: 508, startPoint y: 262, endPoint x: 510, endPoint y: 197, distance: 64.5
click at [510, 197] on div "There is too much illness, too much suffering." at bounding box center [599, 195] width 264 height 17
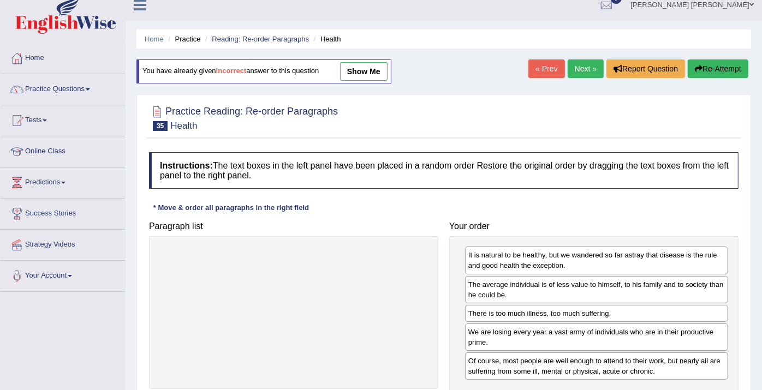
scroll to position [0, 0]
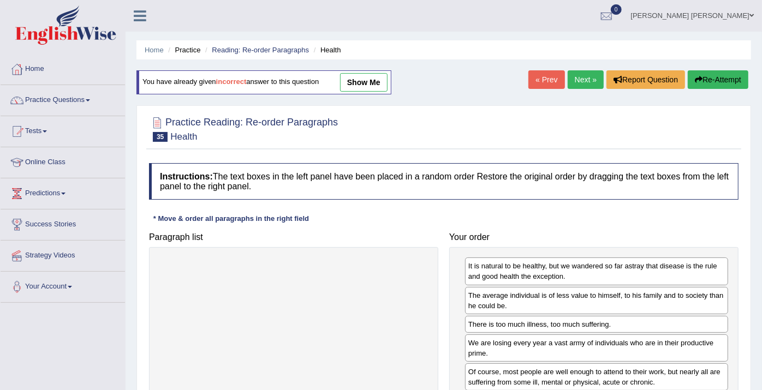
click at [357, 82] on link "show me" at bounding box center [364, 82] width 48 height 19
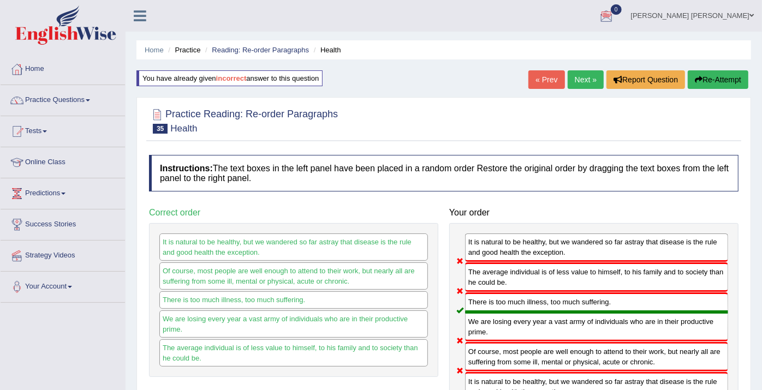
click at [586, 78] on link "Next »" at bounding box center [586, 79] width 36 height 19
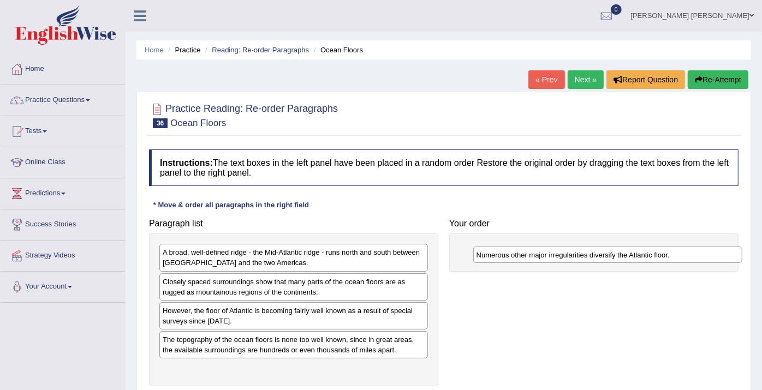
drag, startPoint x: 201, startPoint y: 370, endPoint x: 516, endPoint y: 257, distance: 334.3
click at [516, 257] on div "Numerous other major irregularities diversify the Atlantic floor." at bounding box center [607, 255] width 269 height 17
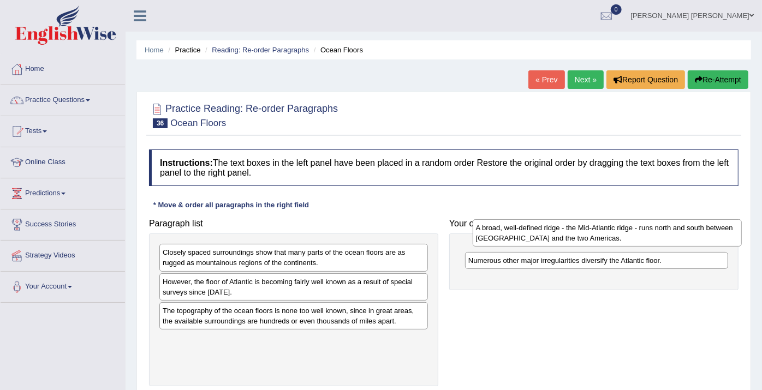
drag, startPoint x: 237, startPoint y: 254, endPoint x: 550, endPoint y: 230, distance: 314.4
click at [550, 230] on div "A broad, well-defined ridge - the Mid-Atlantic ridge - runs north and south bet…" at bounding box center [607, 233] width 269 height 27
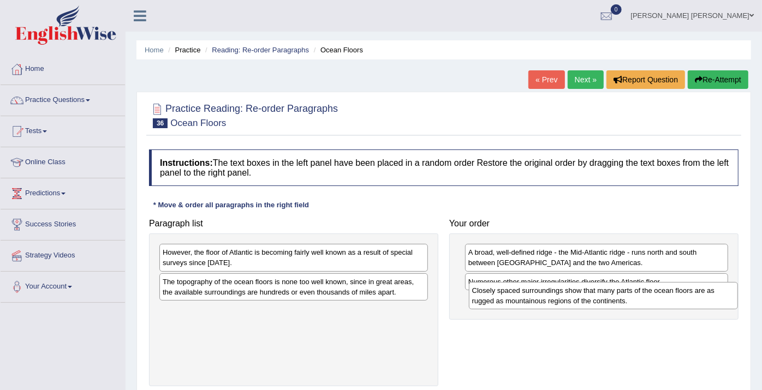
drag, startPoint x: 292, startPoint y: 250, endPoint x: 601, endPoint y: 288, distance: 311.5
click at [601, 288] on div "Closely spaced surroundings show that many parts of the ocean floors are as rug…" at bounding box center [603, 295] width 269 height 27
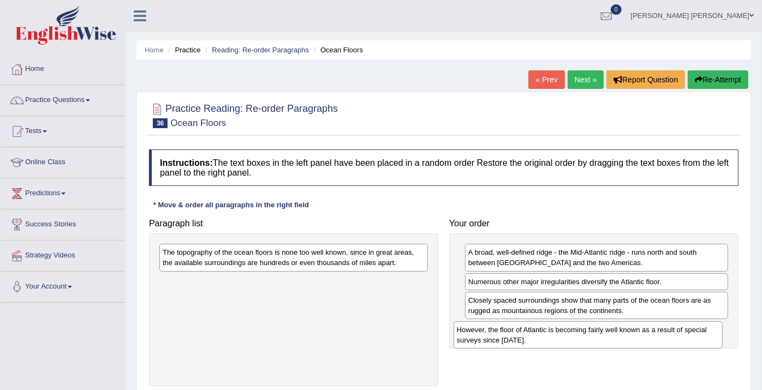
drag, startPoint x: 307, startPoint y: 263, endPoint x: 602, endPoint y: 340, distance: 304.3
click at [603, 341] on div "However, the floor of Atlantic is becoming fairly well known as a result of spe…" at bounding box center [588, 335] width 269 height 27
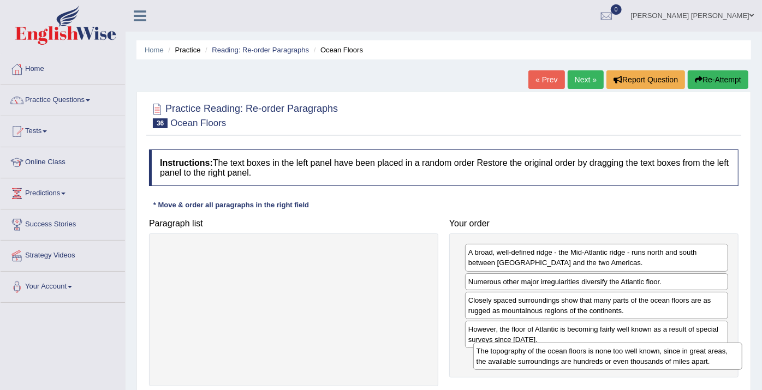
drag, startPoint x: 381, startPoint y: 266, endPoint x: 692, endPoint y: 364, distance: 326.4
click at [692, 364] on div "The topography of the ocean floors is none too well known, since in great areas…" at bounding box center [607, 356] width 269 height 27
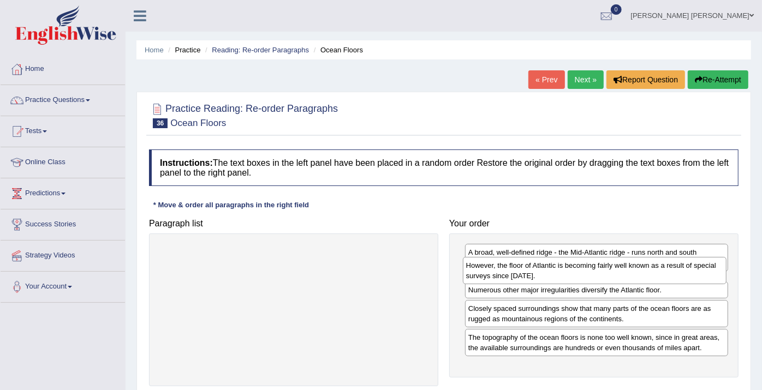
drag, startPoint x: 585, startPoint y: 331, endPoint x: 582, endPoint y: 267, distance: 64.5
click at [582, 267] on div "However, the floor of Atlantic is becoming fairly well known as a result of spe…" at bounding box center [595, 270] width 264 height 27
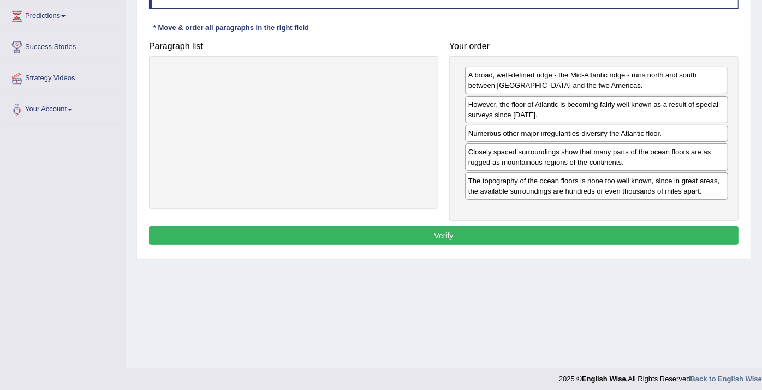
scroll to position [182, 0]
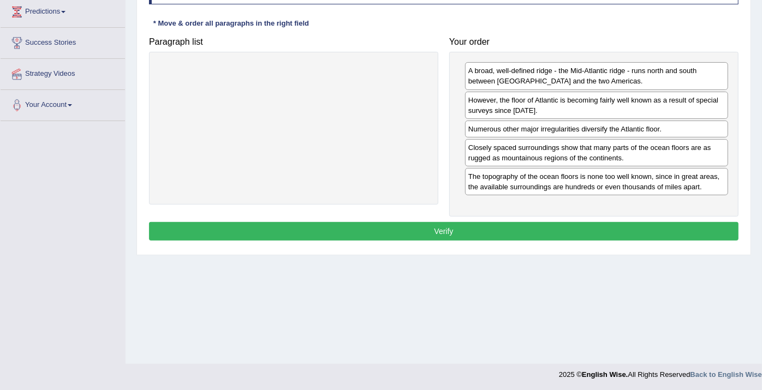
click at [277, 226] on button "Verify" at bounding box center [444, 231] width 590 height 19
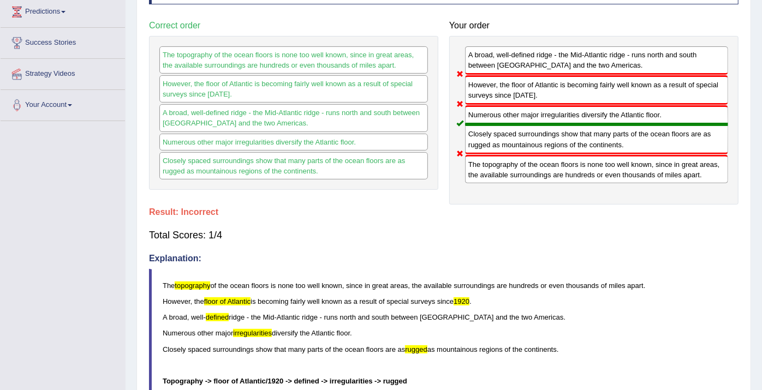
scroll to position [0, 0]
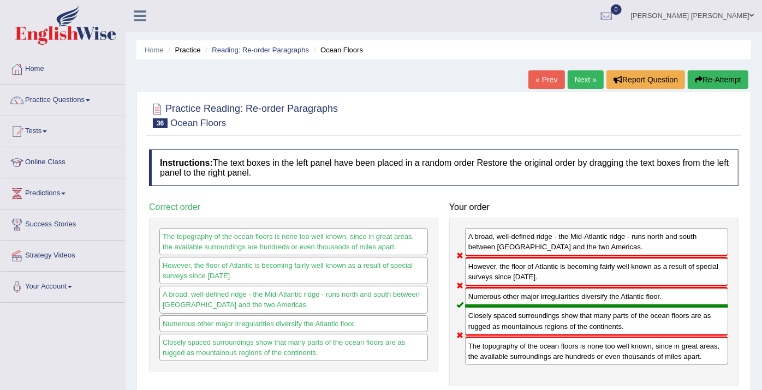
click at [571, 79] on link "Next »" at bounding box center [586, 79] width 36 height 19
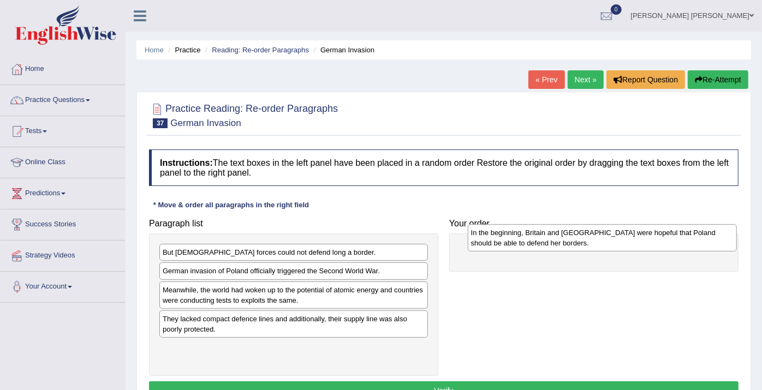
drag, startPoint x: 248, startPoint y: 329, endPoint x: 556, endPoint y: 244, distance: 320.1
click at [556, 244] on div "In the beginning, Britain and [GEOGRAPHIC_DATA] were hopeful that Poland should…" at bounding box center [602, 237] width 269 height 27
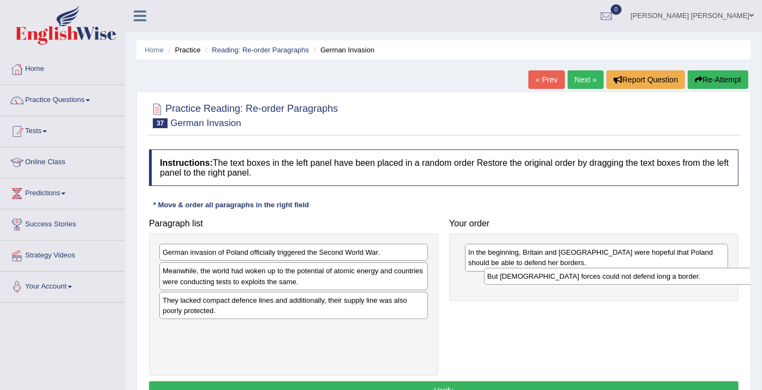
drag, startPoint x: 251, startPoint y: 254, endPoint x: 576, endPoint y: 279, distance: 325.9
click at [576, 279] on div "But [DEMOGRAPHIC_DATA] forces could not defend long a border." at bounding box center [618, 276] width 269 height 17
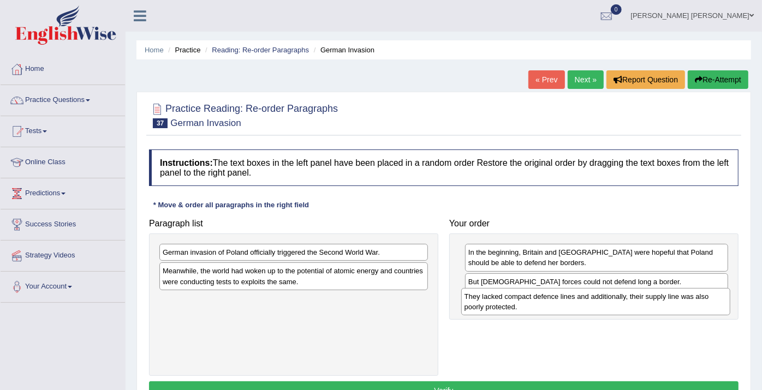
drag, startPoint x: 339, startPoint y: 305, endPoint x: 641, endPoint y: 301, distance: 302.0
click at [641, 301] on div "They lacked compact defence lines and additionally, their supply line was also …" at bounding box center [595, 301] width 269 height 27
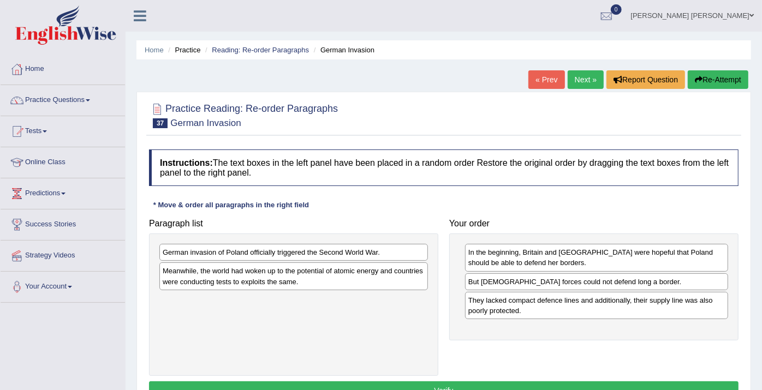
drag, startPoint x: 312, startPoint y: 261, endPoint x: 330, endPoint y: 270, distance: 20.0
click at [379, 297] on div "German invasion of Poland officially triggered the Second World War. Meanwhile,…" at bounding box center [293, 305] width 289 height 142
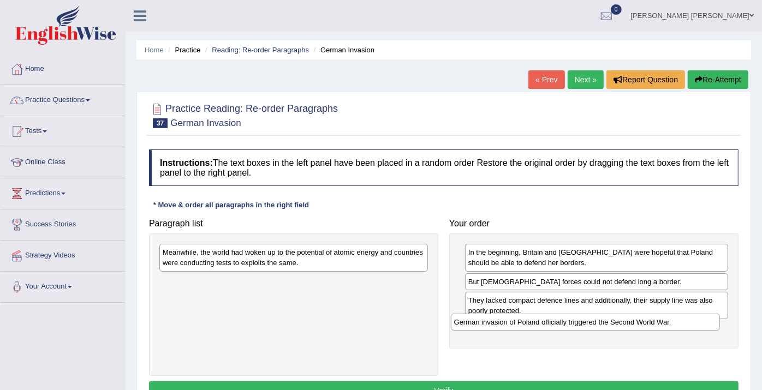
drag, startPoint x: 323, startPoint y: 247, endPoint x: 615, endPoint y: 318, distance: 300.0
click at [615, 318] on div "German invasion of Poland officially triggered the Second World War." at bounding box center [585, 322] width 269 height 17
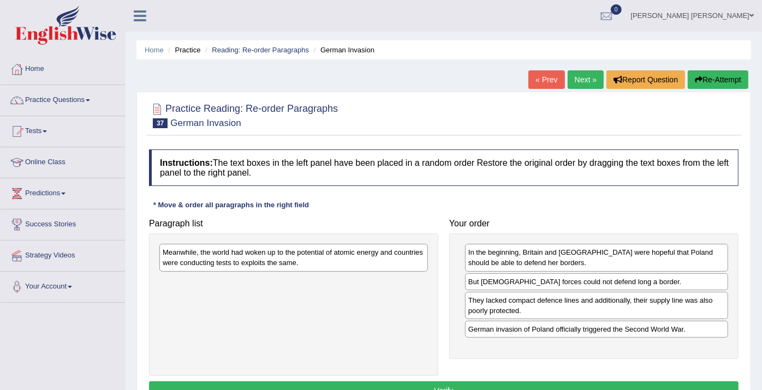
drag, startPoint x: 337, startPoint y: 271, endPoint x: 399, endPoint y: 311, distance: 73.2
click at [399, 311] on div "Meanwhile, the world had woken up to the potential of atomic energy and countri…" at bounding box center [293, 305] width 289 height 142
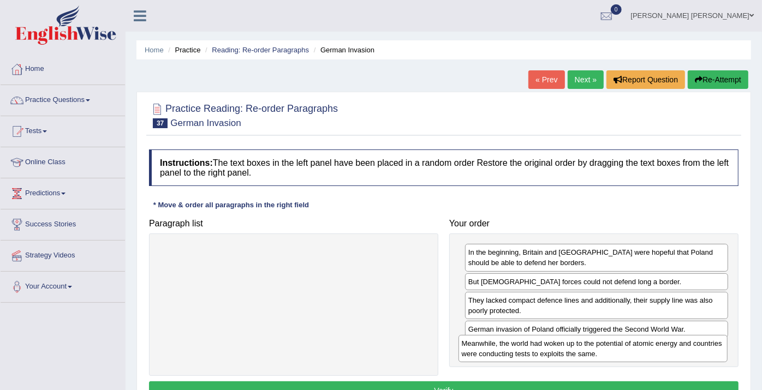
drag, startPoint x: 330, startPoint y: 259, endPoint x: 629, endPoint y: 350, distance: 312.9
click at [629, 350] on div "Meanwhile, the world had woken up to the potential of atomic energy and countri…" at bounding box center [593, 348] width 269 height 27
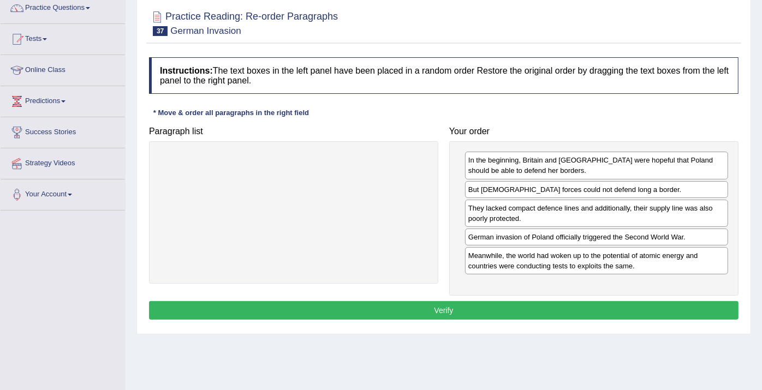
scroll to position [121, 0]
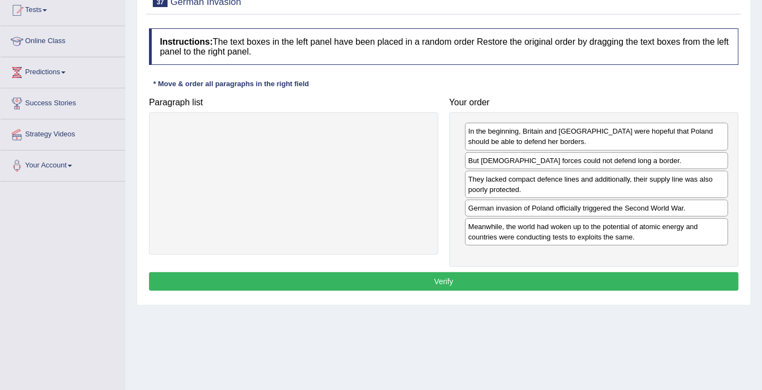
click at [537, 276] on button "Verify" at bounding box center [444, 282] width 590 height 19
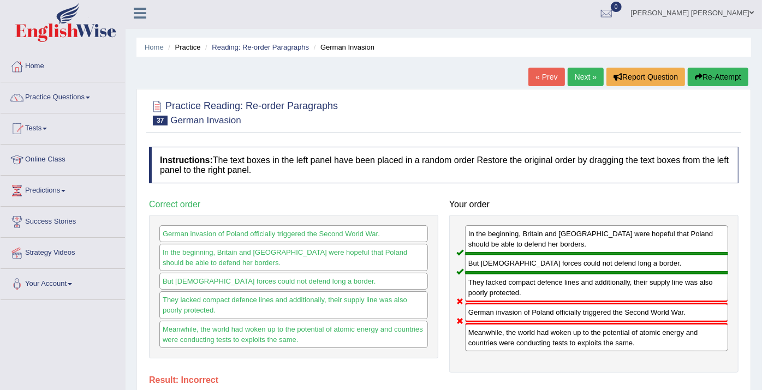
scroll to position [0, 0]
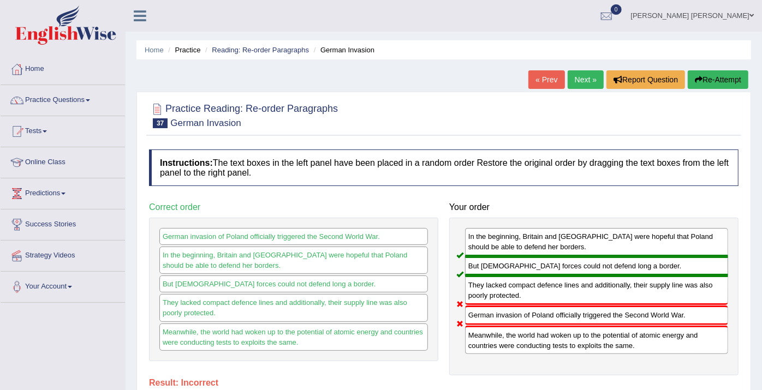
click at [710, 67] on div "Home Practice Reading: Re-order Paragraphs German Invasion « Prev Next » Report…" at bounding box center [444, 273] width 637 height 546
click at [713, 82] on button "Re-Attempt" at bounding box center [718, 79] width 61 height 19
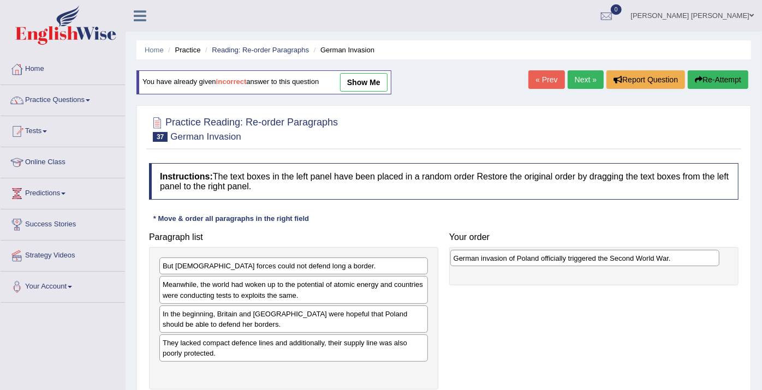
drag, startPoint x: 191, startPoint y: 282, endPoint x: 482, endPoint y: 256, distance: 292.3
click at [482, 256] on div "German invasion of Poland officially triggered the Second World War." at bounding box center [585, 258] width 269 height 17
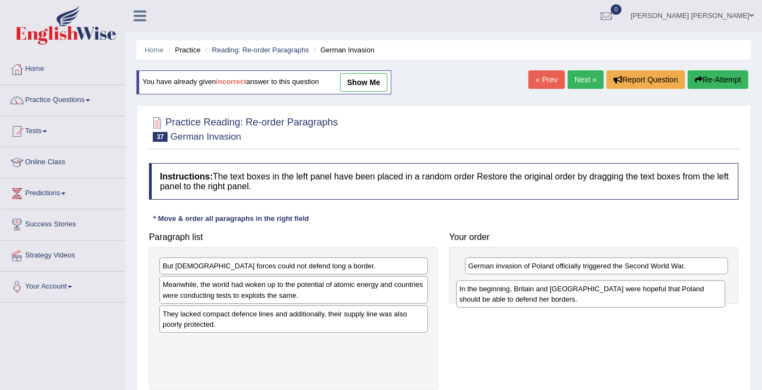
drag, startPoint x: 258, startPoint y: 328, endPoint x: 555, endPoint y: 304, distance: 298.1
click at [555, 304] on div "In the beginning, Britain and [GEOGRAPHIC_DATA] were hopeful that Poland should…" at bounding box center [591, 294] width 269 height 27
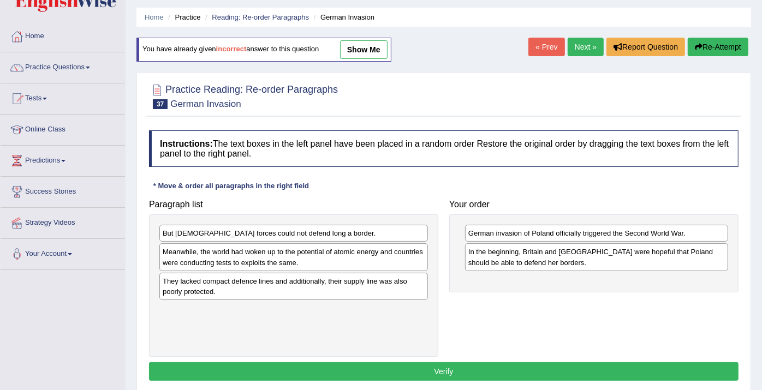
scroll to position [61, 0]
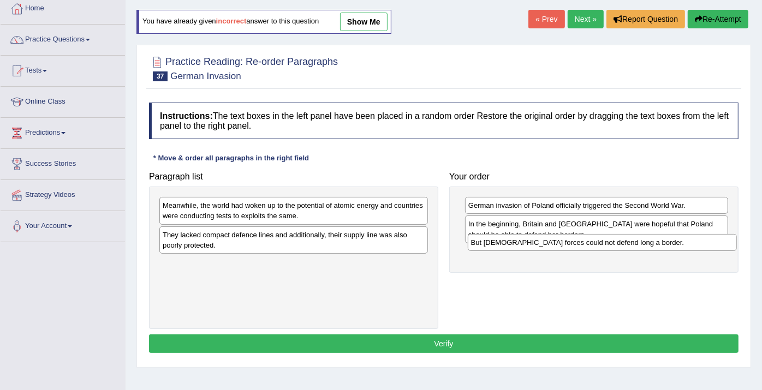
drag, startPoint x: 202, startPoint y: 208, endPoint x: 511, endPoint y: 245, distance: 310.8
click at [511, 245] on div "But [DEMOGRAPHIC_DATA] forces could not defend long a border." at bounding box center [602, 242] width 269 height 17
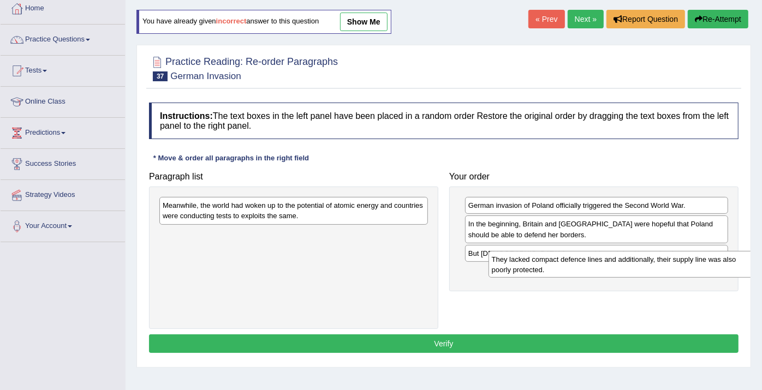
drag, startPoint x: 352, startPoint y: 239, endPoint x: 682, endPoint y: 263, distance: 330.2
click at [682, 263] on div "They lacked compact defence lines and additionally, their supply line was also …" at bounding box center [623, 264] width 269 height 27
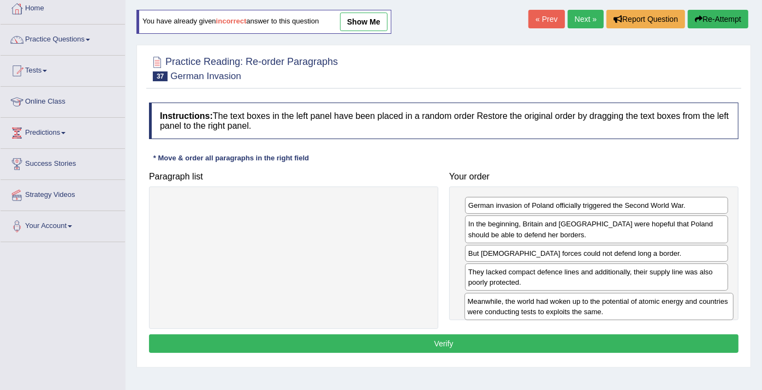
drag, startPoint x: 360, startPoint y: 211, endPoint x: 658, endPoint y: 299, distance: 310.0
click at [658, 299] on div "Meanwhile, the world had woken up to the potential of atomic energy and countri…" at bounding box center [599, 306] width 269 height 27
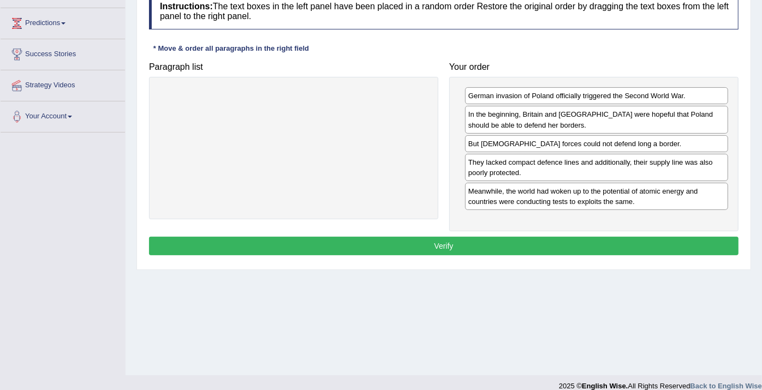
scroll to position [182, 0]
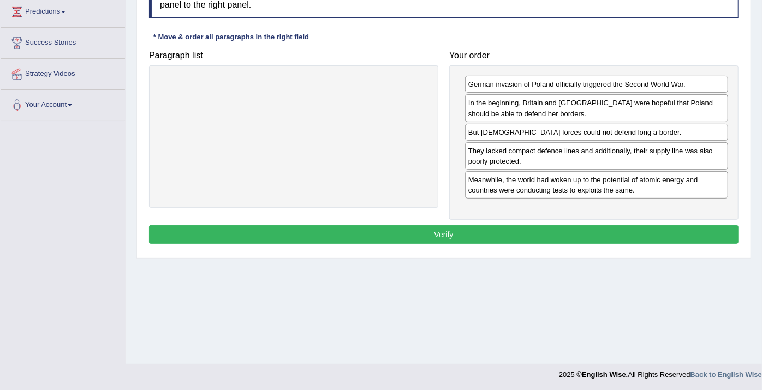
click at [383, 229] on button "Verify" at bounding box center [444, 235] width 590 height 19
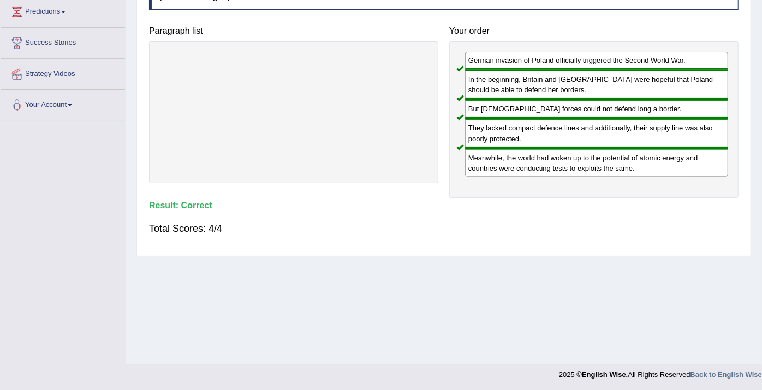
scroll to position [61, 0]
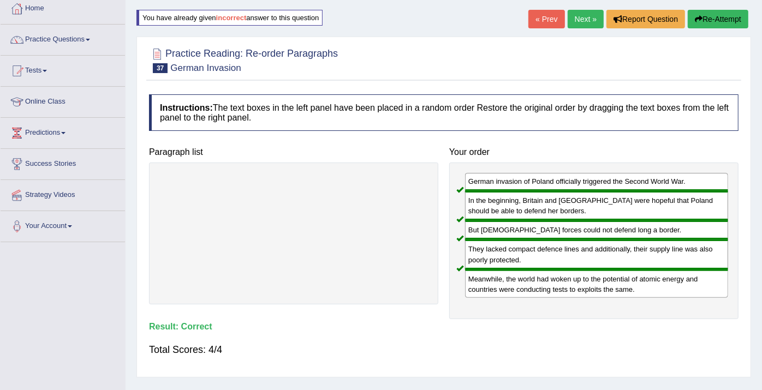
click at [593, 17] on link "Next »" at bounding box center [586, 19] width 36 height 19
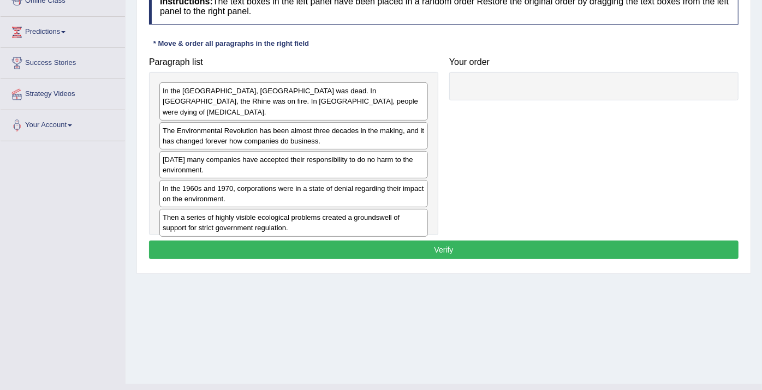
scroll to position [182, 0]
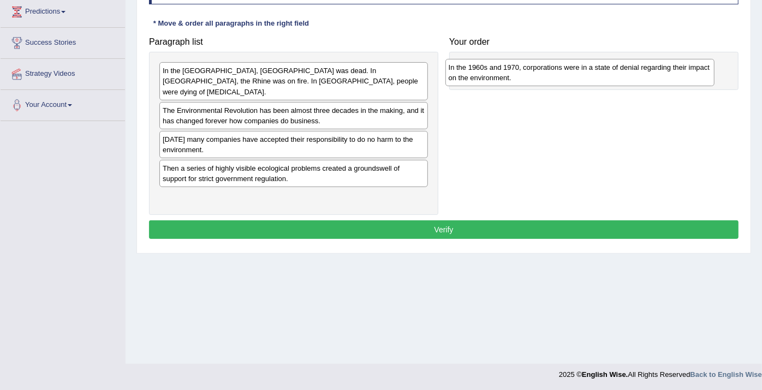
drag, startPoint x: 312, startPoint y: 171, endPoint x: 598, endPoint y: 81, distance: 300.0
click at [598, 81] on div "In the 1960s and 1970, corporations were in a state of denial regarding their i…" at bounding box center [580, 72] width 269 height 27
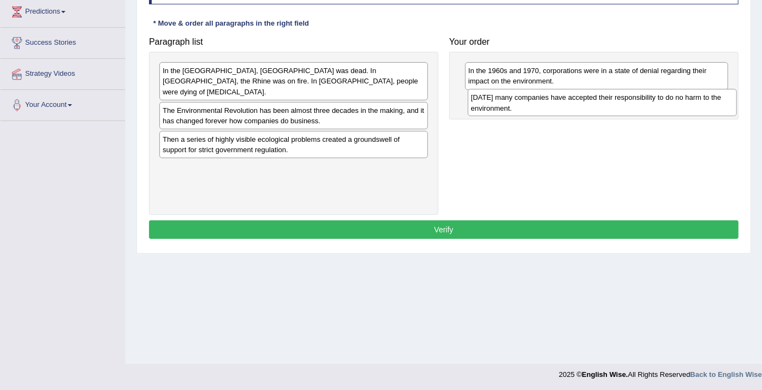
drag, startPoint x: 256, startPoint y: 136, endPoint x: 565, endPoint y: 105, distance: 310.1
click at [565, 105] on div "[DATE] many companies have accepted their responsibility to do no harm to the e…" at bounding box center [602, 102] width 269 height 27
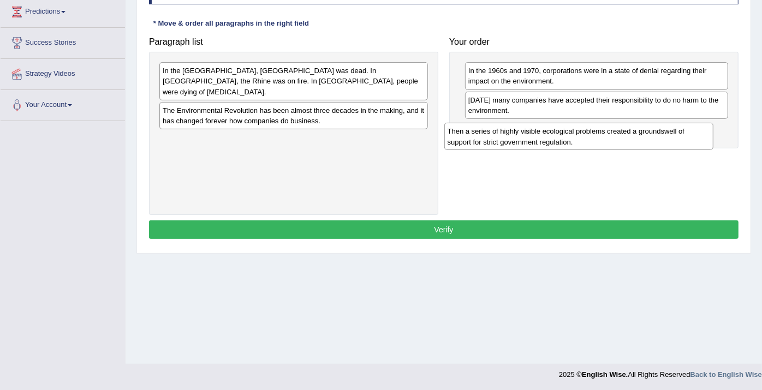
drag, startPoint x: 260, startPoint y: 138, endPoint x: 546, endPoint y: 140, distance: 285.1
click at [546, 140] on div "Then a series of highly visible ecological problems created a groundswell of su…" at bounding box center [579, 136] width 269 height 27
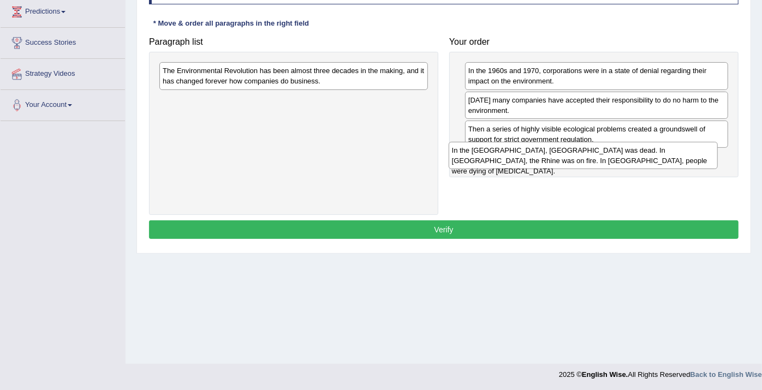
drag, startPoint x: 359, startPoint y: 82, endPoint x: 630, endPoint y: 157, distance: 280.6
click at [649, 161] on div "In the [GEOGRAPHIC_DATA], [GEOGRAPHIC_DATA] was dead. In [GEOGRAPHIC_DATA], the…" at bounding box center [583, 155] width 269 height 27
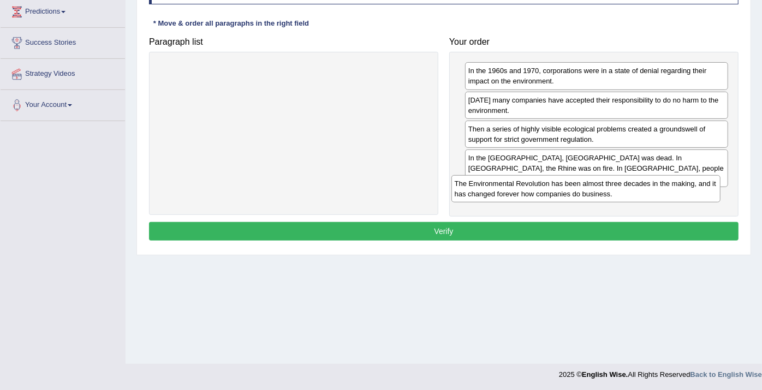
drag, startPoint x: 329, startPoint y: 79, endPoint x: 621, endPoint y: 193, distance: 313.5
click at [621, 193] on div "The Environmental Revolution has been almost three decades in the making, and i…" at bounding box center [586, 188] width 269 height 27
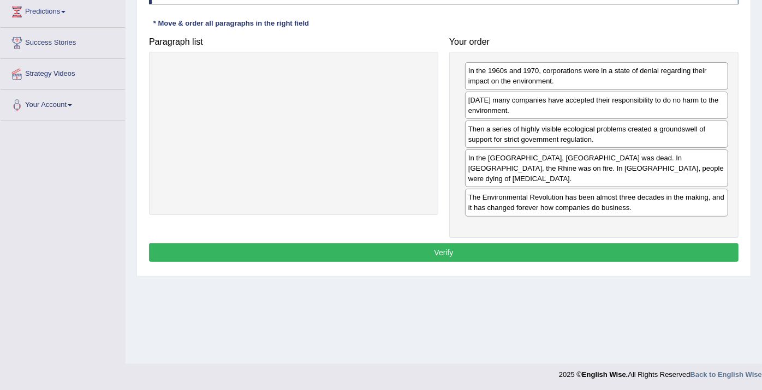
click at [555, 244] on button "Verify" at bounding box center [444, 253] width 590 height 19
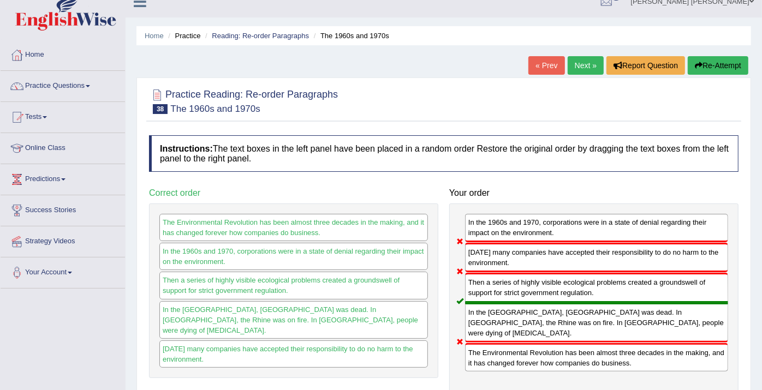
scroll to position [0, 0]
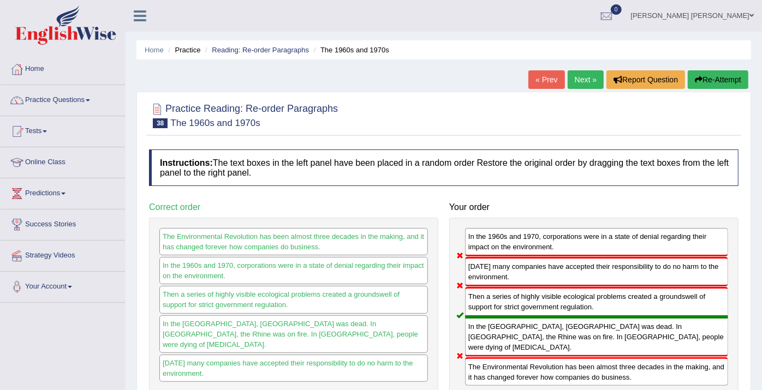
click at [579, 81] on link "Next »" at bounding box center [586, 79] width 36 height 19
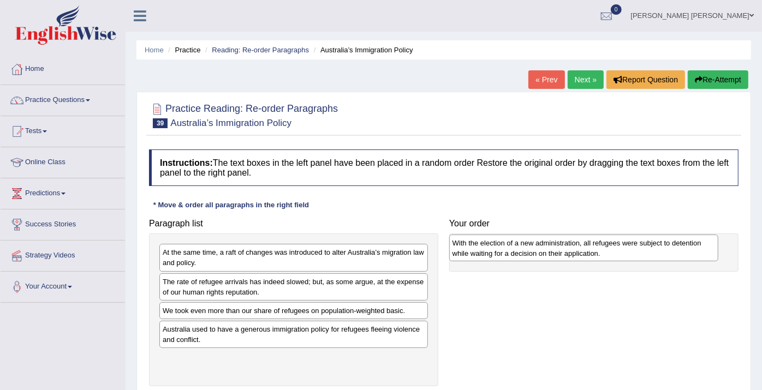
drag, startPoint x: 233, startPoint y: 362, endPoint x: 523, endPoint y: 248, distance: 311.6
click at [523, 248] on div "With the election of a new administration, all refugees were subject to detenti…" at bounding box center [583, 248] width 269 height 27
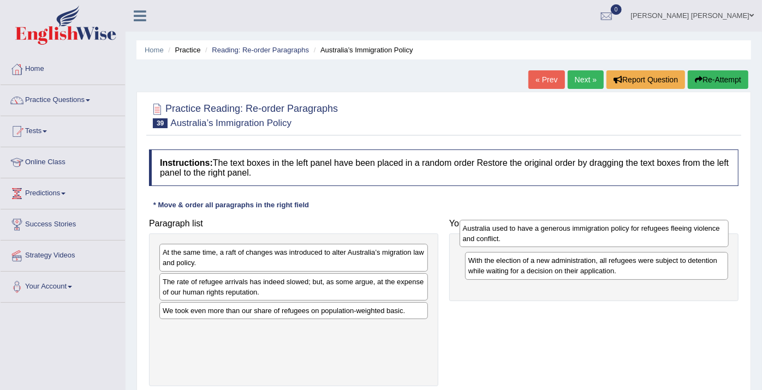
drag, startPoint x: 352, startPoint y: 330, endPoint x: 652, endPoint y: 230, distance: 316.7
click at [652, 230] on div "Australia used to have a generous immigration policy for refugees fleeing viole…" at bounding box center [594, 233] width 269 height 27
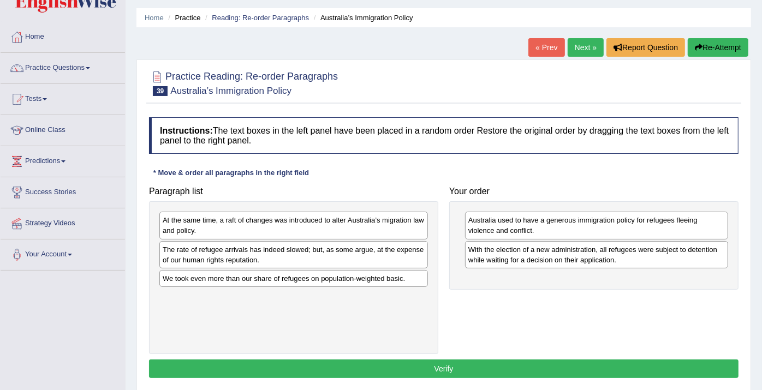
scroll to position [69, 0]
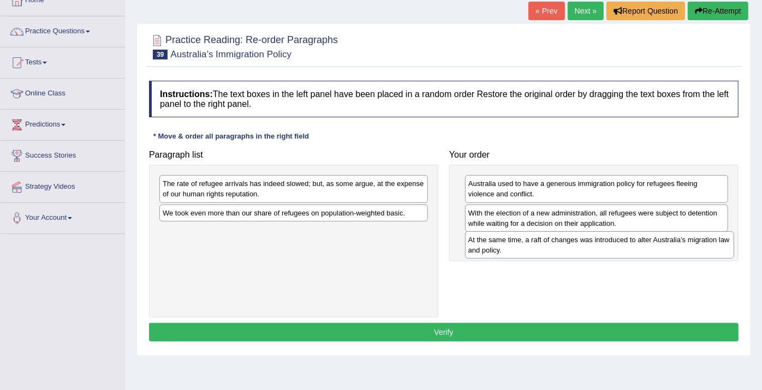
drag, startPoint x: 387, startPoint y: 188, endPoint x: 692, endPoint y: 245, distance: 311.0
click at [692, 245] on div "At the same time, a raft of changes was introduced to alter Australia’s migrati…" at bounding box center [599, 245] width 269 height 27
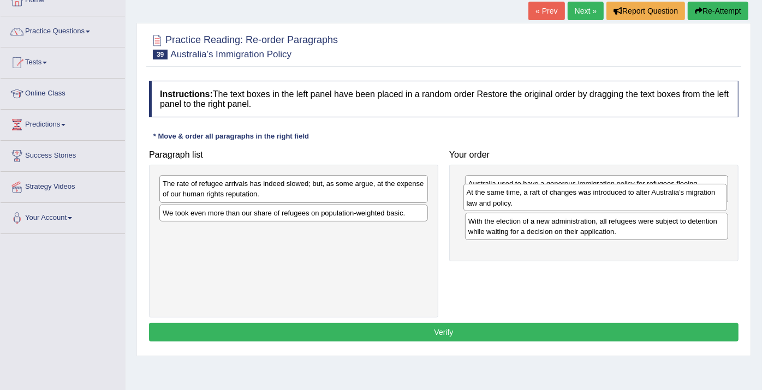
drag, startPoint x: 540, startPoint y: 251, endPoint x: 538, endPoint y: 202, distance: 49.2
click at [538, 202] on div "At the same time, a raft of changes was introduced to alter Australia’s migrati…" at bounding box center [596, 197] width 264 height 27
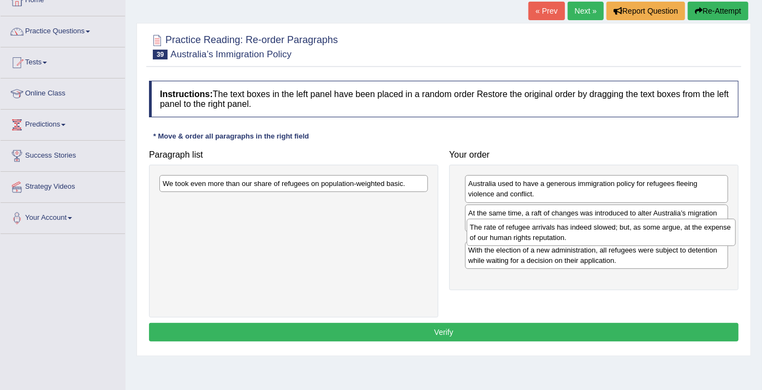
drag, startPoint x: 306, startPoint y: 187, endPoint x: 613, endPoint y: 230, distance: 310.5
click at [613, 230] on div "The rate of refugee arrivals has indeed slowed; but, as some argue, at the expe…" at bounding box center [601, 232] width 269 height 27
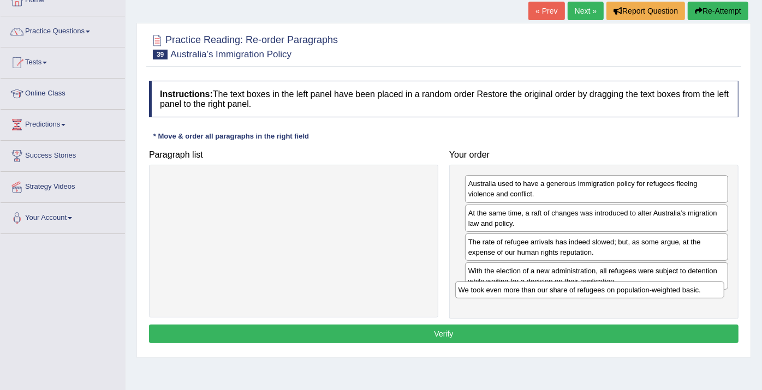
drag, startPoint x: 328, startPoint y: 181, endPoint x: 624, endPoint y: 287, distance: 314.4
click at [624, 287] on div "We took even more than our share of refugees on population-weighted basic." at bounding box center [589, 290] width 269 height 17
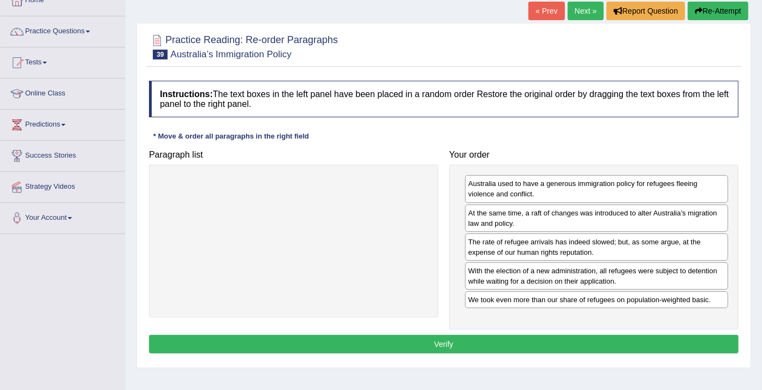
click at [609, 341] on button "Verify" at bounding box center [444, 344] width 590 height 19
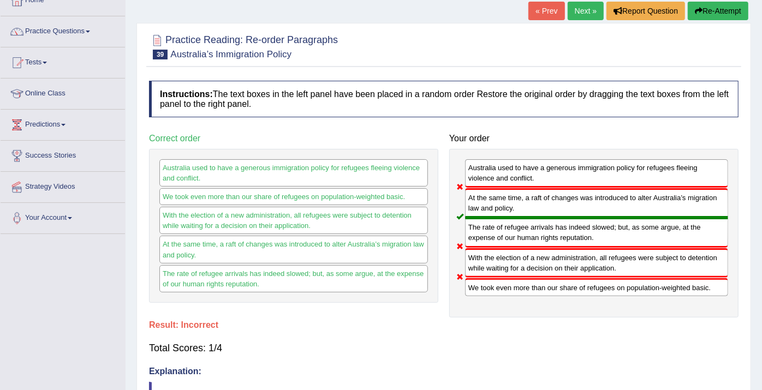
click at [715, 12] on button "Re-Attempt" at bounding box center [718, 11] width 61 height 19
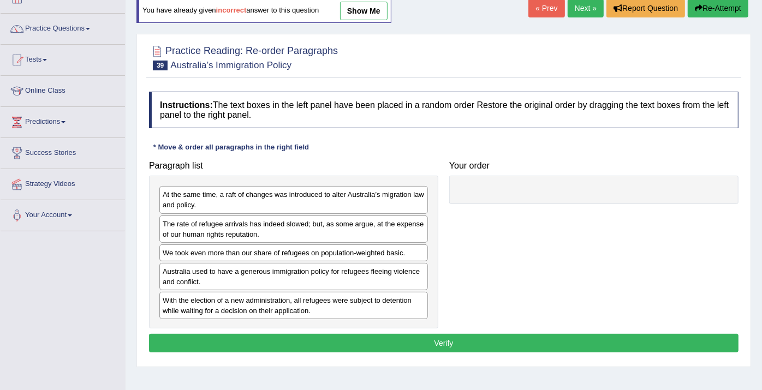
scroll to position [69, 0]
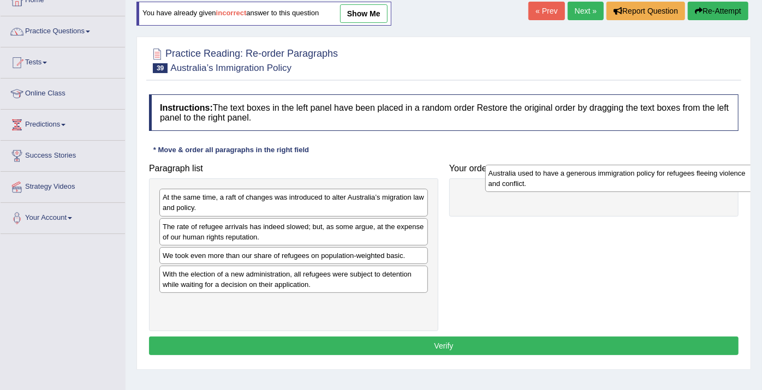
drag, startPoint x: 221, startPoint y: 277, endPoint x: 547, endPoint y: 175, distance: 341.6
click at [547, 175] on div "Australia used to have a generous immigration policy for refugees fleeing viole…" at bounding box center [619, 178] width 269 height 27
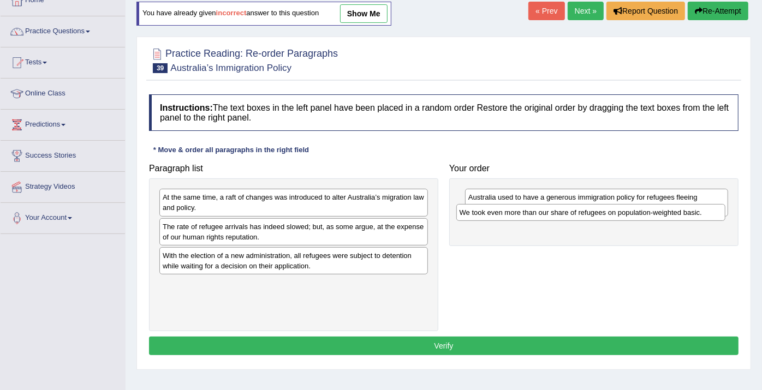
drag, startPoint x: 254, startPoint y: 257, endPoint x: 552, endPoint y: 215, distance: 300.0
click at [552, 215] on div "We took even more than our share of refugees on population-weighted basic." at bounding box center [591, 212] width 269 height 17
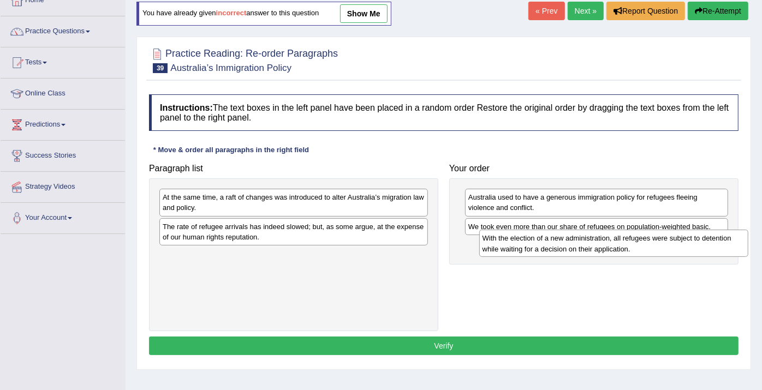
drag, startPoint x: 337, startPoint y: 256, endPoint x: 658, endPoint y: 240, distance: 320.4
click at [658, 240] on div "With the election of a new administration, all refugees were subject to detenti…" at bounding box center [613, 243] width 269 height 27
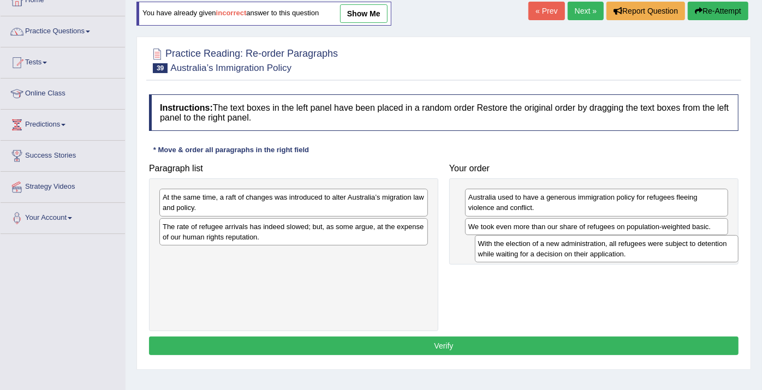
drag, startPoint x: 499, startPoint y: 248, endPoint x: 510, endPoint y: 245, distance: 11.9
click at [510, 245] on div "With the election of a new administration, all refugees were subject to detenti…" at bounding box center [607, 248] width 264 height 27
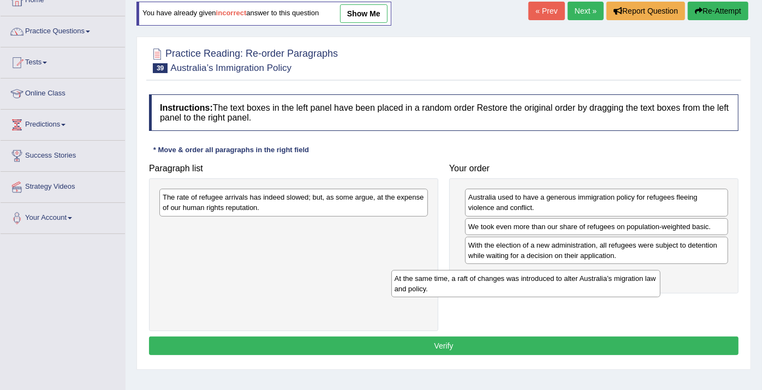
drag, startPoint x: 359, startPoint y: 192, endPoint x: 596, endPoint y: 273, distance: 250.9
click at [596, 274] on div "At the same time, a raft of changes was introduced to alter Australia’s migrati…" at bounding box center [526, 283] width 269 height 27
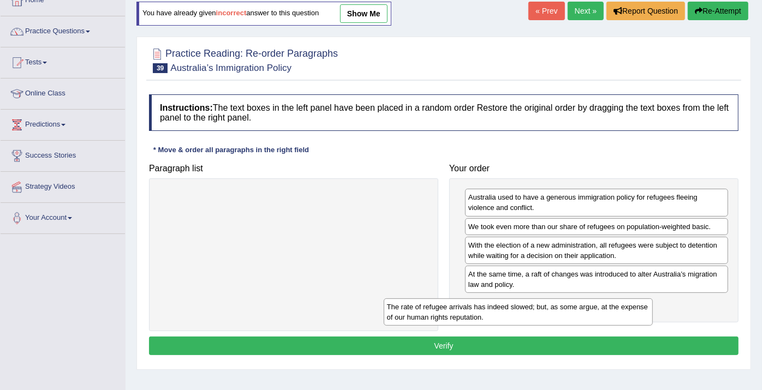
drag, startPoint x: 404, startPoint y: 201, endPoint x: 634, endPoint y: 310, distance: 254.8
click at [634, 310] on div "The rate of refugee arrivals has indeed slowed; but, as some argue, at the expe…" at bounding box center [518, 312] width 269 height 27
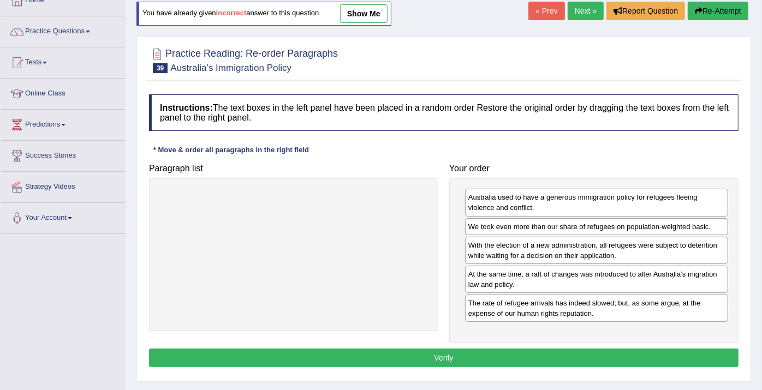
click at [359, 17] on link "show me" at bounding box center [364, 13] width 48 height 19
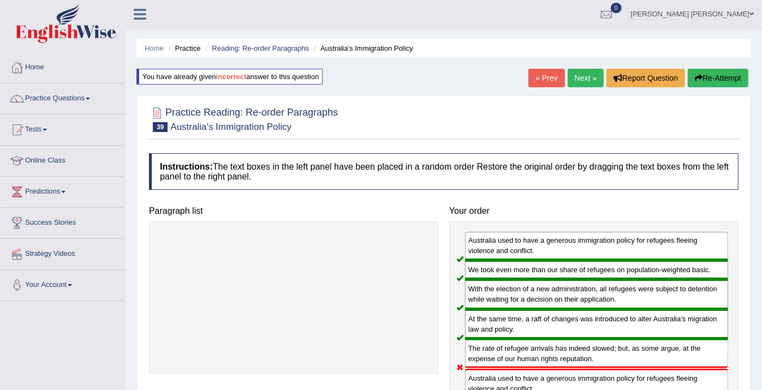
scroll to position [0, 0]
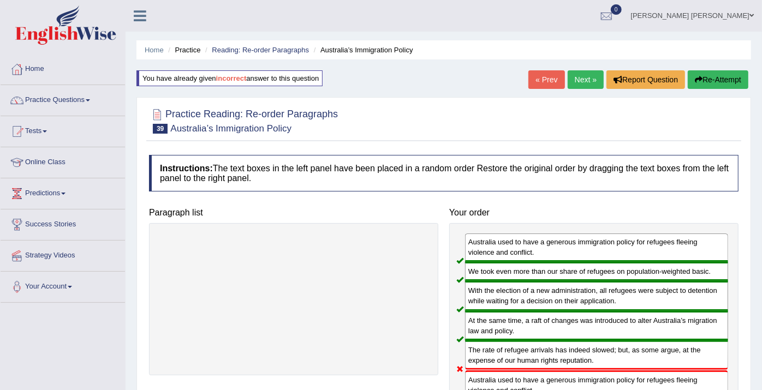
click at [587, 81] on link "Next »" at bounding box center [586, 79] width 36 height 19
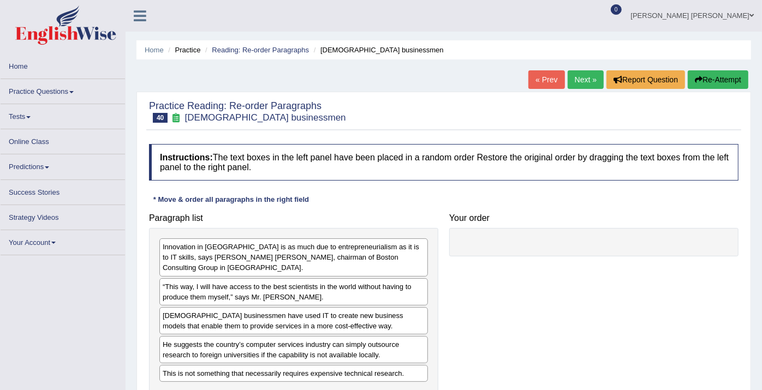
click at [27, 145] on link "Online Class" at bounding box center [63, 139] width 125 height 21
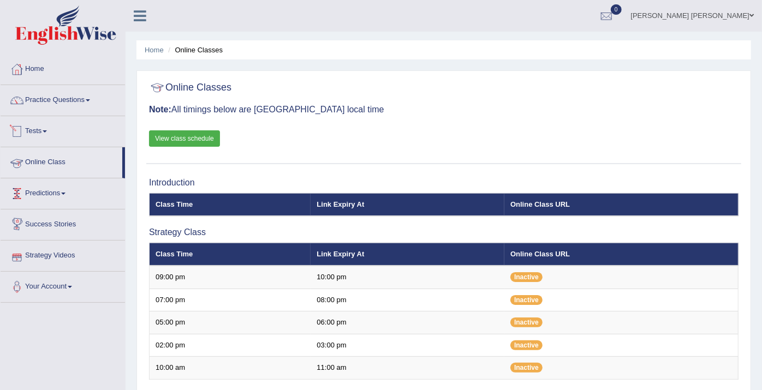
click at [55, 128] on link "Tests" at bounding box center [63, 129] width 125 height 27
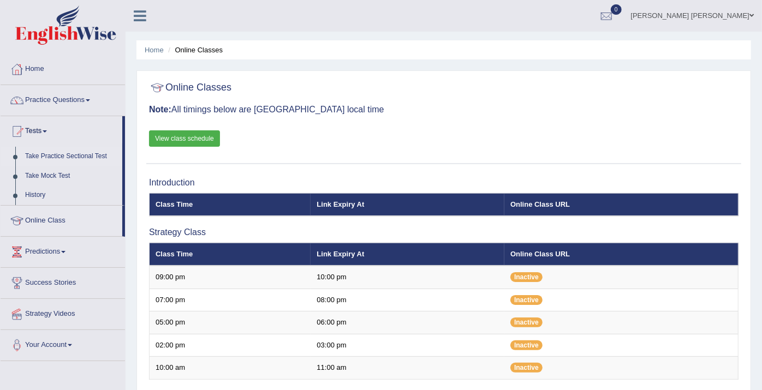
click at [64, 156] on link "Take Practice Sectional Test" at bounding box center [71, 157] width 102 height 20
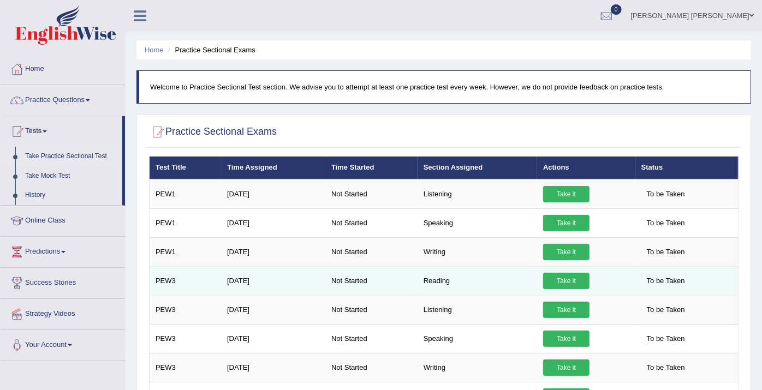
click at [554, 281] on link "Take it" at bounding box center [566, 281] width 46 height 16
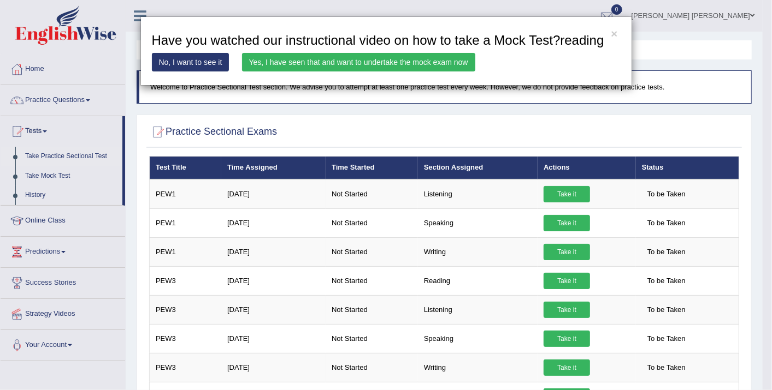
click at [391, 62] on link "Yes, I have seen that and want to undertake the mock exam now" at bounding box center [358, 62] width 233 height 19
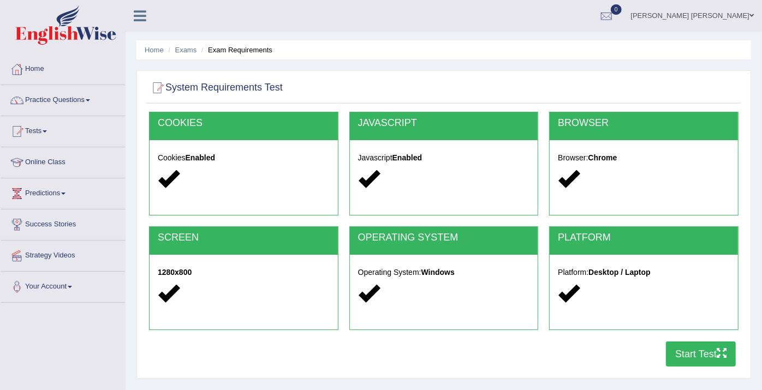
click at [698, 354] on button "Start Test" at bounding box center [701, 354] width 70 height 25
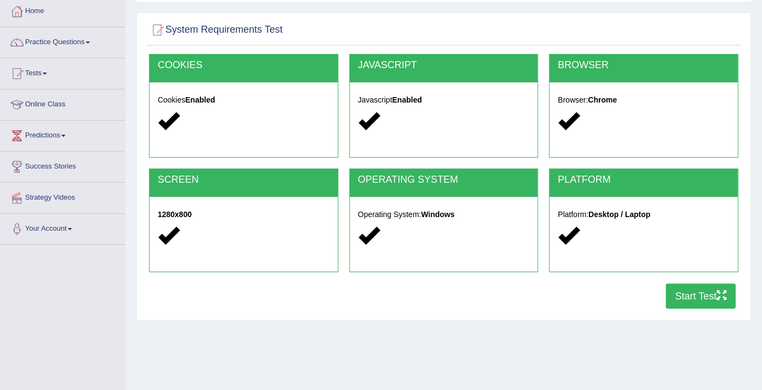
scroll to position [182, 0]
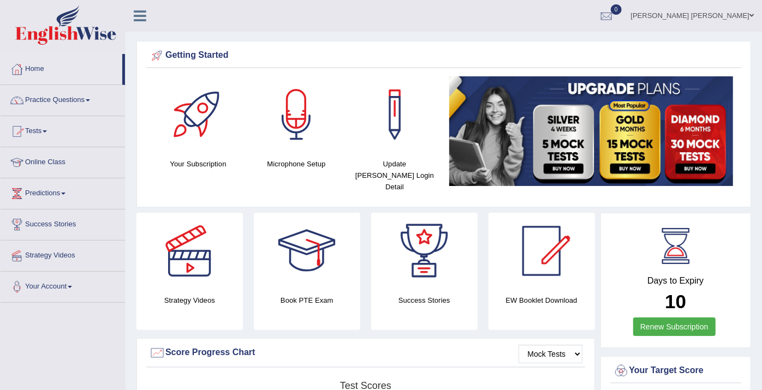
click at [44, 125] on link "Tests" at bounding box center [63, 129] width 125 height 27
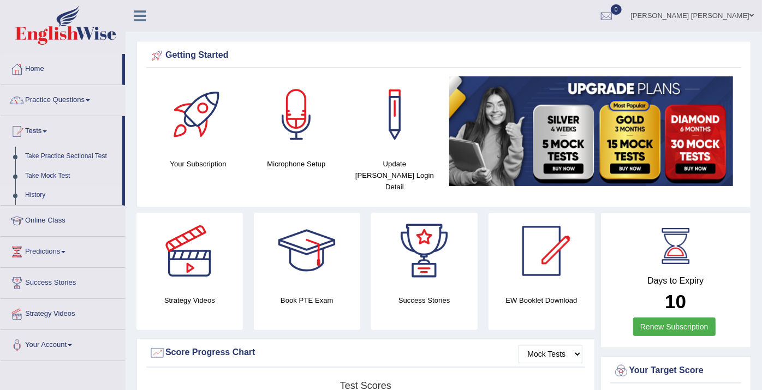
click at [46, 195] on link "History" at bounding box center [71, 196] width 102 height 20
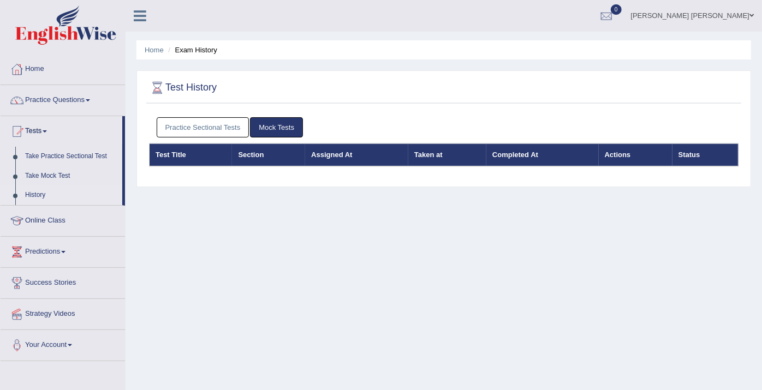
click at [206, 122] on link "Practice Sectional Tests" at bounding box center [203, 127] width 93 height 20
click at [194, 131] on link "Practice Sectional Tests" at bounding box center [203, 127] width 93 height 20
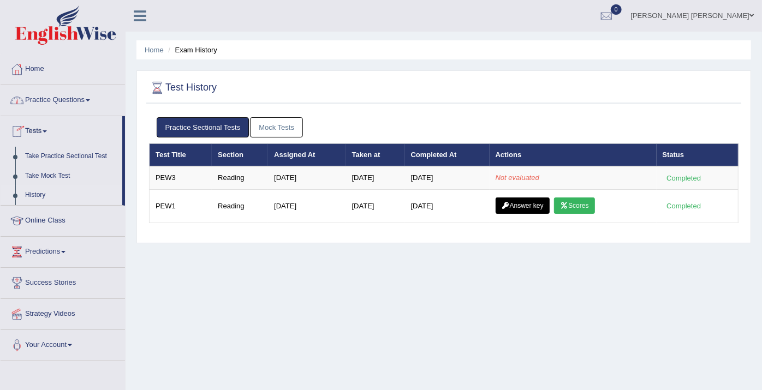
click at [57, 101] on link "Practice Questions" at bounding box center [63, 98] width 125 height 27
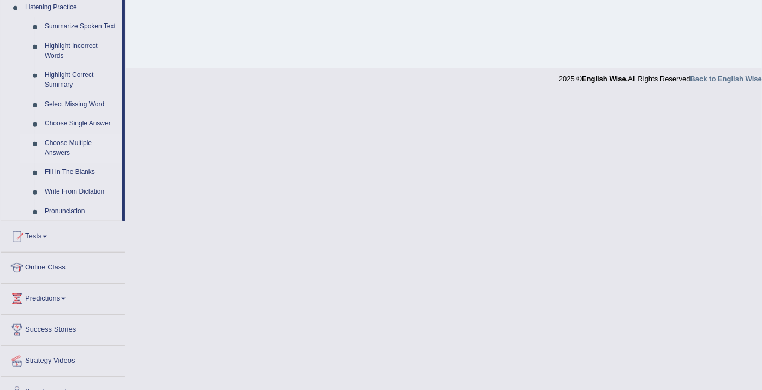
scroll to position [494, 0]
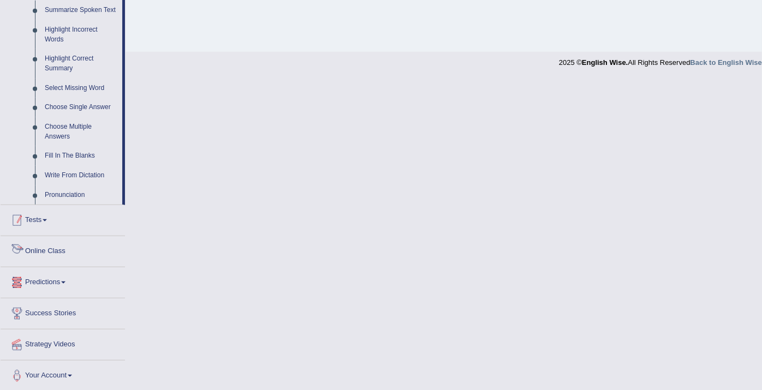
click at [48, 226] on link "Tests" at bounding box center [63, 218] width 125 height 27
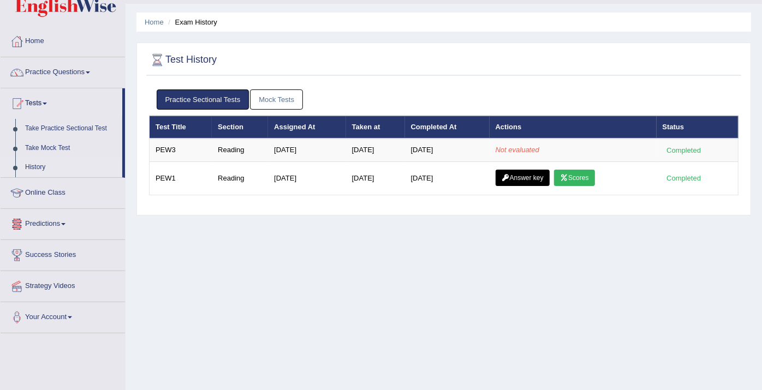
scroll to position [0, 0]
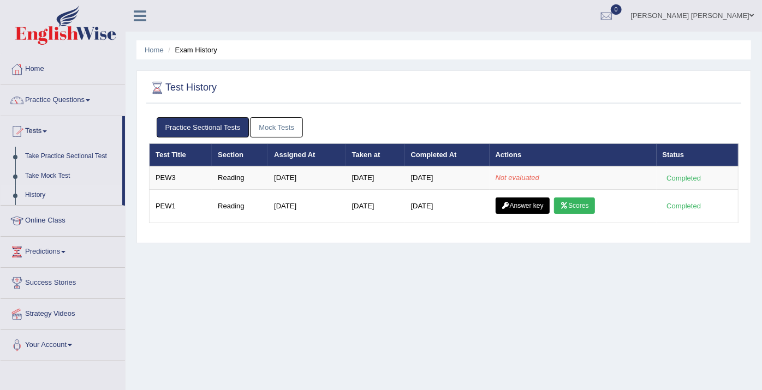
click at [265, 119] on link "Mock Tests" at bounding box center [276, 127] width 53 height 20
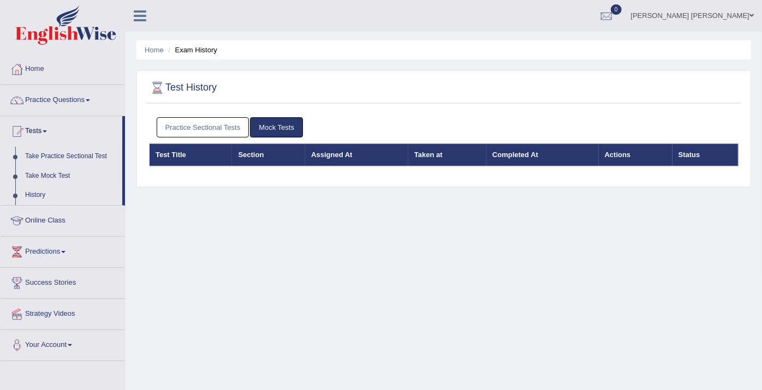
click at [243, 114] on div "Practice Sectional Tests Mock Tests" at bounding box center [444, 128] width 590 height 32
click at [197, 125] on link "Practice Sectional Tests" at bounding box center [203, 127] width 93 height 20
click at [210, 125] on link "Practice Sectional Tests" at bounding box center [203, 127] width 93 height 20
click at [169, 117] on link "Practice Sectional Tests" at bounding box center [203, 127] width 93 height 20
click at [213, 131] on link "Practice Sectional Tests" at bounding box center [203, 127] width 93 height 20
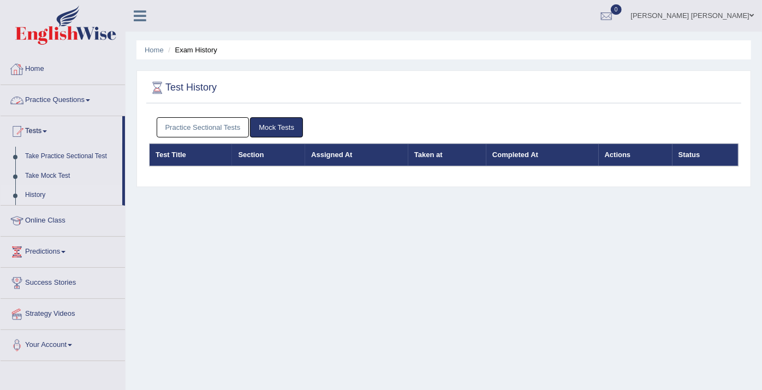
click at [205, 130] on link "Practice Sectional Tests" at bounding box center [203, 127] width 93 height 20
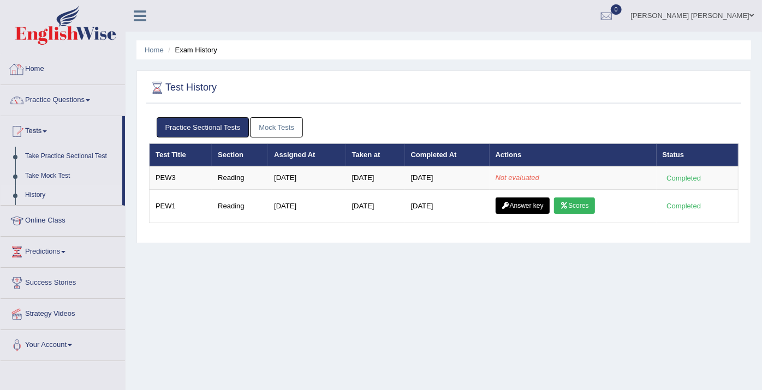
click at [38, 68] on link "Home" at bounding box center [63, 67] width 125 height 27
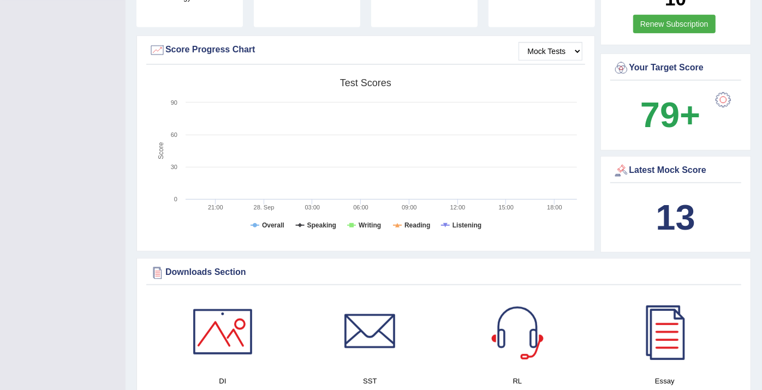
scroll to position [61, 0]
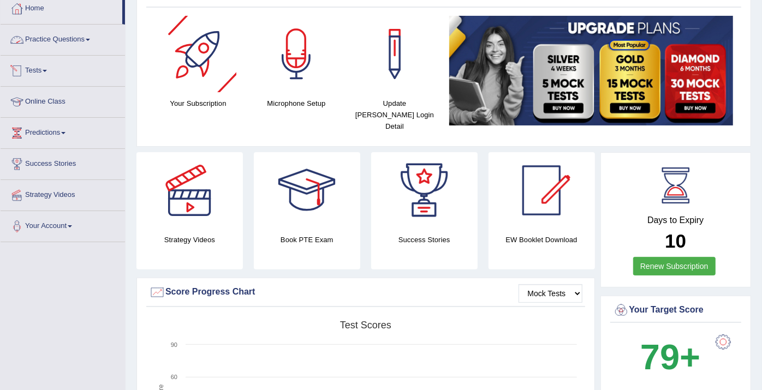
click at [33, 67] on link "Tests" at bounding box center [63, 69] width 125 height 27
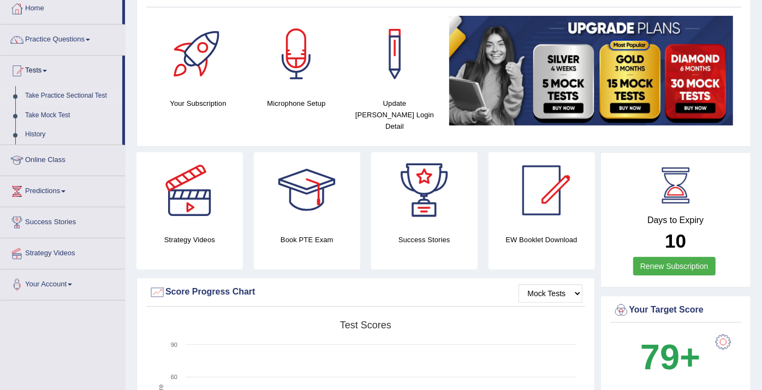
click at [38, 93] on link "Take Practice Sectional Test" at bounding box center [71, 96] width 102 height 20
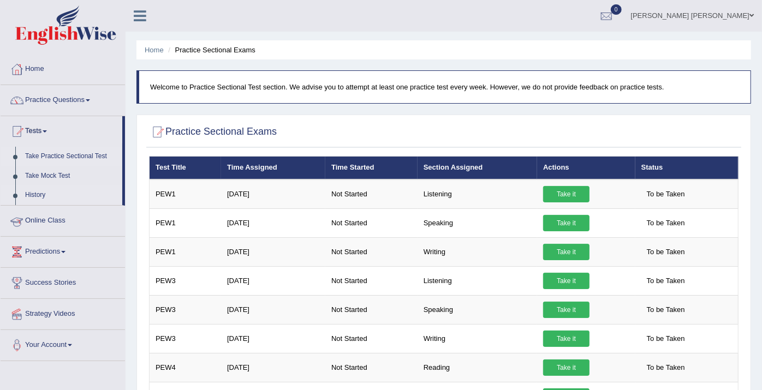
click at [31, 193] on link "History" at bounding box center [71, 196] width 102 height 20
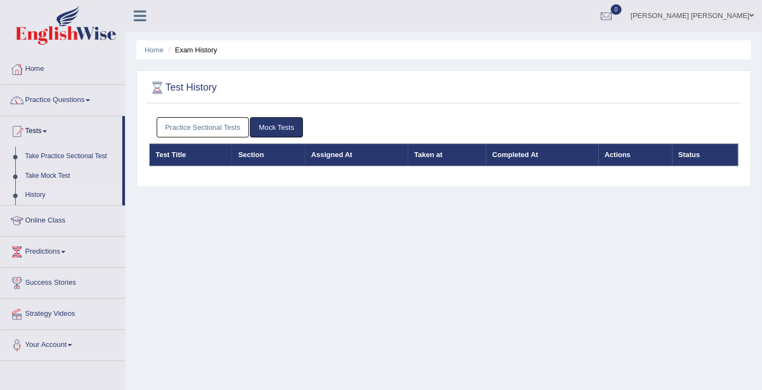
click at [204, 130] on link "Practice Sectional Tests" at bounding box center [203, 127] width 93 height 20
click at [195, 130] on link "Practice Sectional Tests" at bounding box center [203, 127] width 93 height 20
click at [202, 122] on link "Practice Sectional Tests" at bounding box center [203, 127] width 93 height 20
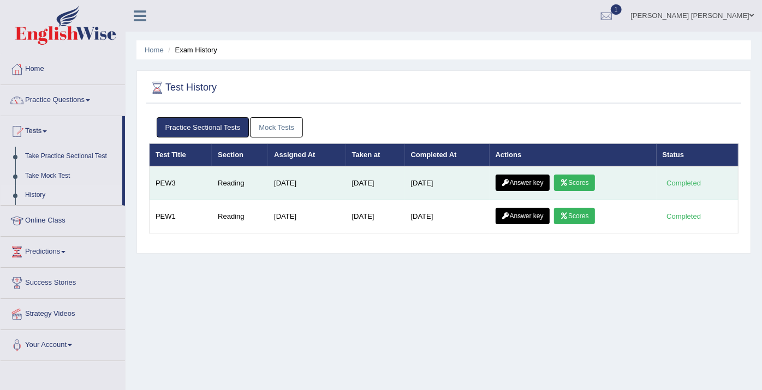
click at [568, 180] on icon at bounding box center [564, 183] width 8 height 7
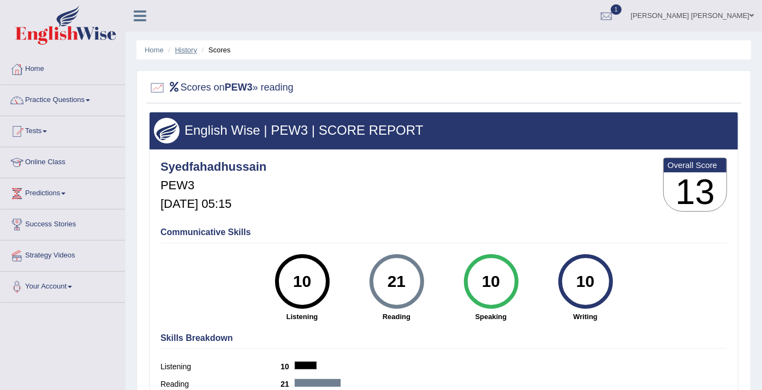
click at [183, 49] on link "History" at bounding box center [186, 50] width 22 height 8
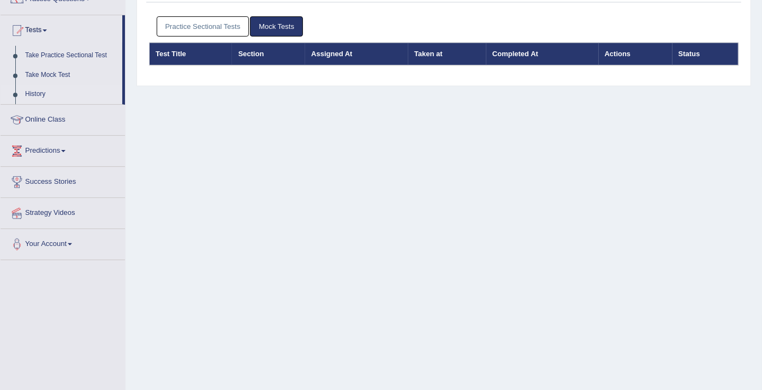
scroll to position [121, 0]
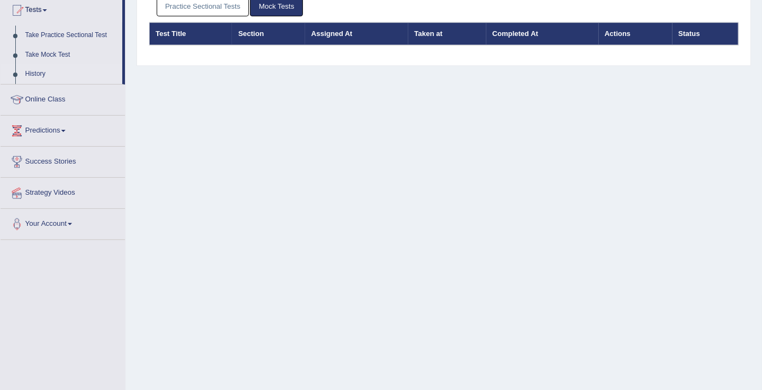
click at [203, 9] on link "Practice Sectional Tests" at bounding box center [203, 6] width 93 height 20
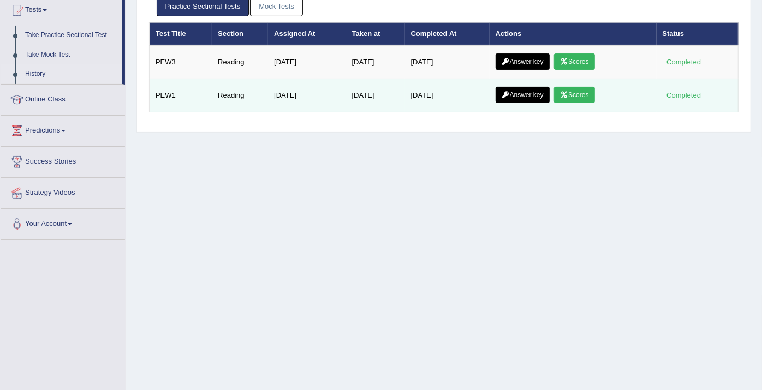
click at [590, 92] on link "Scores" at bounding box center [574, 95] width 40 height 16
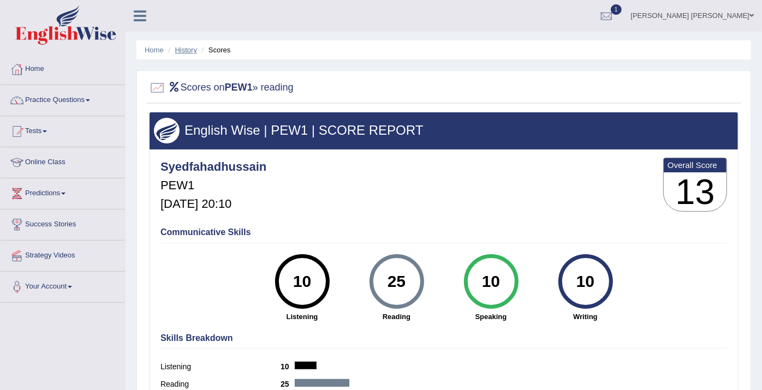
click at [192, 54] on link "History" at bounding box center [186, 50] width 22 height 8
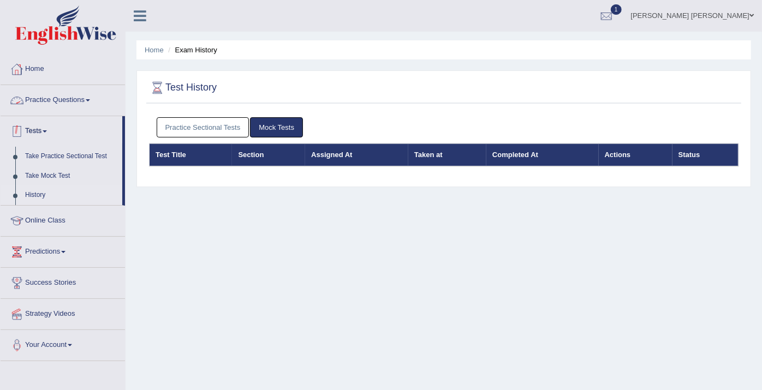
click at [162, 123] on link "Practice Sectional Tests" at bounding box center [203, 127] width 93 height 20
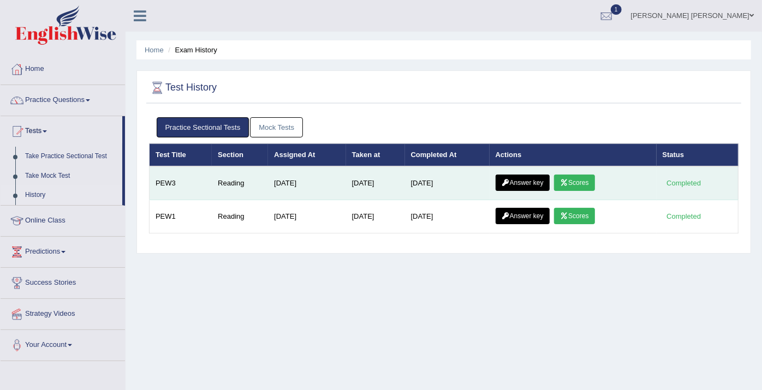
click at [530, 182] on link "Answer key" at bounding box center [523, 183] width 54 height 16
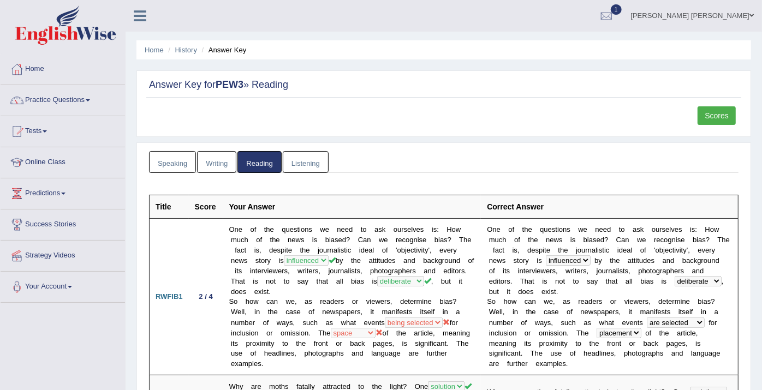
click at [311, 153] on link "Listening" at bounding box center [306, 162] width 46 height 22
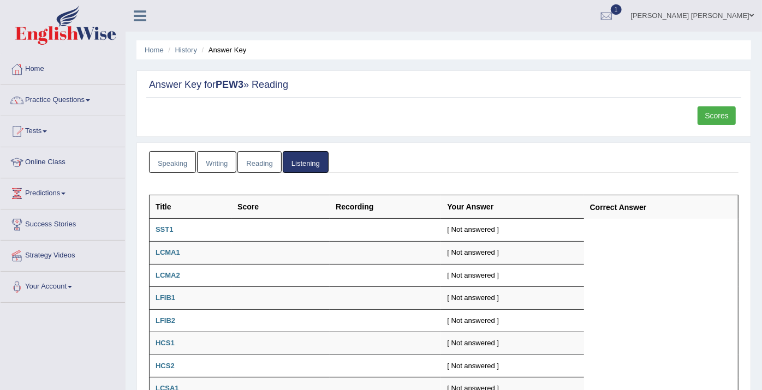
click at [261, 165] on link "Reading" at bounding box center [260, 162] width 44 height 22
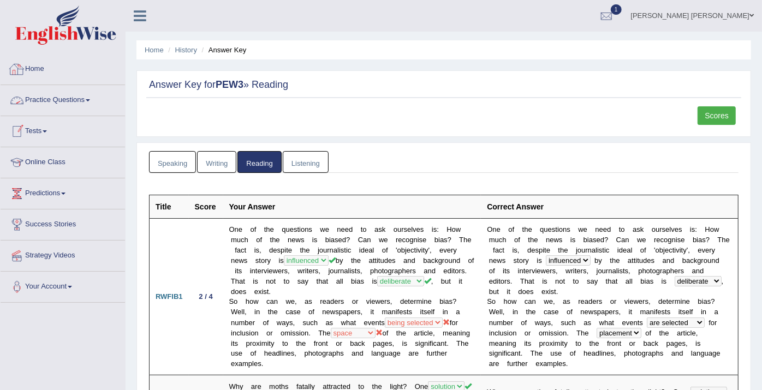
click at [89, 98] on link "Practice Questions" at bounding box center [63, 98] width 125 height 27
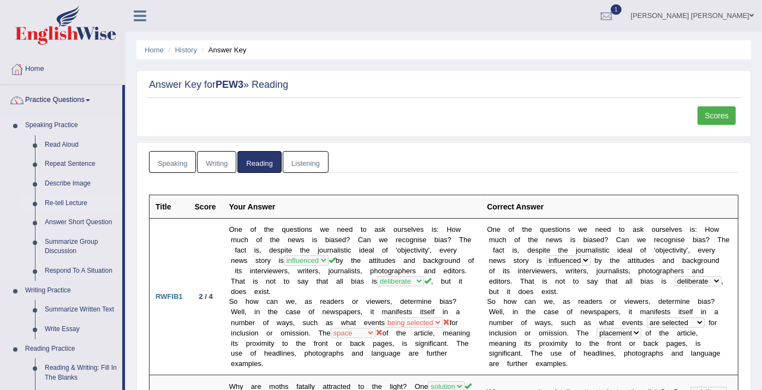
click at [70, 204] on link "Re-tell Lecture" at bounding box center [81, 204] width 82 height 20
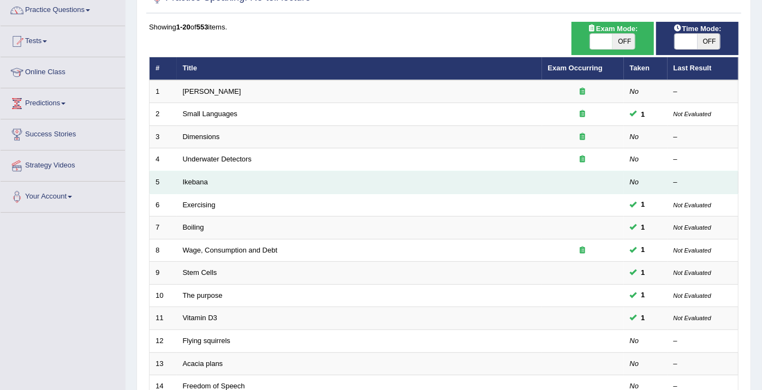
scroll to position [61, 0]
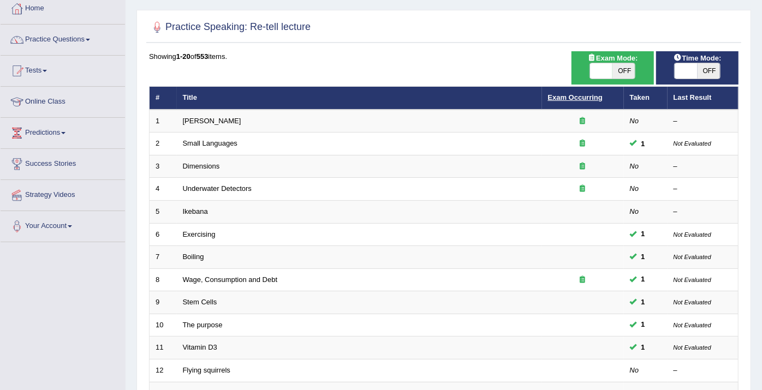
click at [577, 101] on link "Exam Occurring" at bounding box center [575, 97] width 55 height 8
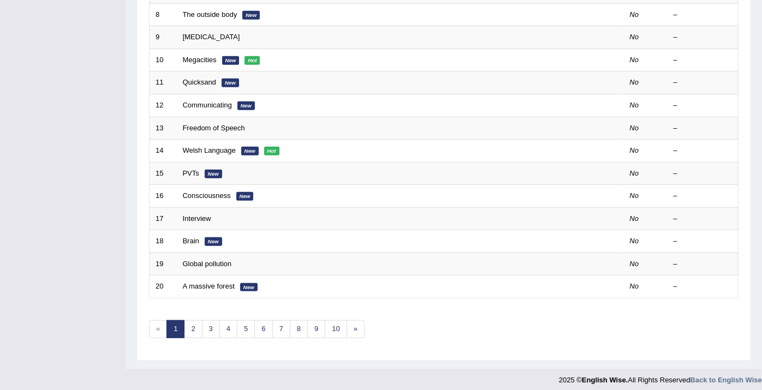
scroll to position [328, 0]
